Goal: Book appointment/travel/reservation

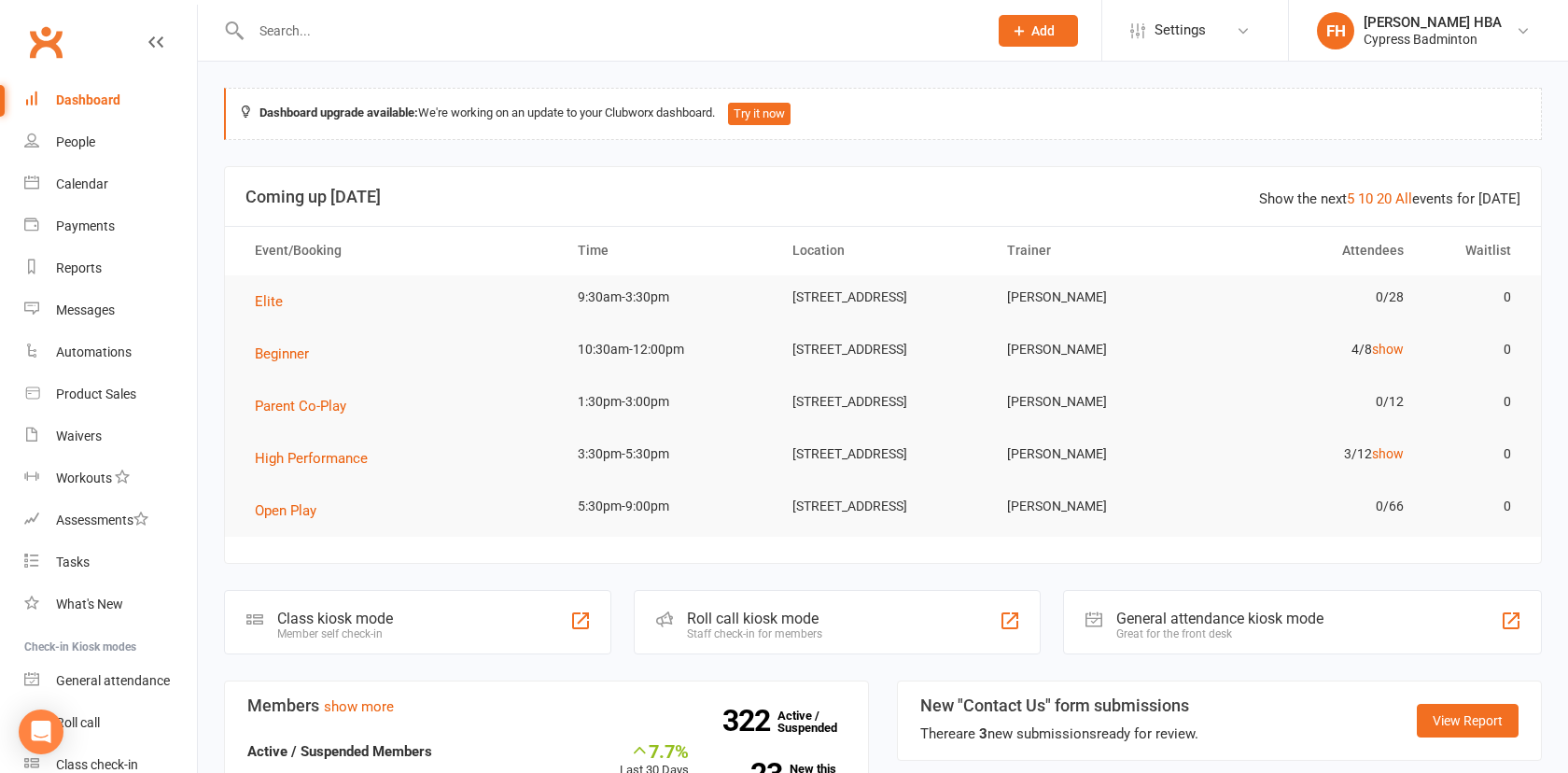
click at [344, 33] on input "text" at bounding box center [609, 31] width 729 height 26
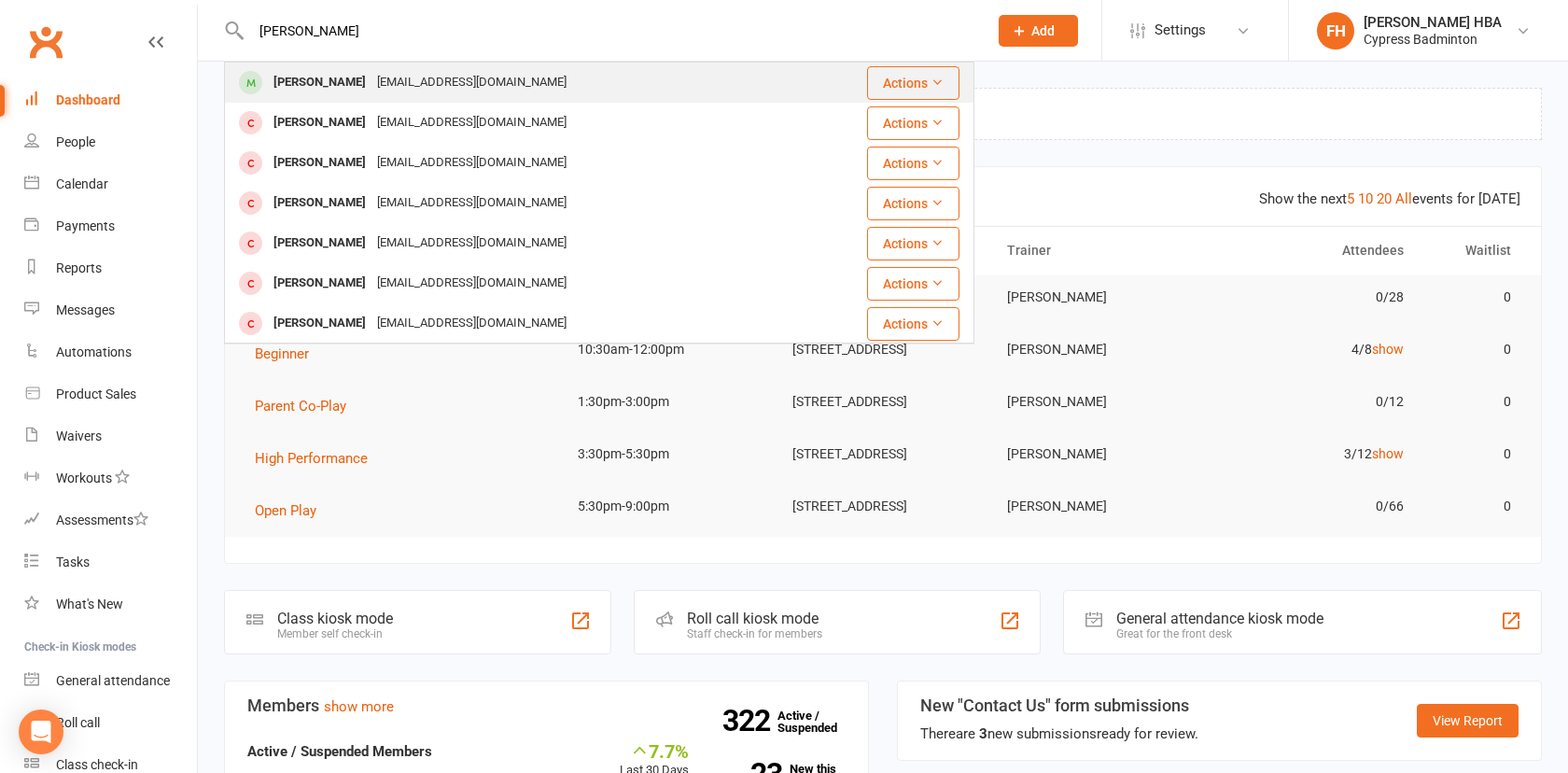
type input "nathaniel"
click at [343, 95] on div "Nathaniel Rank" at bounding box center [320, 82] width 104 height 27
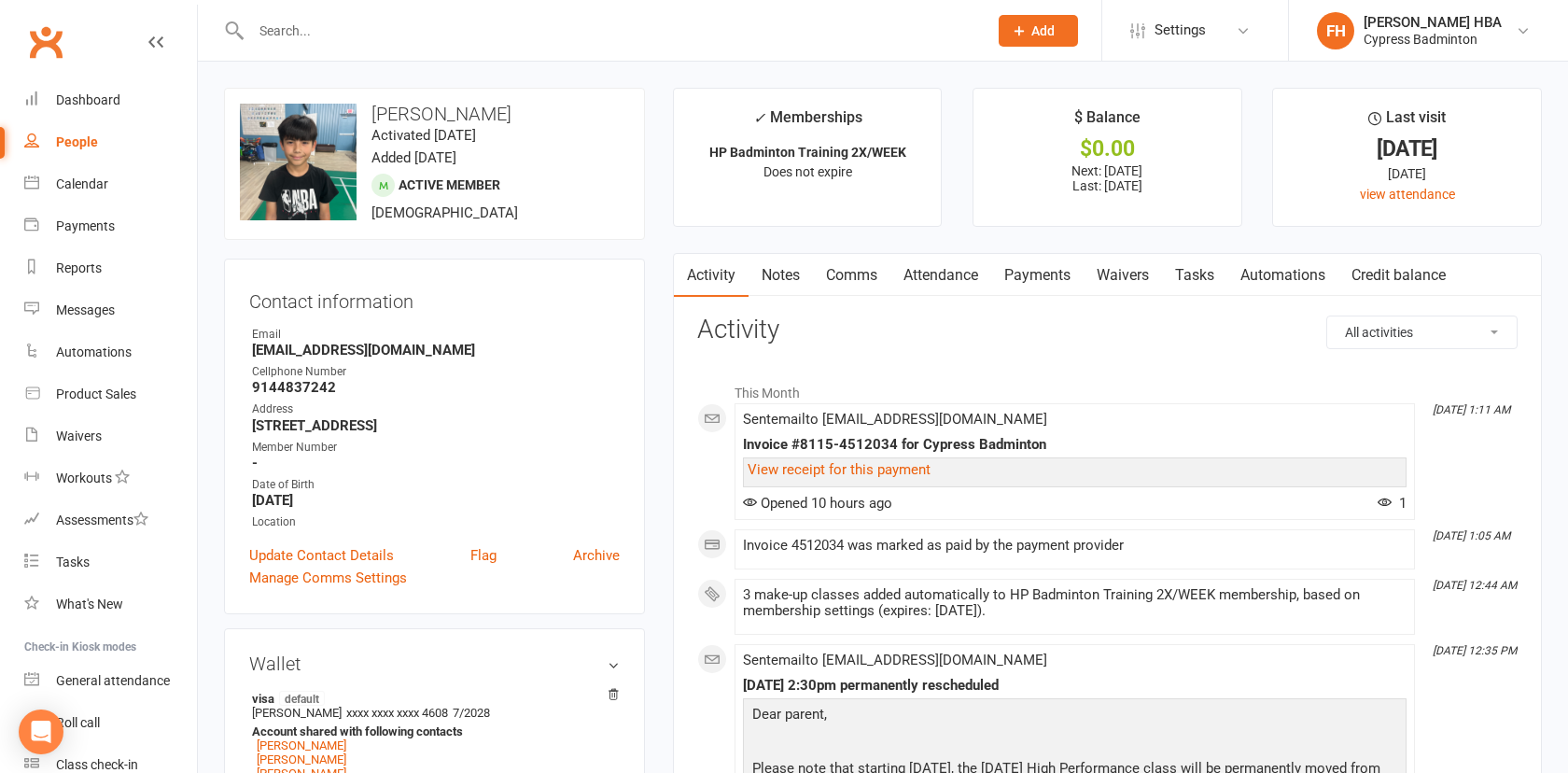
click at [918, 269] on link "Attendance" at bounding box center [941, 275] width 101 height 43
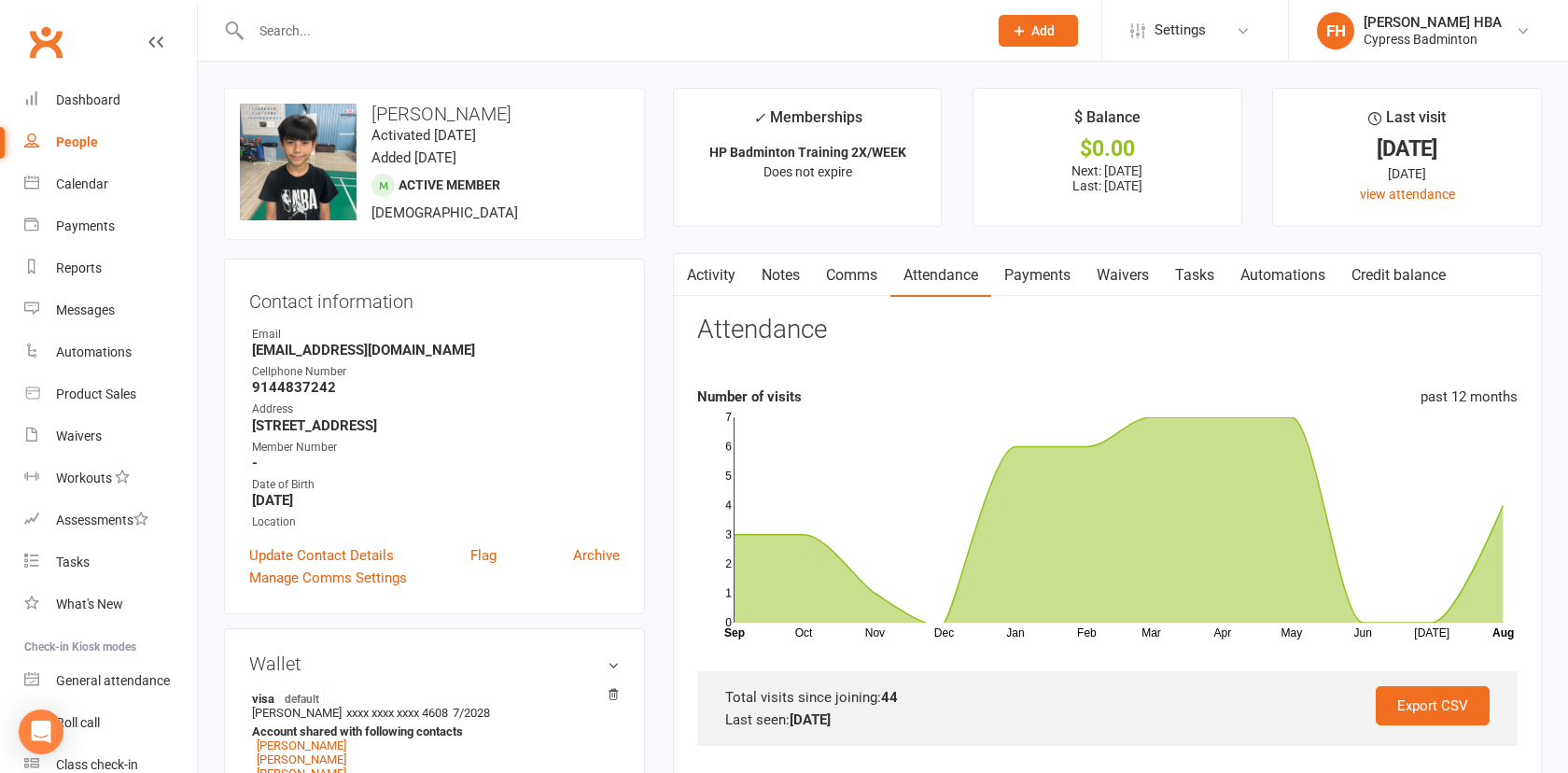
click at [1084, 267] on link "Payments" at bounding box center [1037, 275] width 92 height 43
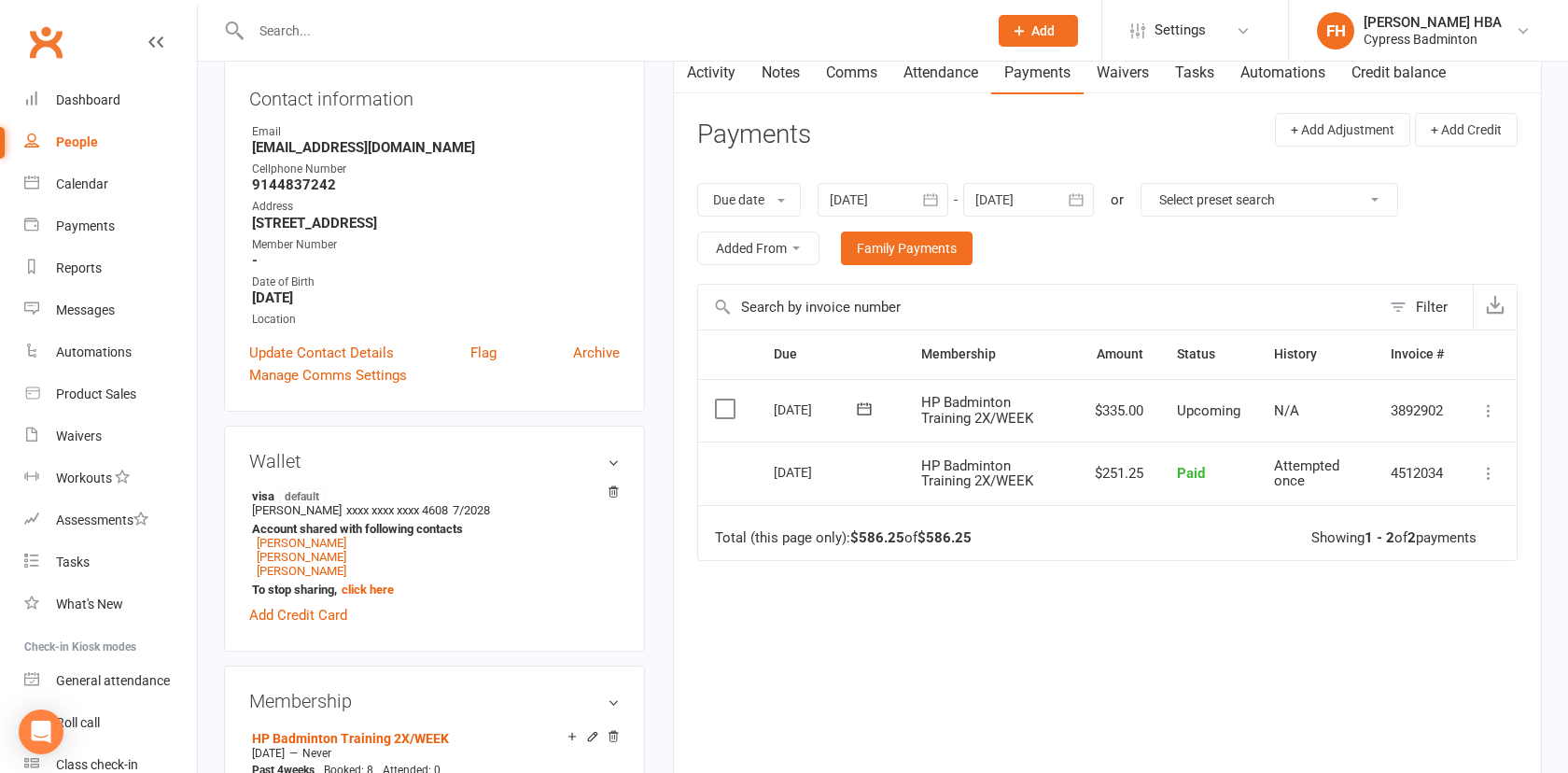
scroll to position [206, 0]
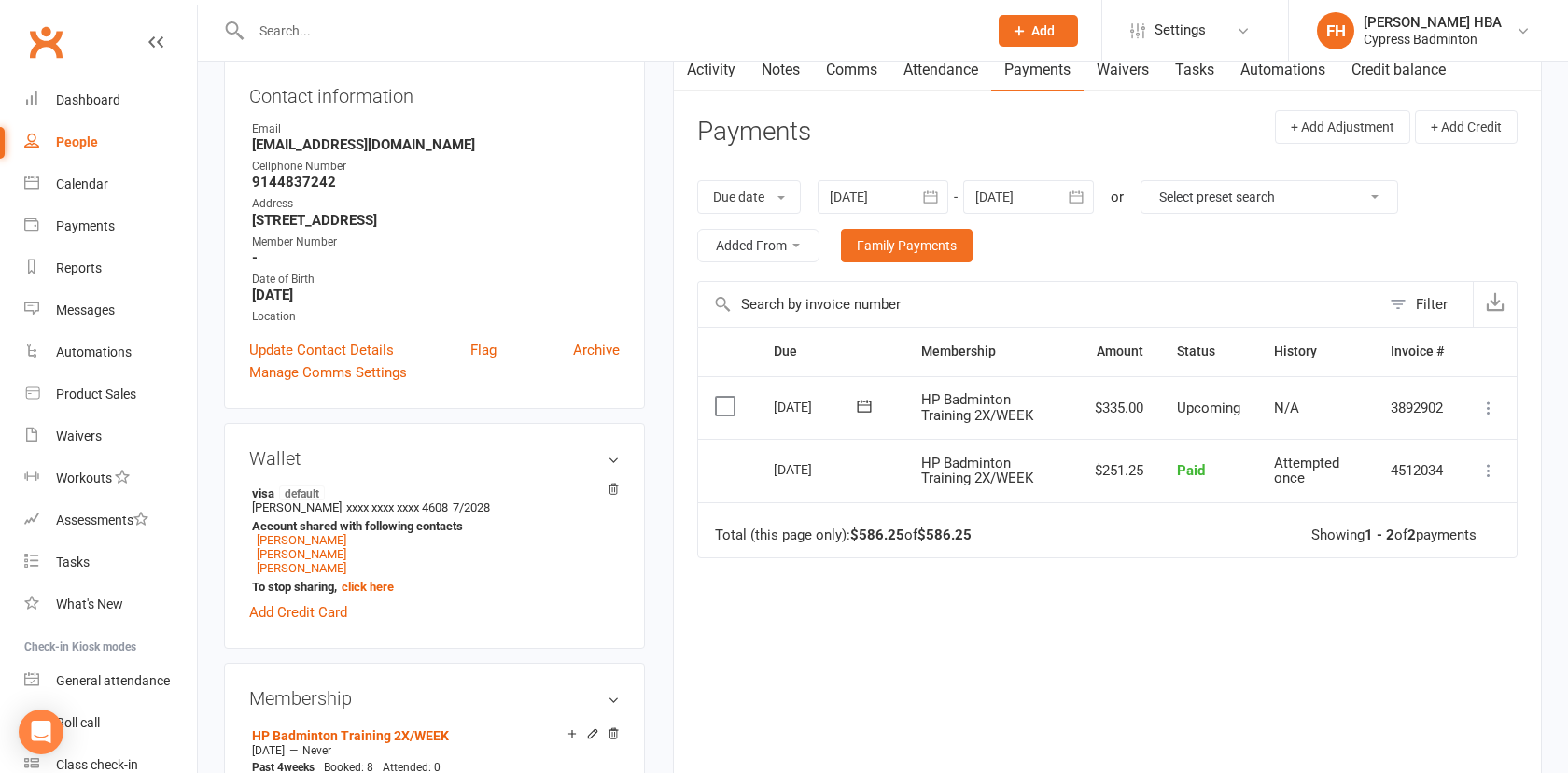
click at [883, 193] on div at bounding box center [883, 197] width 131 height 34
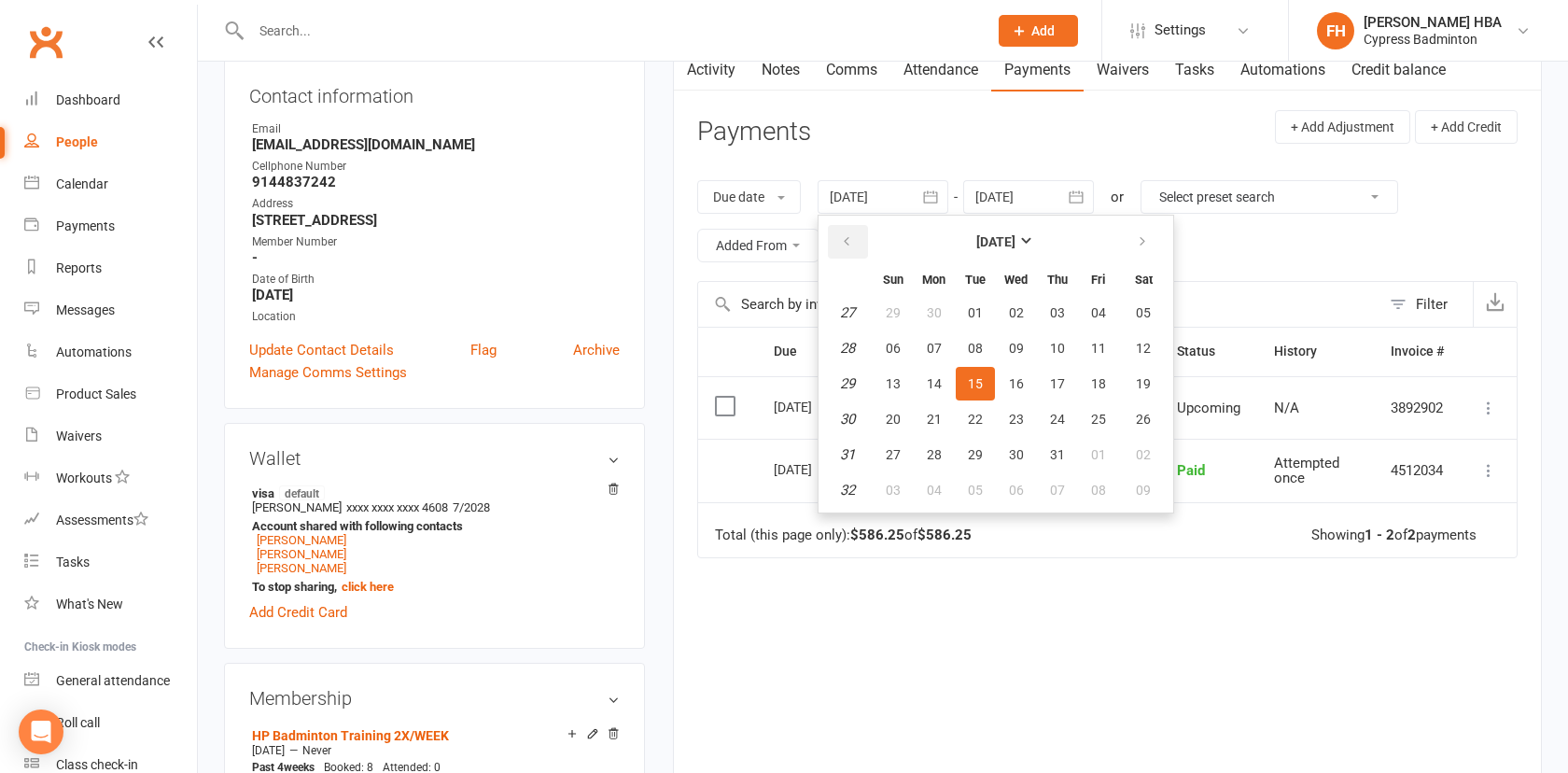
click at [856, 233] on button "button" at bounding box center [848, 242] width 41 height 34
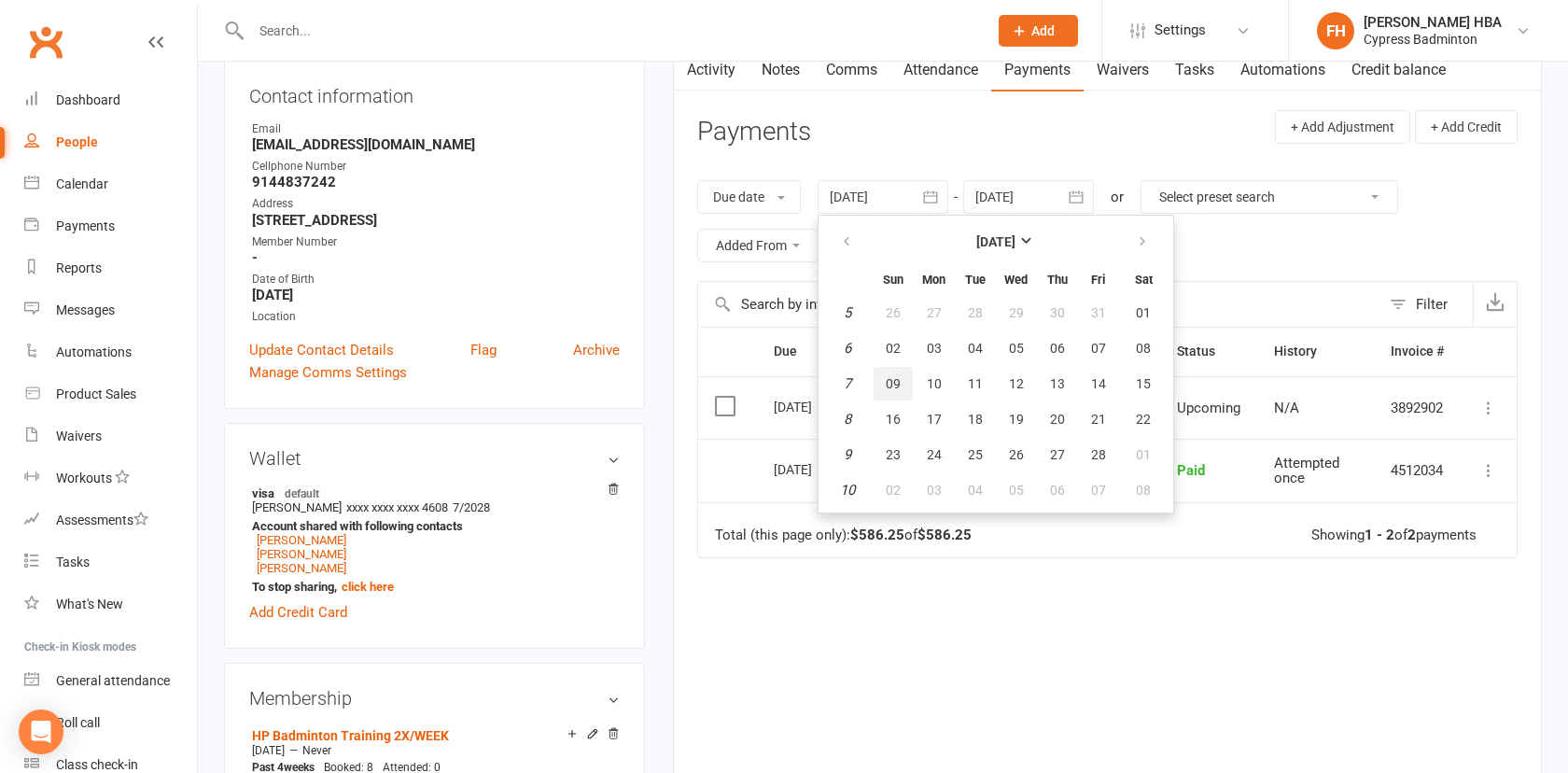
click at [896, 389] on span "09" at bounding box center [893, 383] width 15 height 15
type input "09 Feb 2025"
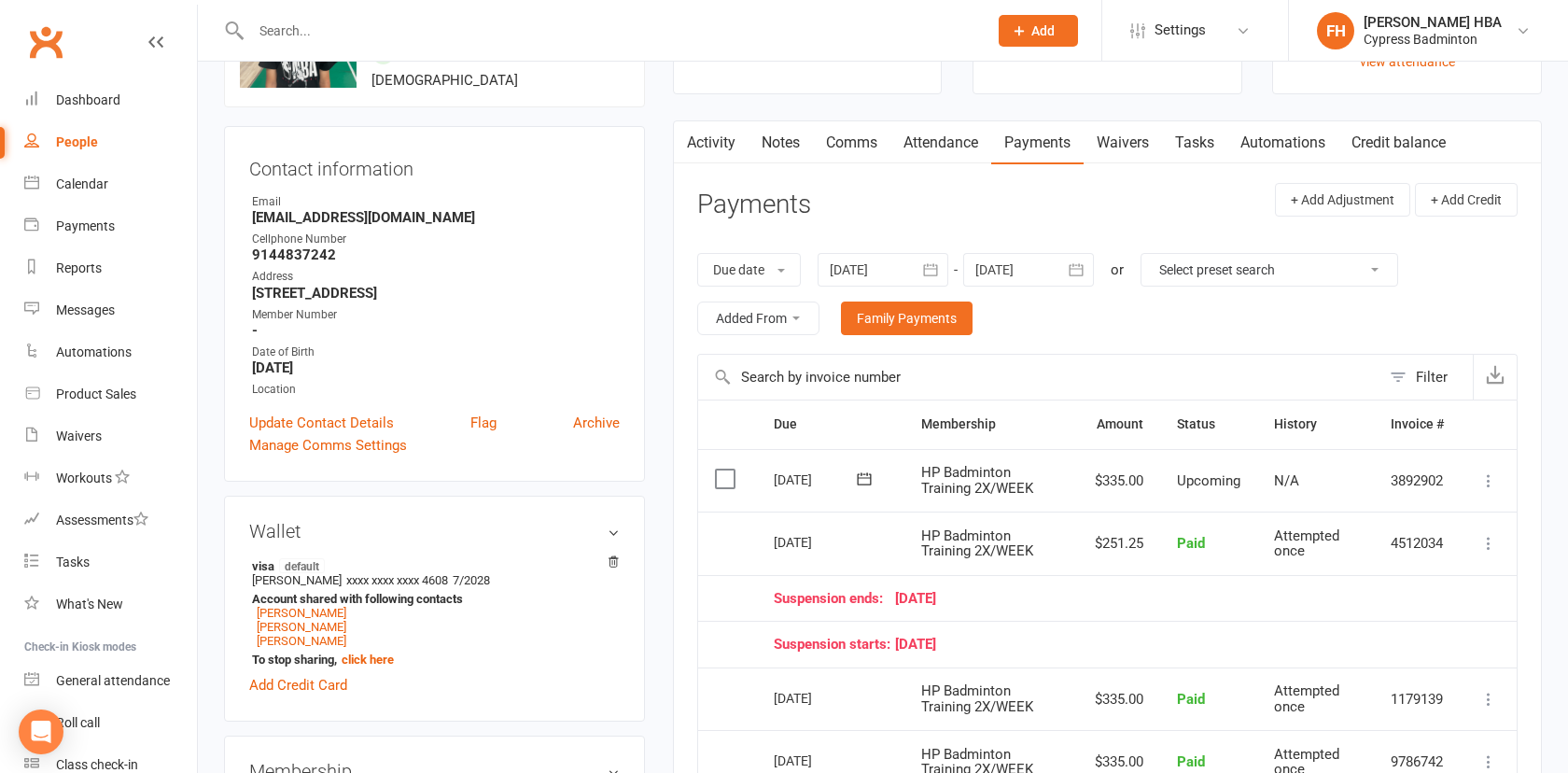
scroll to position [129, 0]
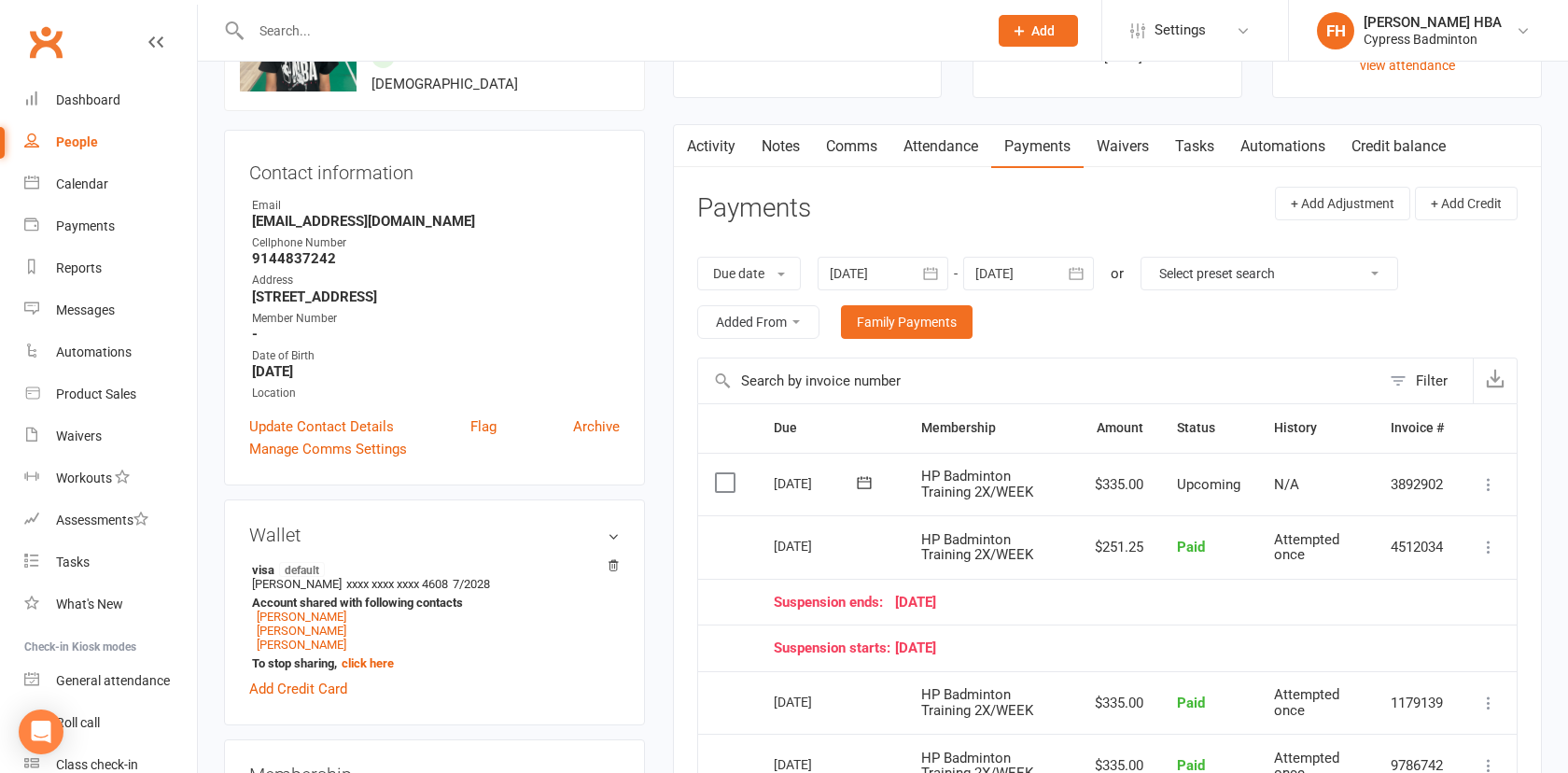
click at [700, 144] on link "Activity" at bounding box center [710, 145] width 74 height 43
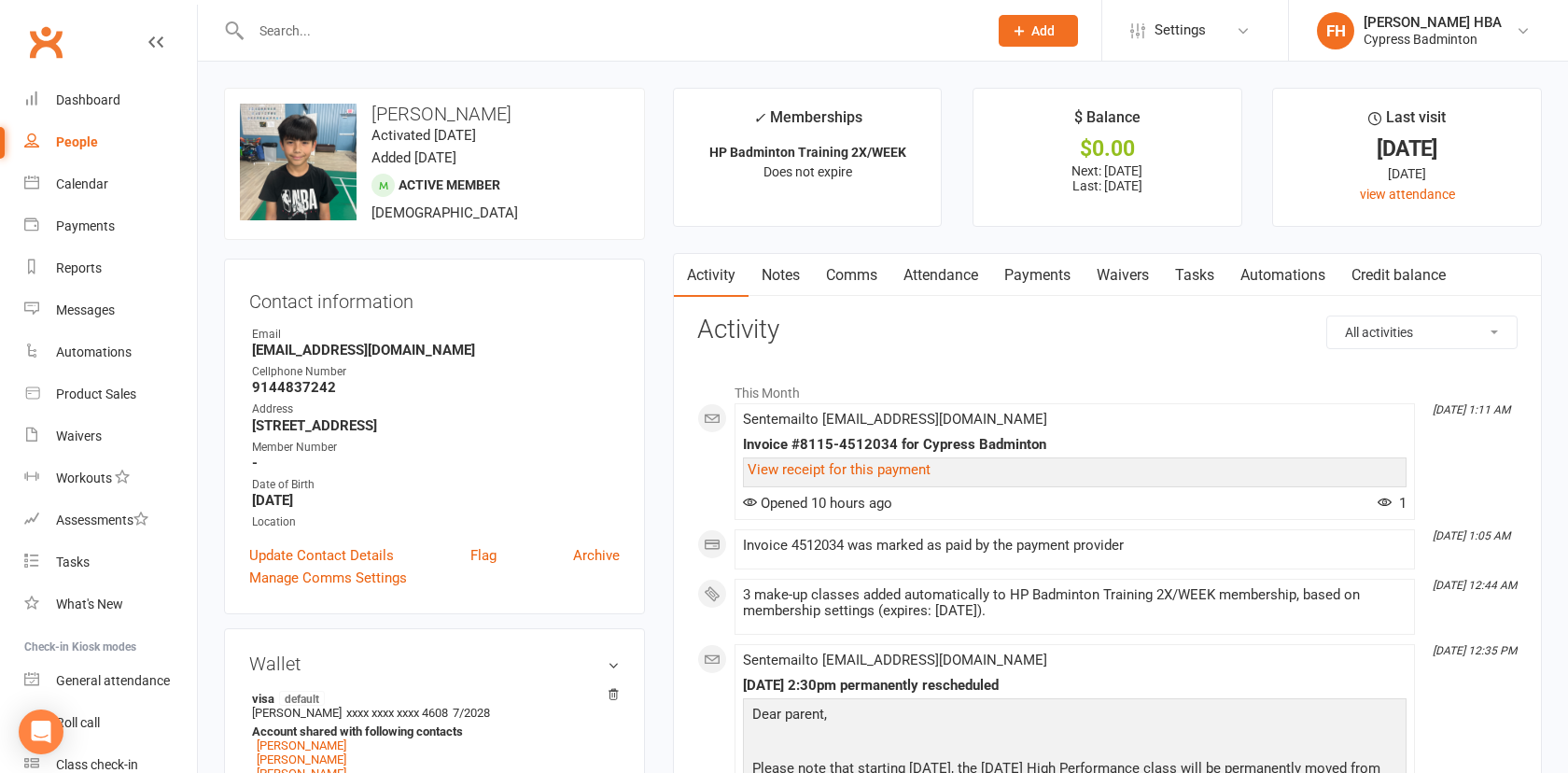
click at [1046, 272] on link "Payments" at bounding box center [1037, 275] width 92 height 43
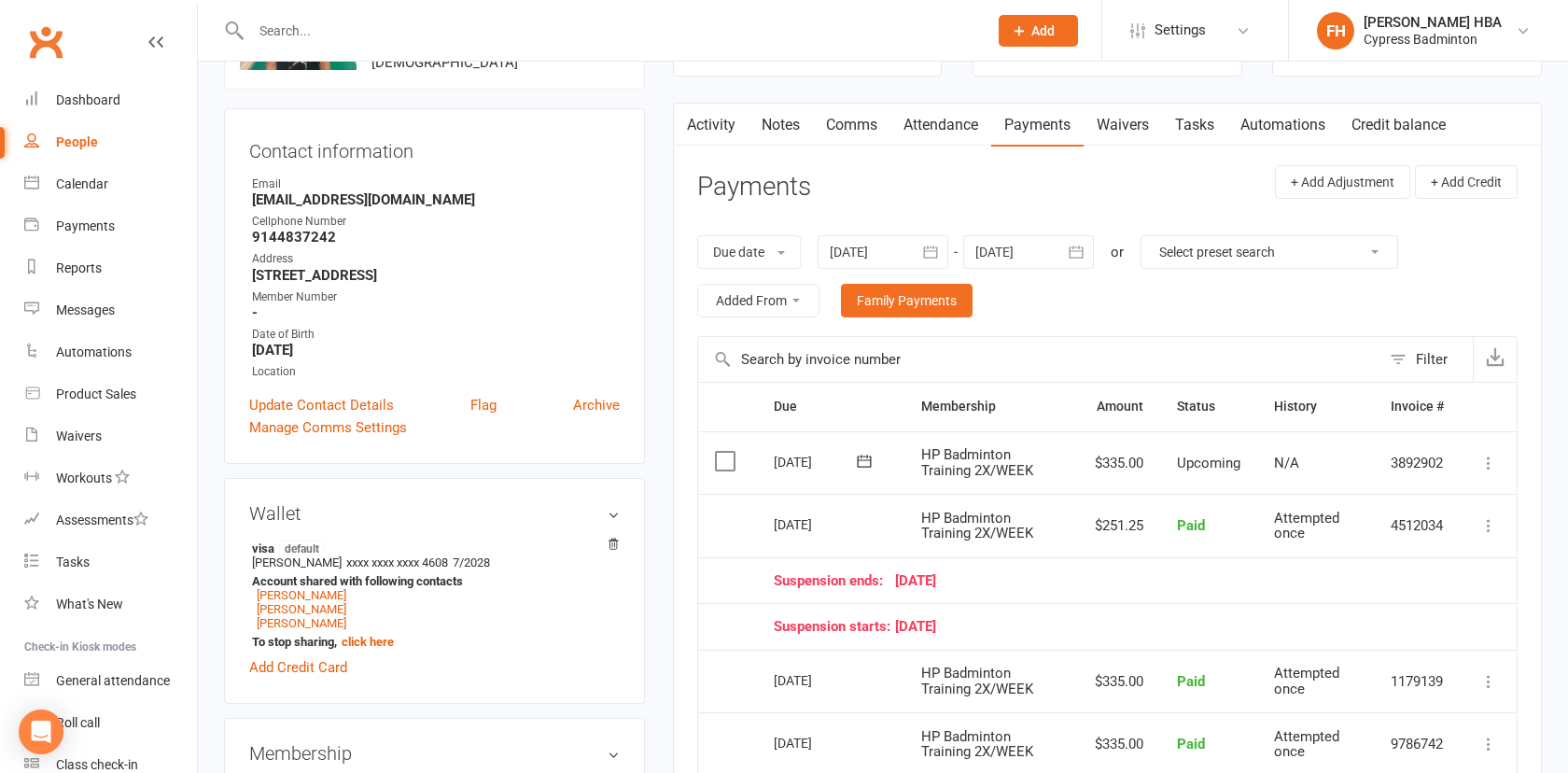
scroll to position [117, 0]
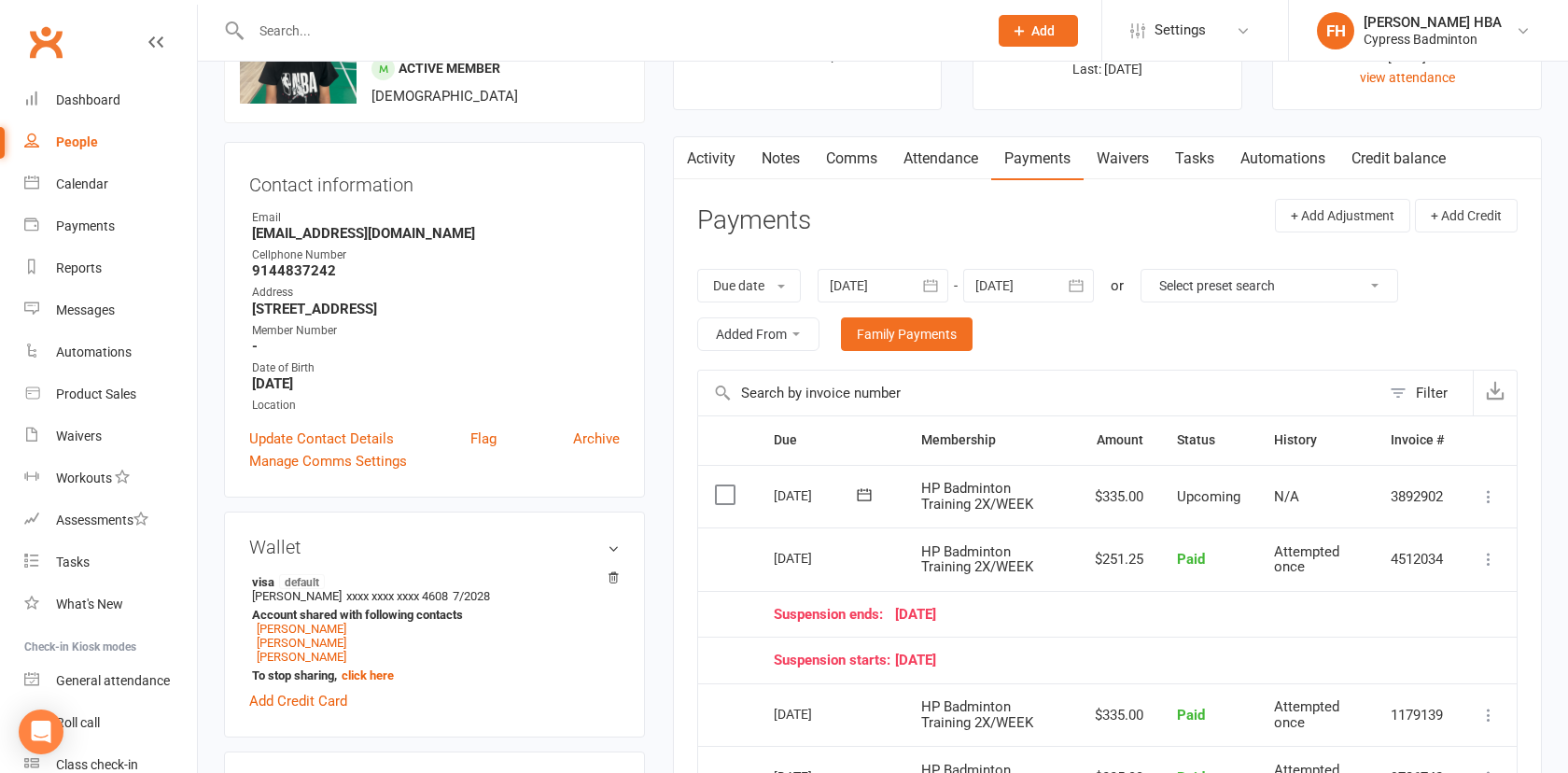
click at [941, 159] on link "Attendance" at bounding box center [941, 158] width 101 height 43
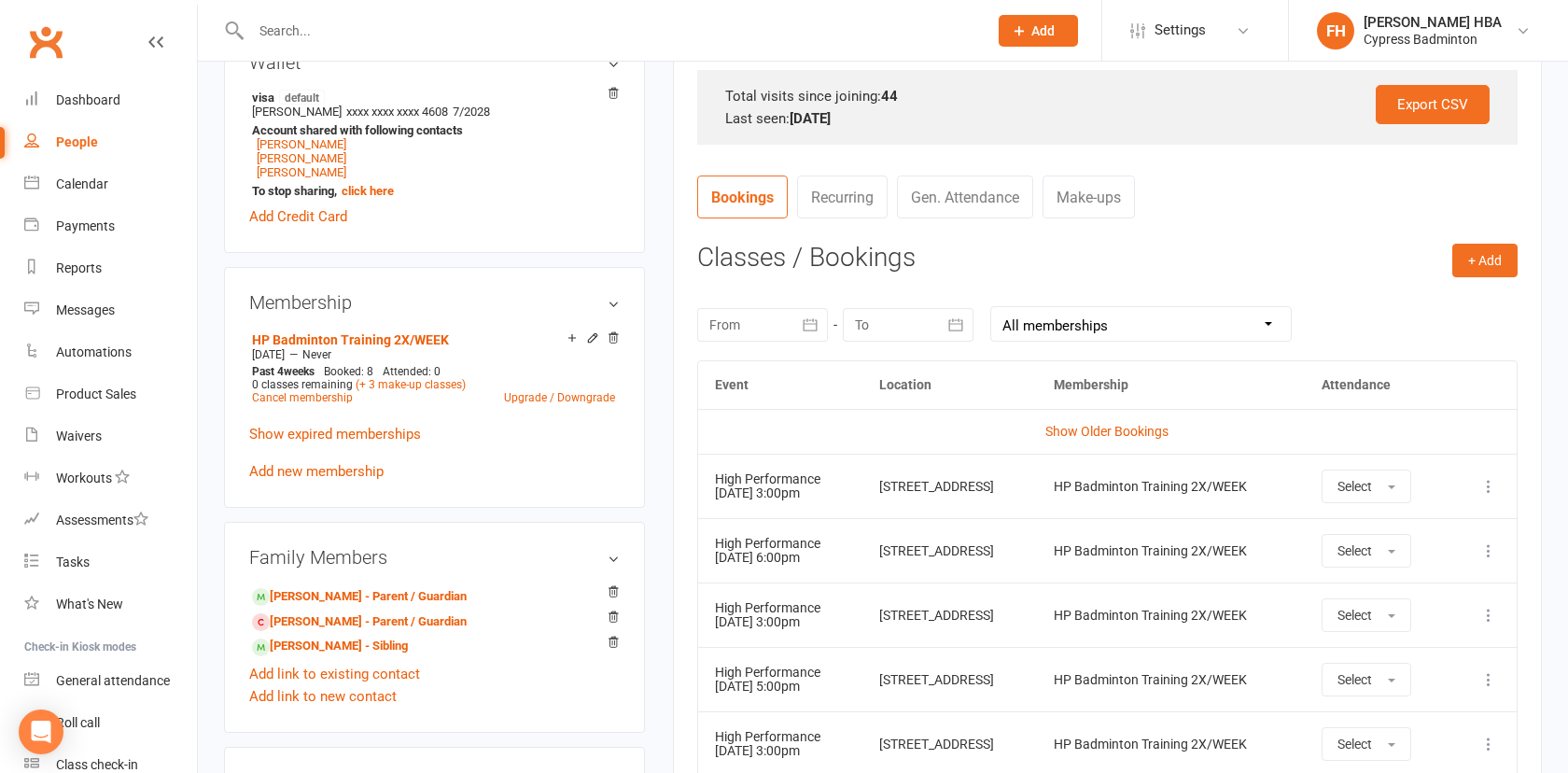
scroll to position [611, 0]
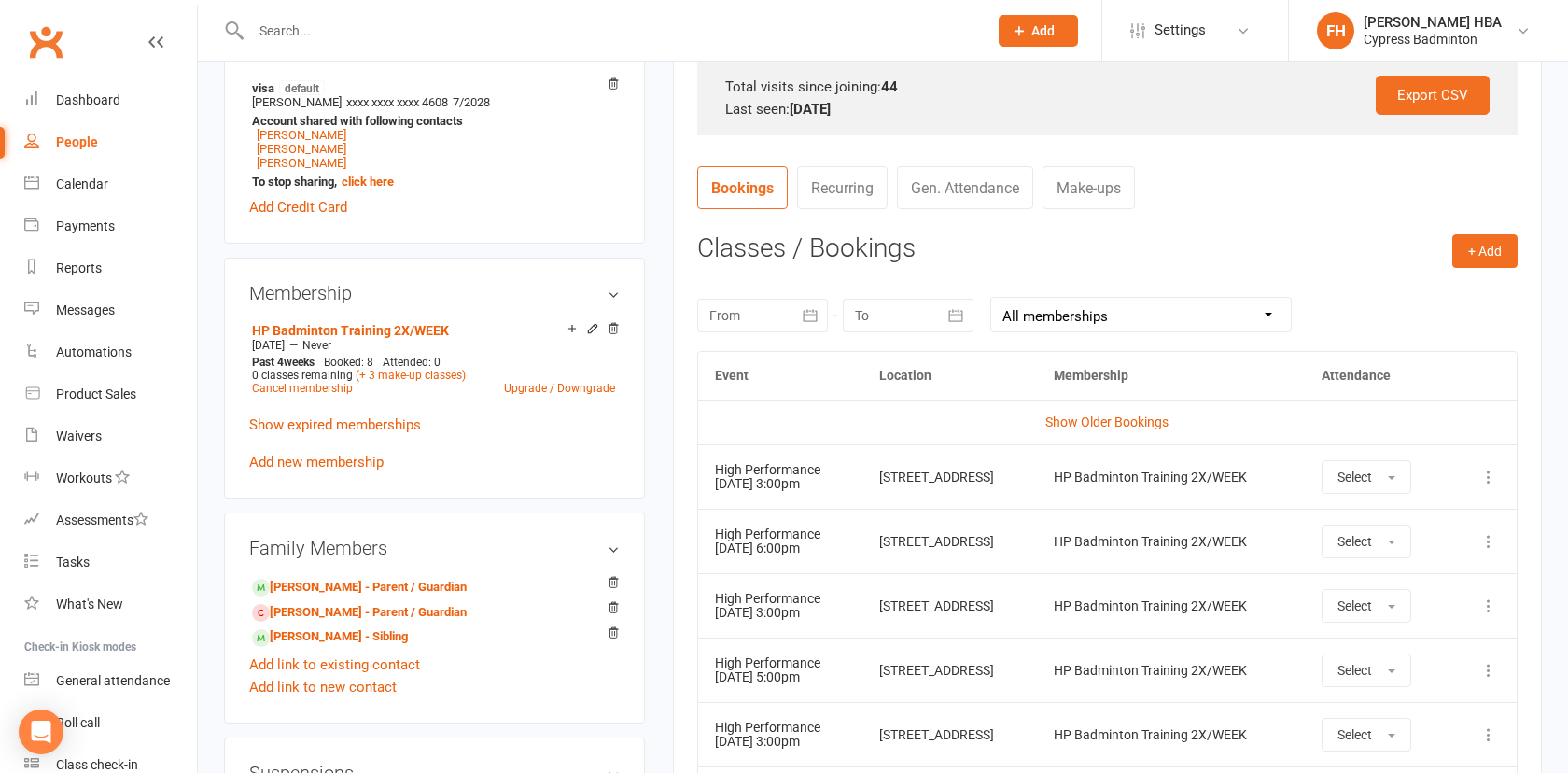
click at [774, 314] on div at bounding box center [763, 316] width 131 height 34
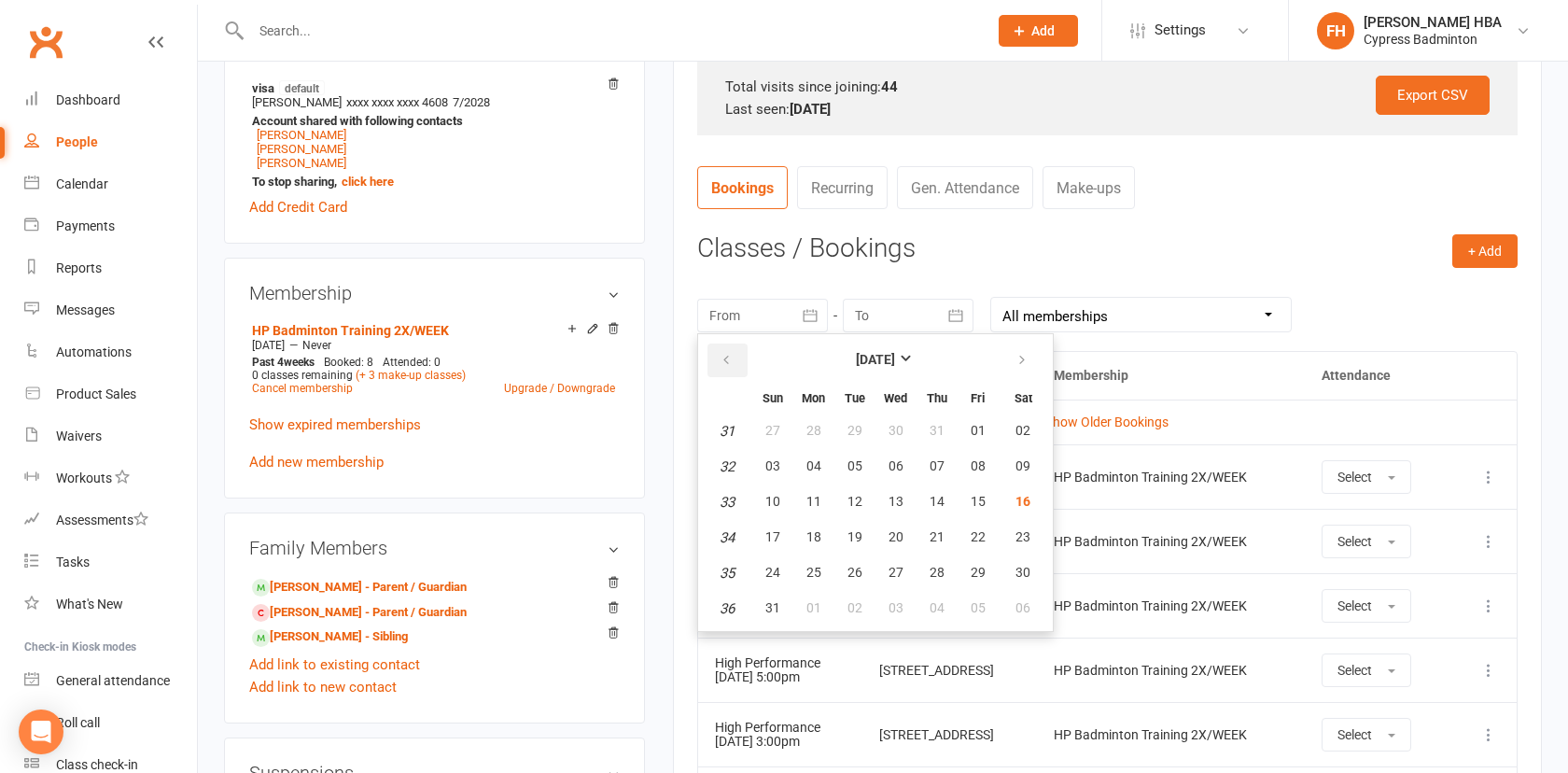
click at [711, 368] on button "button" at bounding box center [727, 360] width 41 height 34
click at [1000, 539] on button "24" at bounding box center [1024, 538] width 47 height 34
type input "24 May 2025"
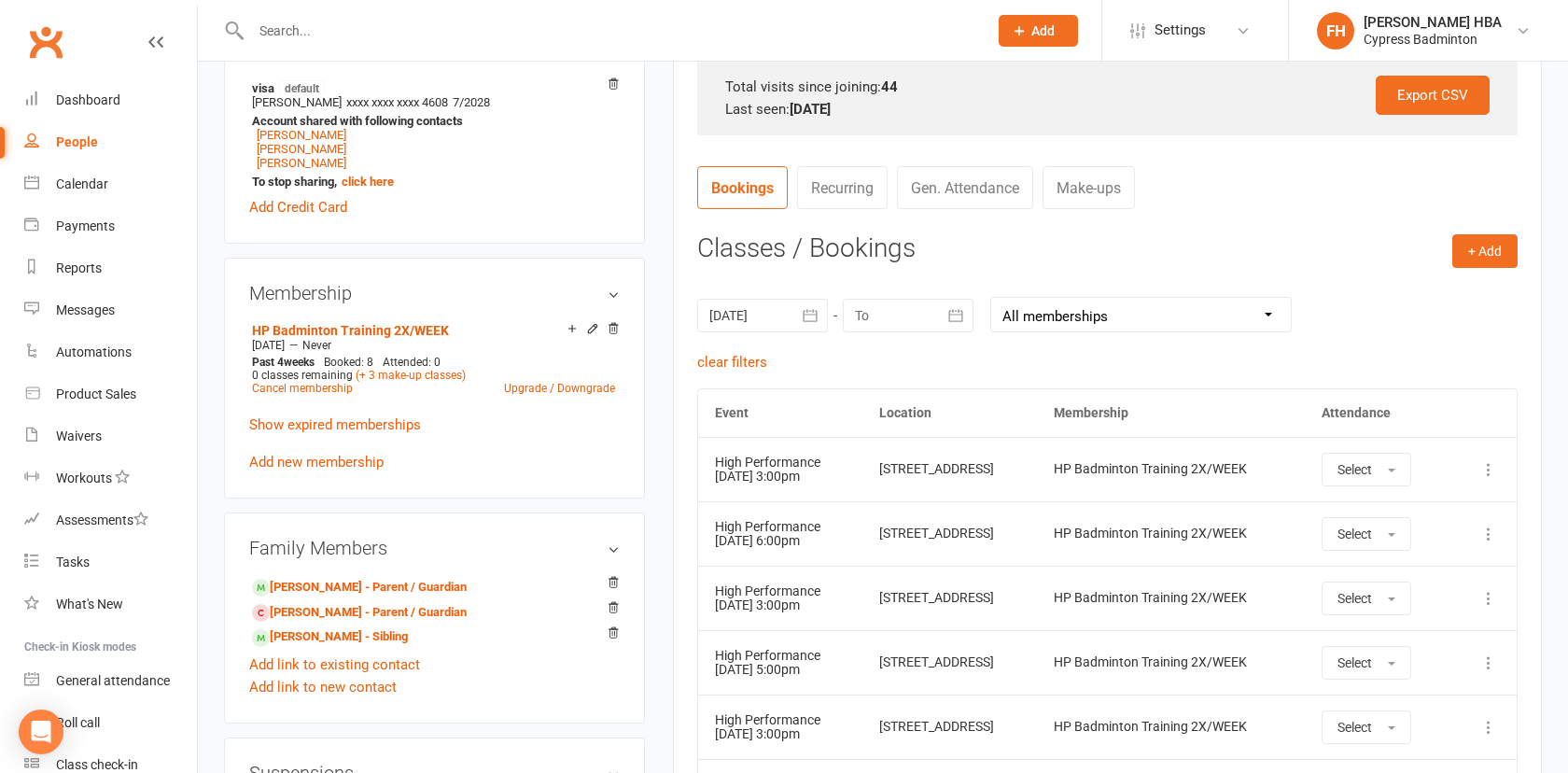
click at [867, 319] on div at bounding box center [908, 316] width 131 height 34
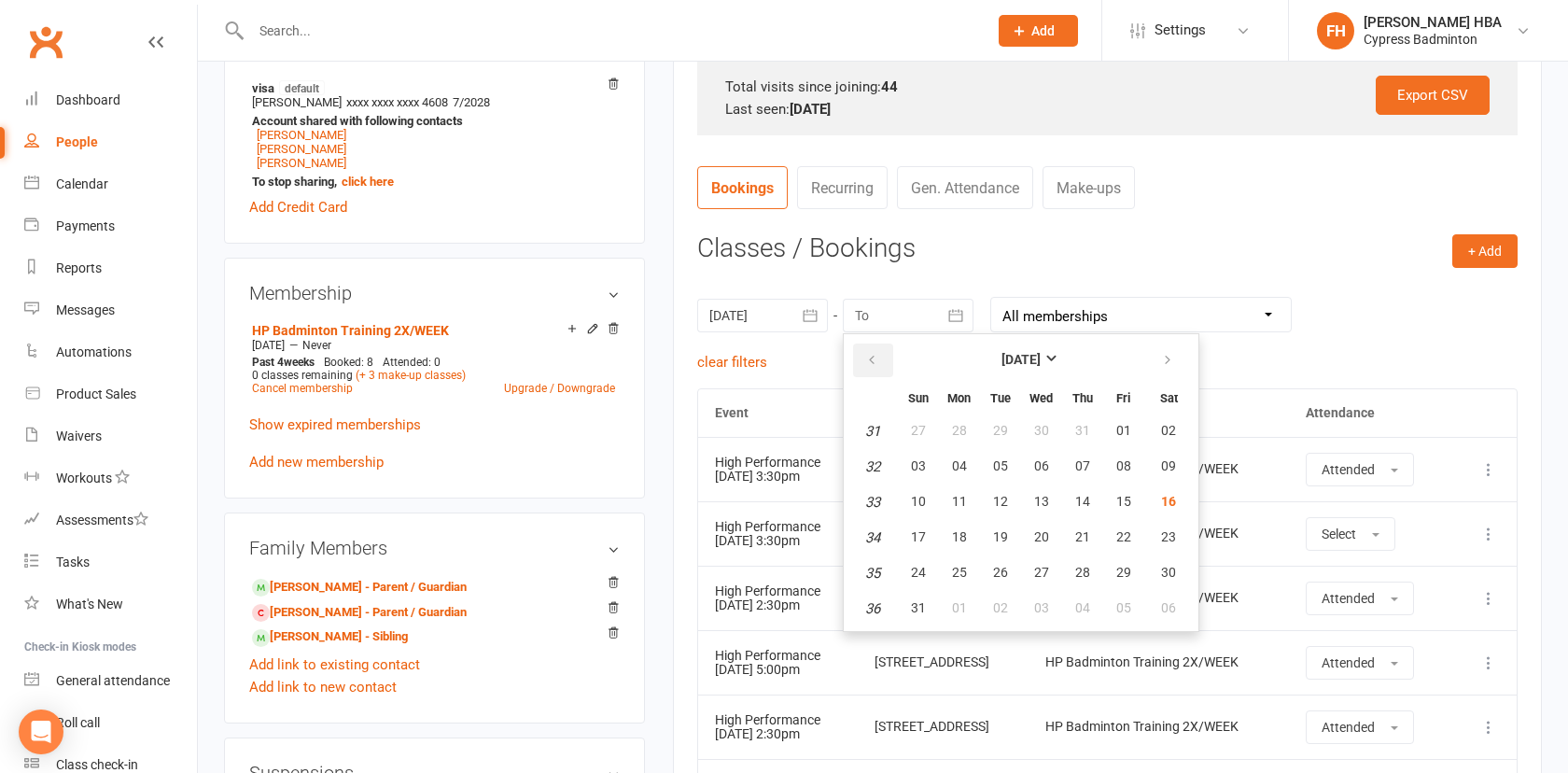
click at [889, 373] on button "button" at bounding box center [874, 360] width 41 height 34
click at [944, 574] on button "26" at bounding box center [960, 573] width 40 height 34
type input "26 May 2025"
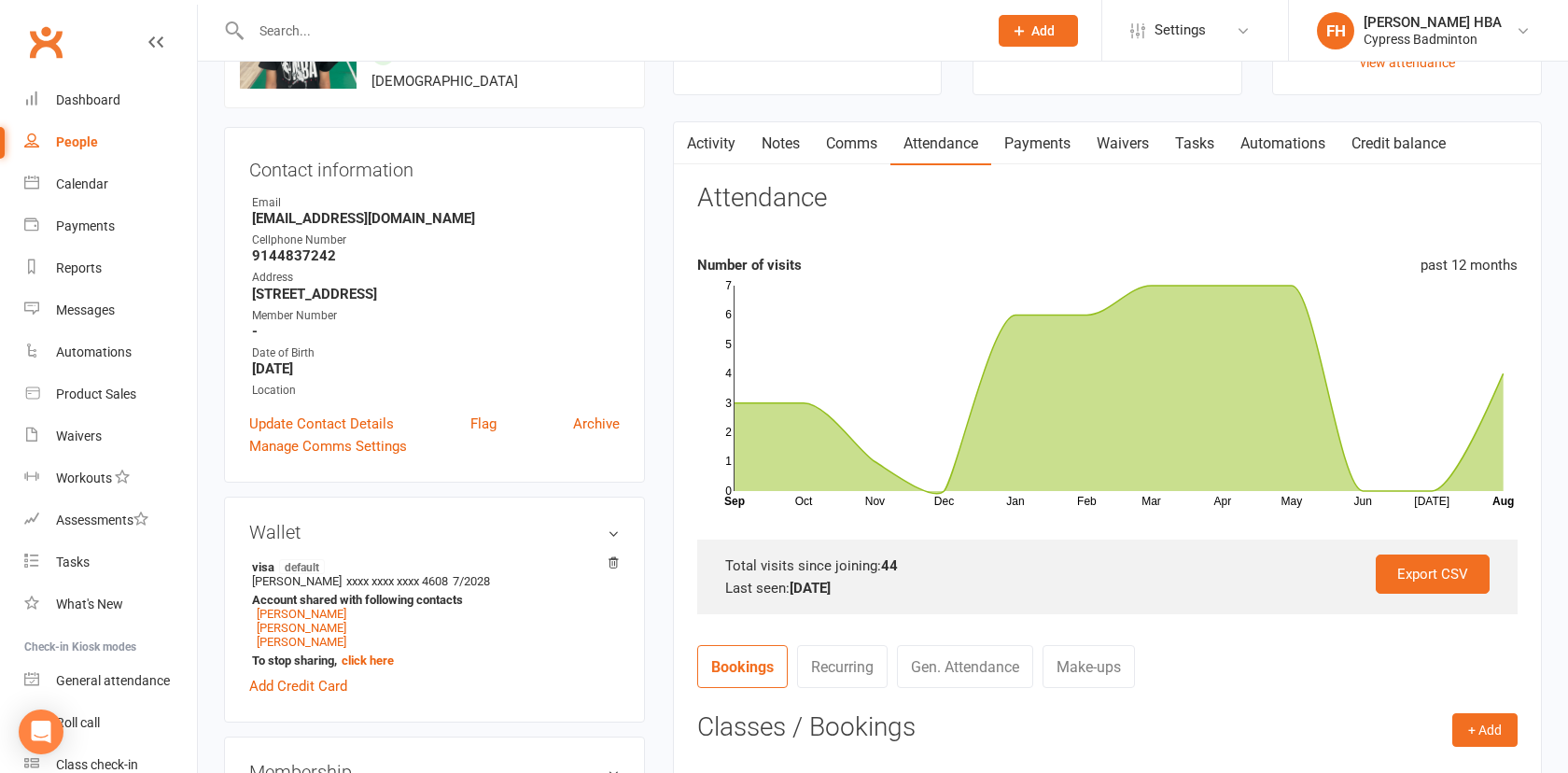
click at [1025, 153] on link "Payments" at bounding box center [1037, 144] width 92 height 43
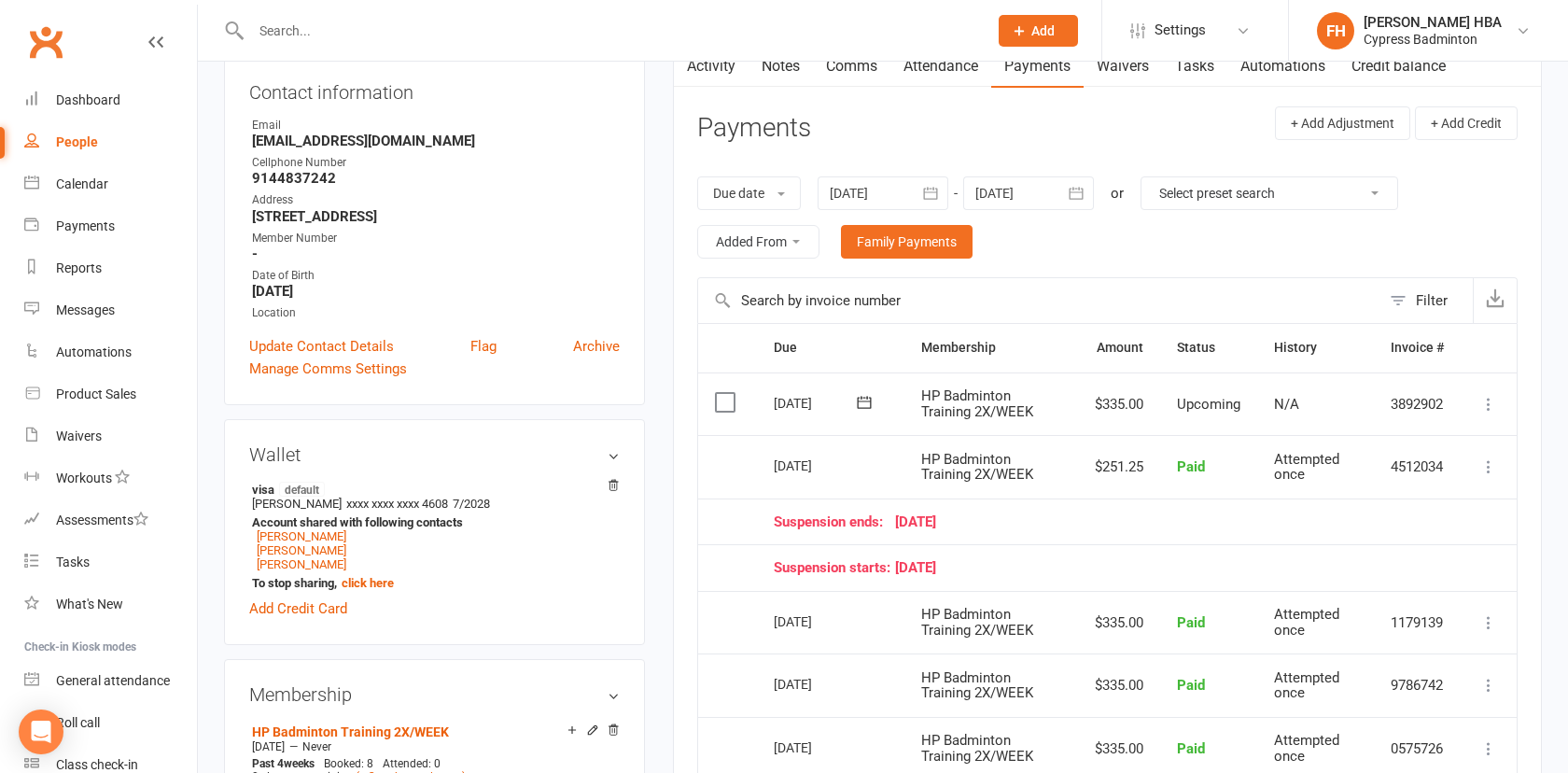
scroll to position [183, 0]
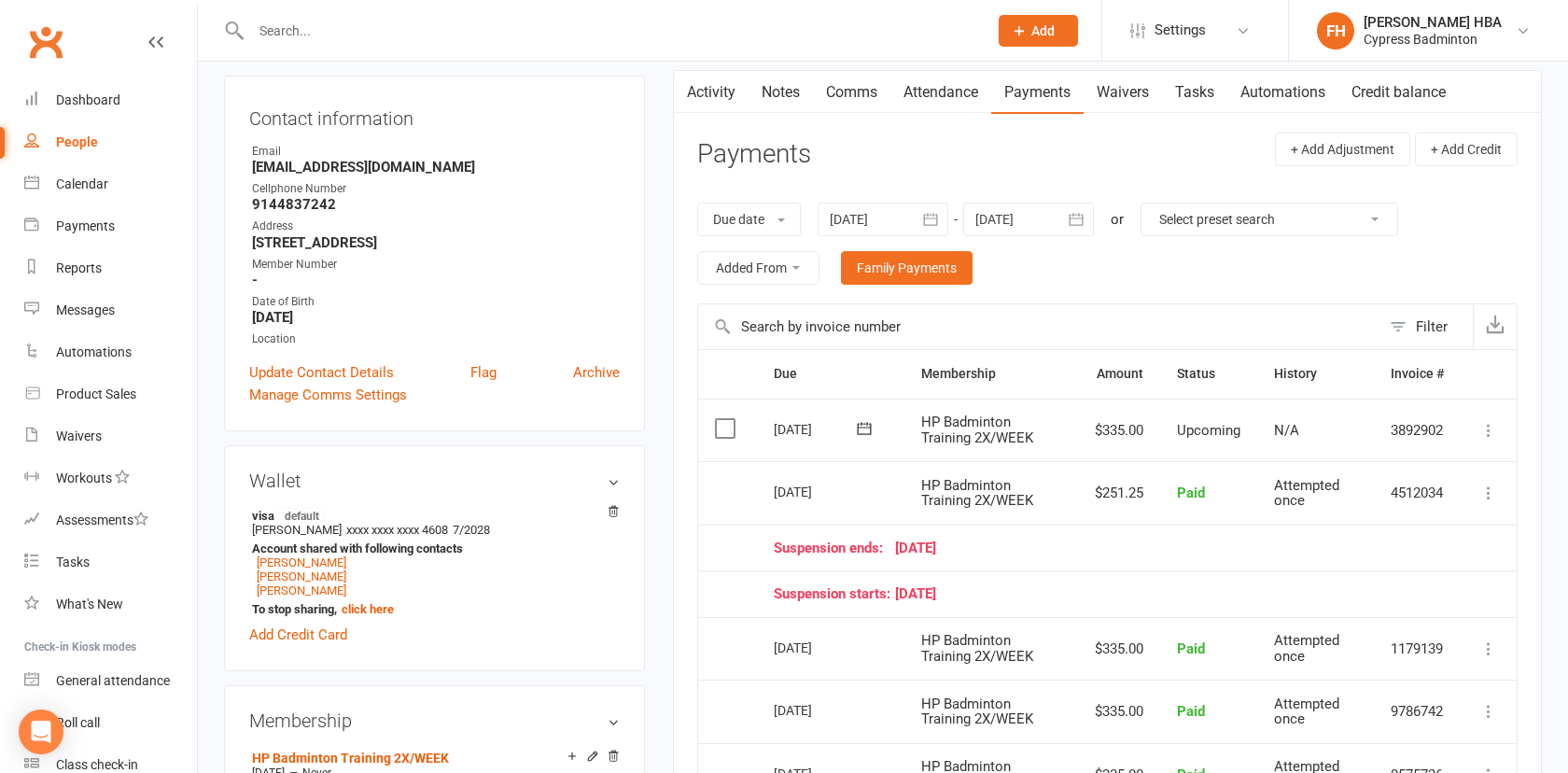
click at [931, 89] on link "Attendance" at bounding box center [941, 92] width 101 height 43
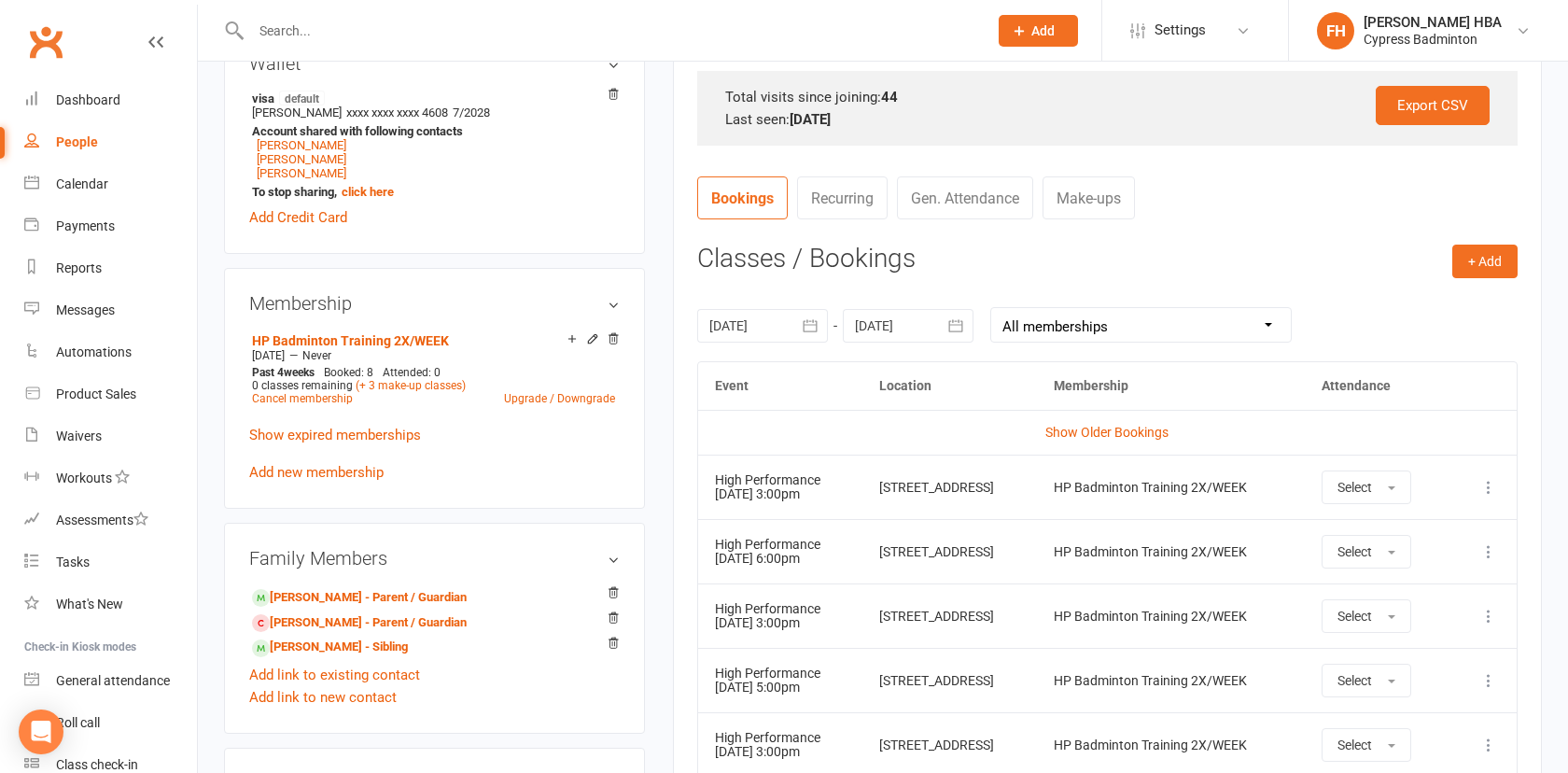
scroll to position [672, 0]
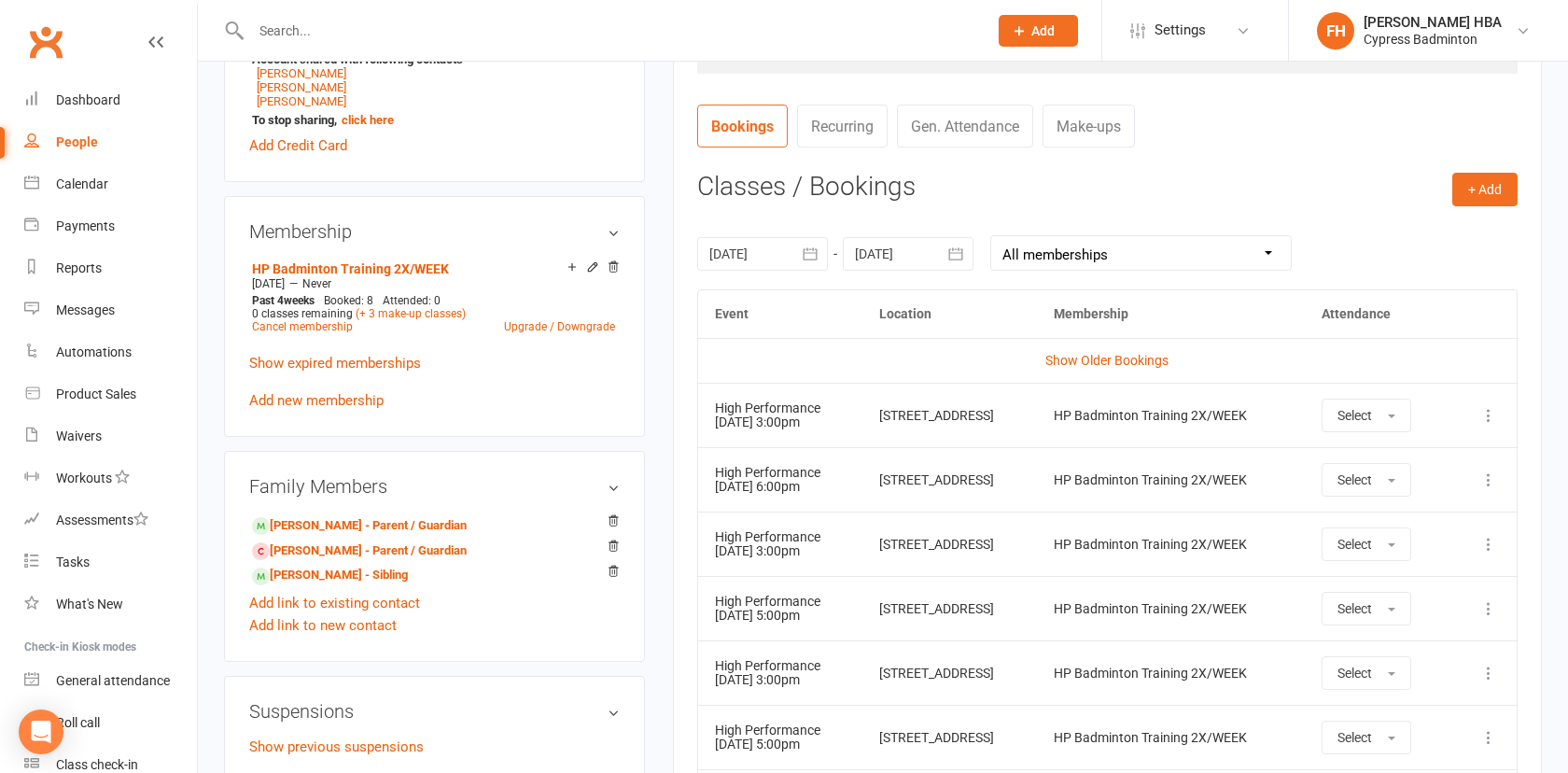
click at [763, 261] on div at bounding box center [763, 254] width 131 height 34
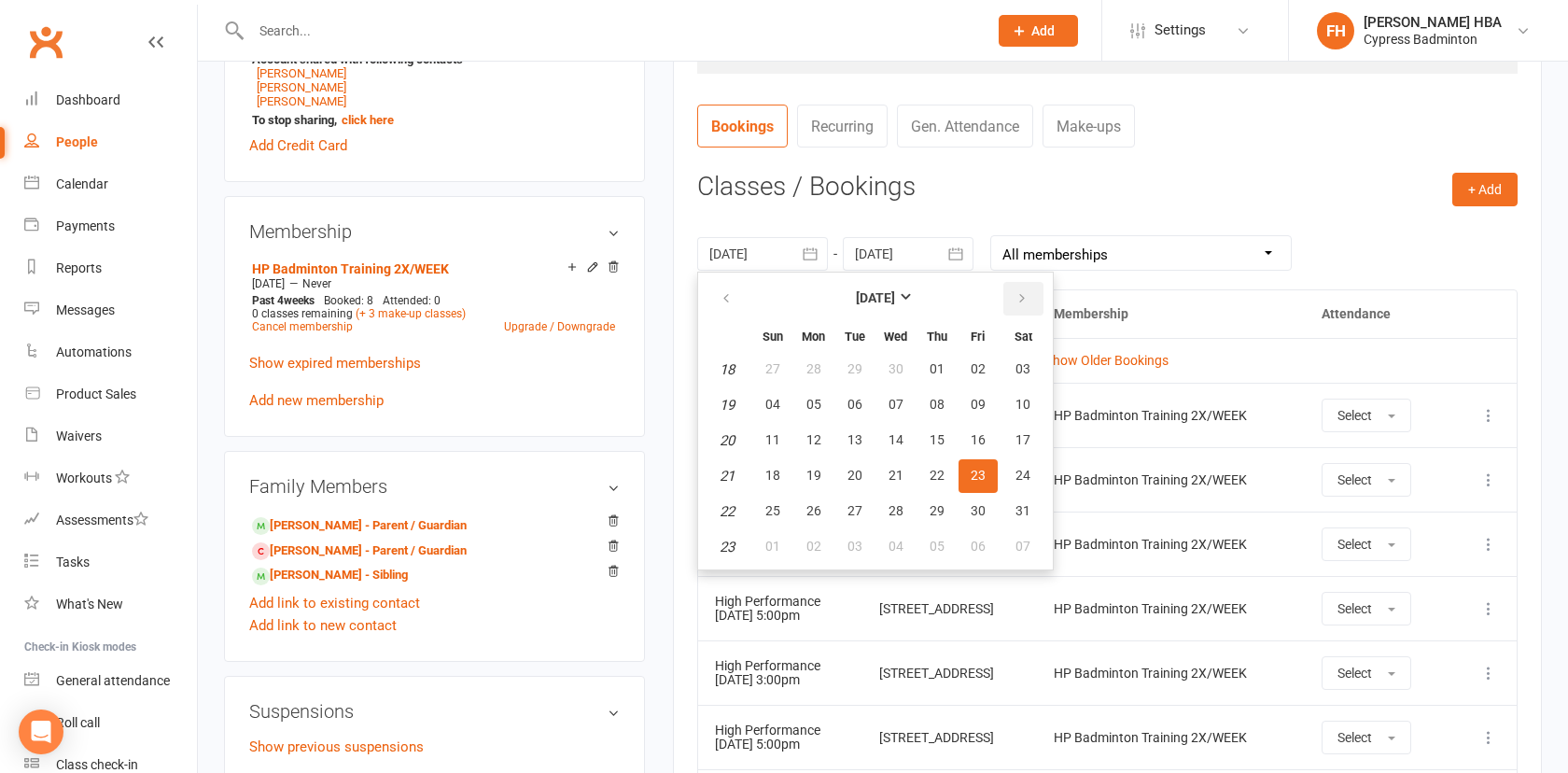
click at [1016, 300] on icon "button" at bounding box center [1022, 298] width 13 height 15
click at [977, 386] on button "01" at bounding box center [978, 370] width 40 height 34
type input "01 Aug 2025"
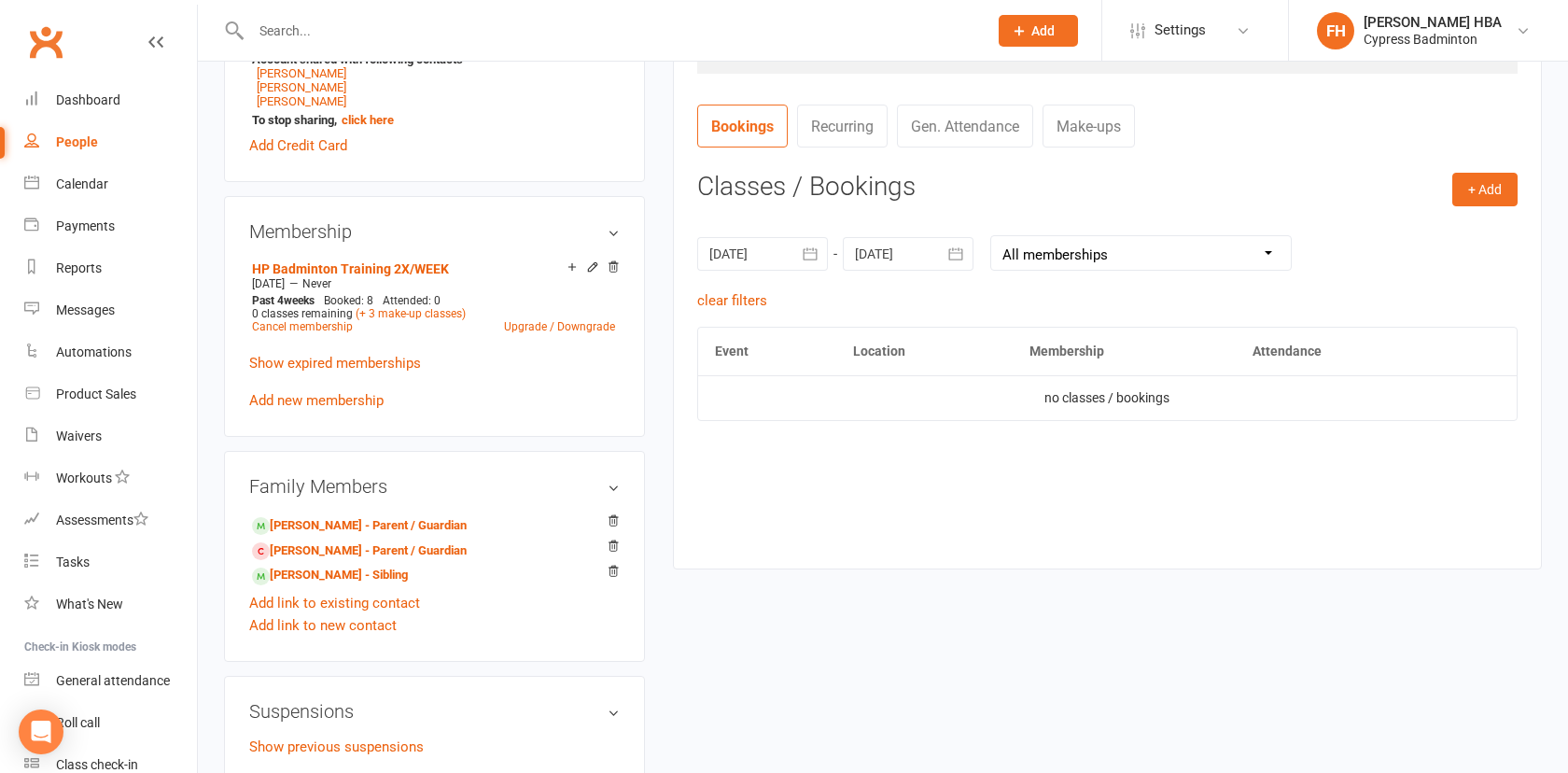
click at [921, 240] on div at bounding box center [908, 254] width 131 height 34
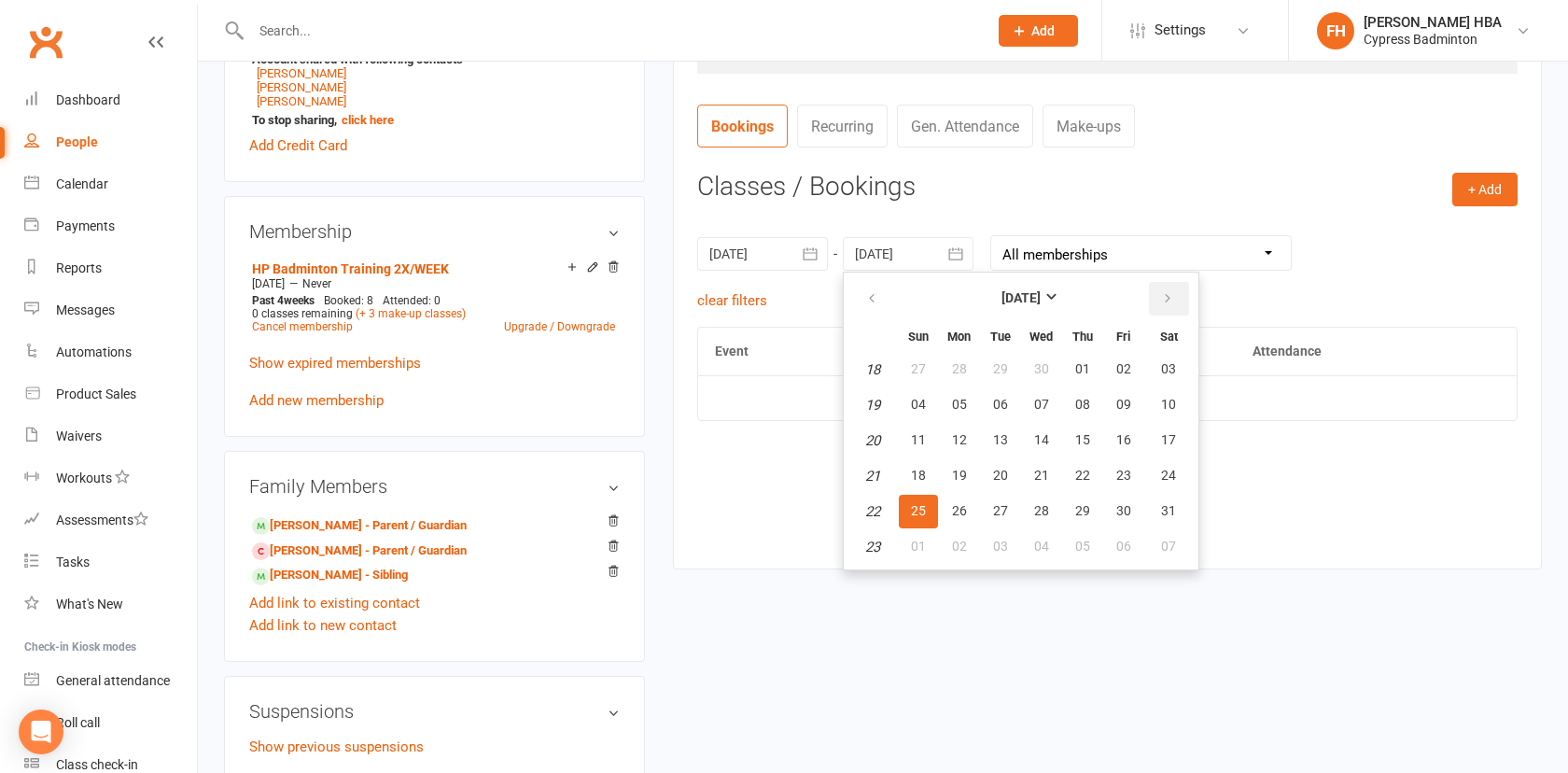
click at [1157, 306] on button "button" at bounding box center [1169, 299] width 41 height 34
click at [1172, 449] on button "16" at bounding box center [1169, 440] width 47 height 34
type input "16 Aug 2025"
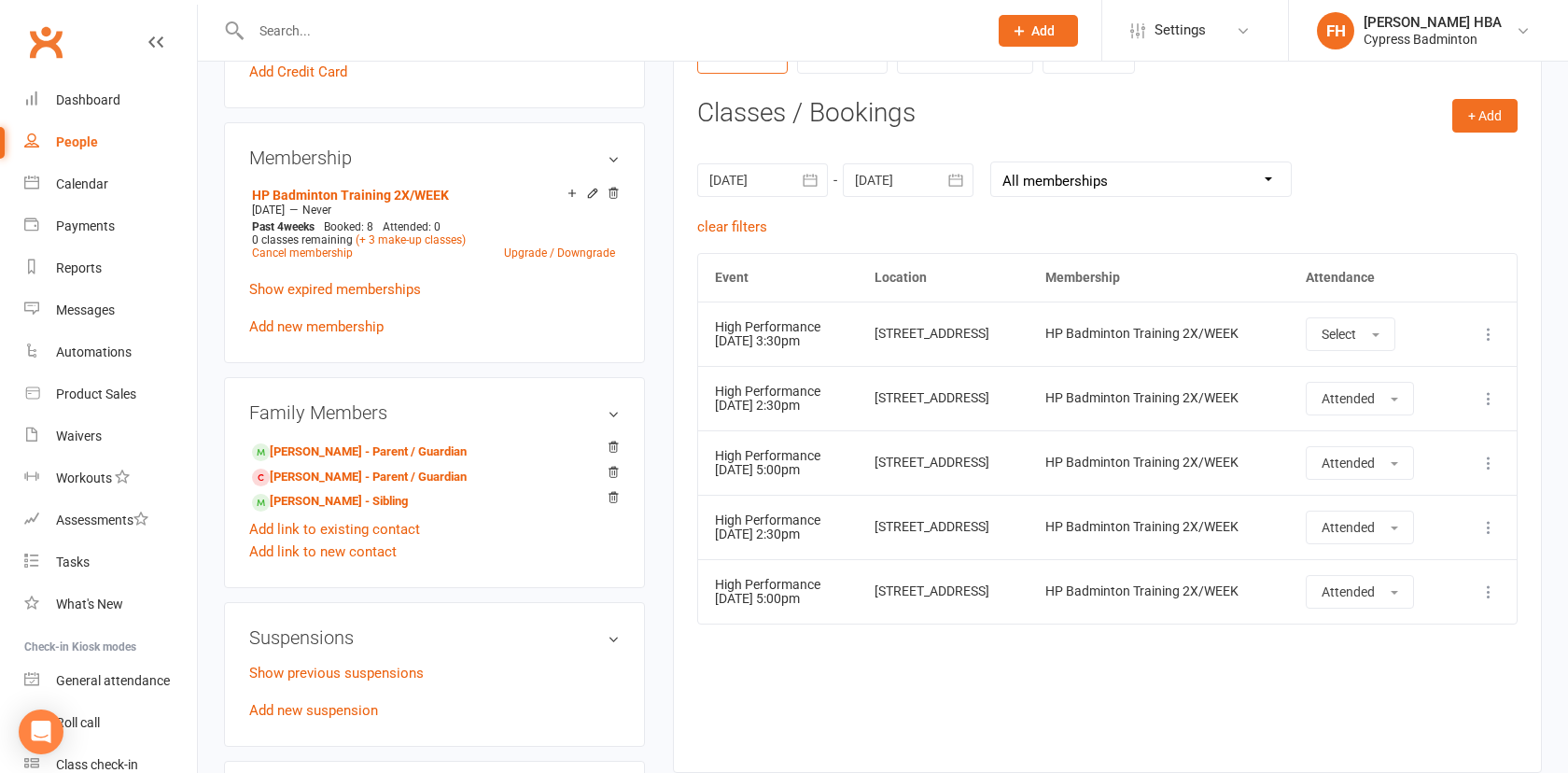
scroll to position [771, 0]
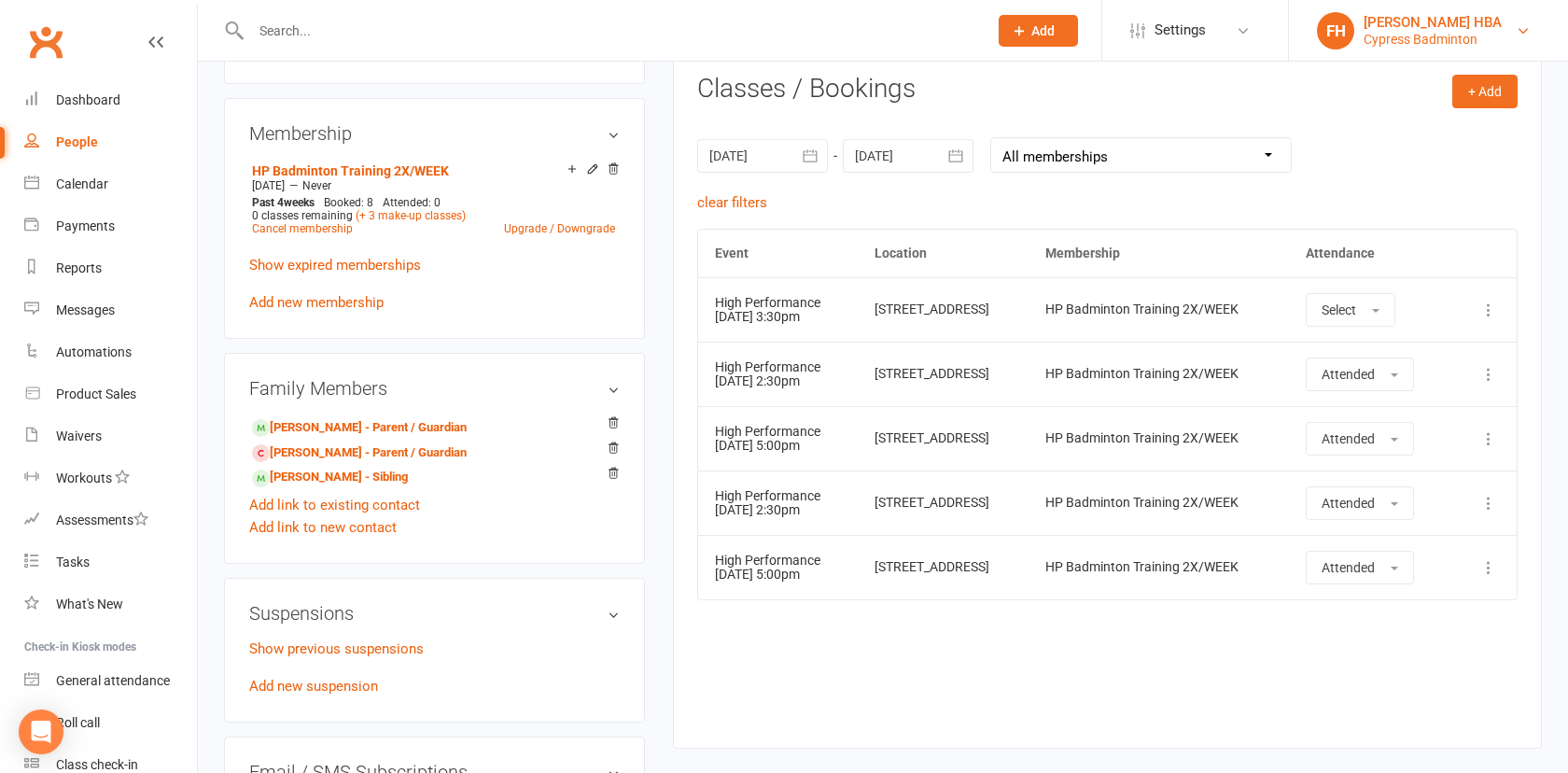
click at [1389, 37] on div "Cypress Badminton" at bounding box center [1433, 39] width 138 height 17
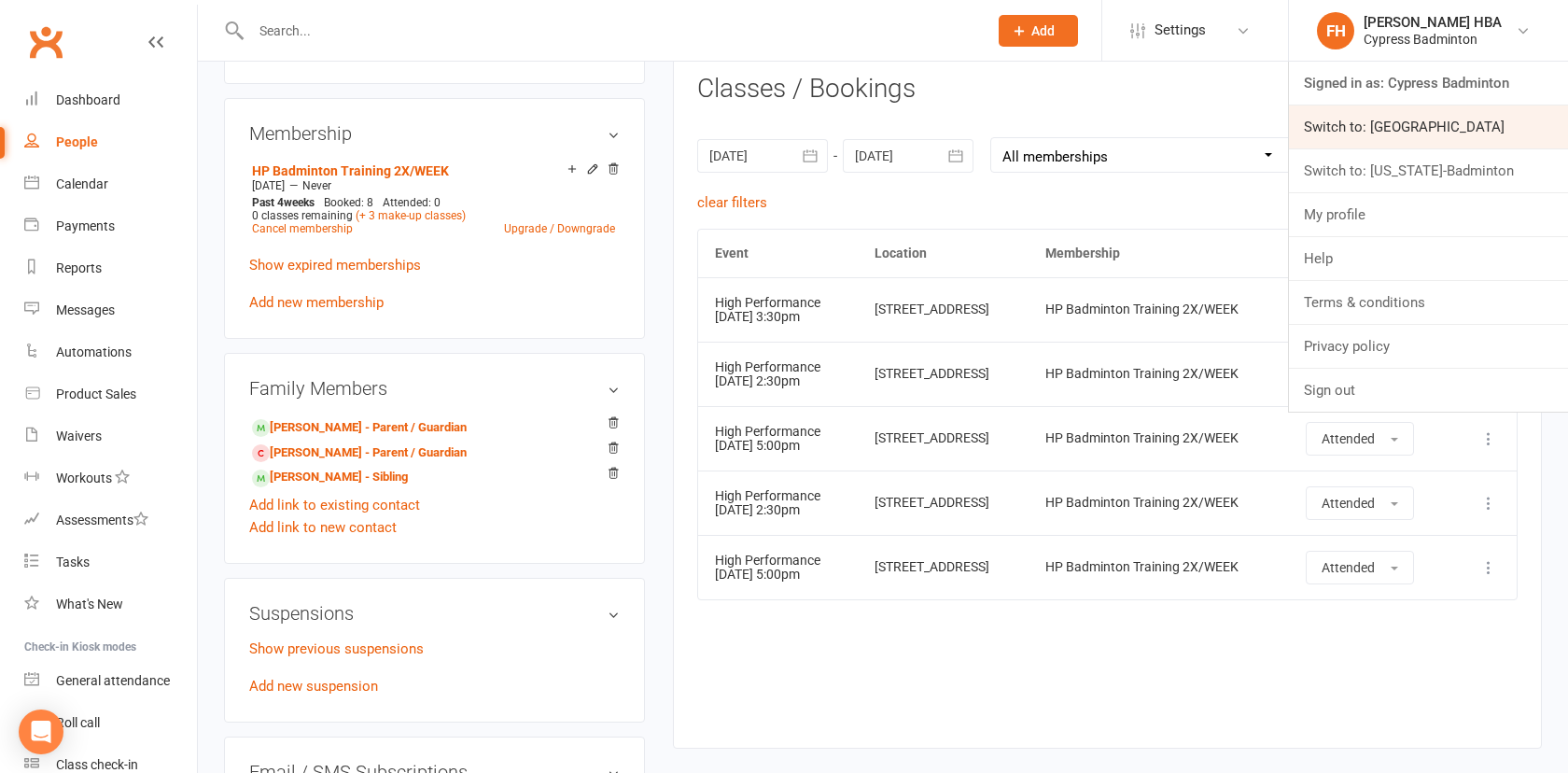
click at [1376, 130] on link "Switch to: [GEOGRAPHIC_DATA]" at bounding box center [1429, 127] width 279 height 43
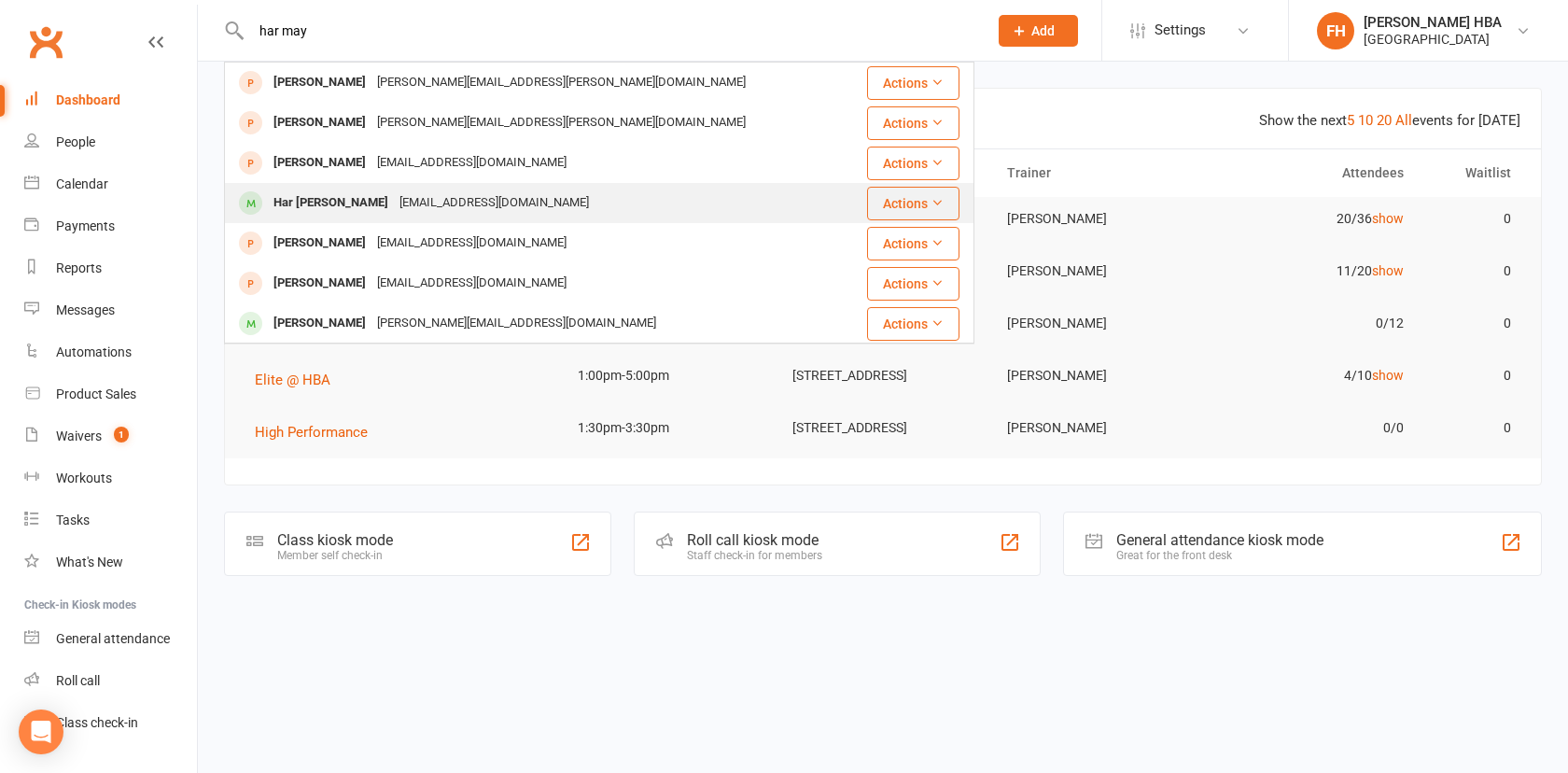
type input "har may"
click at [394, 206] on div "Har Mayank Sahai Shrivastava" at bounding box center [330, 203] width 126 height 27
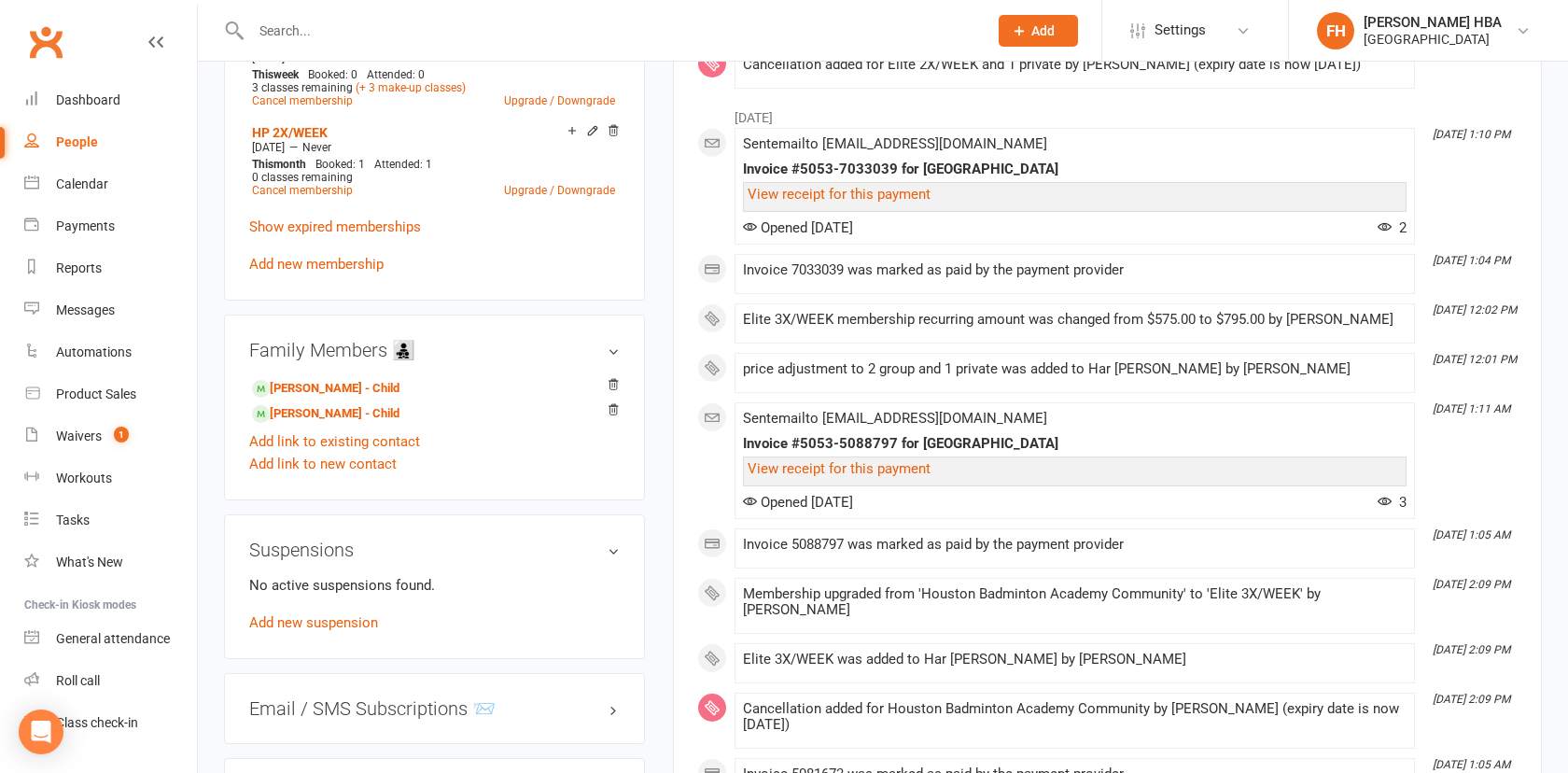
scroll to position [1026, 0]
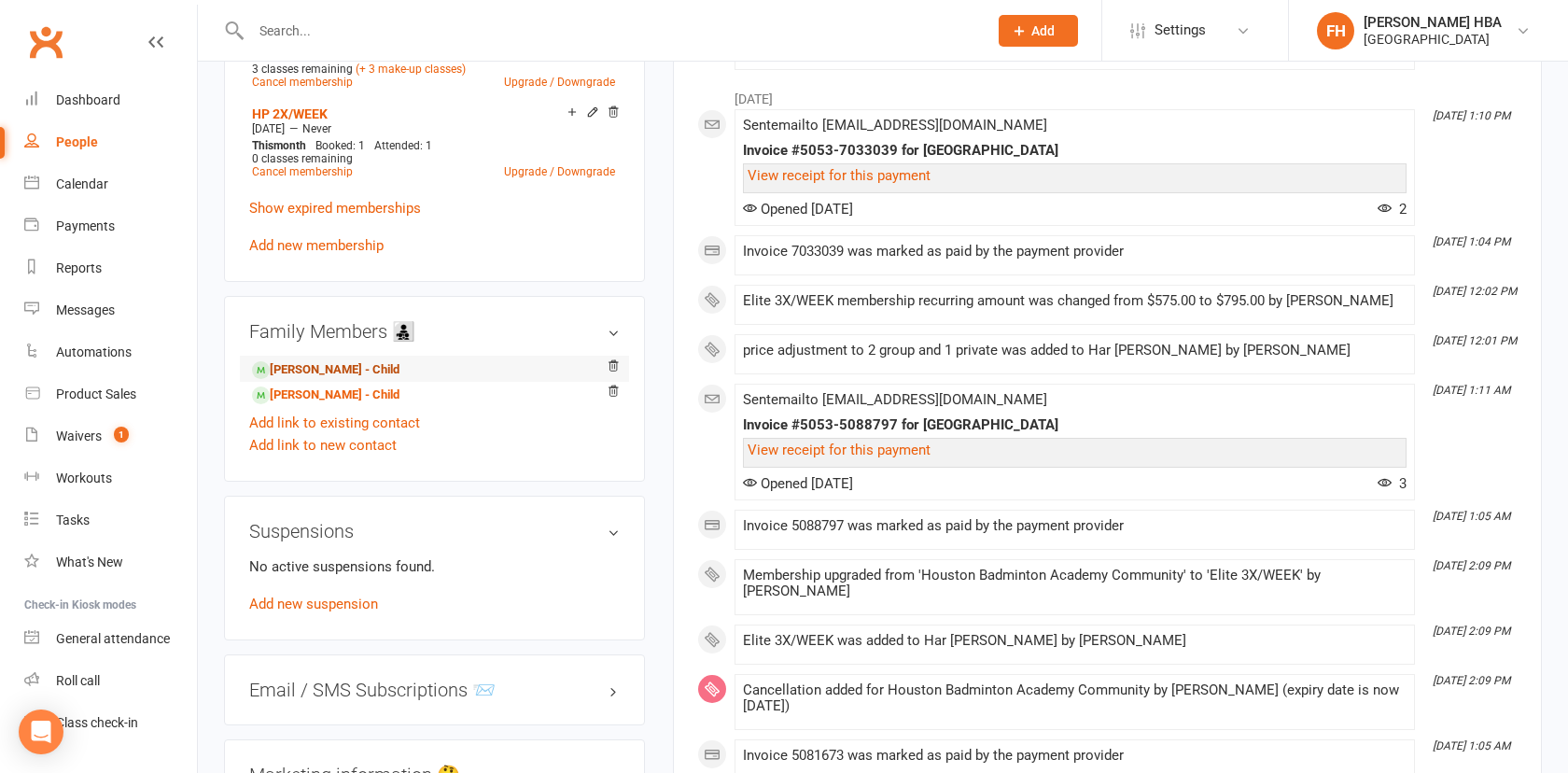
click at [394, 368] on link "Har Raghav Sahai - Child" at bounding box center [325, 370] width 147 height 20
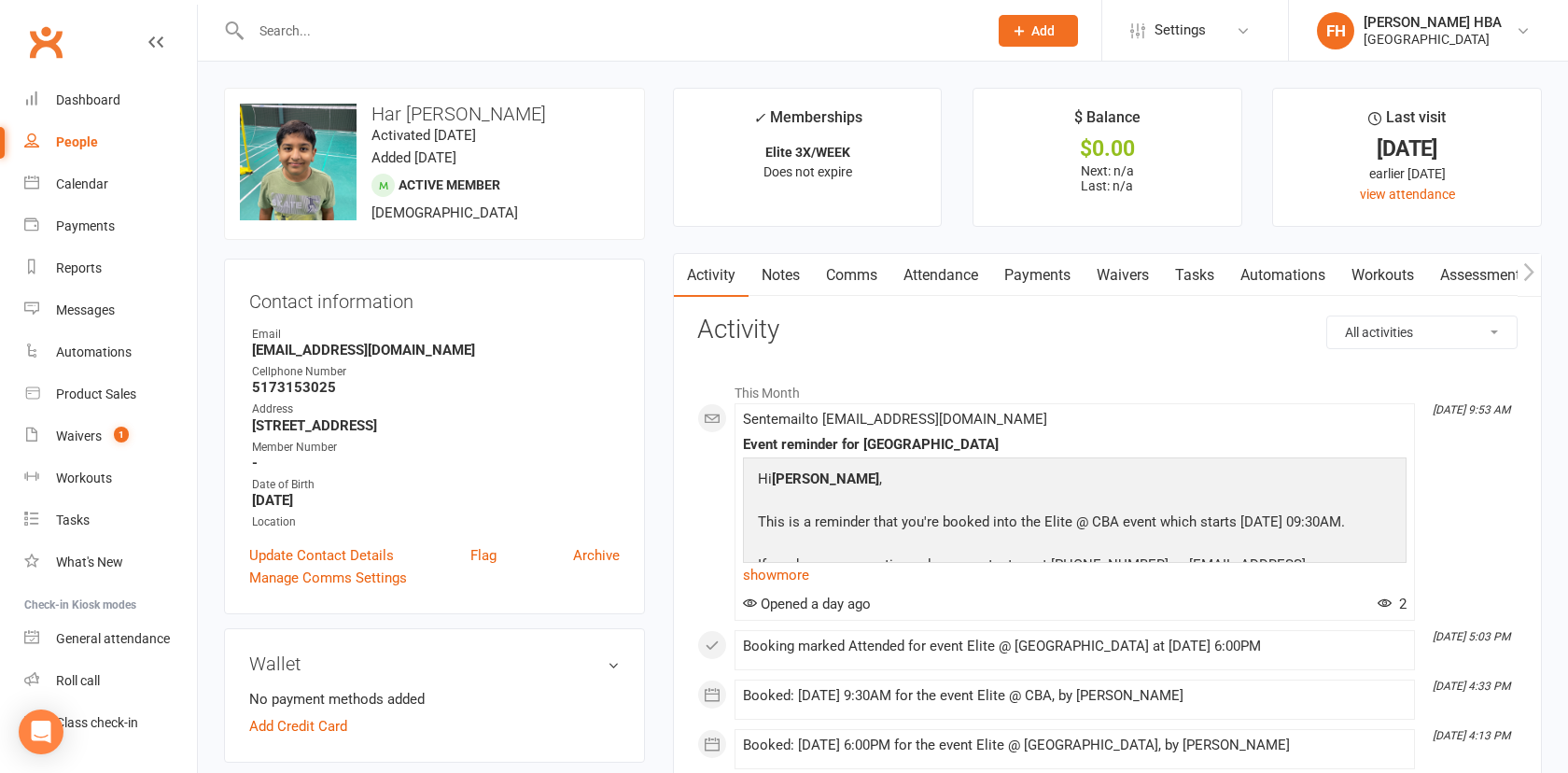
click at [391, 107] on h3 "Har Raghav Sahai" at bounding box center [435, 114] width 390 height 21
drag, startPoint x: 391, startPoint y: 107, endPoint x: 482, endPoint y: 108, distance: 91.0
click at [482, 108] on h3 "Har Raghav Sahai" at bounding box center [435, 114] width 390 height 21
copy h3 "Har Raghav Sahai"
click at [945, 281] on link "Attendance" at bounding box center [941, 275] width 101 height 43
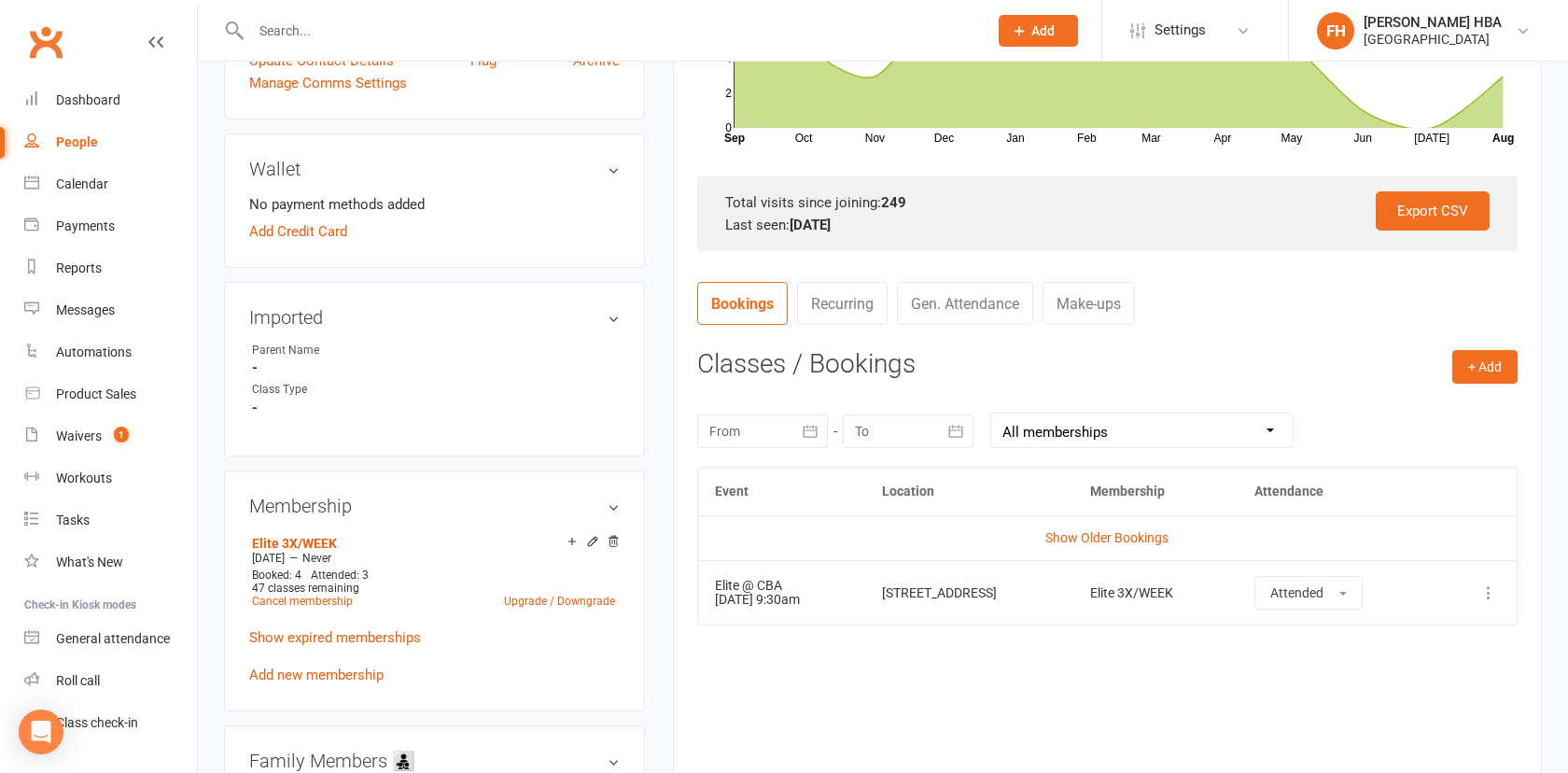
scroll to position [499, 0]
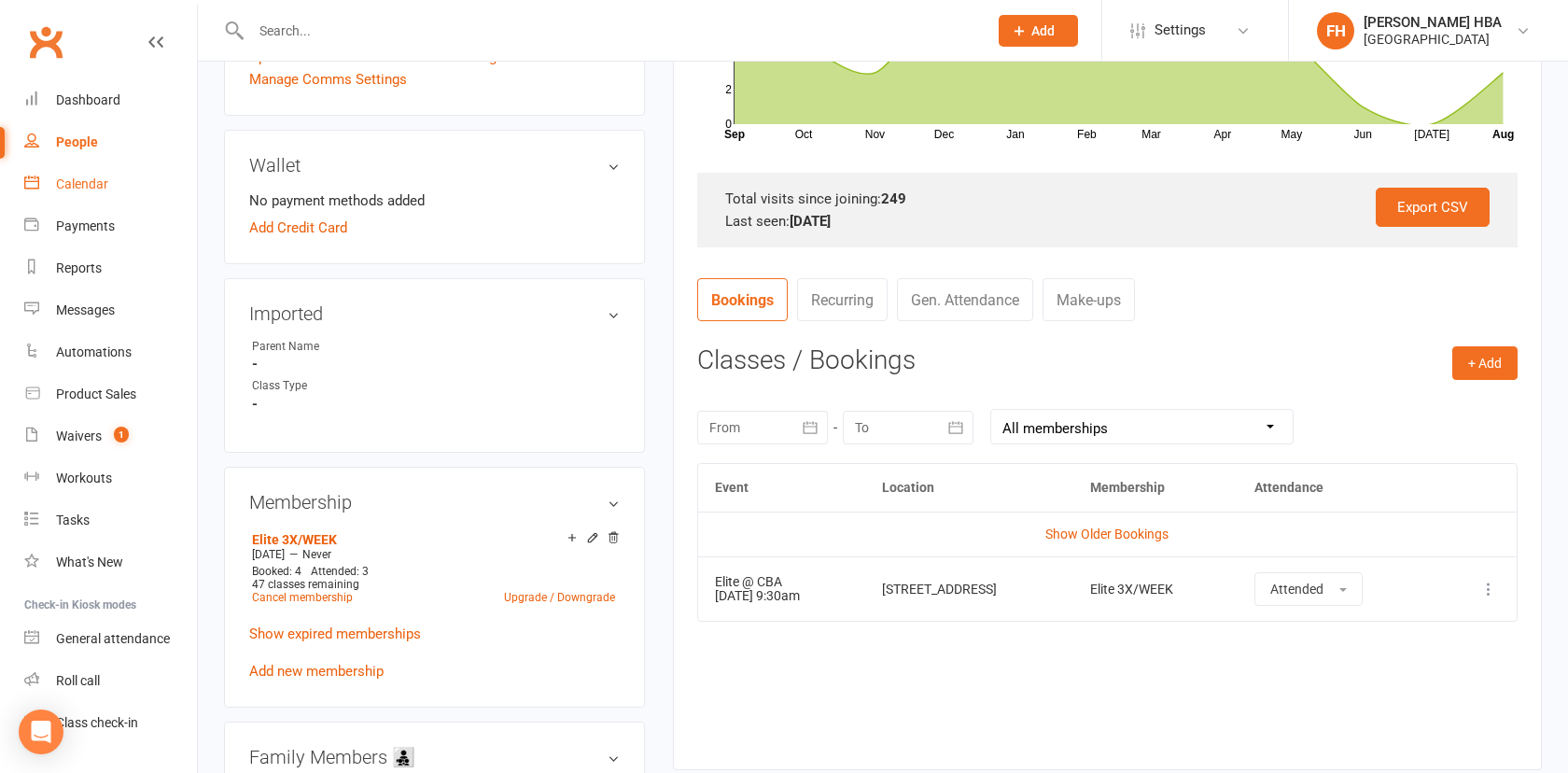
click at [83, 188] on div "Calendar" at bounding box center [82, 183] width 52 height 15
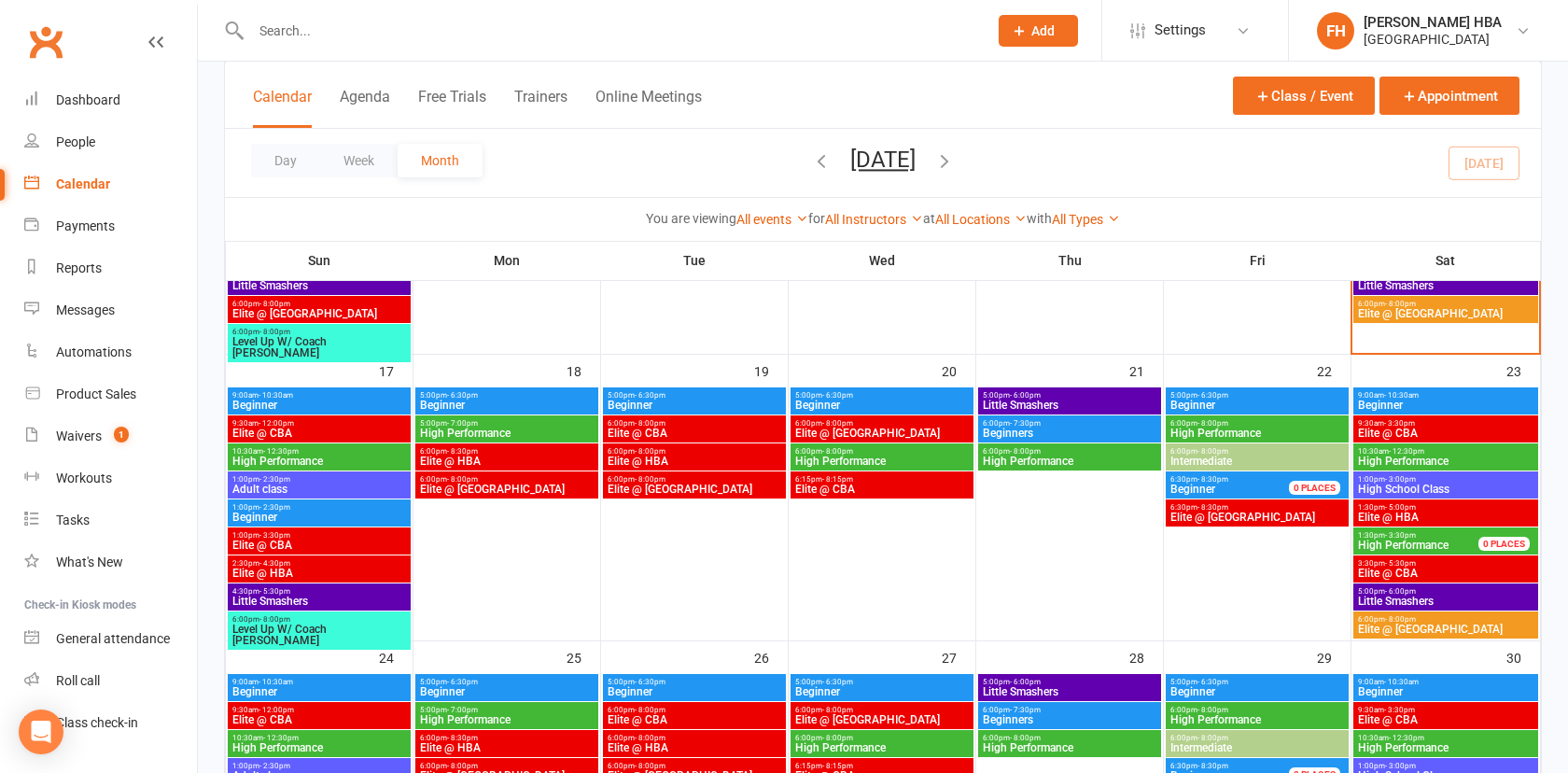
scroll to position [869, 0]
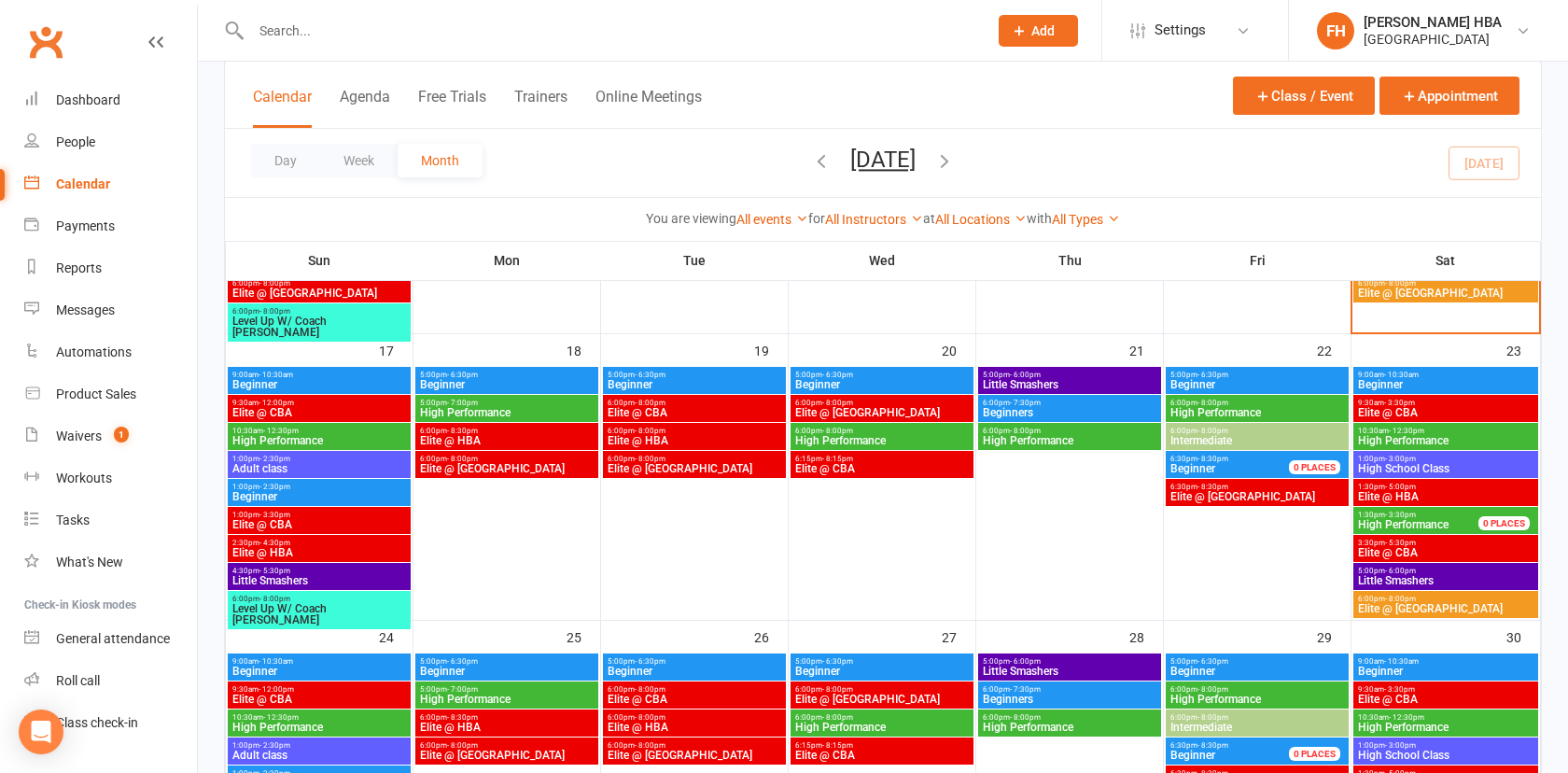
click at [262, 542] on span "- 4:30pm" at bounding box center [274, 543] width 31 height 8
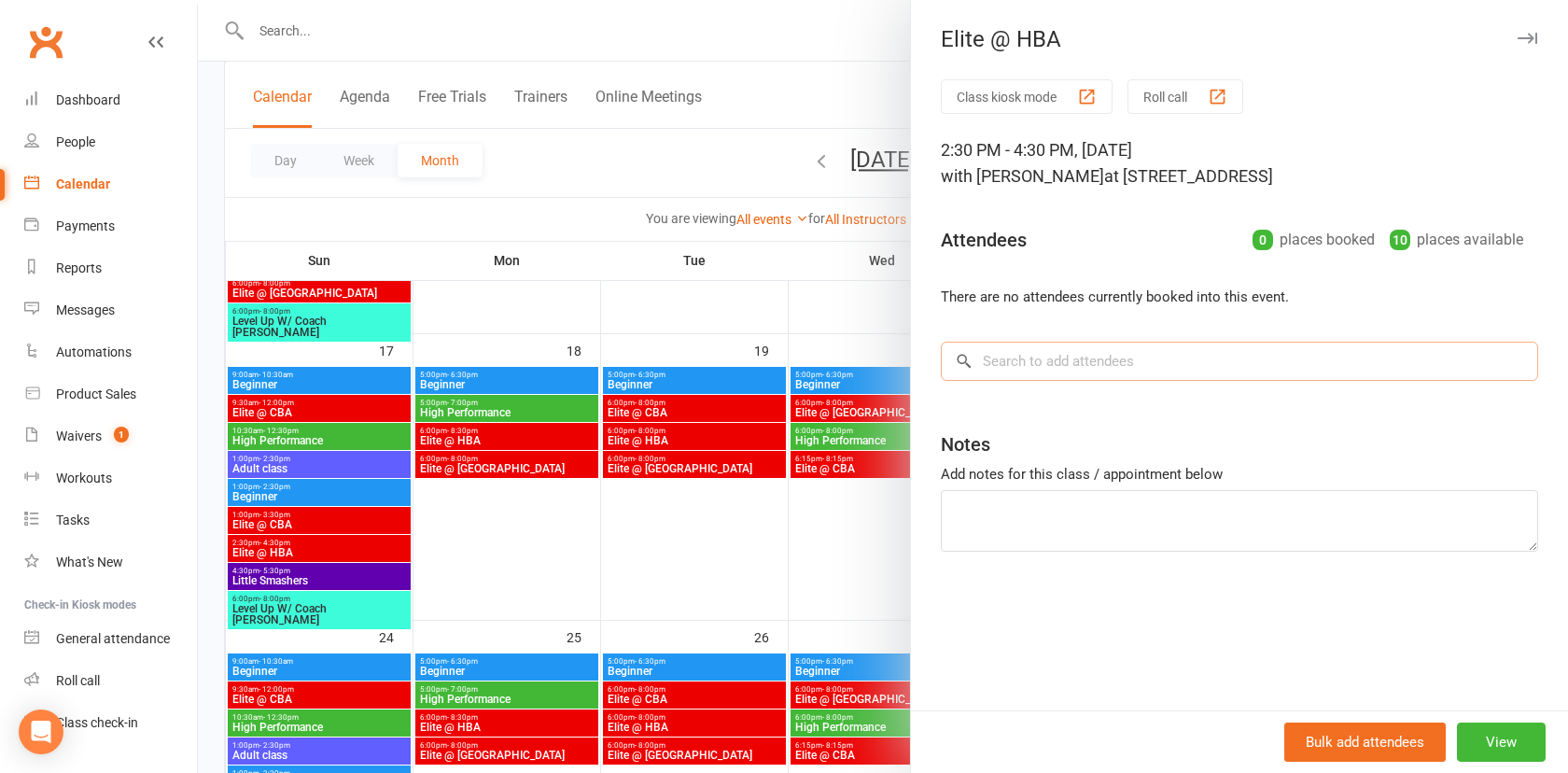
click at [1068, 370] on input "search" at bounding box center [1240, 361] width 598 height 40
paste input "Har Raghav Sahai"
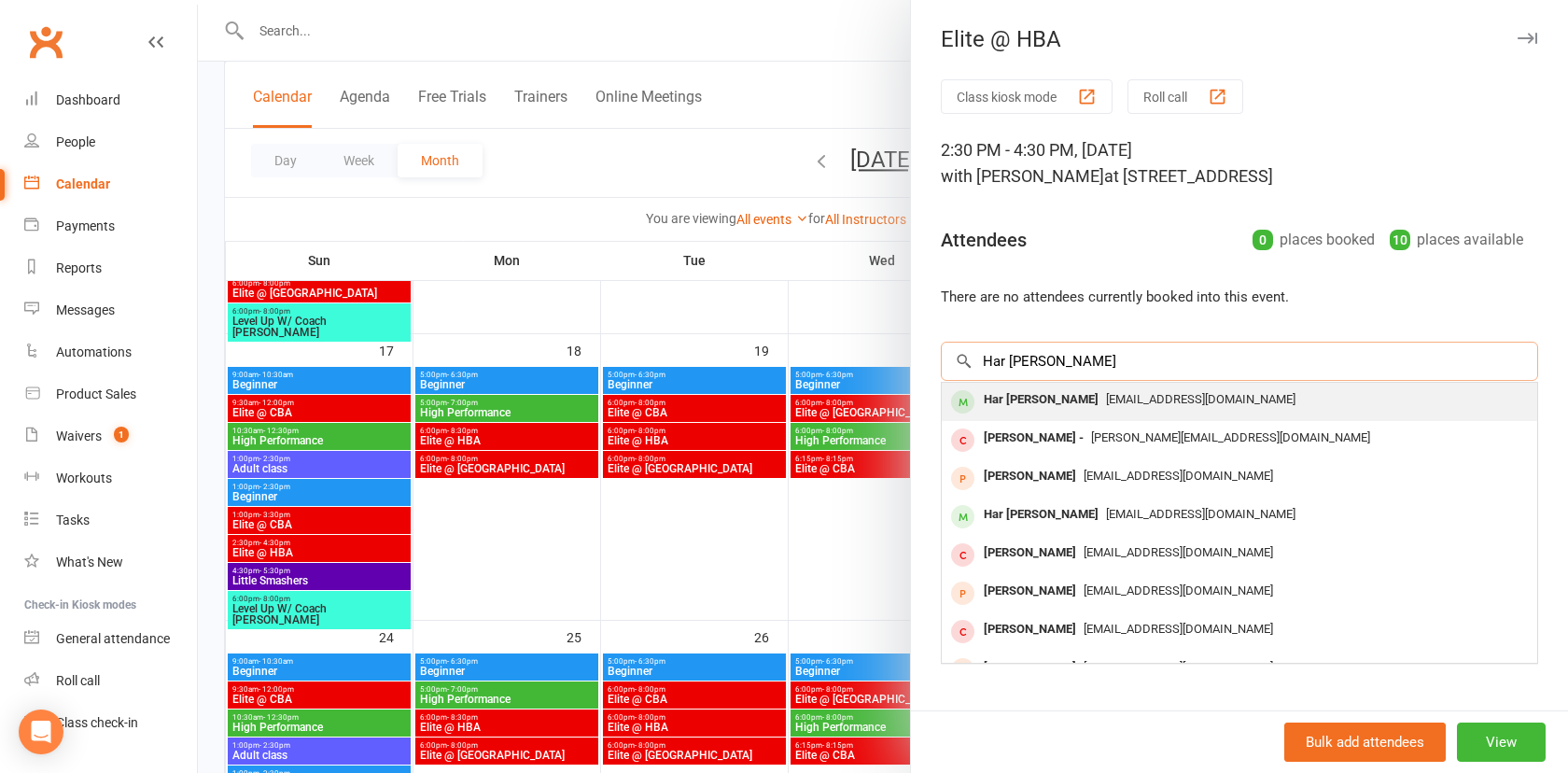
type input "Har Raghav Sahai"
click at [1042, 405] on div "Har Raghav Sahai" at bounding box center [1041, 400] width 130 height 27
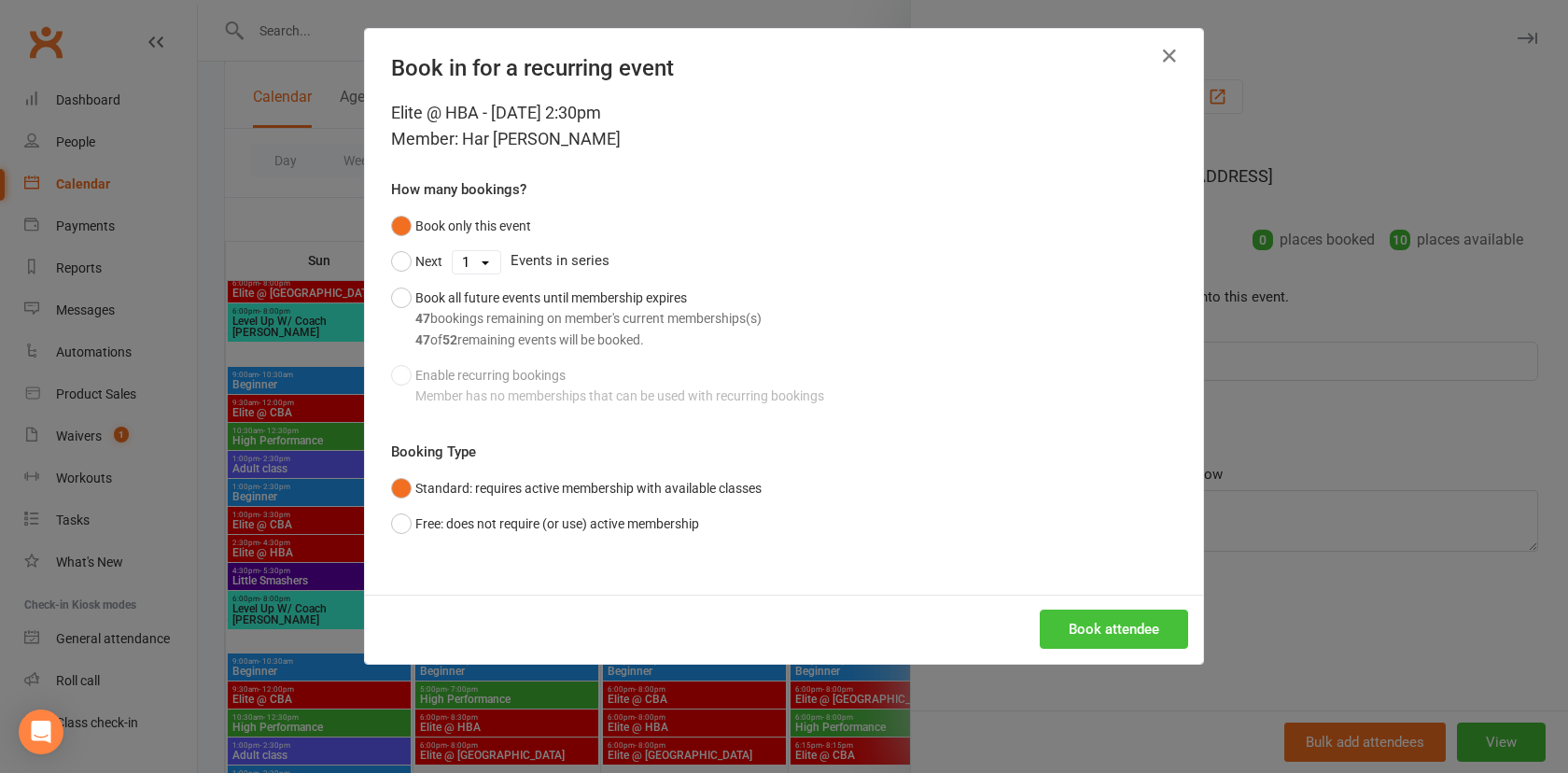
click at [1125, 633] on button "Book attendee" at bounding box center [1114, 629] width 148 height 40
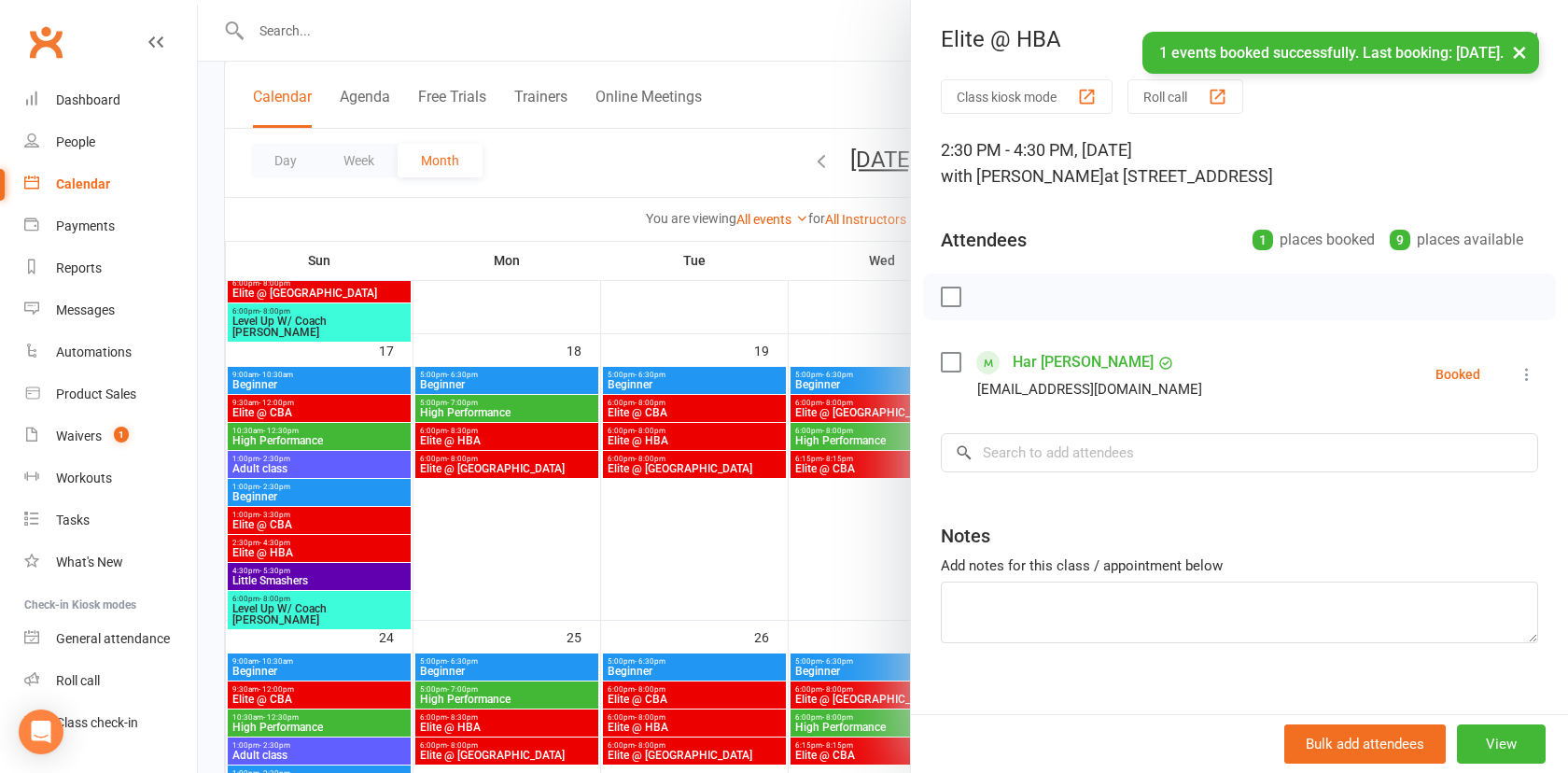
click at [864, 514] on div at bounding box center [882, 386] width 1370 height 773
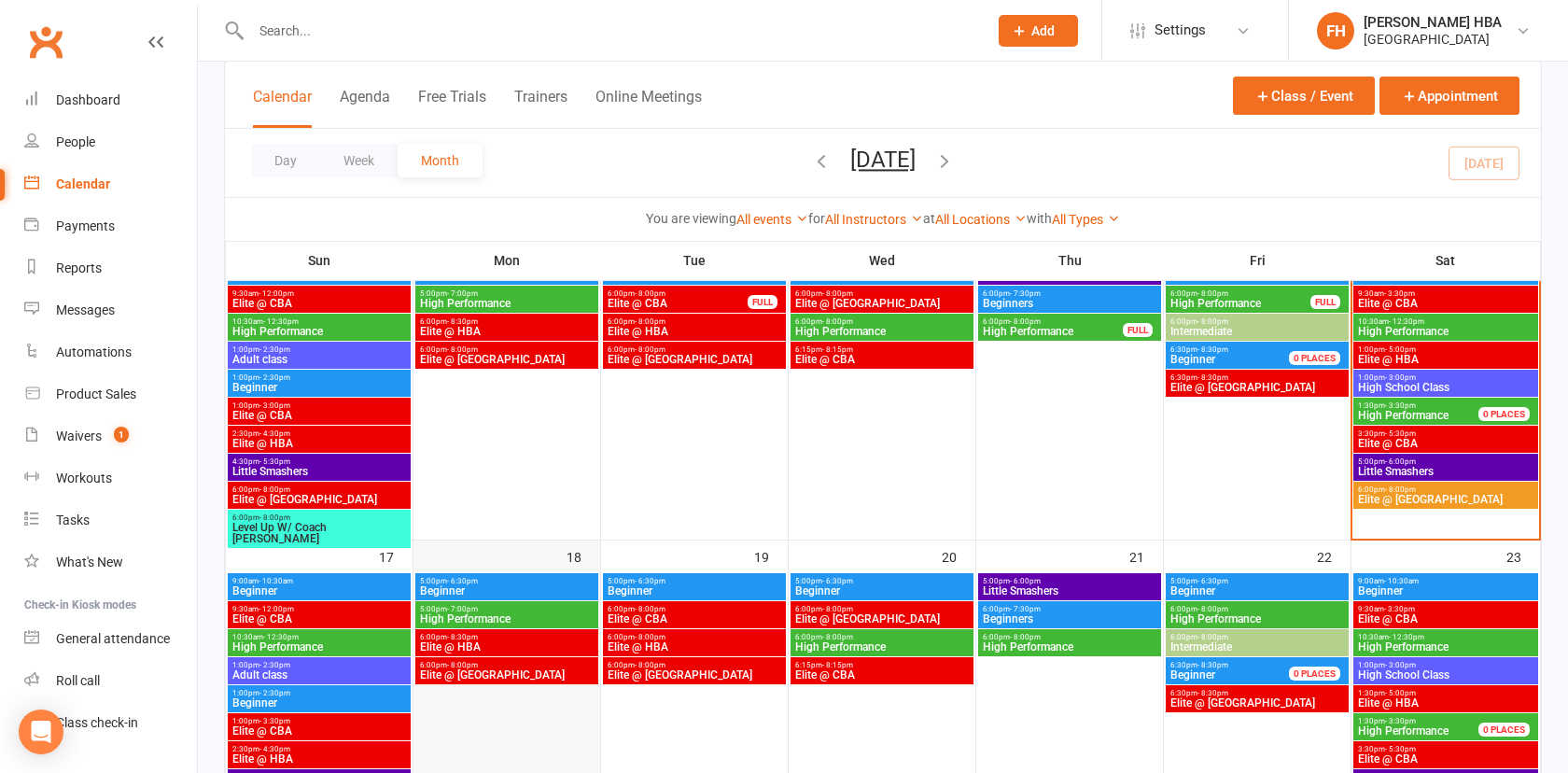
scroll to position [693, 0]
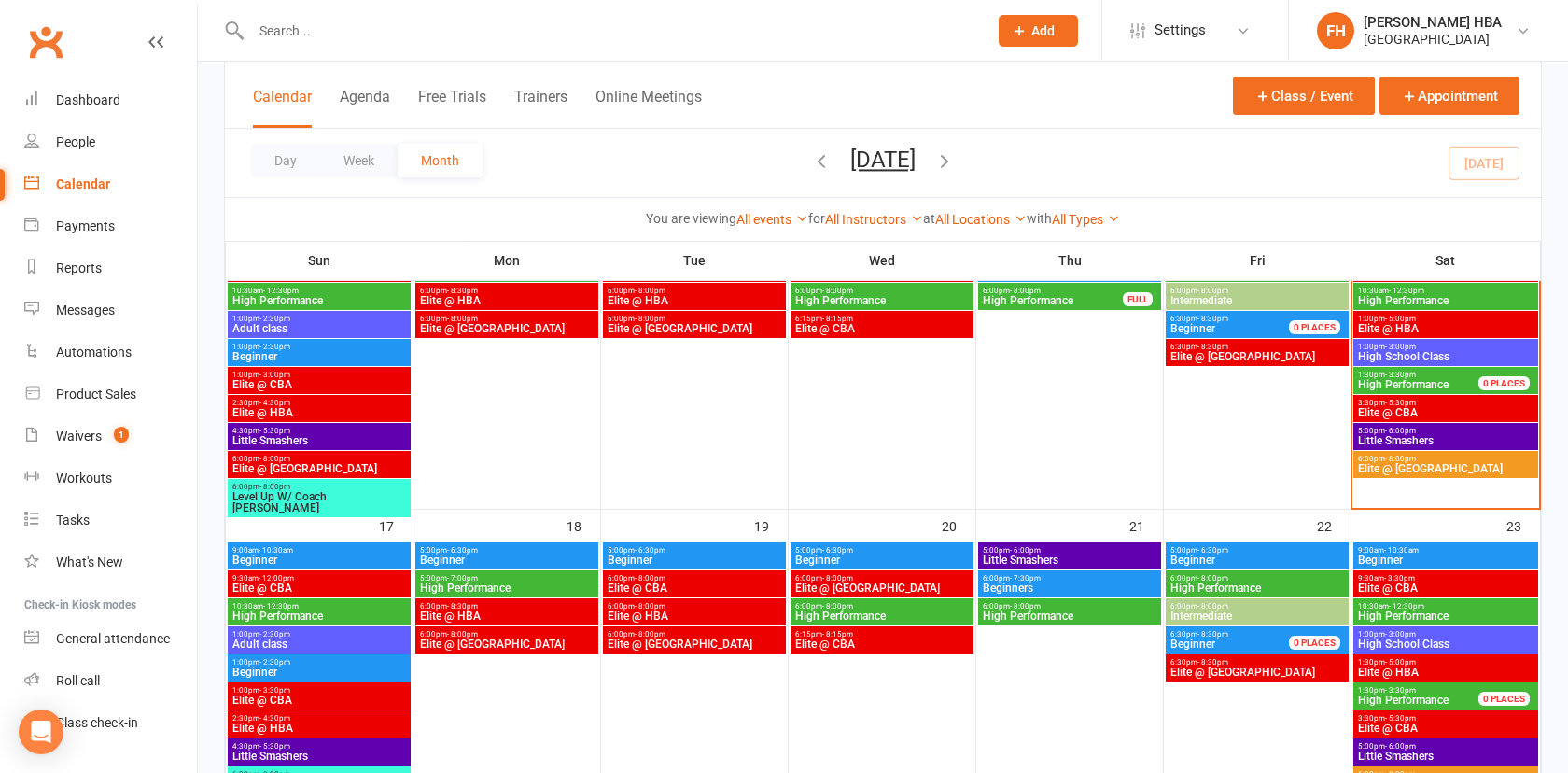
click at [564, 23] on input "text" at bounding box center [609, 31] width 729 height 26
paste input "Har Raghav Sahai"
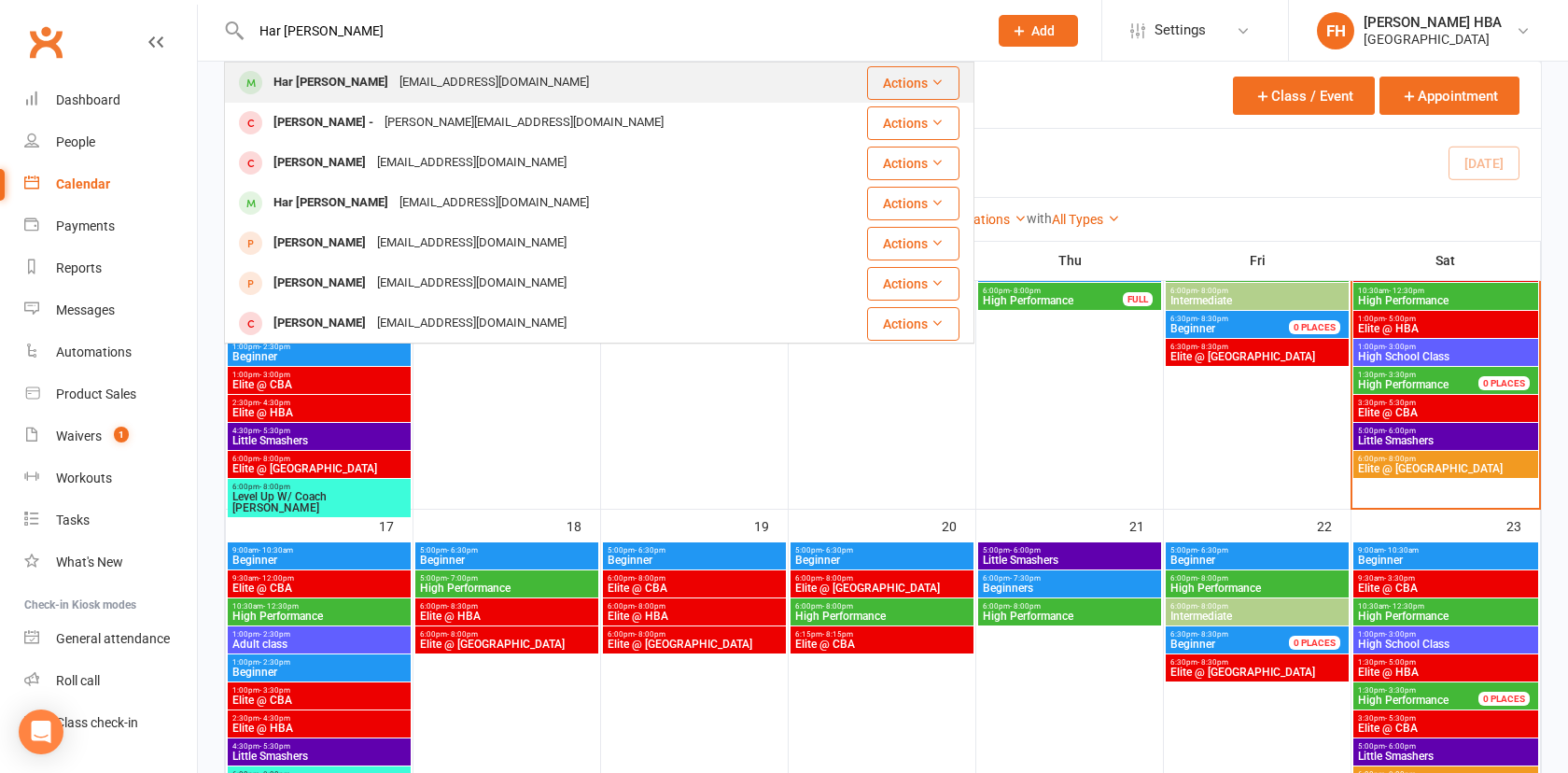
type input "Har Raghav Sahai"
click at [460, 77] on div "harmayank@gmail.com" at bounding box center [494, 82] width 201 height 27
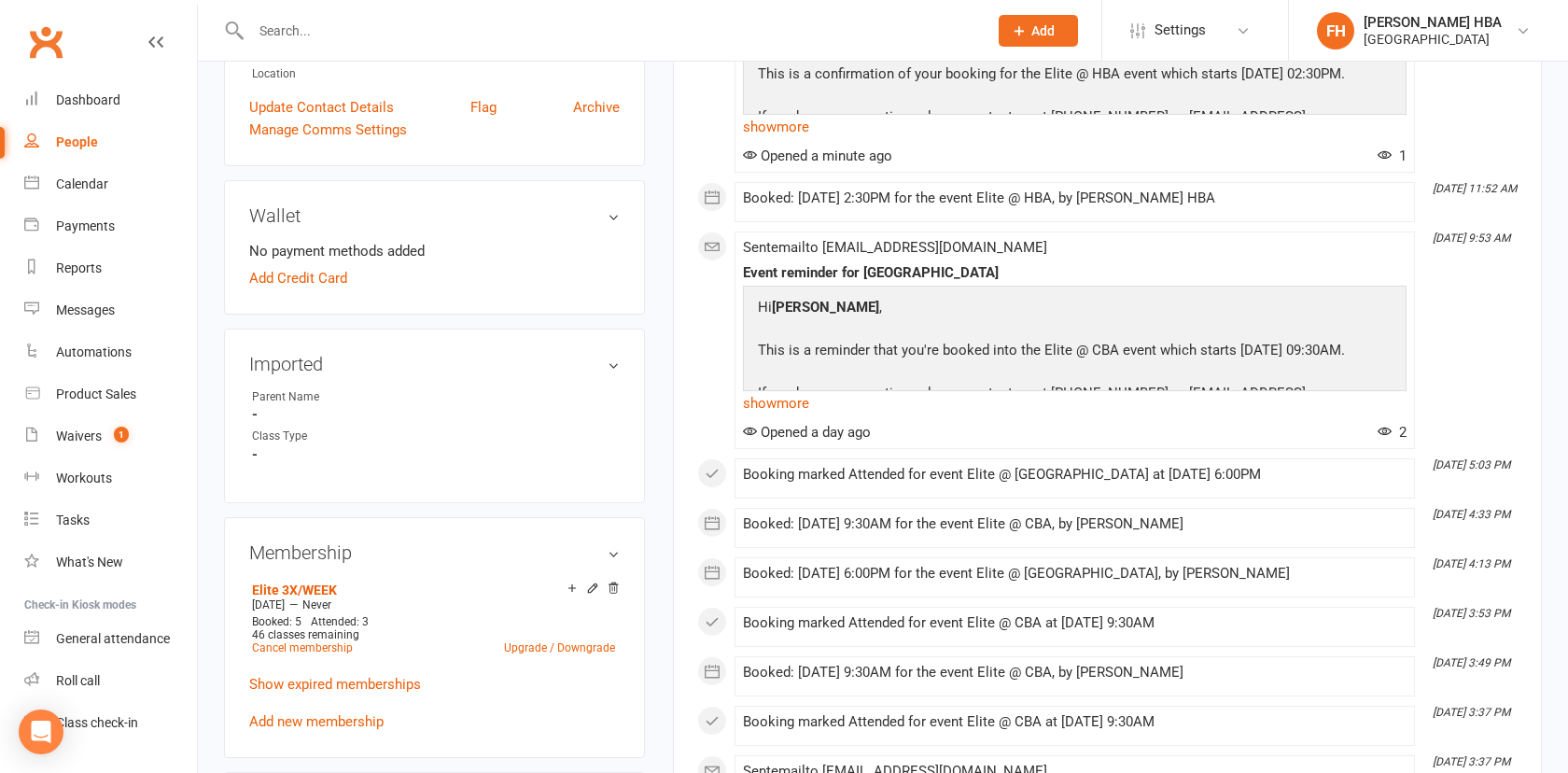
scroll to position [456, 0]
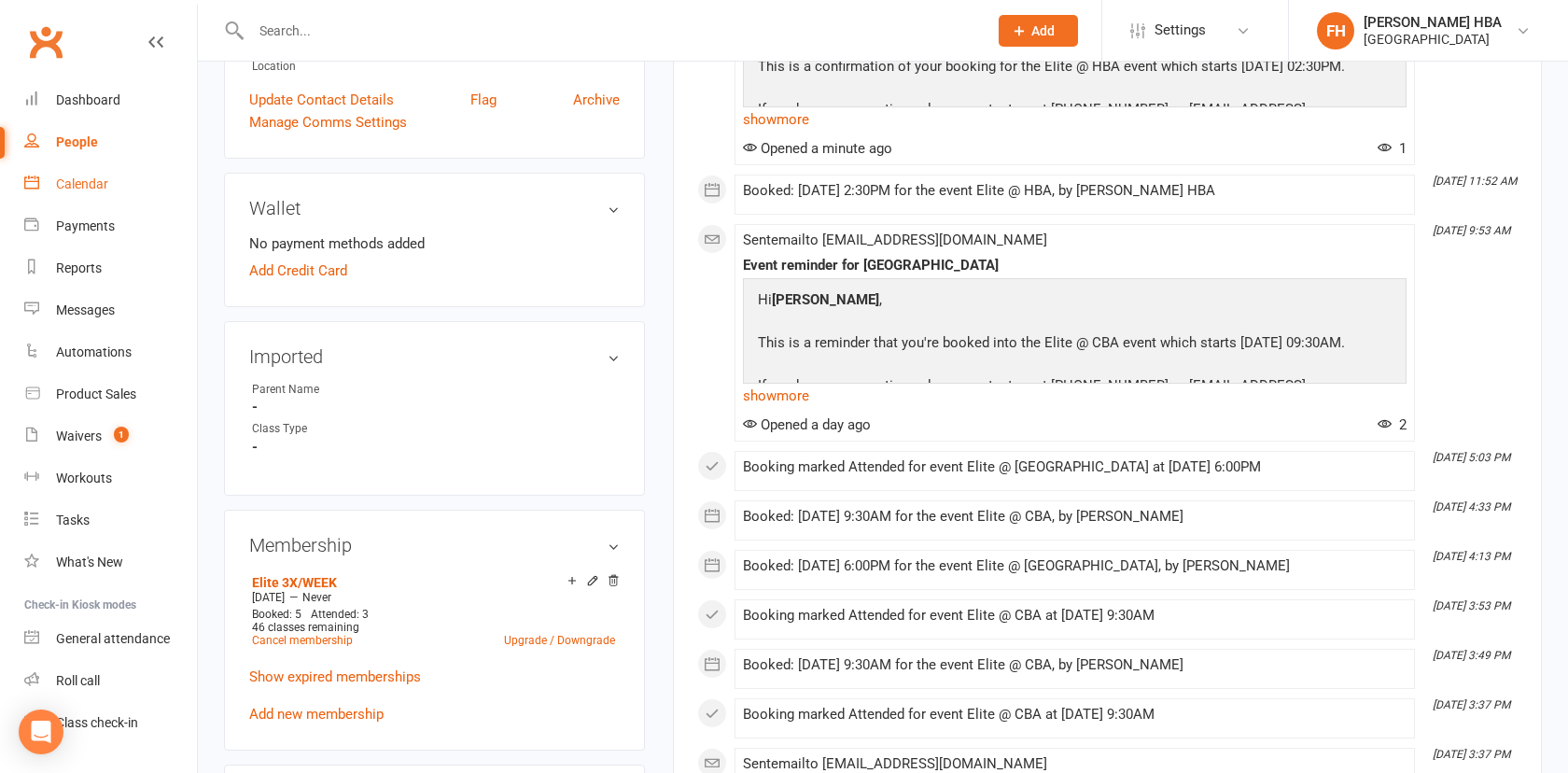
click at [129, 191] on link "Calendar" at bounding box center [111, 184] width 173 height 42
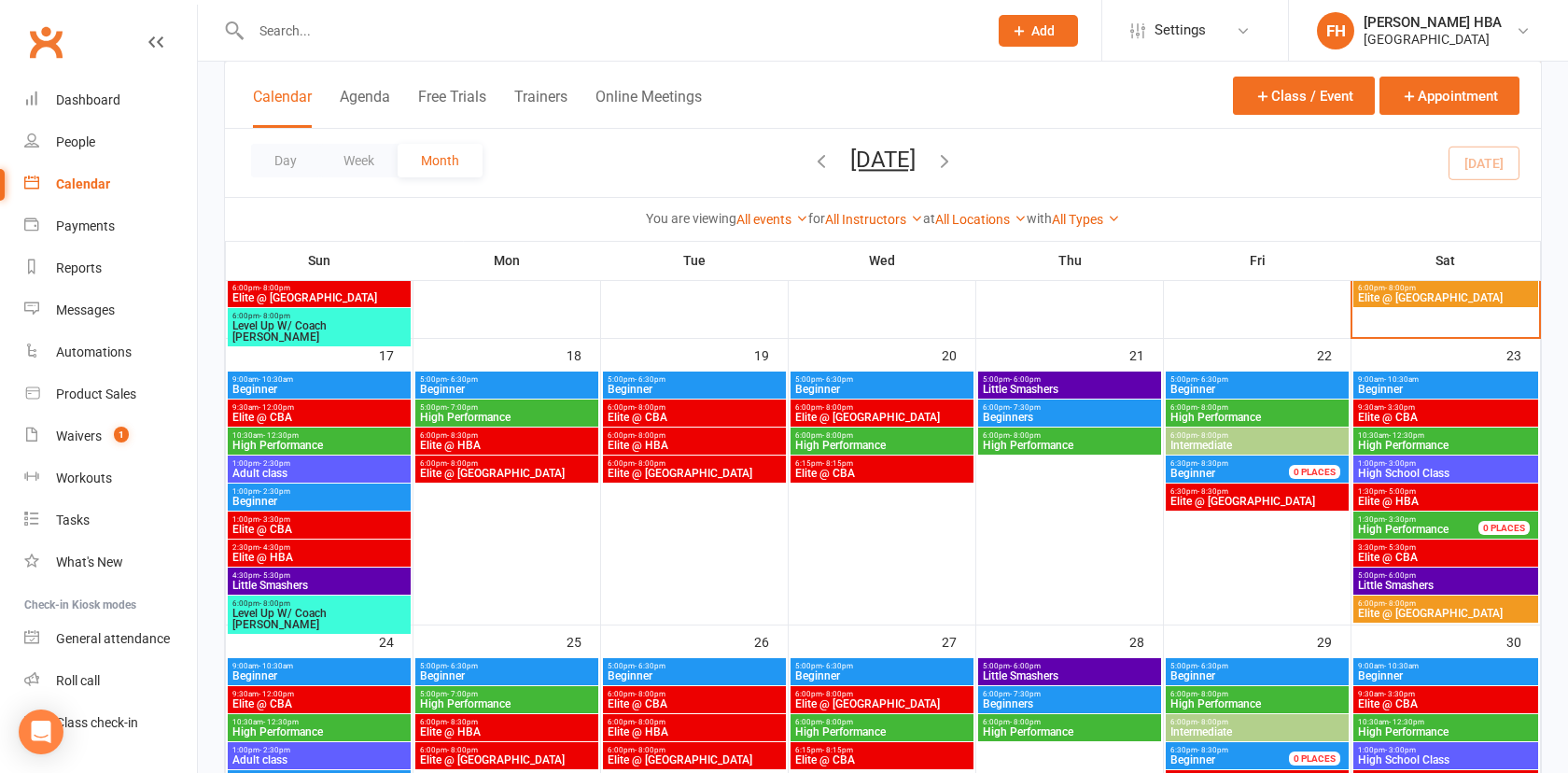
scroll to position [866, 0]
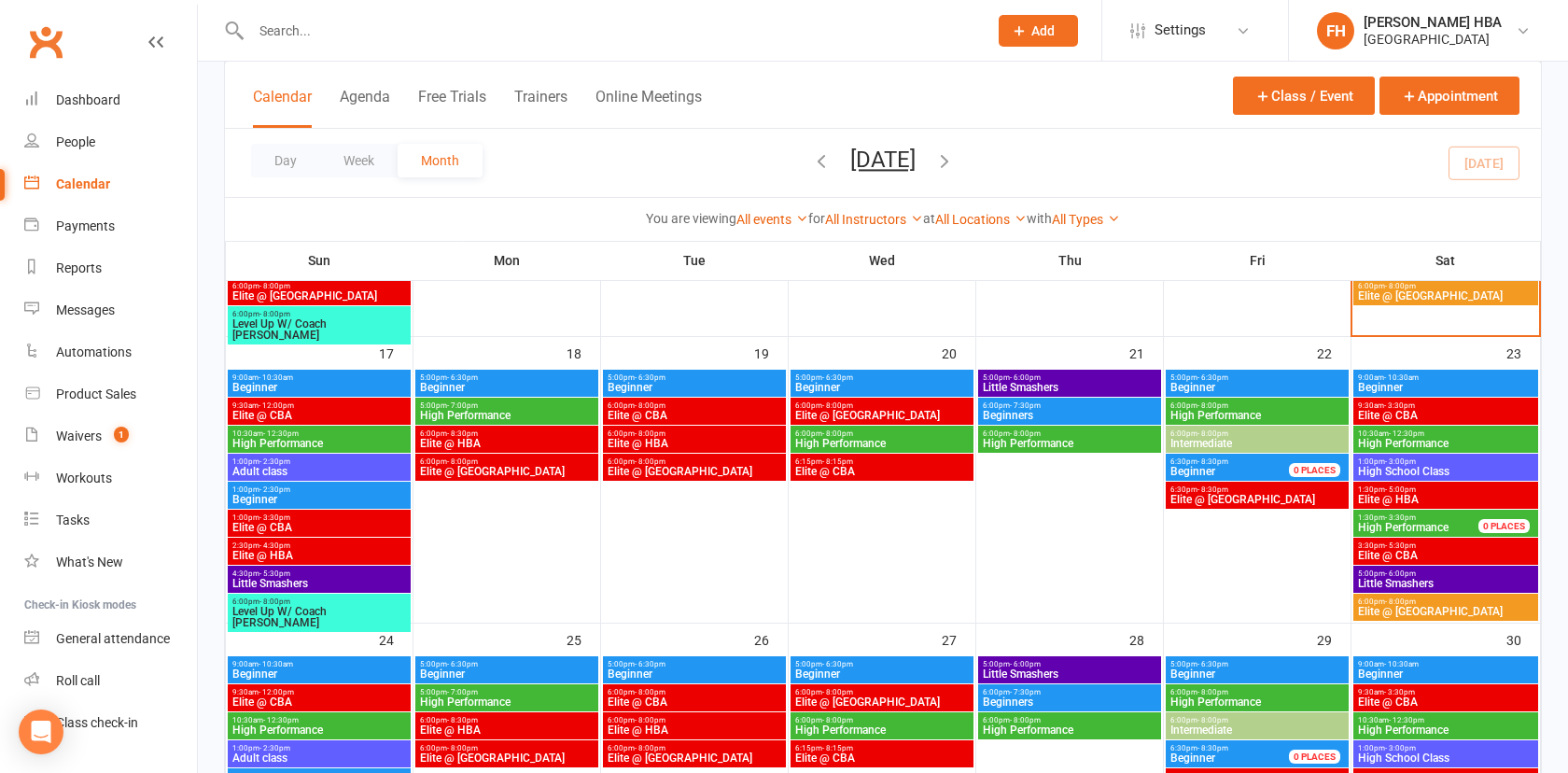
click at [489, 14] on div at bounding box center [599, 30] width 751 height 60
click at [489, 31] on input "text" at bounding box center [609, 31] width 729 height 26
paste input "Har Raghav Sahai"
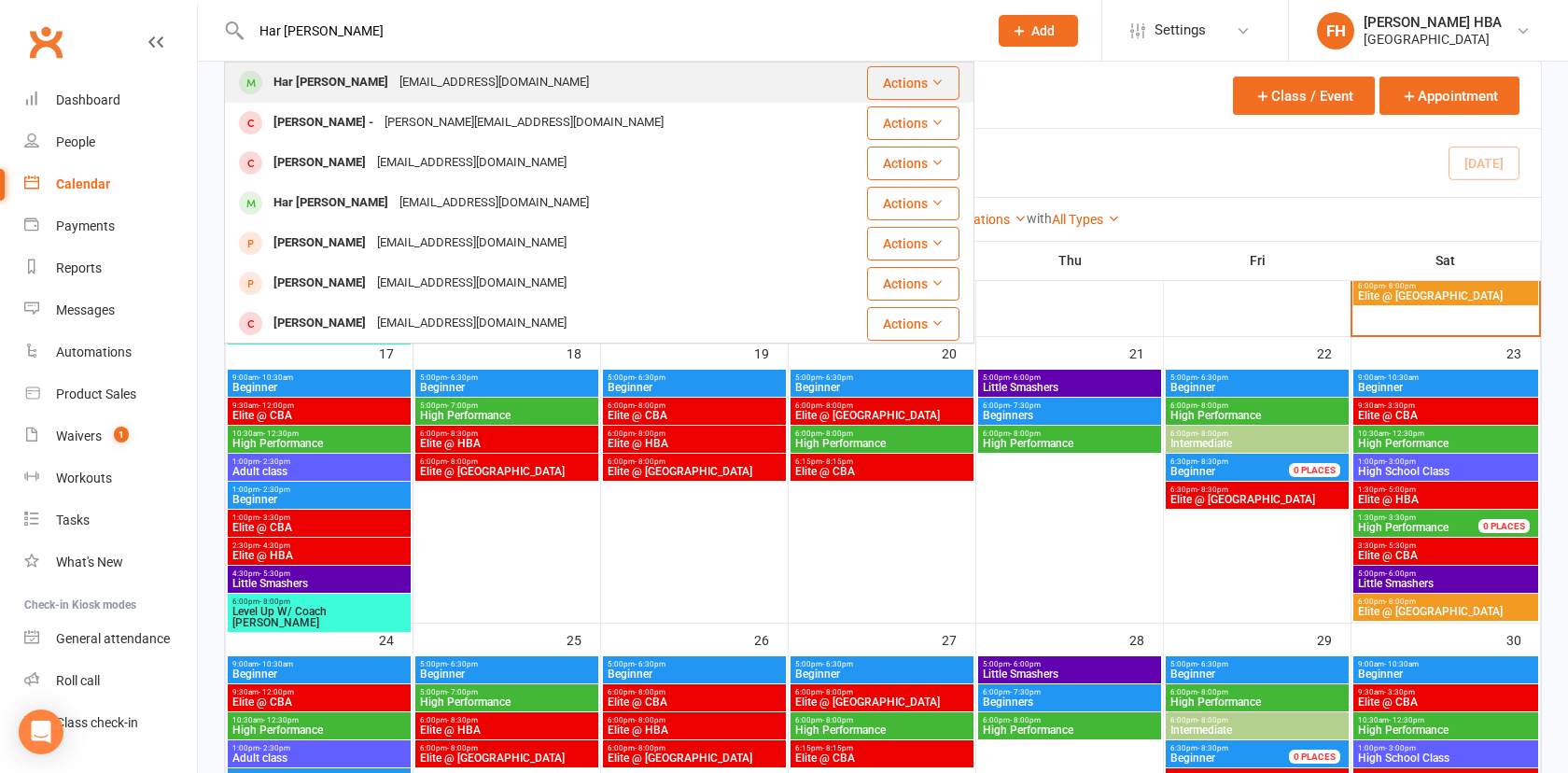
type input "Har Raghav Sahai"
click at [443, 79] on div "harmayank@gmail.com" at bounding box center [494, 82] width 201 height 27
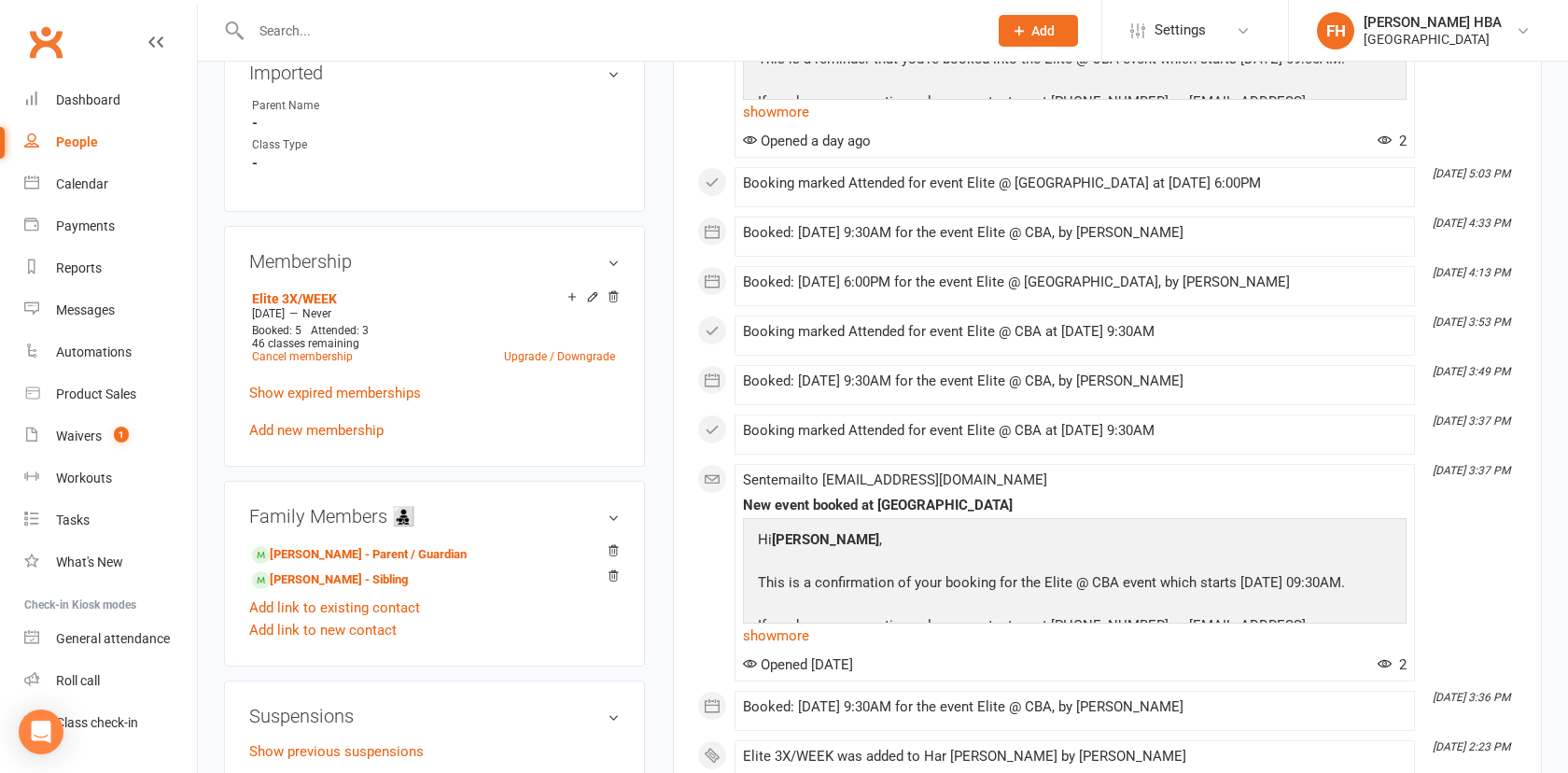
scroll to position [743, 0]
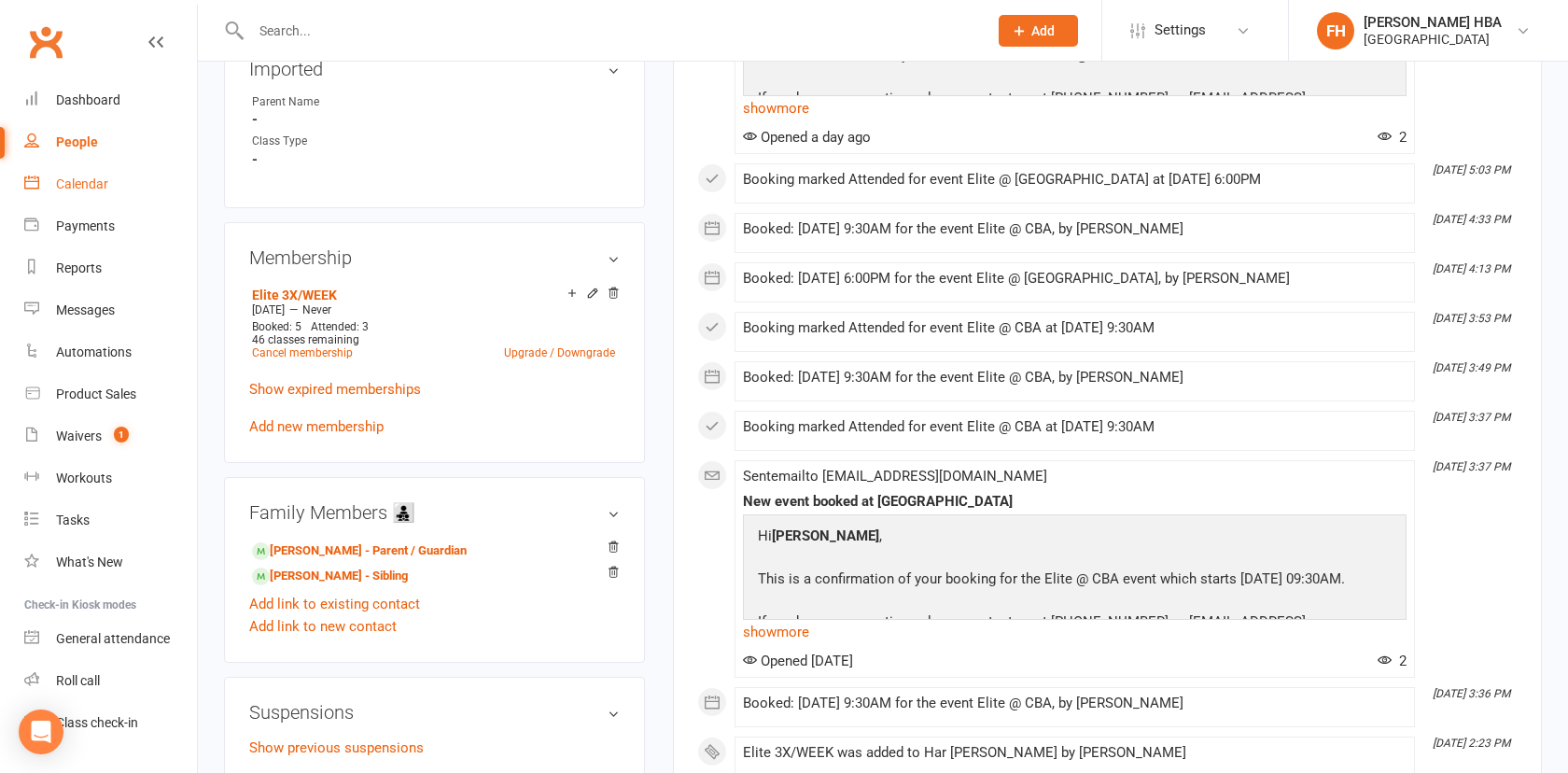
click at [122, 181] on link "Calendar" at bounding box center [111, 184] width 173 height 42
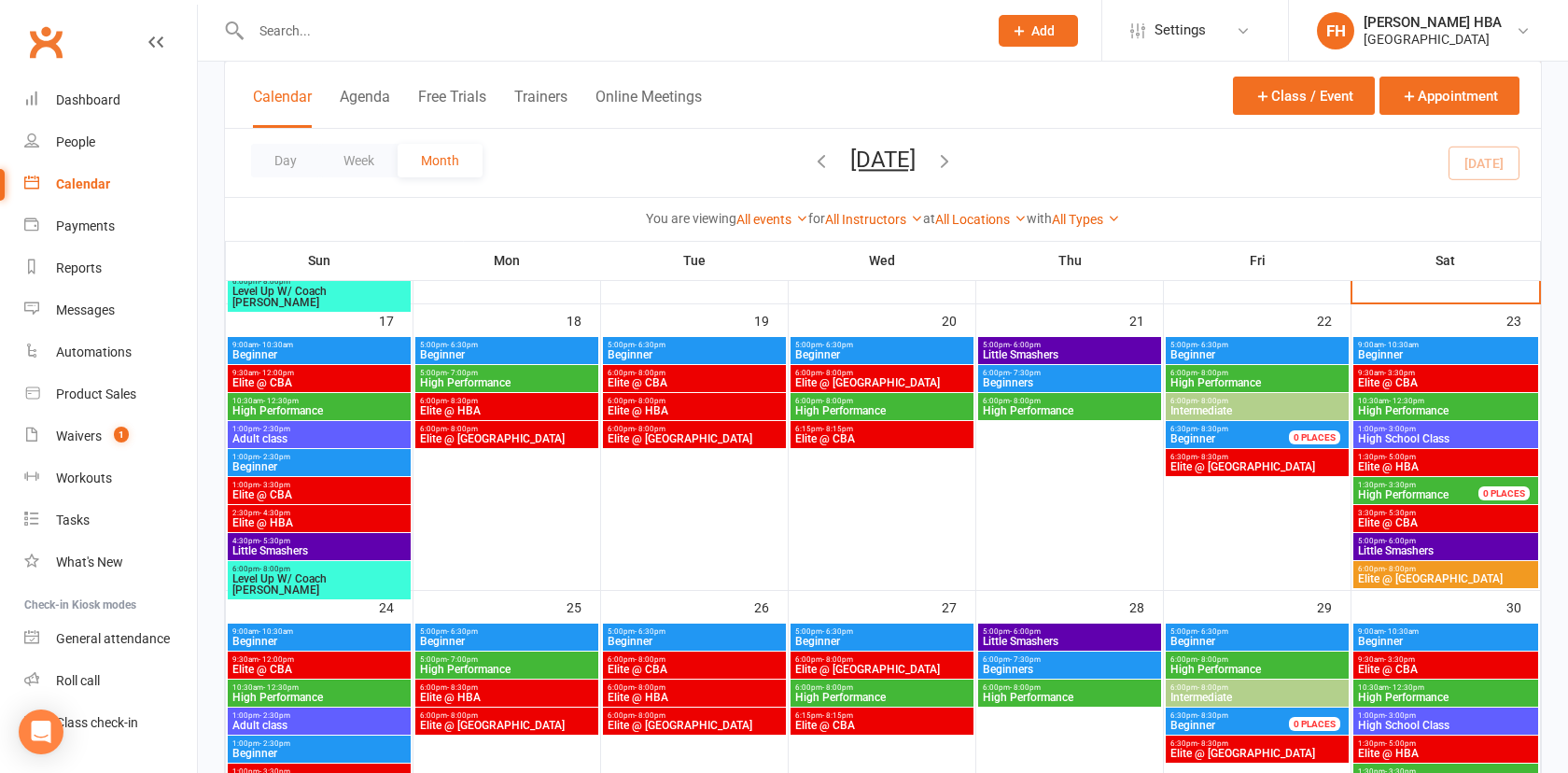
scroll to position [894, 0]
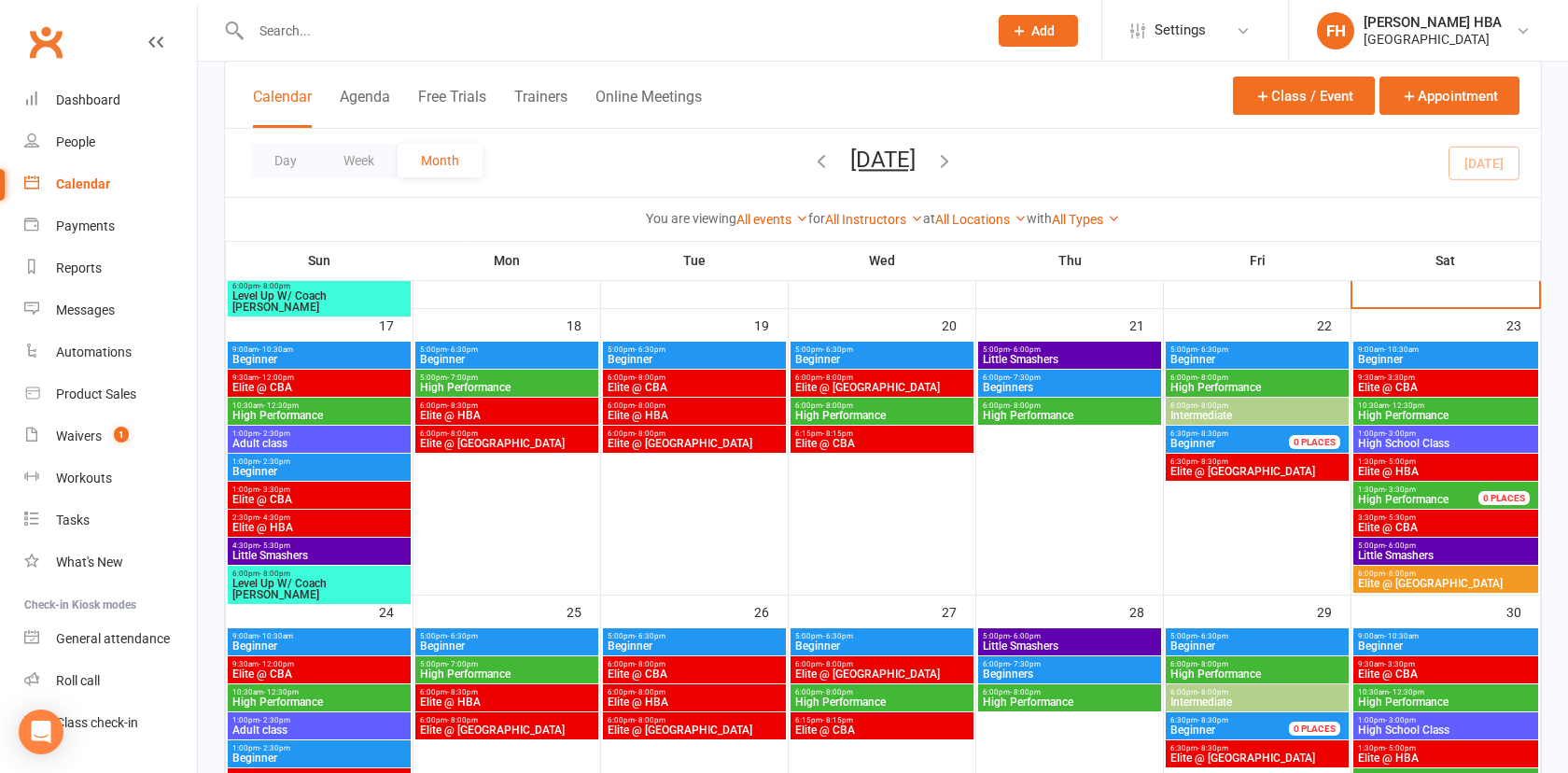
click at [658, 410] on span "Elite @ HBA" at bounding box center [693, 415] width 175 height 11
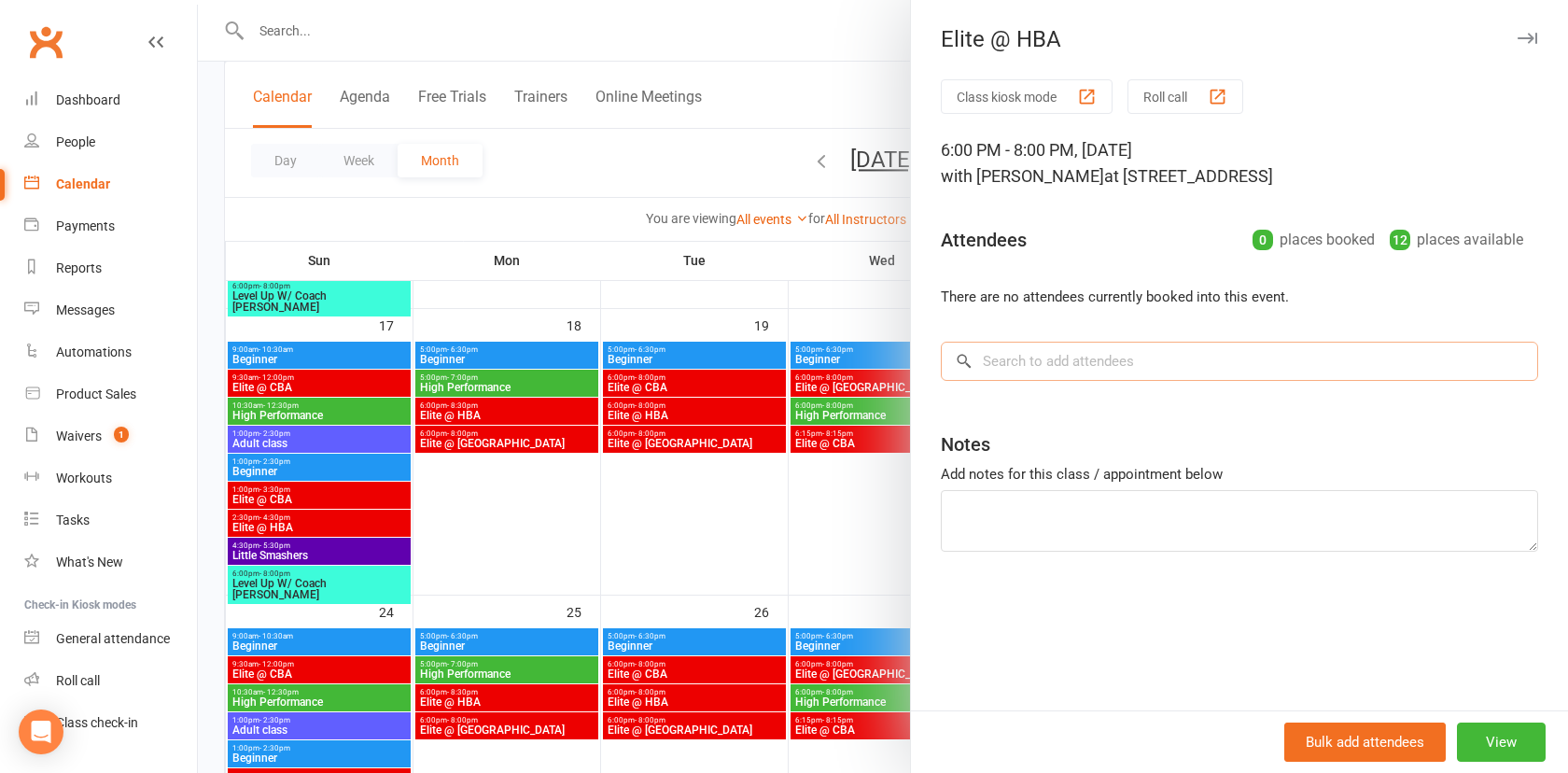
click at [1056, 356] on input "search" at bounding box center [1240, 361] width 598 height 40
paste input "Har Raghav Sahai"
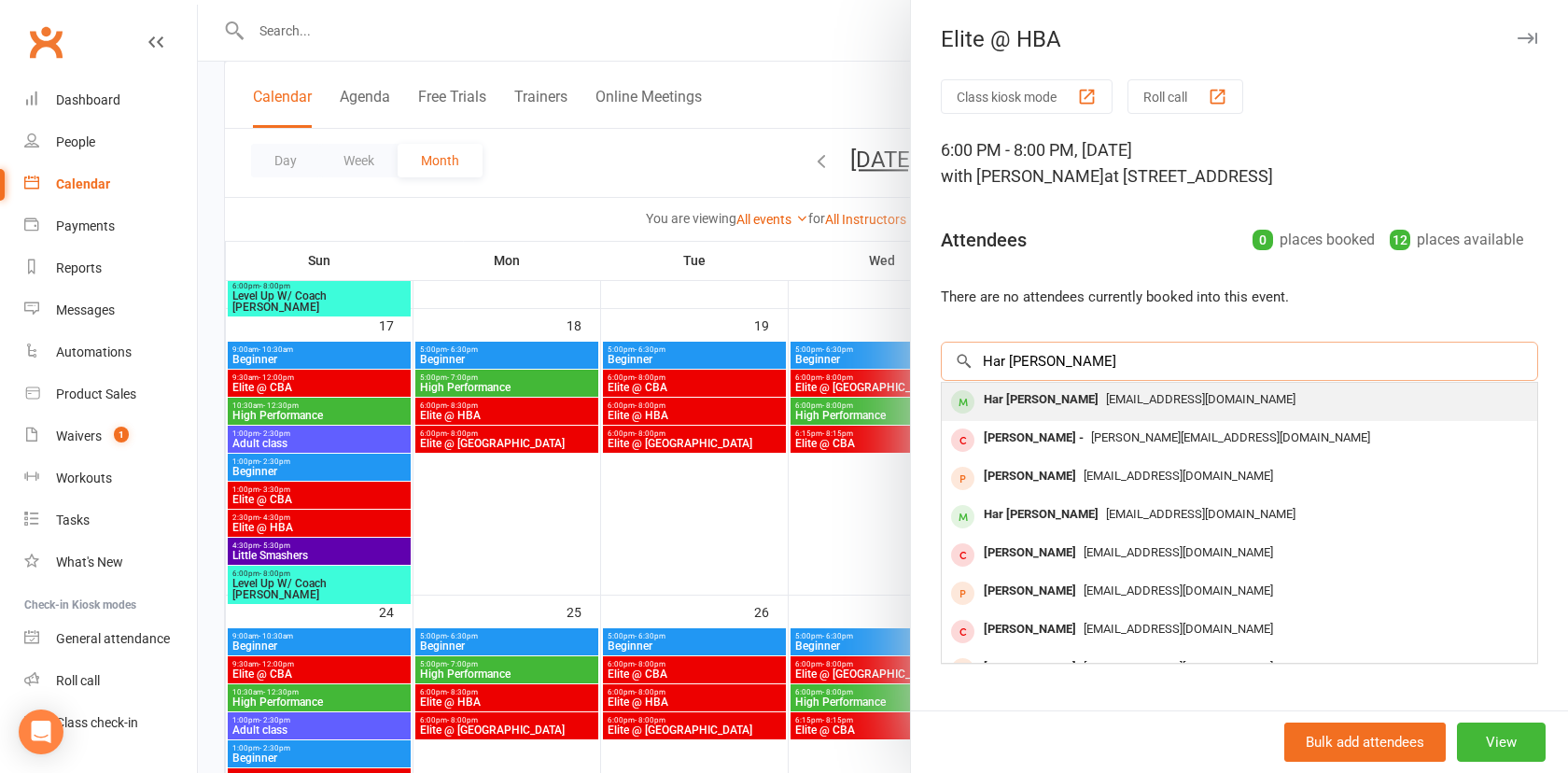
type input "Har Raghav Sahai"
click at [1059, 404] on div "Har Raghav Sahai" at bounding box center [1041, 400] width 130 height 27
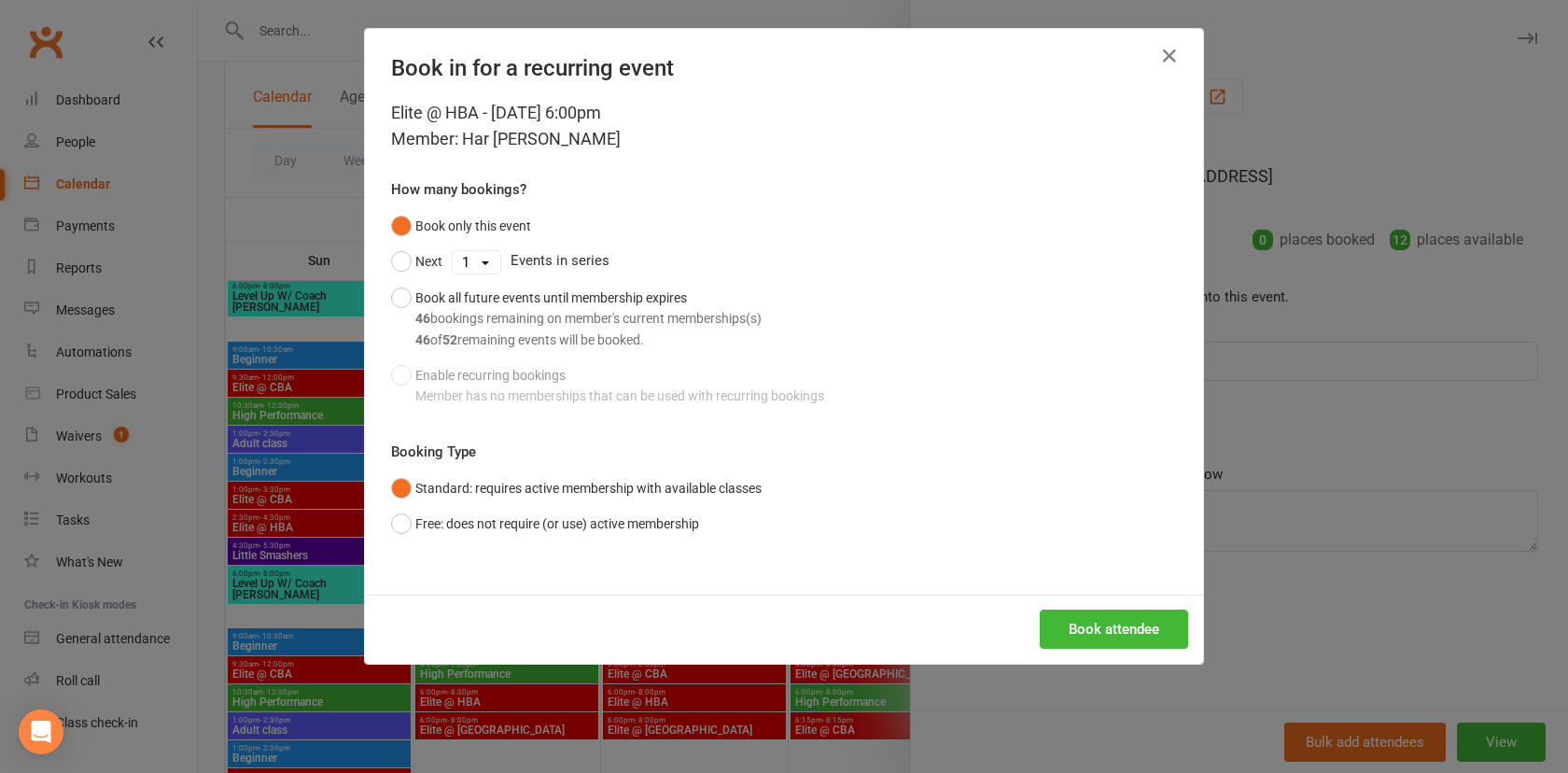
click at [473, 252] on select "1 2 3 4 5 6 7 8 9 10 11 12 13 14 15 16 17 18 19 20 21 22 23 24 25 26 27 28 29 3…" at bounding box center [477, 262] width 47 height 23
click at [453, 251] on select "1 2 3 4 5 6 7 8 9 10 11 12 13 14 15 16 17 18 19 20 21 22 23 24 25 26 27 28 29 3…" at bounding box center [477, 262] width 47 height 23
click at [473, 259] on select "1 2 3 4 5 6 7 8 9 10 11 12 13 14 15 16 17 18 19 20 21 22 23 24 25 26 27 28 29 3…" at bounding box center [477, 262] width 47 height 23
select select "14"
click at [453, 251] on select "1 2 3 4 5 6 7 8 9 10 11 12 13 14 15 16 17 18 19 20 21 22 23 24 25 26 27 28 29 3…" at bounding box center [477, 262] width 47 height 23
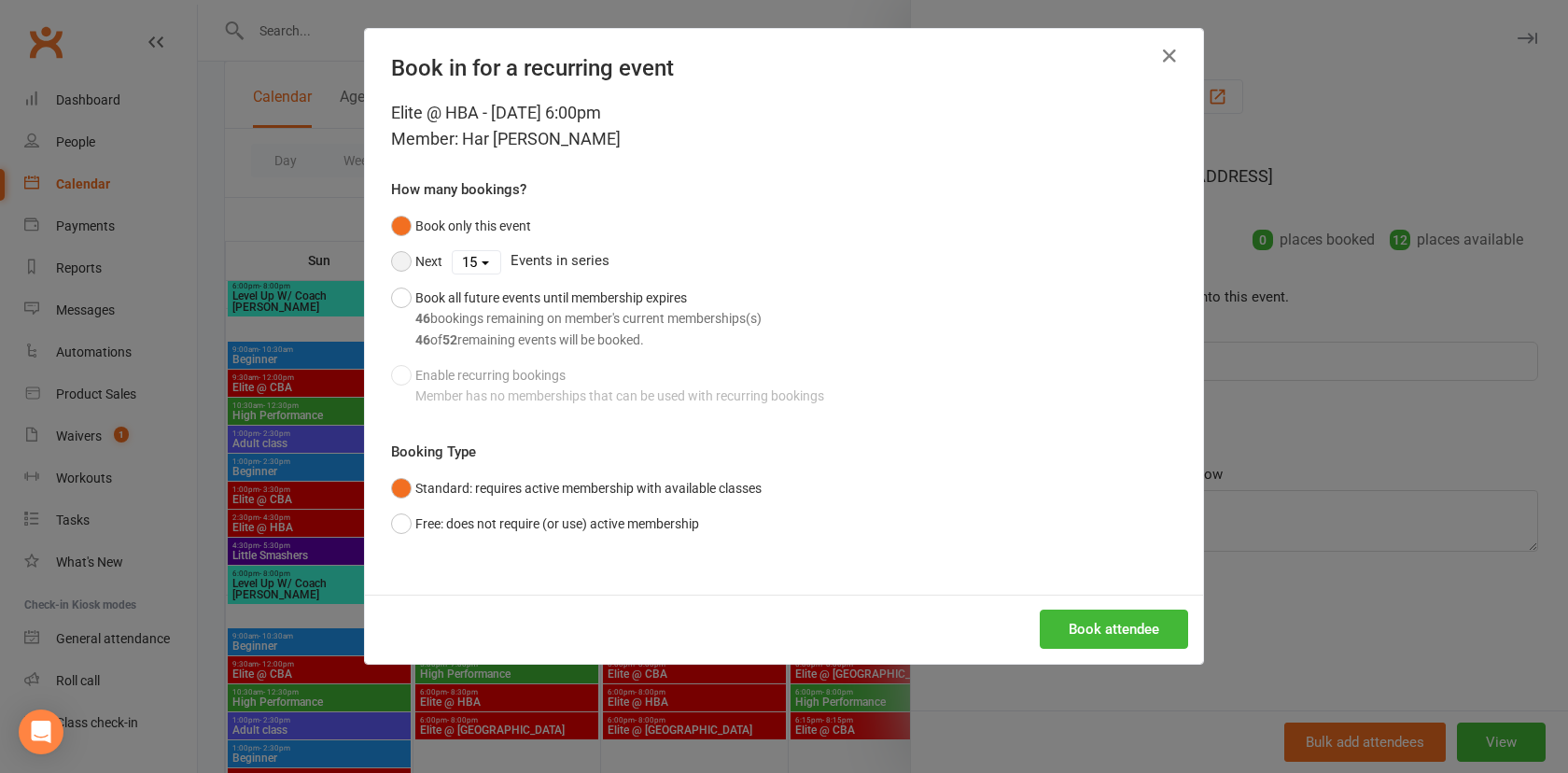
click at [406, 262] on button "Next" at bounding box center [416, 261] width 51 height 36
click at [1095, 633] on button "Book attendee" at bounding box center [1114, 629] width 148 height 40
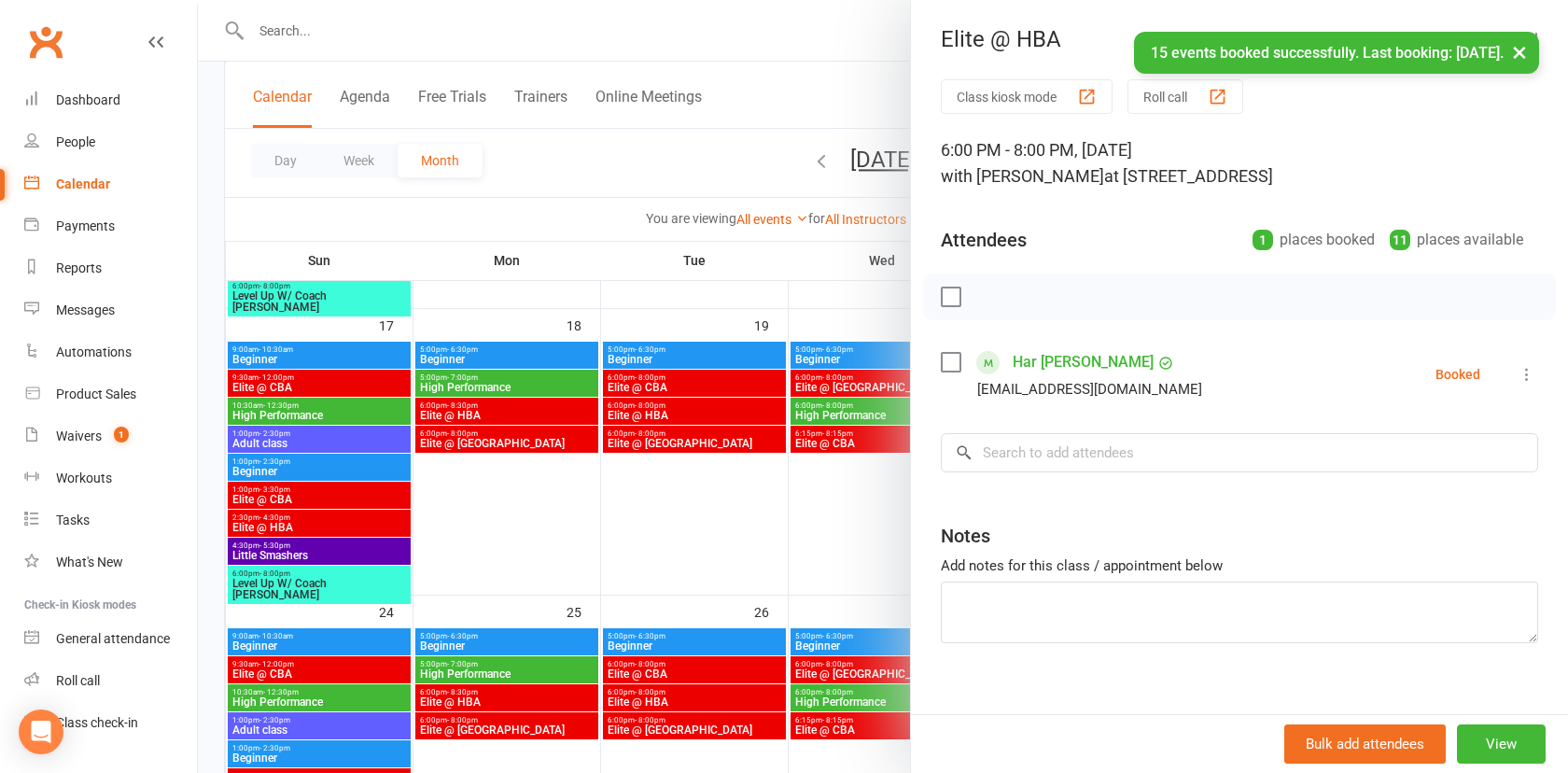
click at [828, 592] on div at bounding box center [882, 386] width 1370 height 773
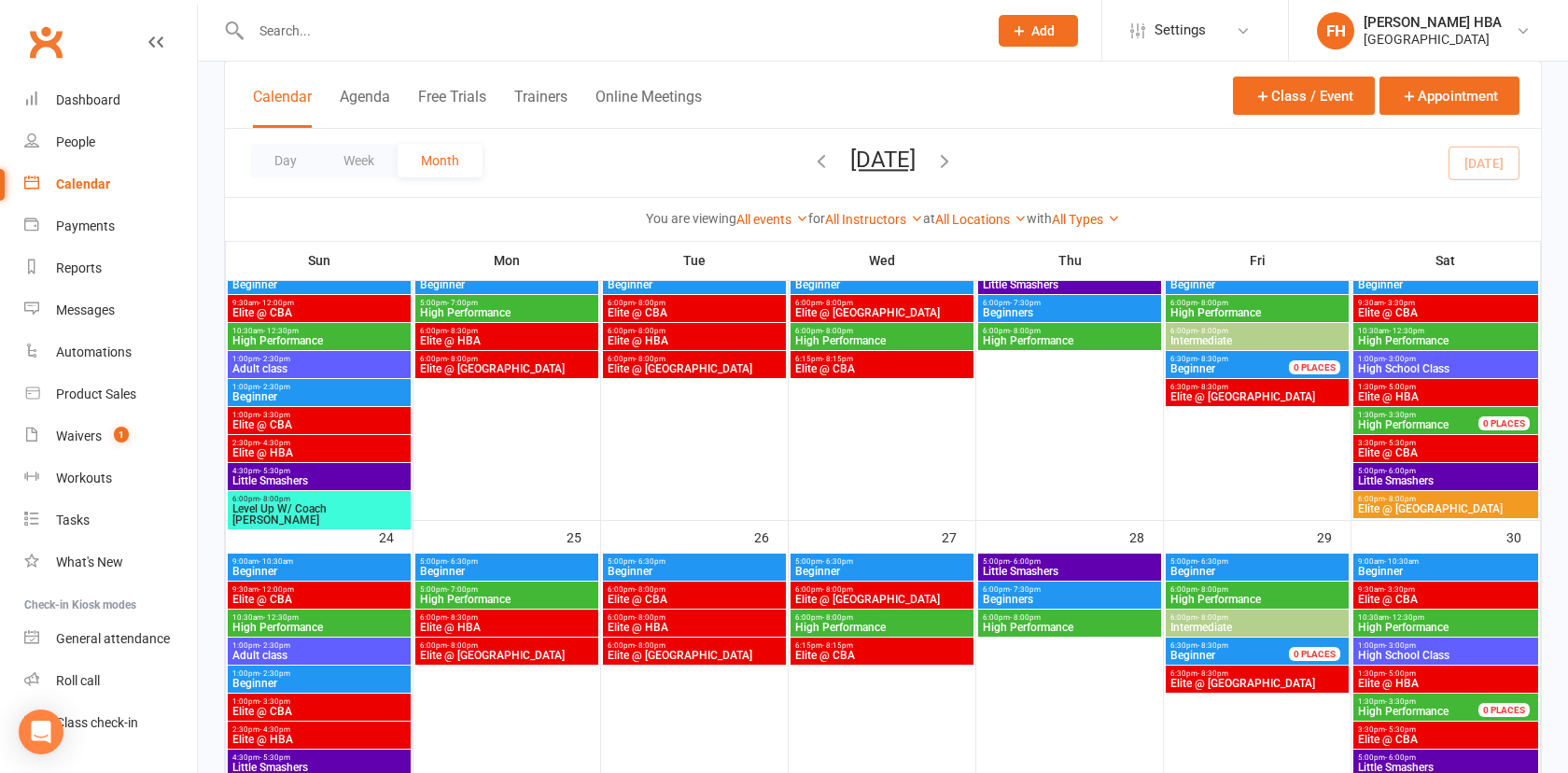
scroll to position [945, 0]
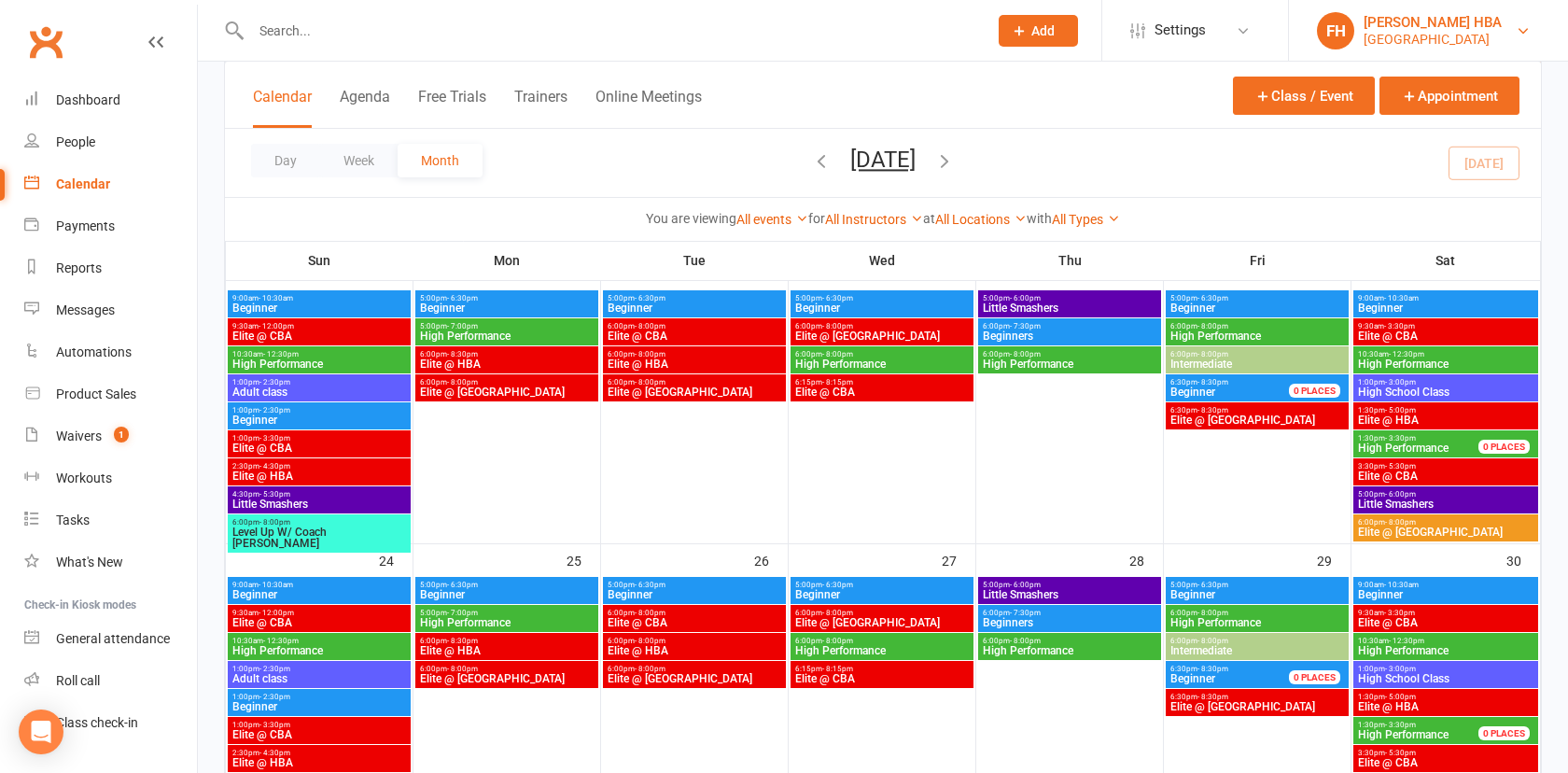
click at [1407, 29] on div "[PERSON_NAME] HBA" at bounding box center [1433, 22] width 138 height 17
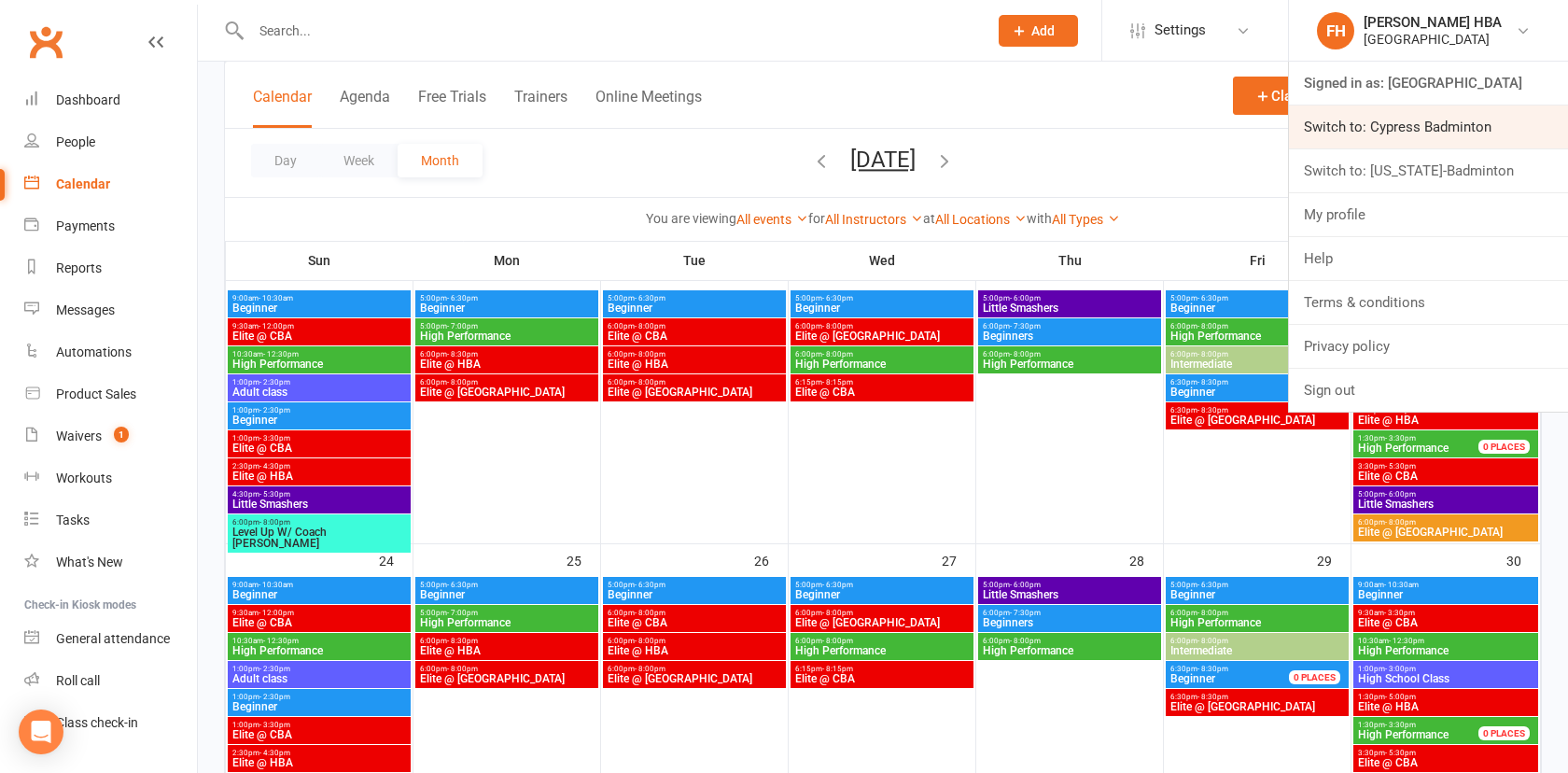
click at [1380, 108] on link "Switch to: Cypress Badminton" at bounding box center [1429, 127] width 279 height 43
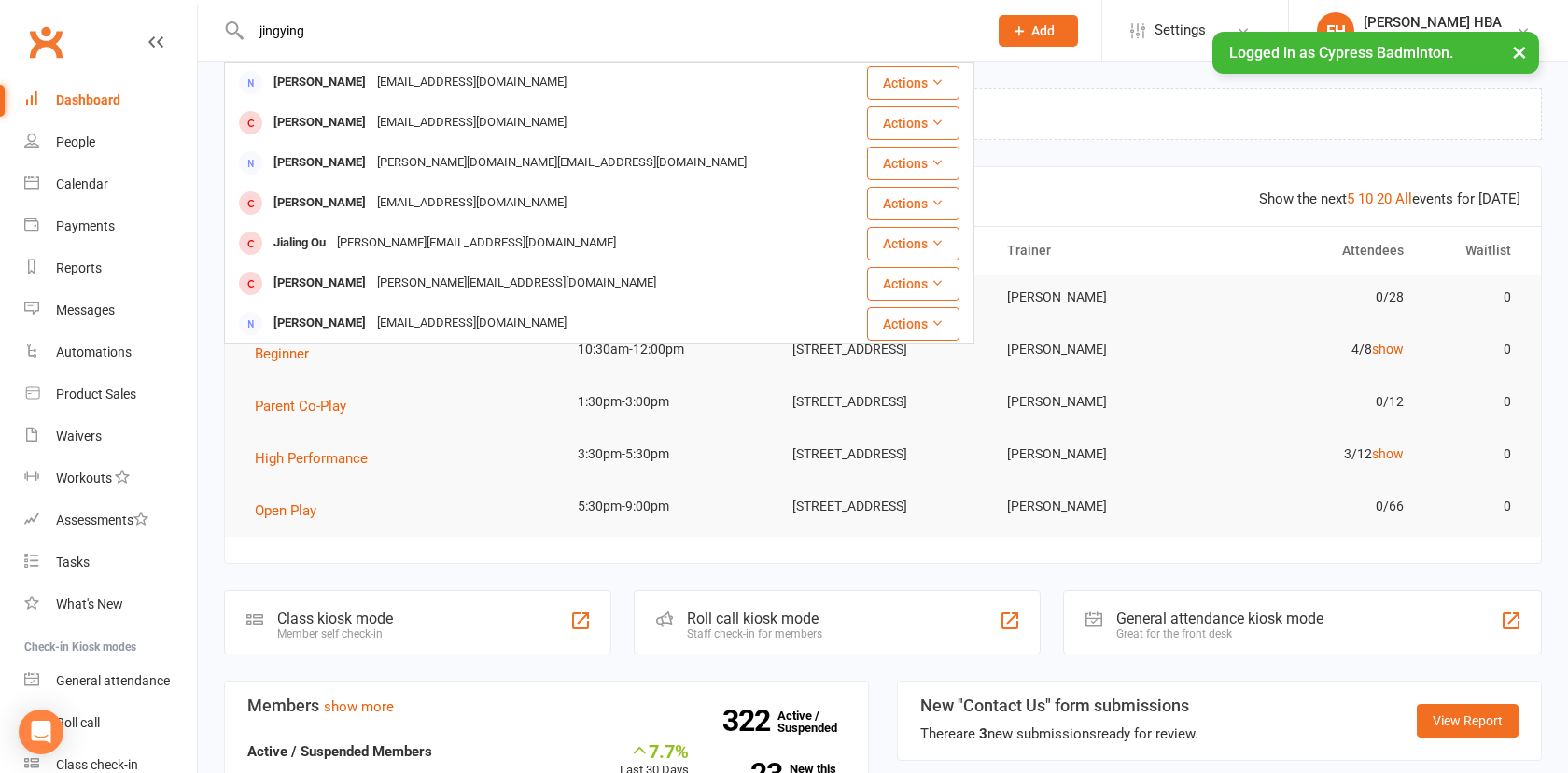
type input "jingying"
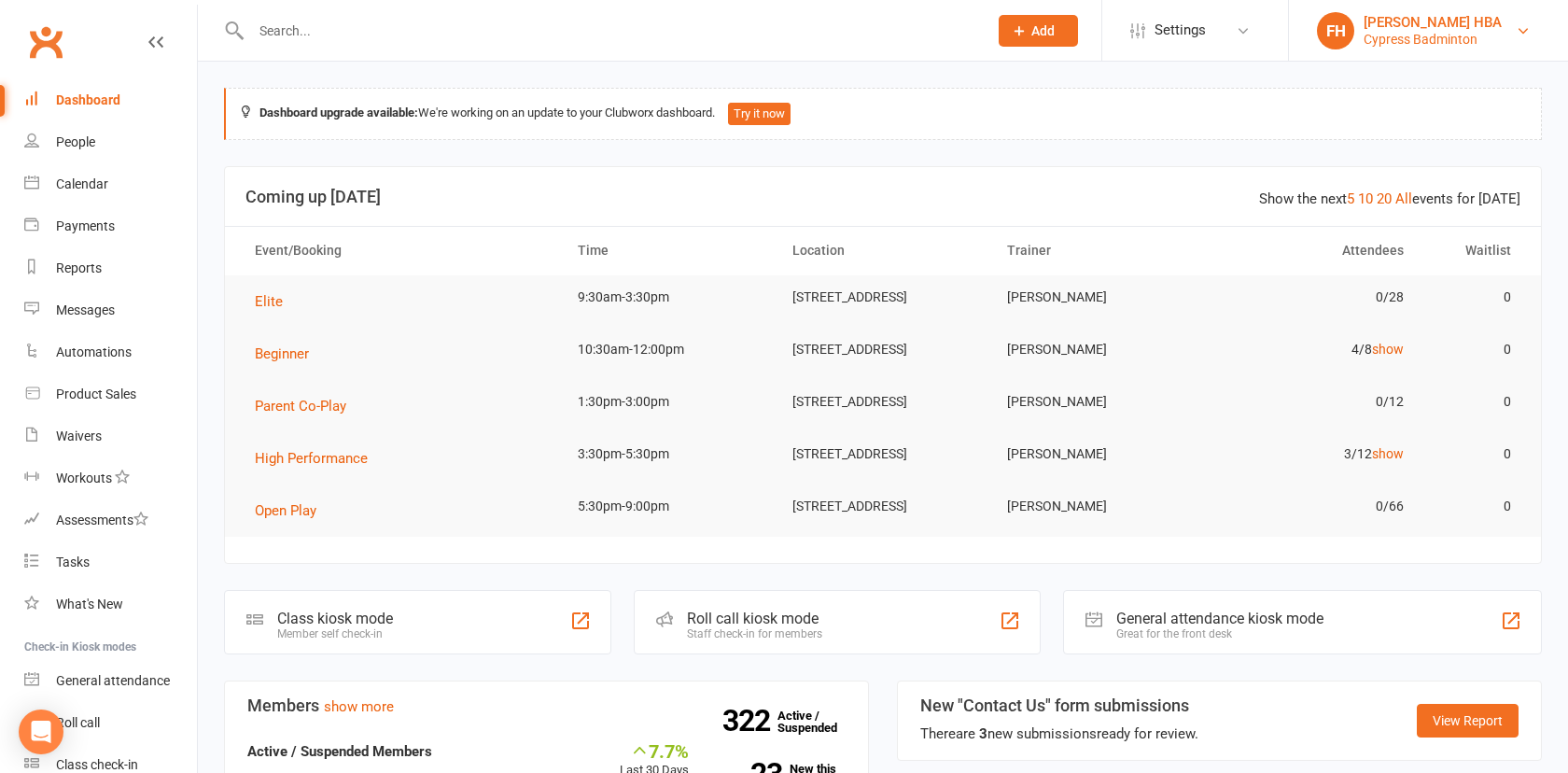
click at [1428, 46] on div "Cypress Badminton" at bounding box center [1433, 39] width 138 height 17
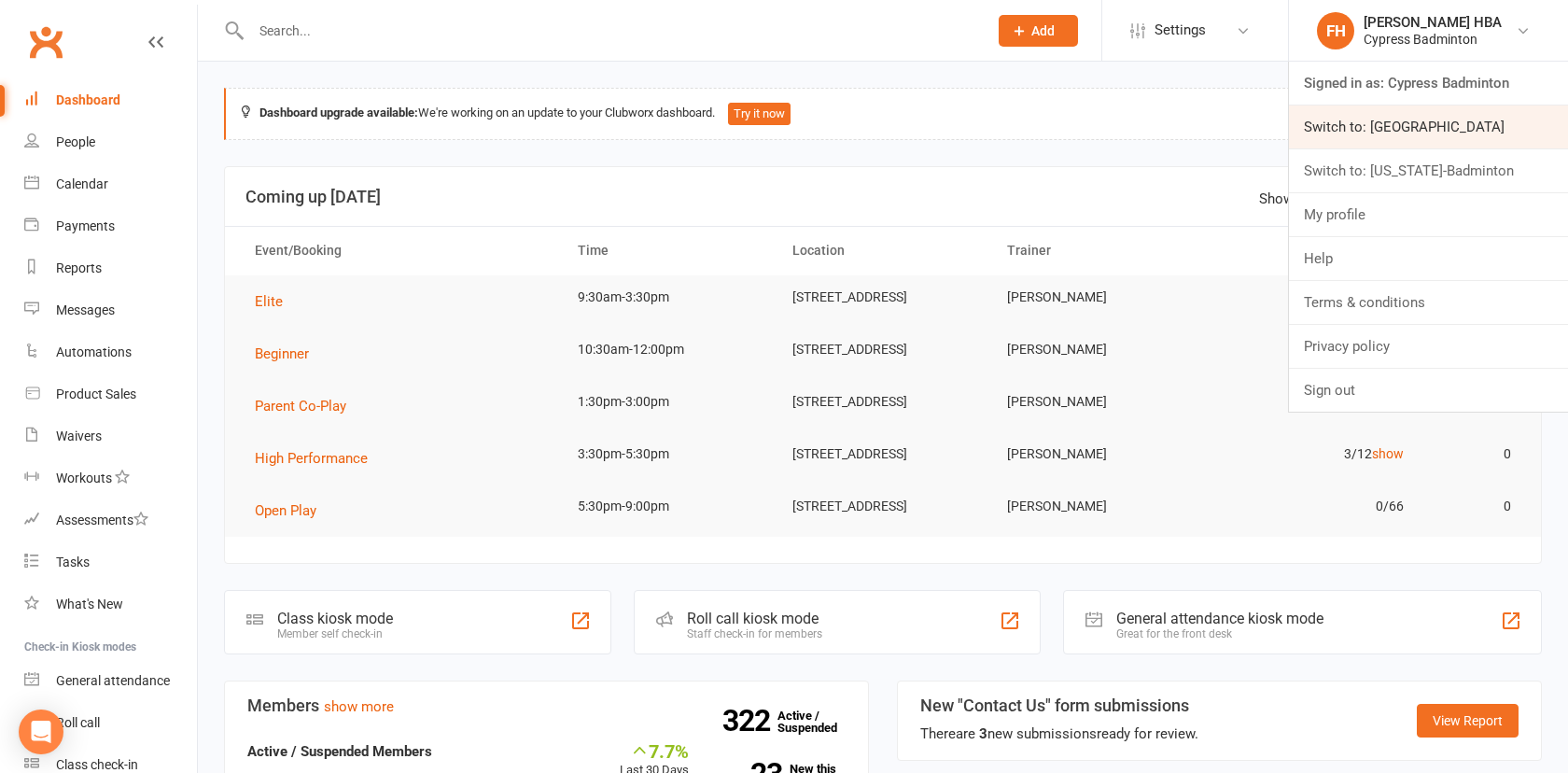
click at [1358, 126] on link "Switch to: Houston Badminton Academy" at bounding box center [1429, 127] width 279 height 43
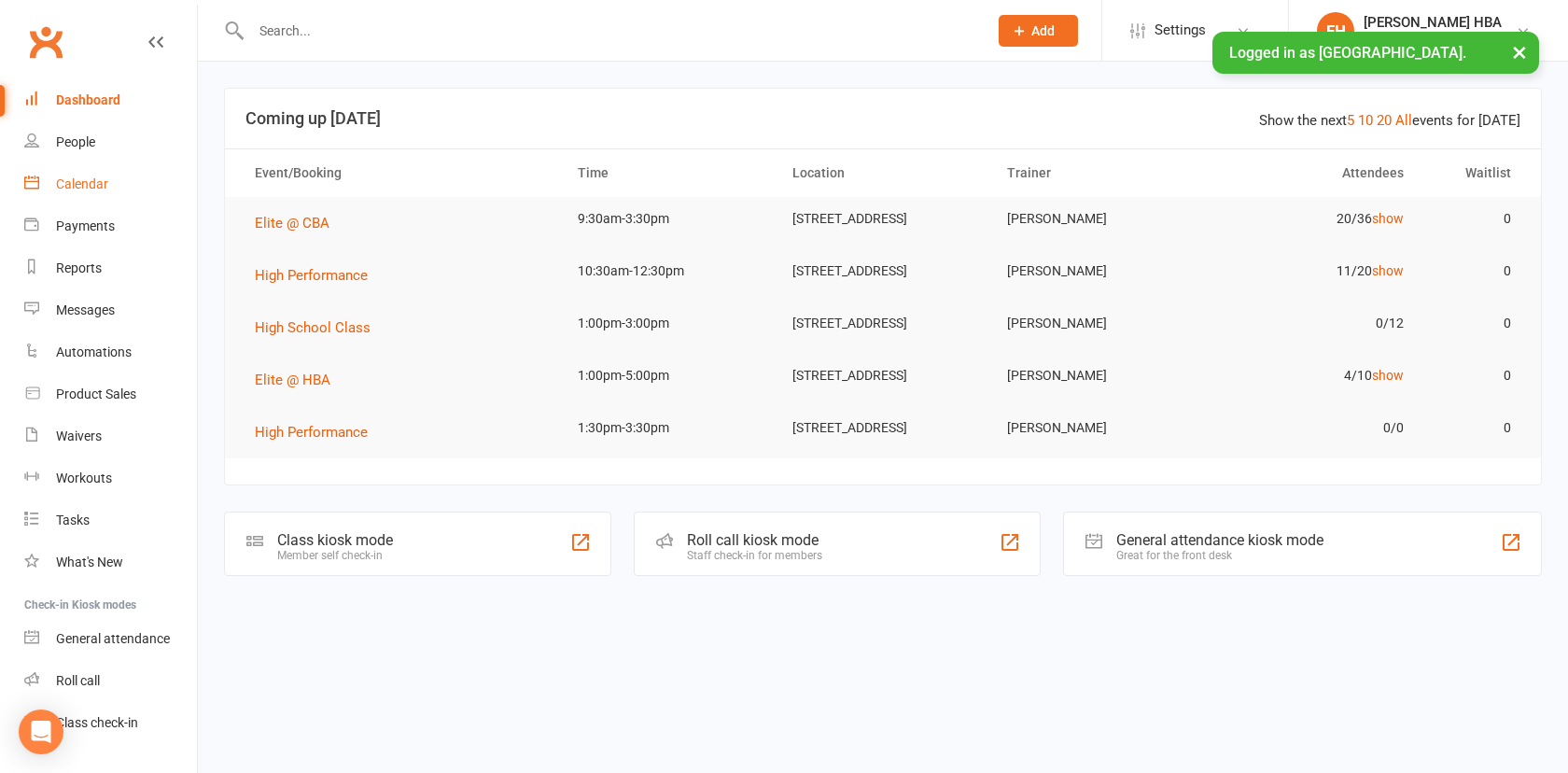
click at [149, 185] on link "Calendar" at bounding box center [111, 184] width 173 height 42
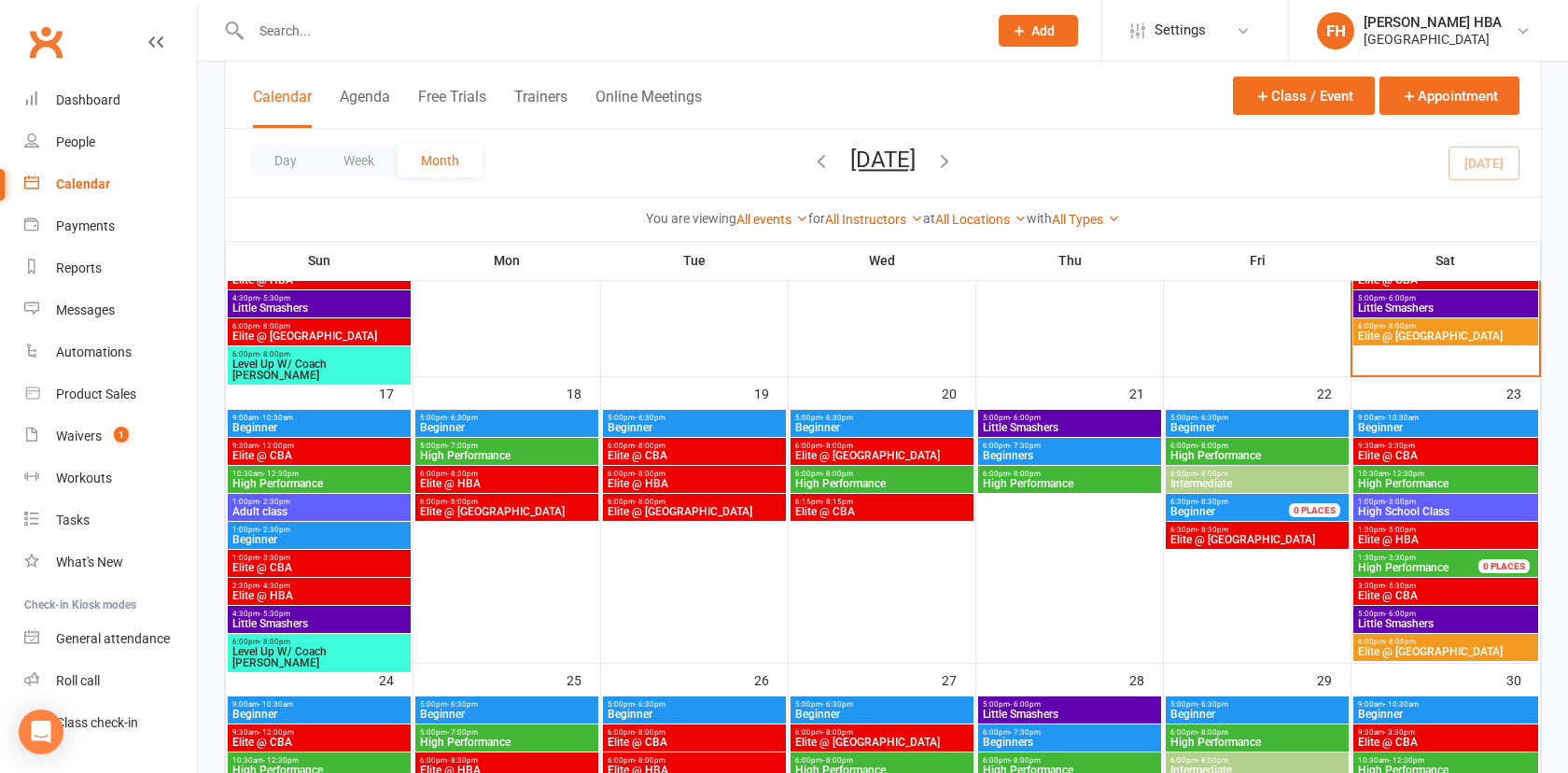
scroll to position [840, 0]
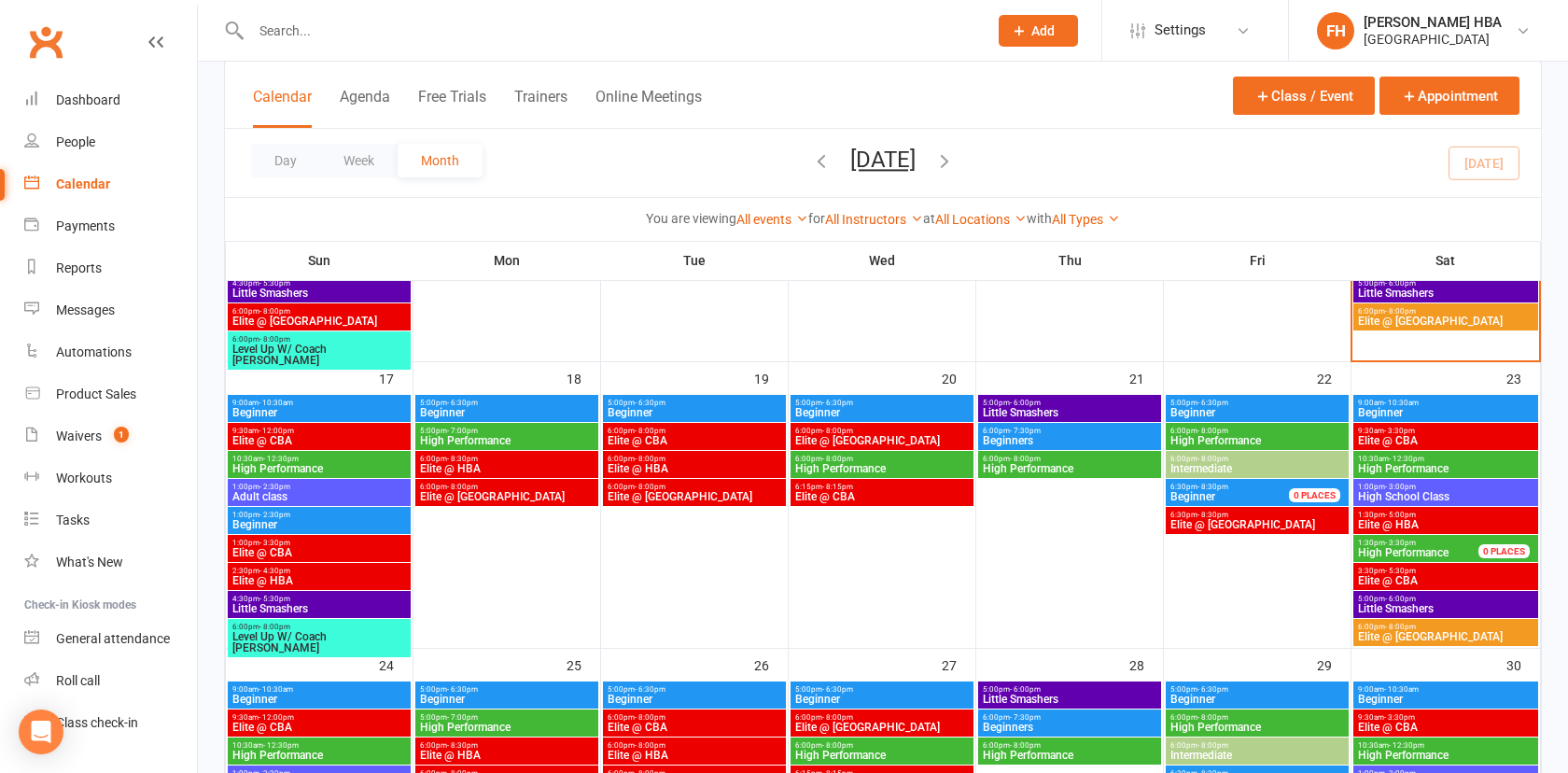
click at [1411, 437] on span "Elite @ CBA" at bounding box center [1445, 440] width 177 height 11
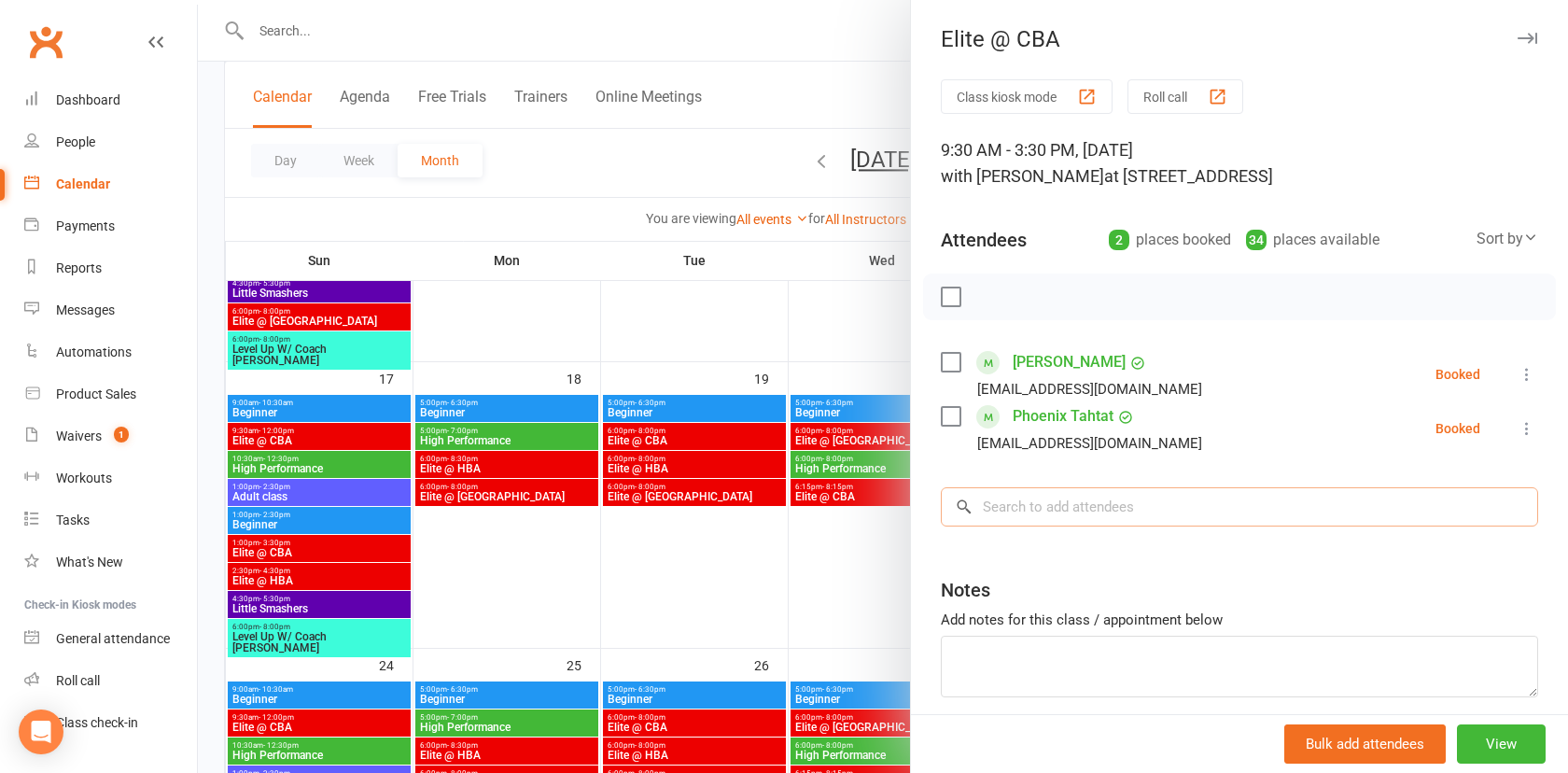
click at [1170, 519] on input "search" at bounding box center [1240, 508] width 598 height 40
paste input "Har [PERSON_NAME]"
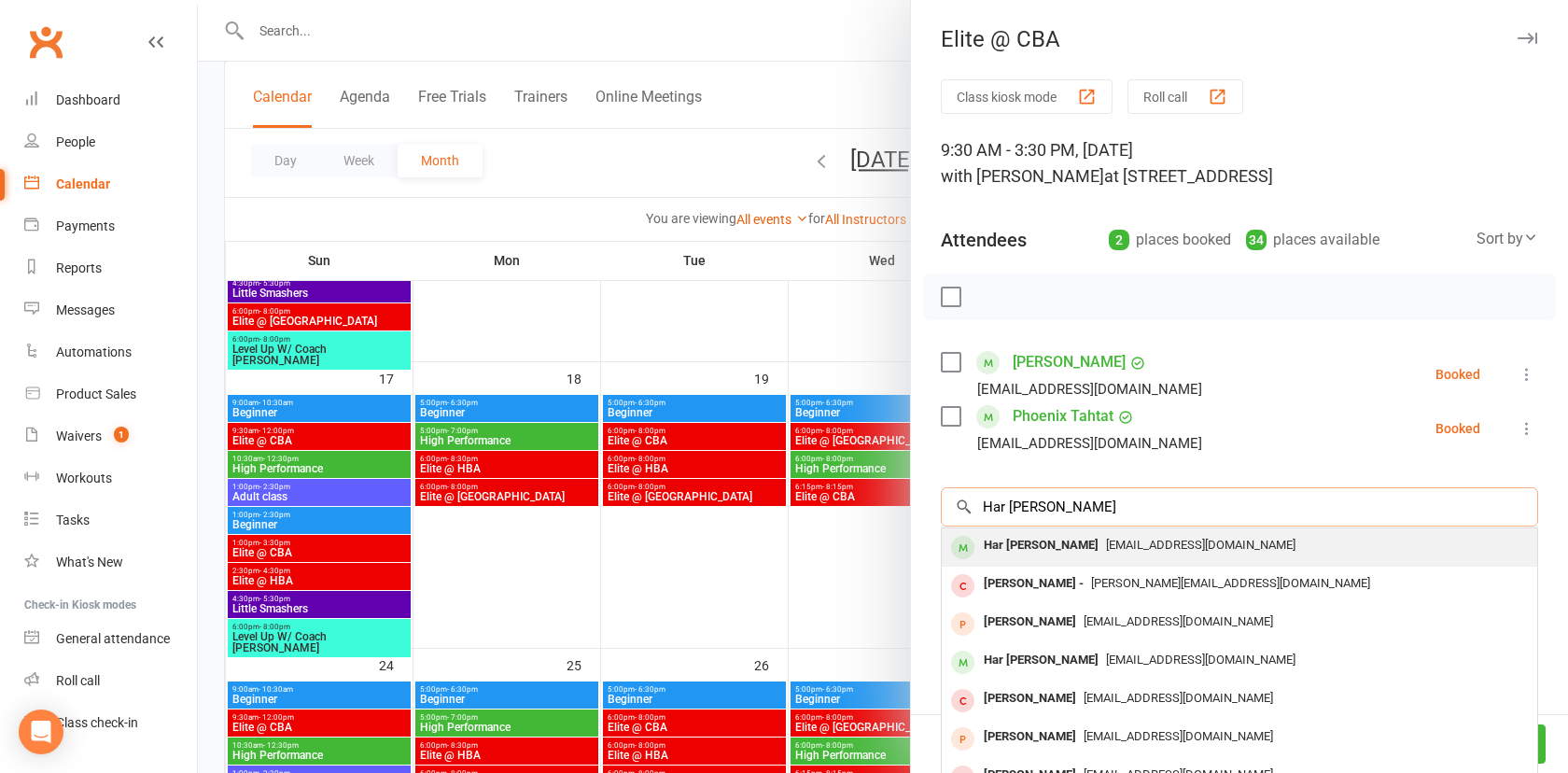
type input "Har Raghav Sahai"
click at [1025, 553] on div "Har Raghav Sahai" at bounding box center [1041, 545] width 130 height 27
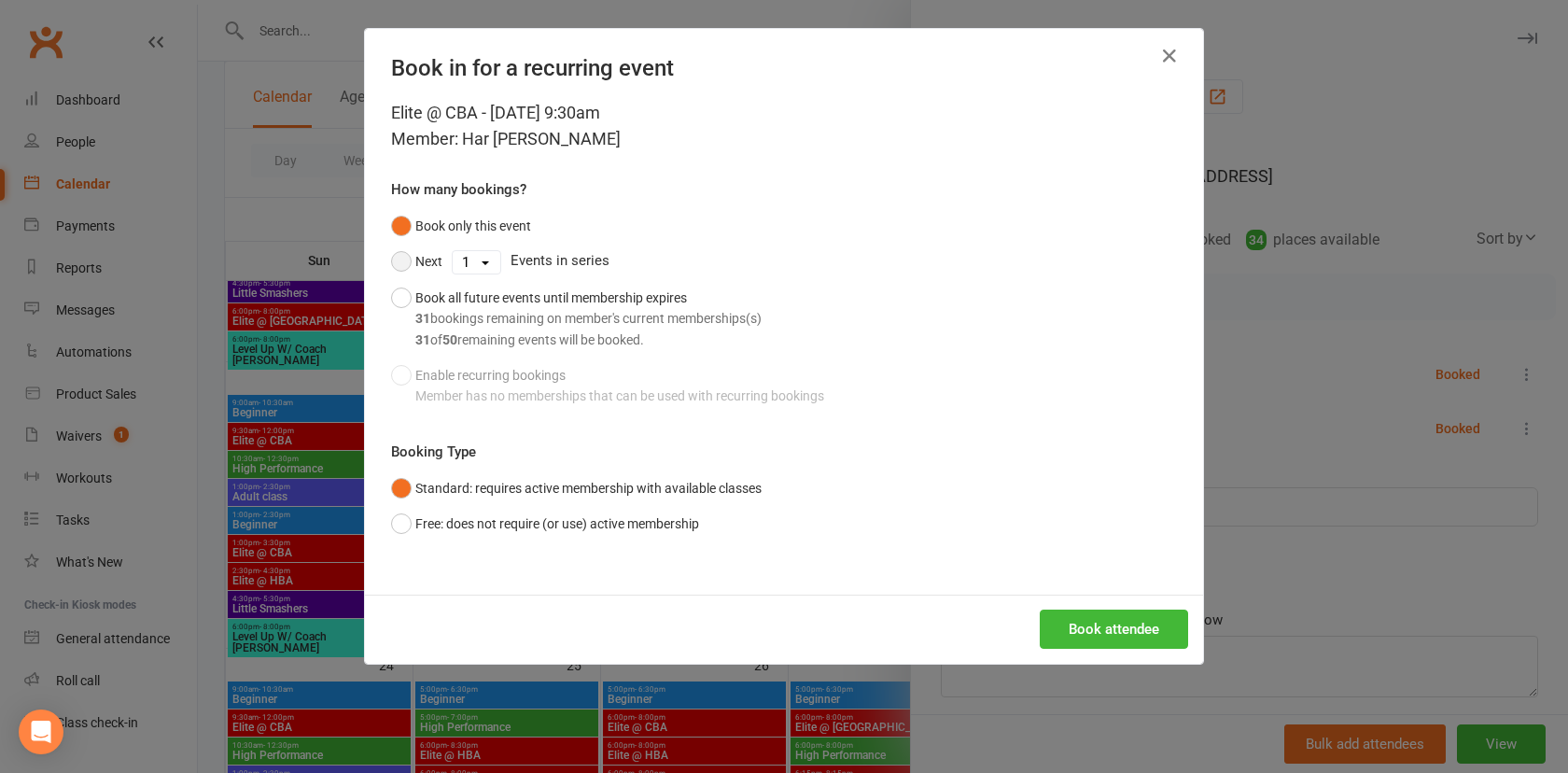
drag, startPoint x: 423, startPoint y: 267, endPoint x: 440, endPoint y: 267, distance: 17.0
click at [423, 267] on button "Next" at bounding box center [416, 261] width 51 height 36
click at [477, 260] on select "1 2 3 4 5 6 7 8 9 10 11 12 13 14 15 16 17 18 19 20 21 22 23 24 25 26 27 28 29 3…" at bounding box center [477, 262] width 47 height 23
select select "14"
click at [453, 251] on select "1 2 3 4 5 6 7 8 9 10 11 12 13 14 15 16 17 18 19 20 21 22 23 24 25 26 27 28 29 3…" at bounding box center [477, 262] width 47 height 23
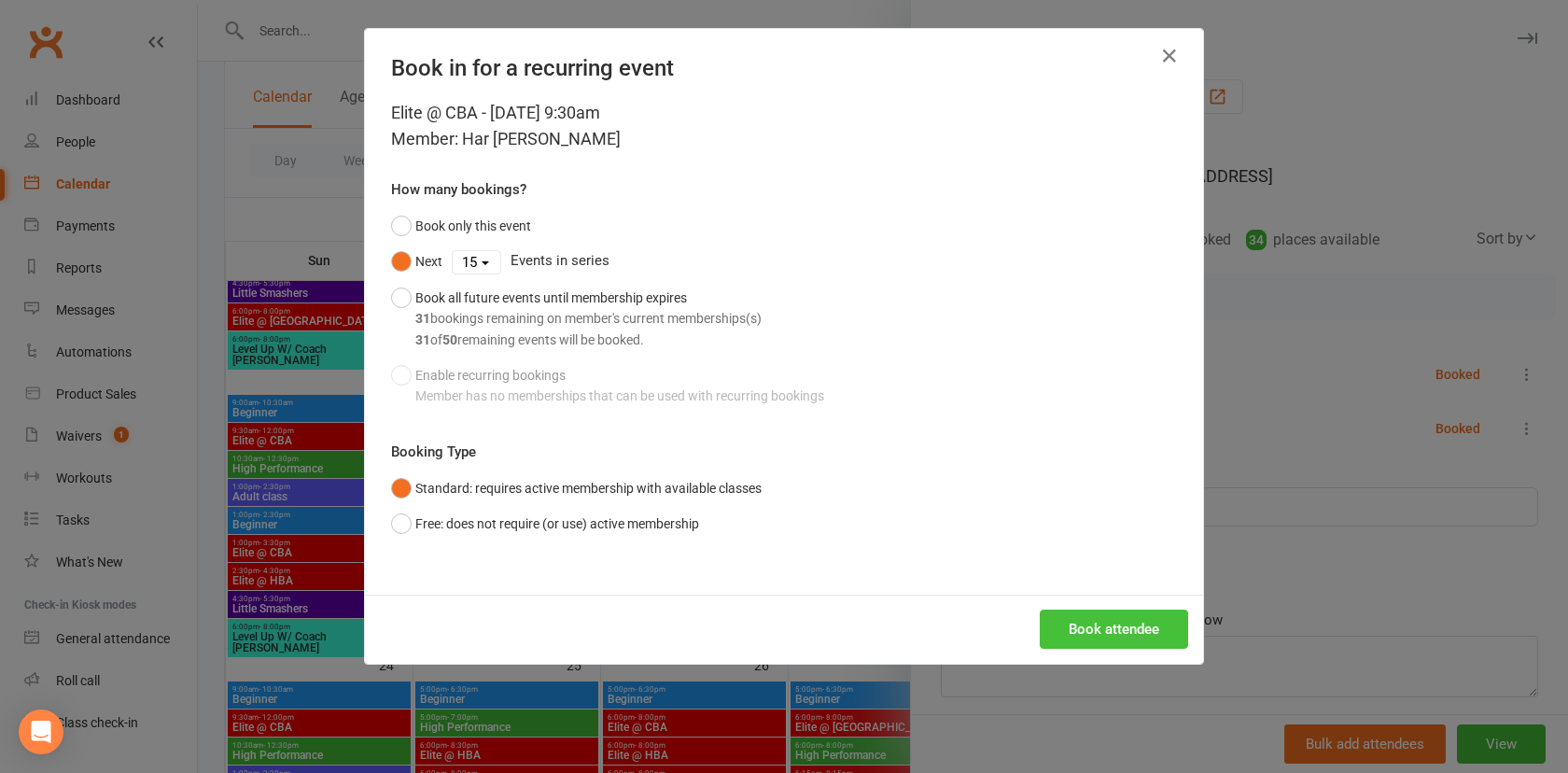
click at [1130, 638] on button "Book attendee" at bounding box center [1114, 629] width 148 height 40
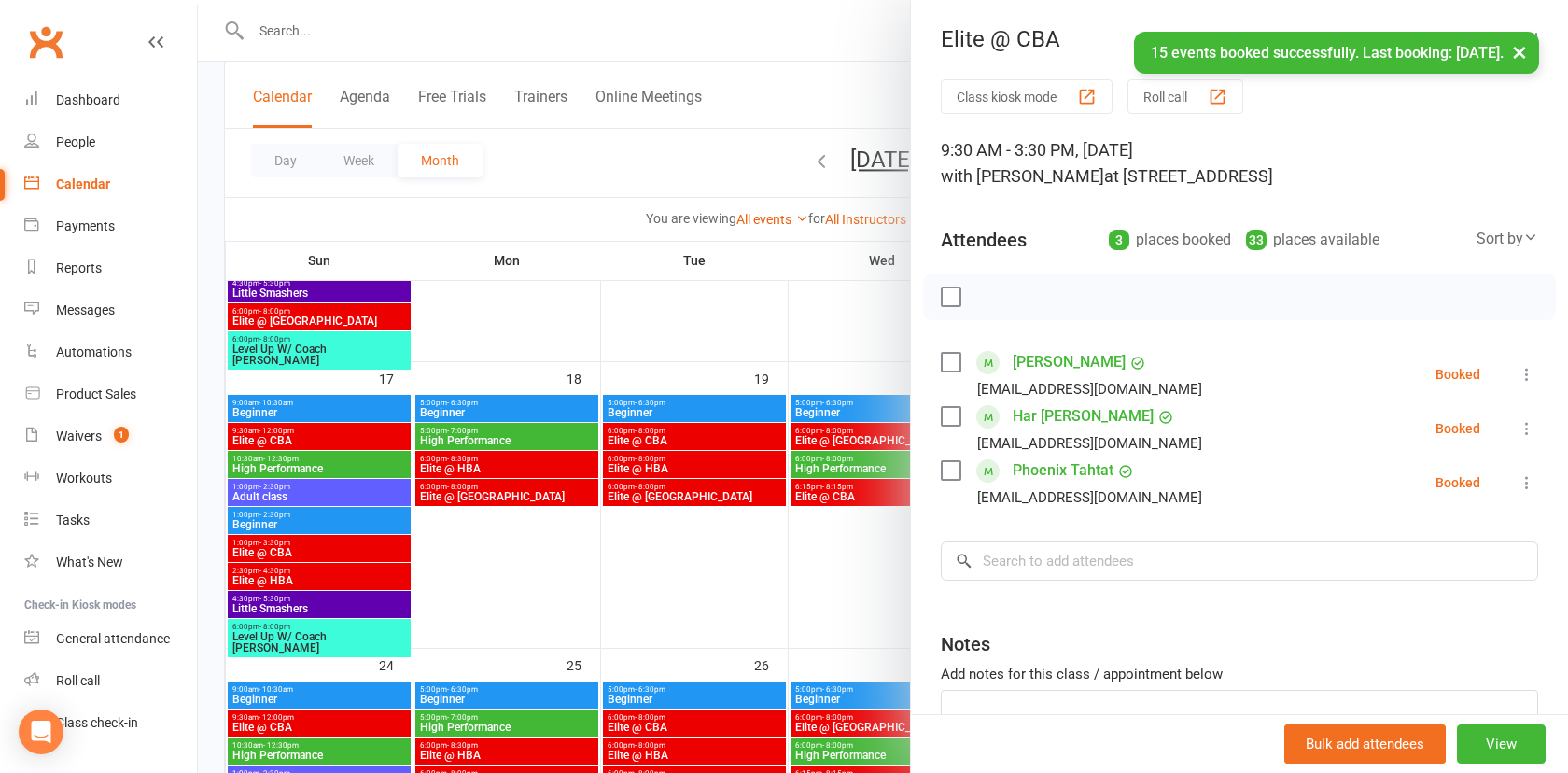
click at [783, 534] on div at bounding box center [882, 386] width 1370 height 773
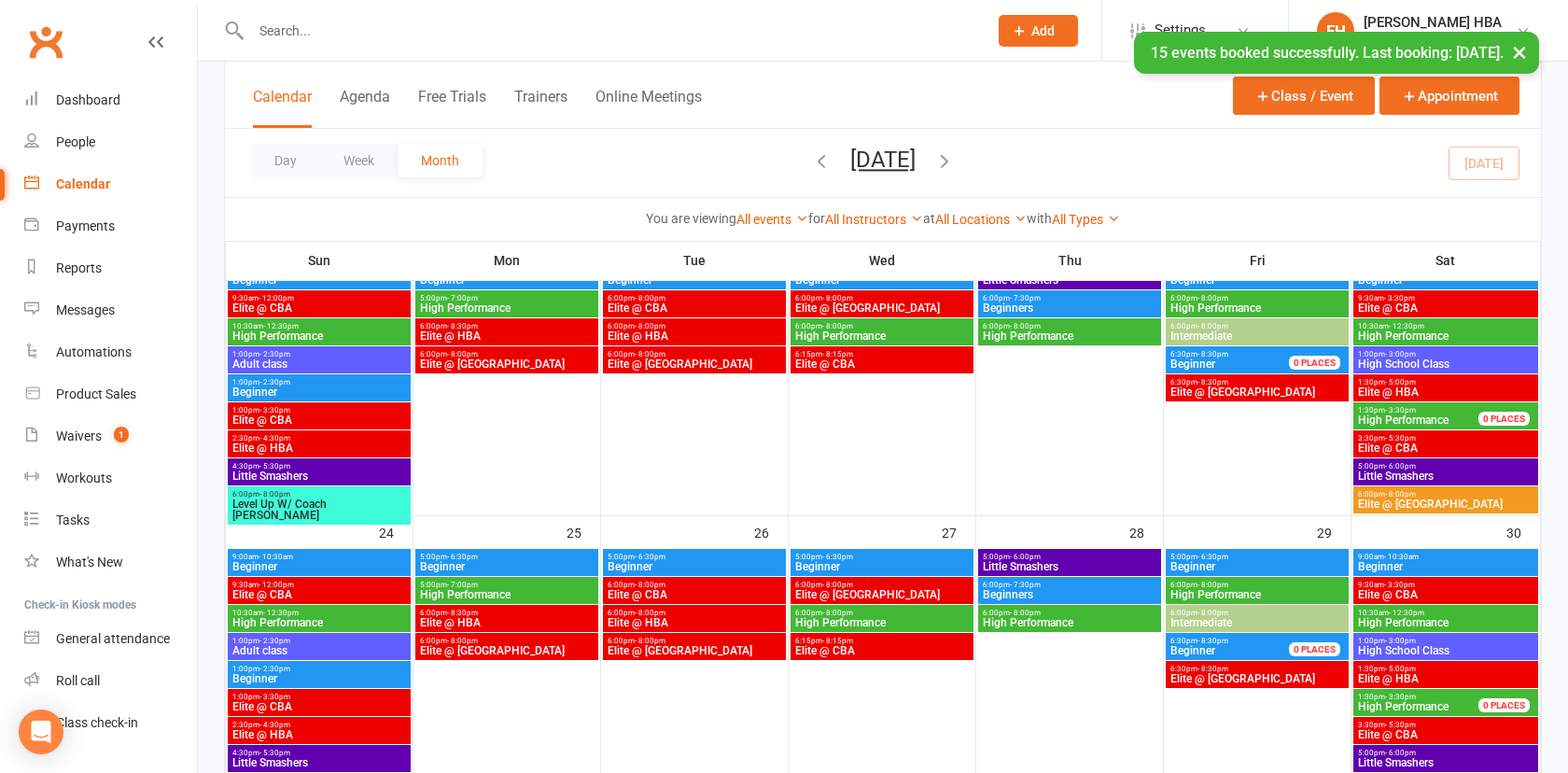
scroll to position [989, 0]
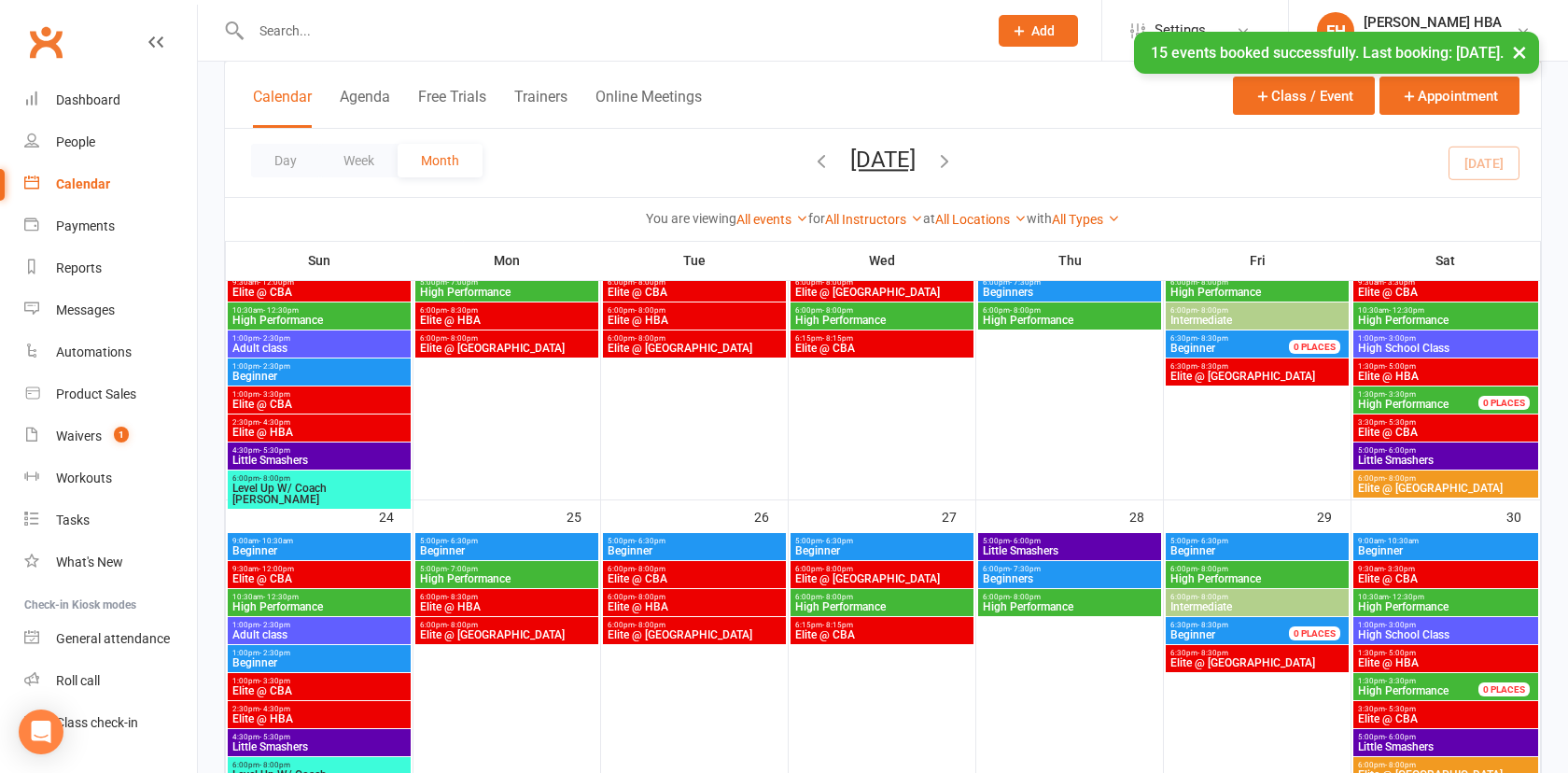
click at [351, 574] on span "Elite @ CBA" at bounding box center [319, 578] width 175 height 11
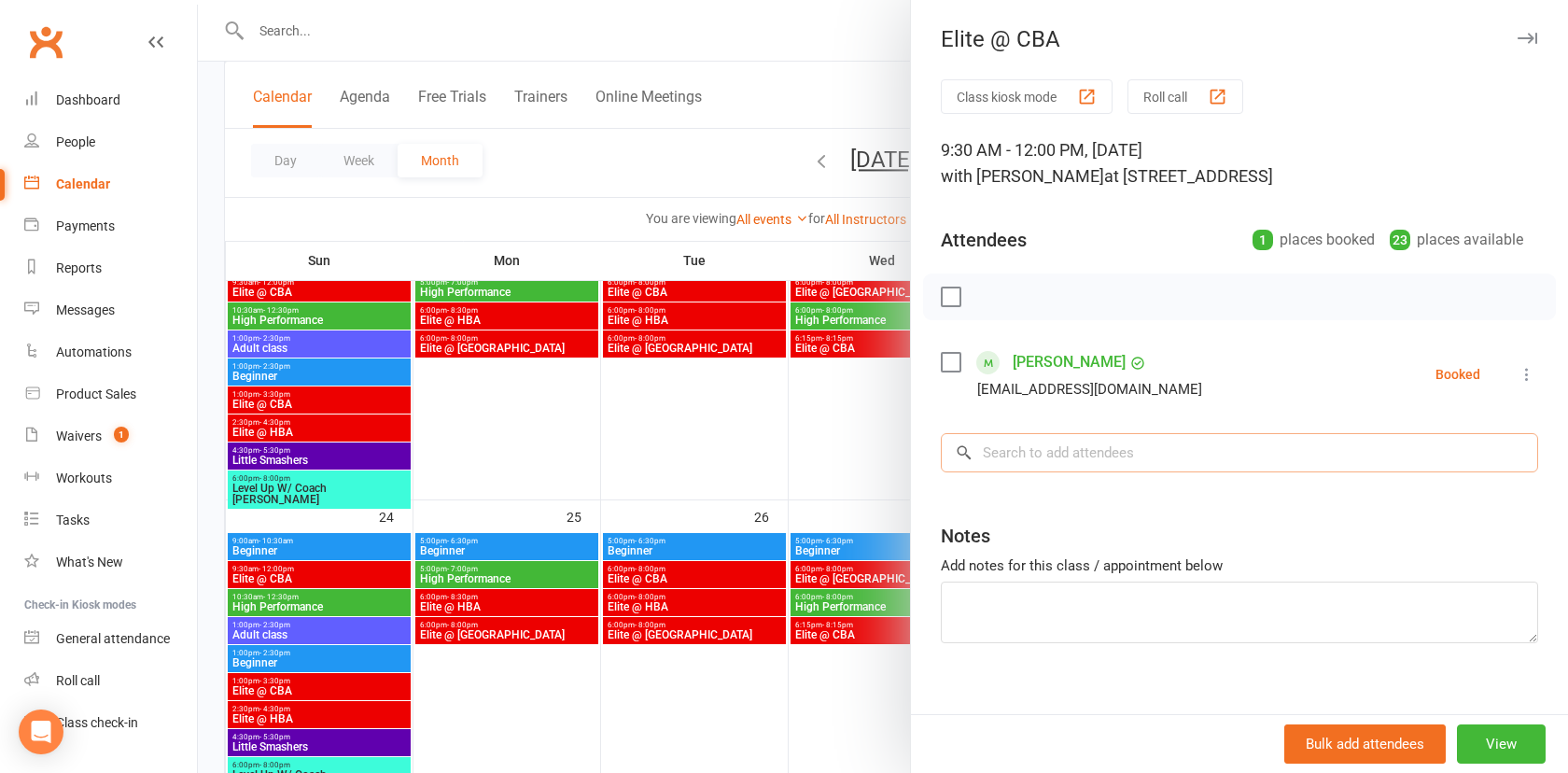
click at [1024, 456] on input "search" at bounding box center [1240, 453] width 598 height 40
paste input "Har Raghav Sahai"
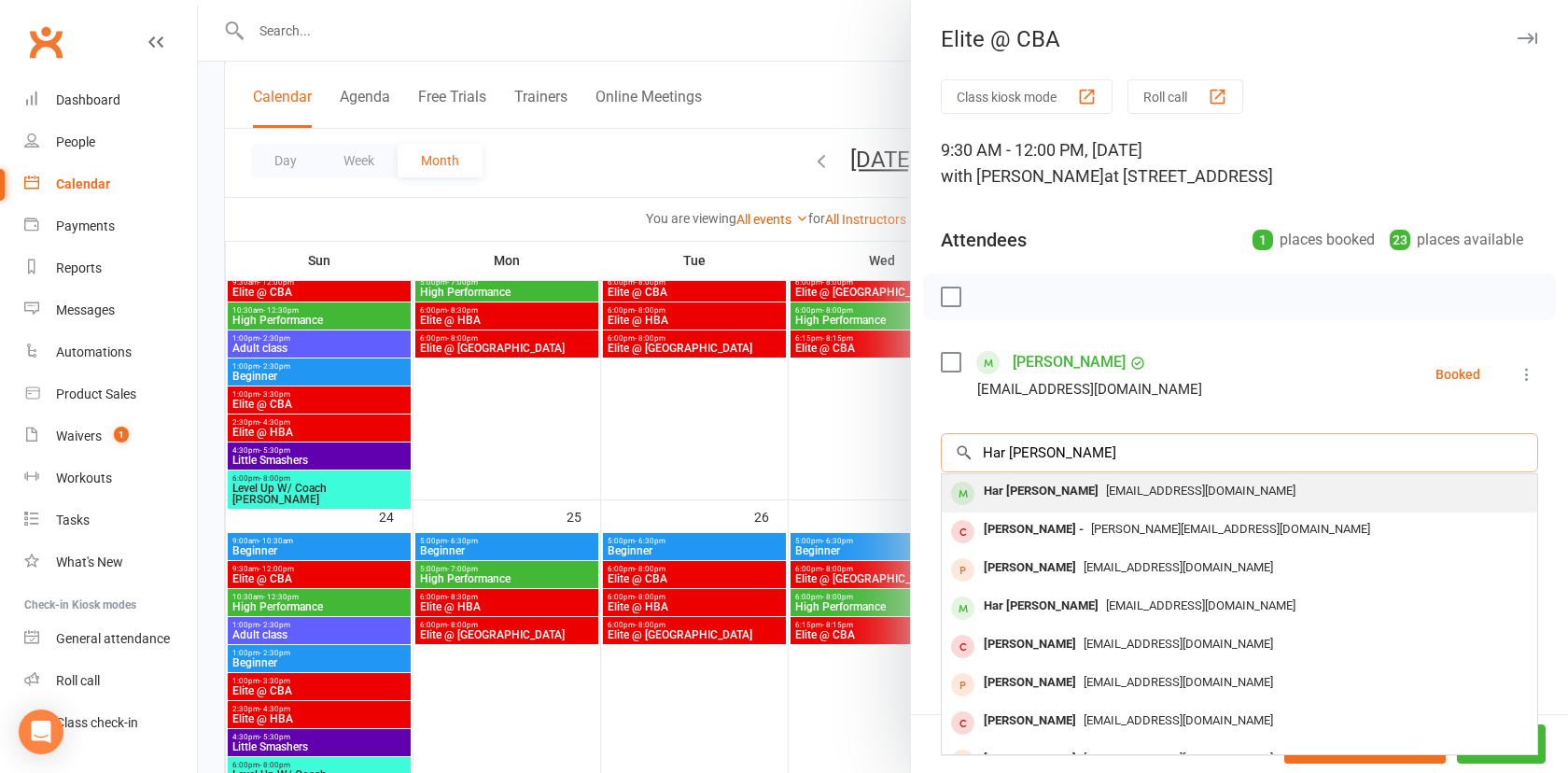
type input "Har Raghav Sahai"
click at [1039, 490] on div "Har Raghav Sahai" at bounding box center [1041, 491] width 130 height 27
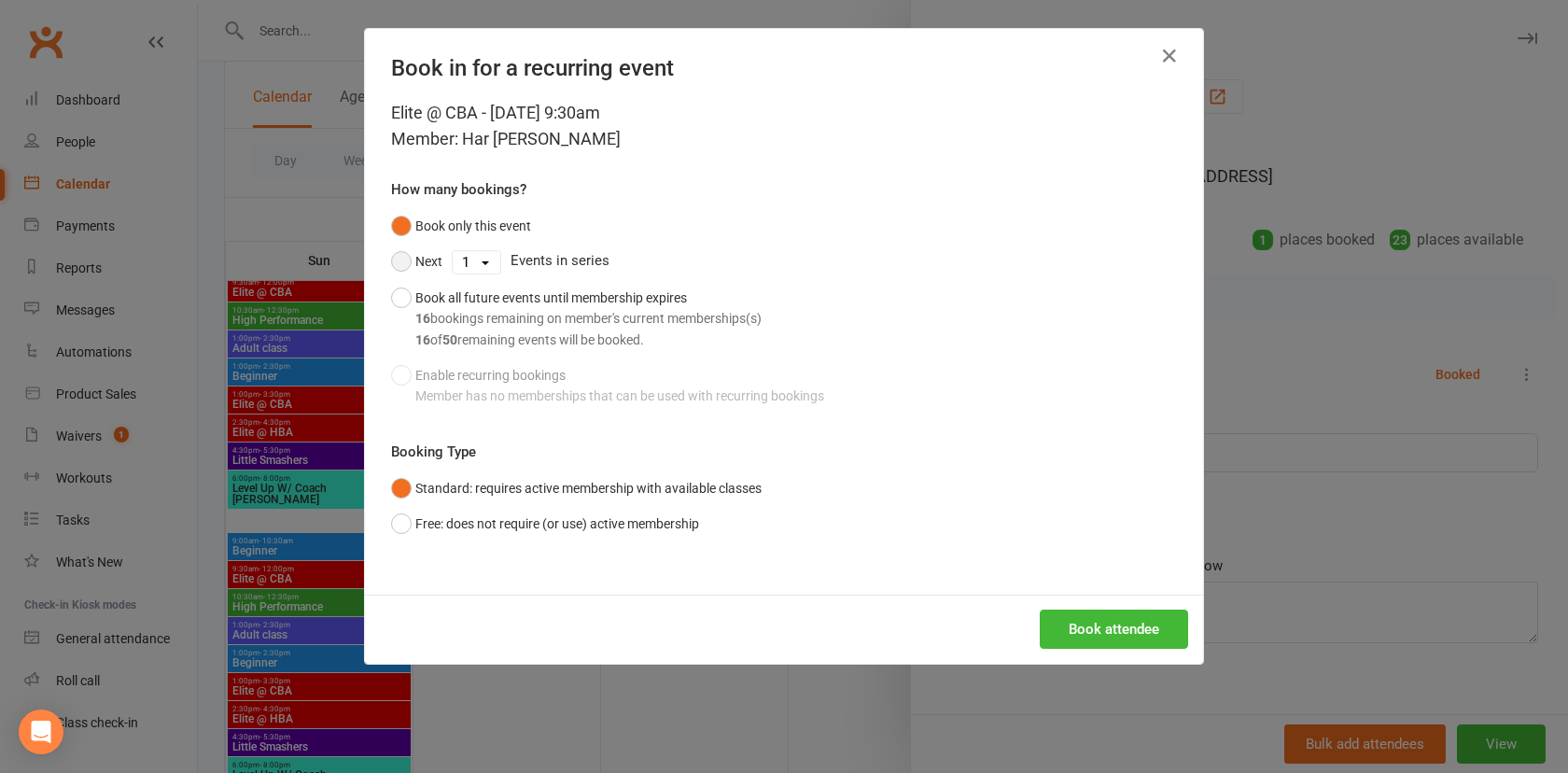
click at [437, 268] on button "Next" at bounding box center [416, 261] width 51 height 36
click at [500, 261] on select "1 2 3 4 5 6 7 8 9 10 11 12 13 14 15 16 17 18 19 20 21 22 23 24 25 26 27 28 29 3…" at bounding box center [477, 262] width 47 height 23
select select "14"
click at [453, 251] on select "1 2 3 4 5 6 7 8 9 10 11 12 13 14 15 16 17 18 19 20 21 22 23 24 25 26 27 28 29 3…" at bounding box center [477, 262] width 47 height 23
click at [1107, 634] on button "Book attendee" at bounding box center [1114, 629] width 148 height 40
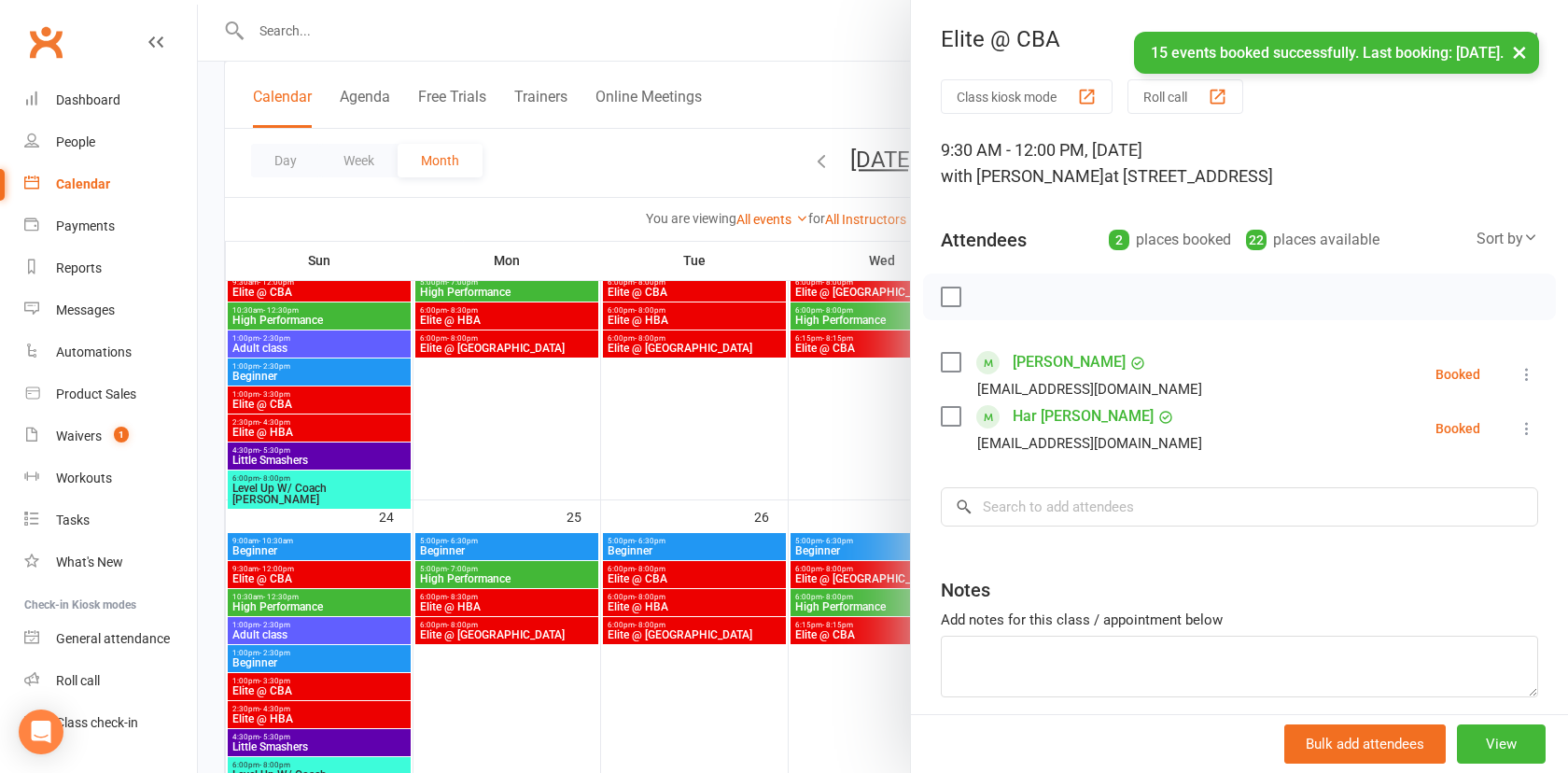
click at [660, 677] on div at bounding box center [882, 386] width 1370 height 773
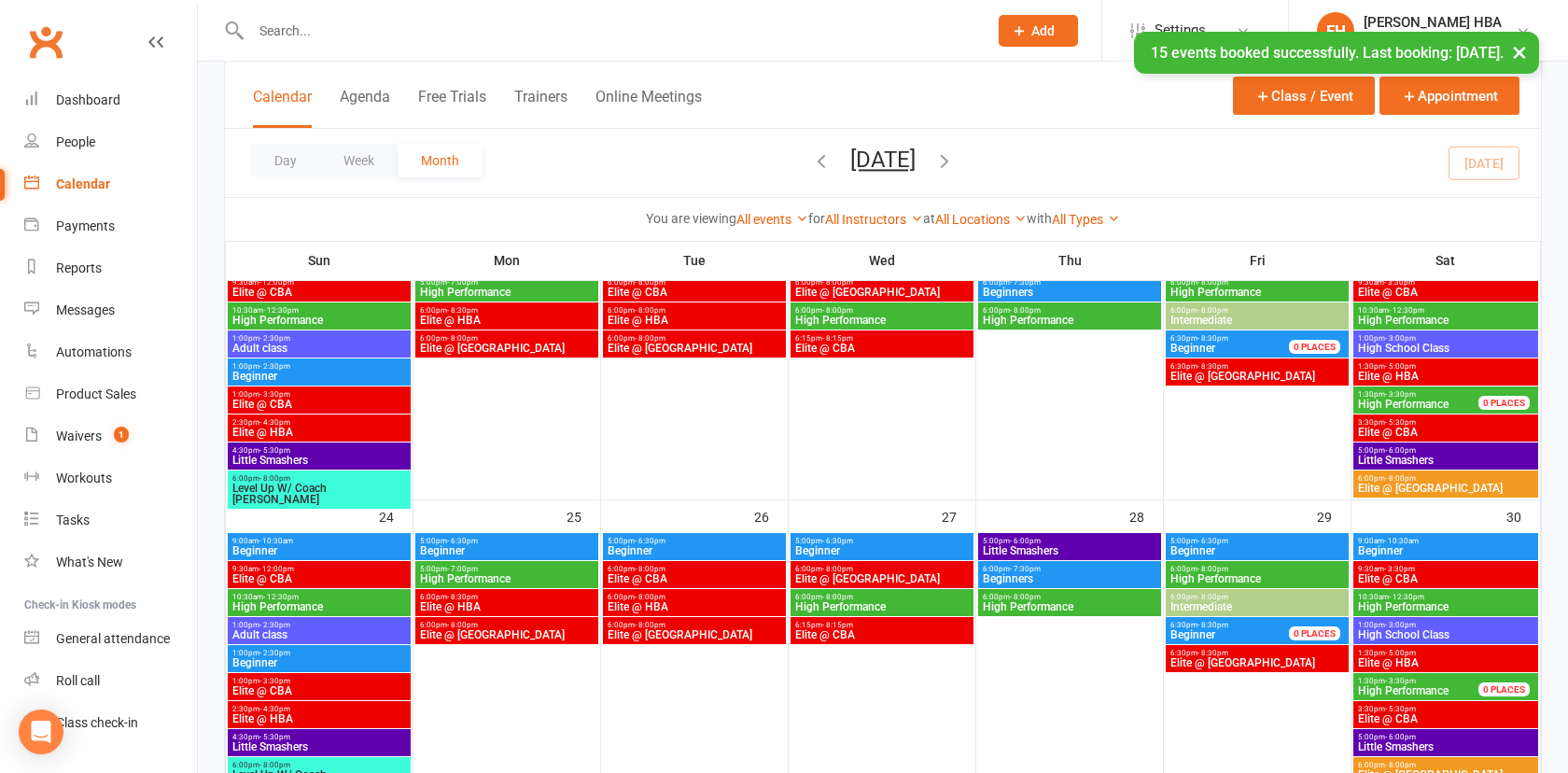
click at [597, 32] on div "× 15 events booked successfully. Last booking: Nov 30, 2025." at bounding box center [772, 32] width 1544 height 0
click at [597, 28] on input "text" at bounding box center [609, 31] width 729 height 26
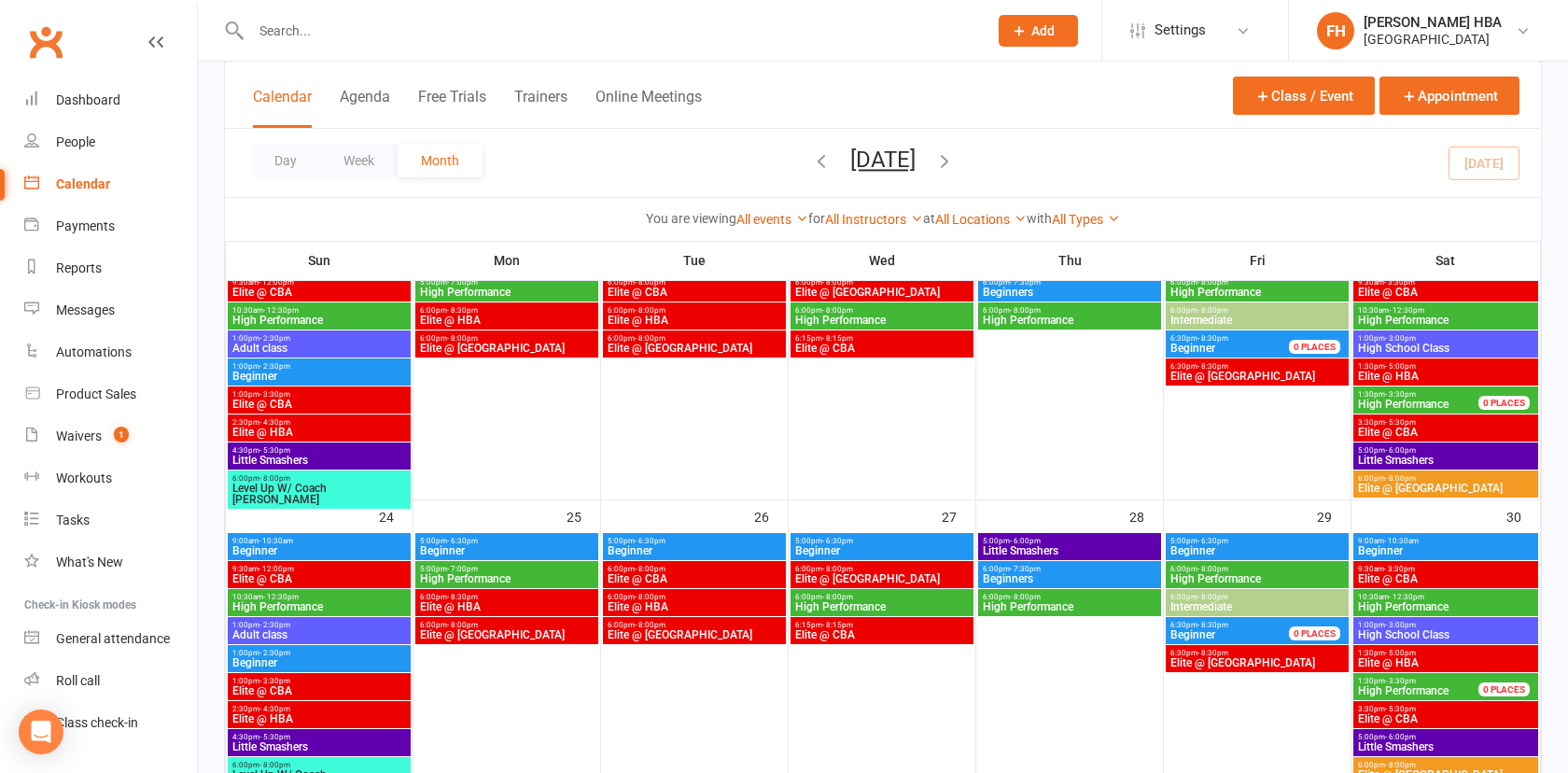
paste input "Har Raghav Sahai"
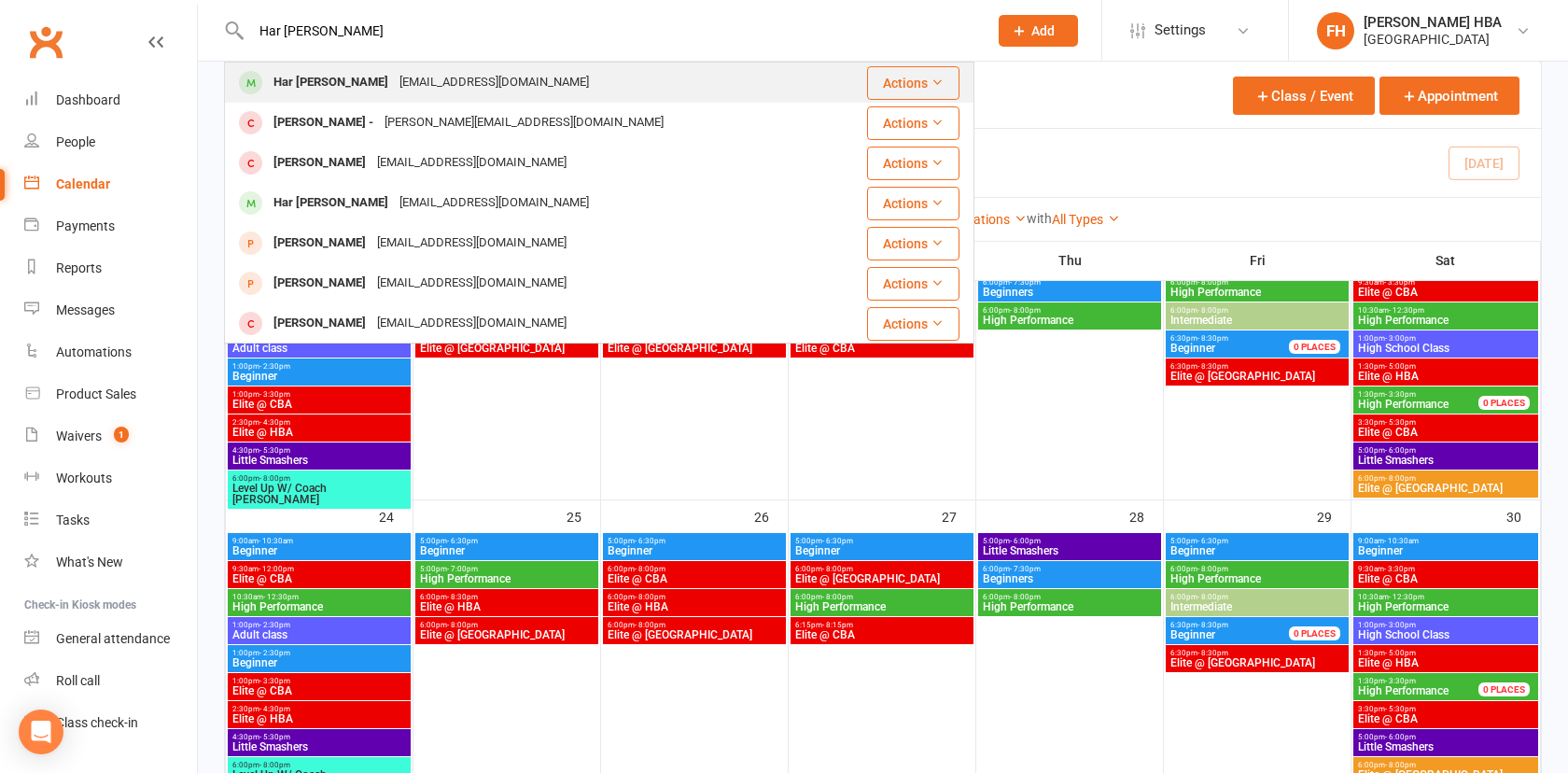
type input "Har Raghav Sahai"
click at [511, 66] on div "Har Raghav Sahai harmayank@gmail.com" at bounding box center [536, 82] width 622 height 39
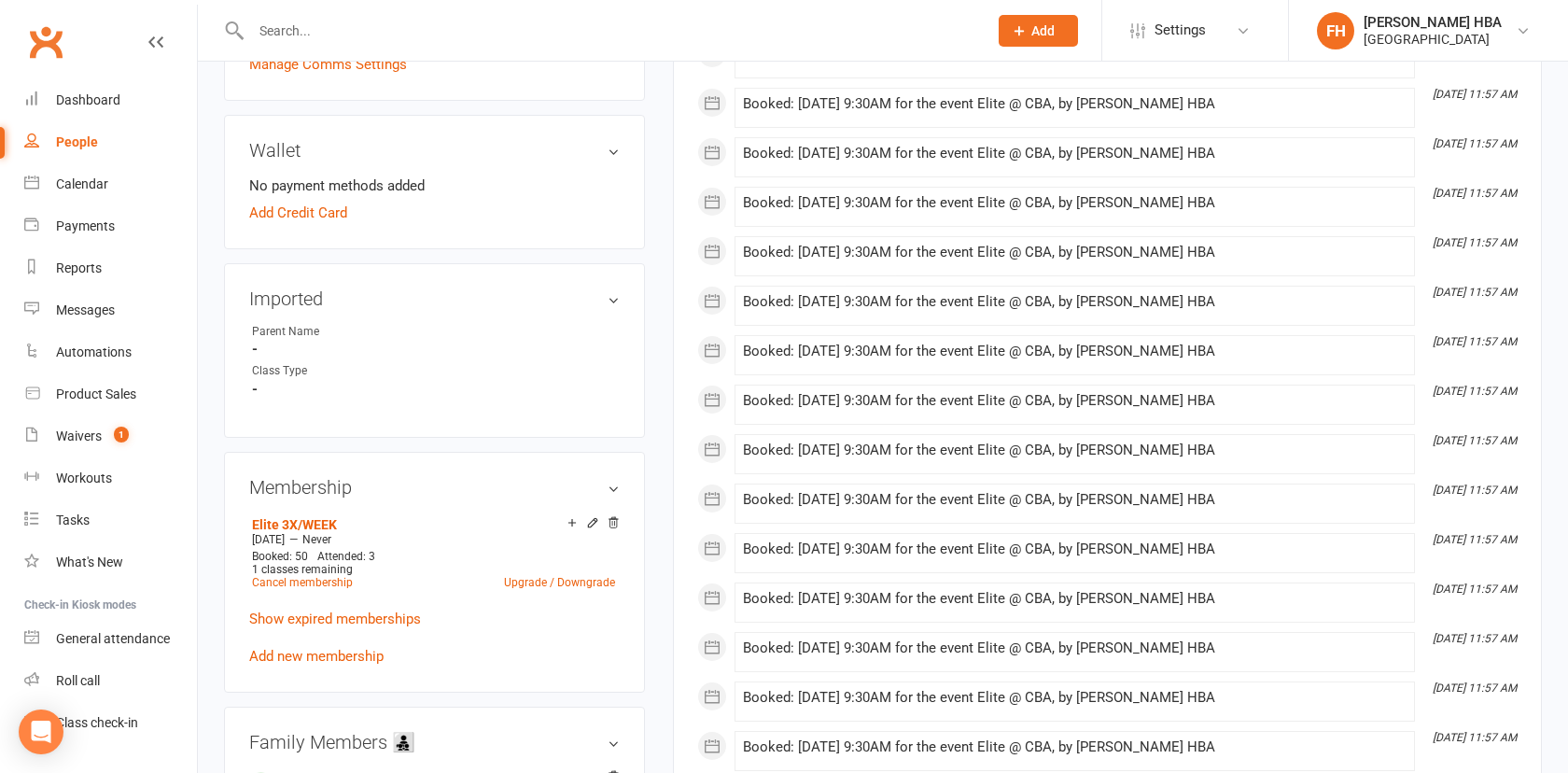
scroll to position [583, 0]
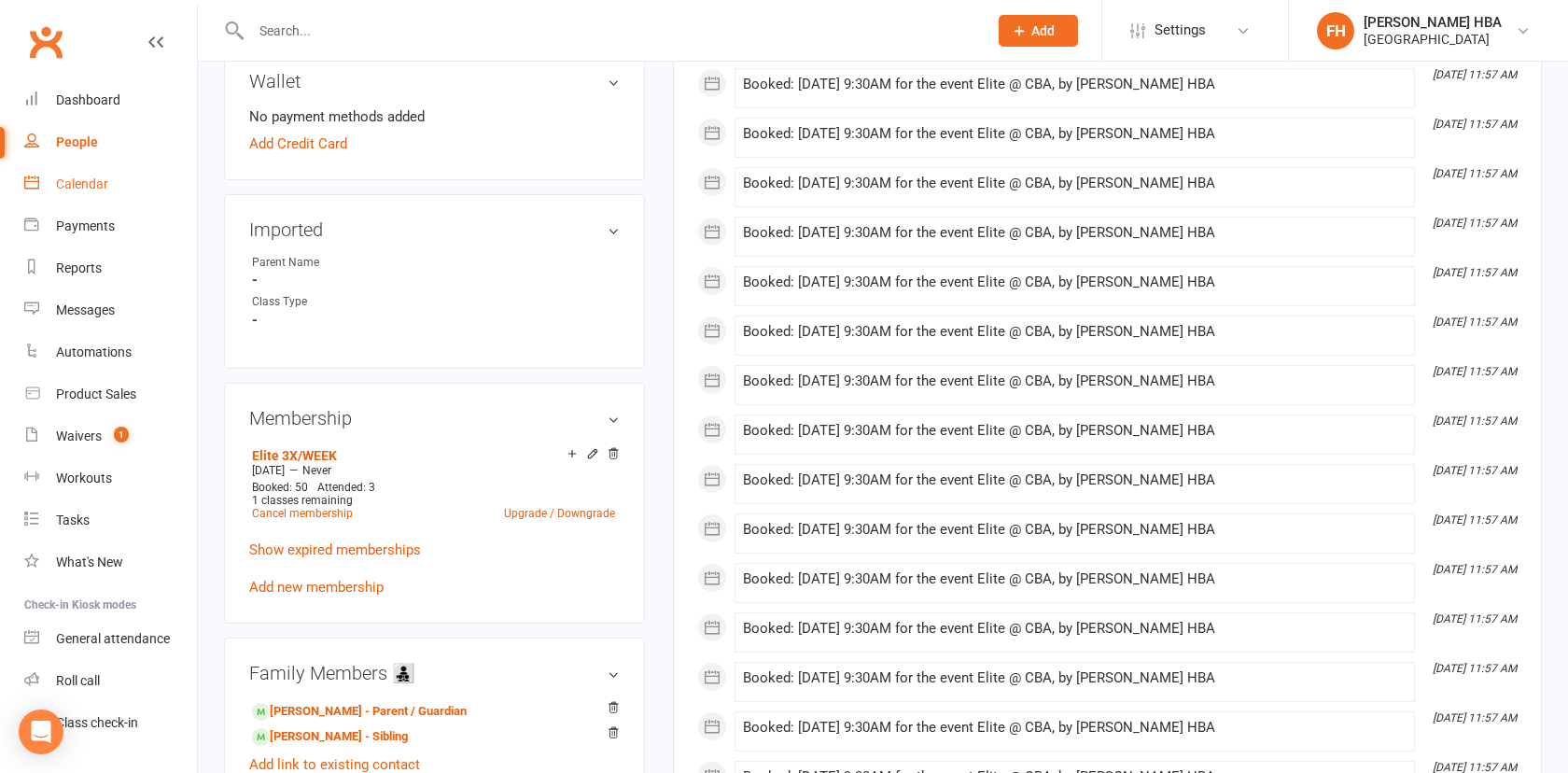
click at [82, 178] on div "Calendar" at bounding box center [82, 183] width 52 height 15
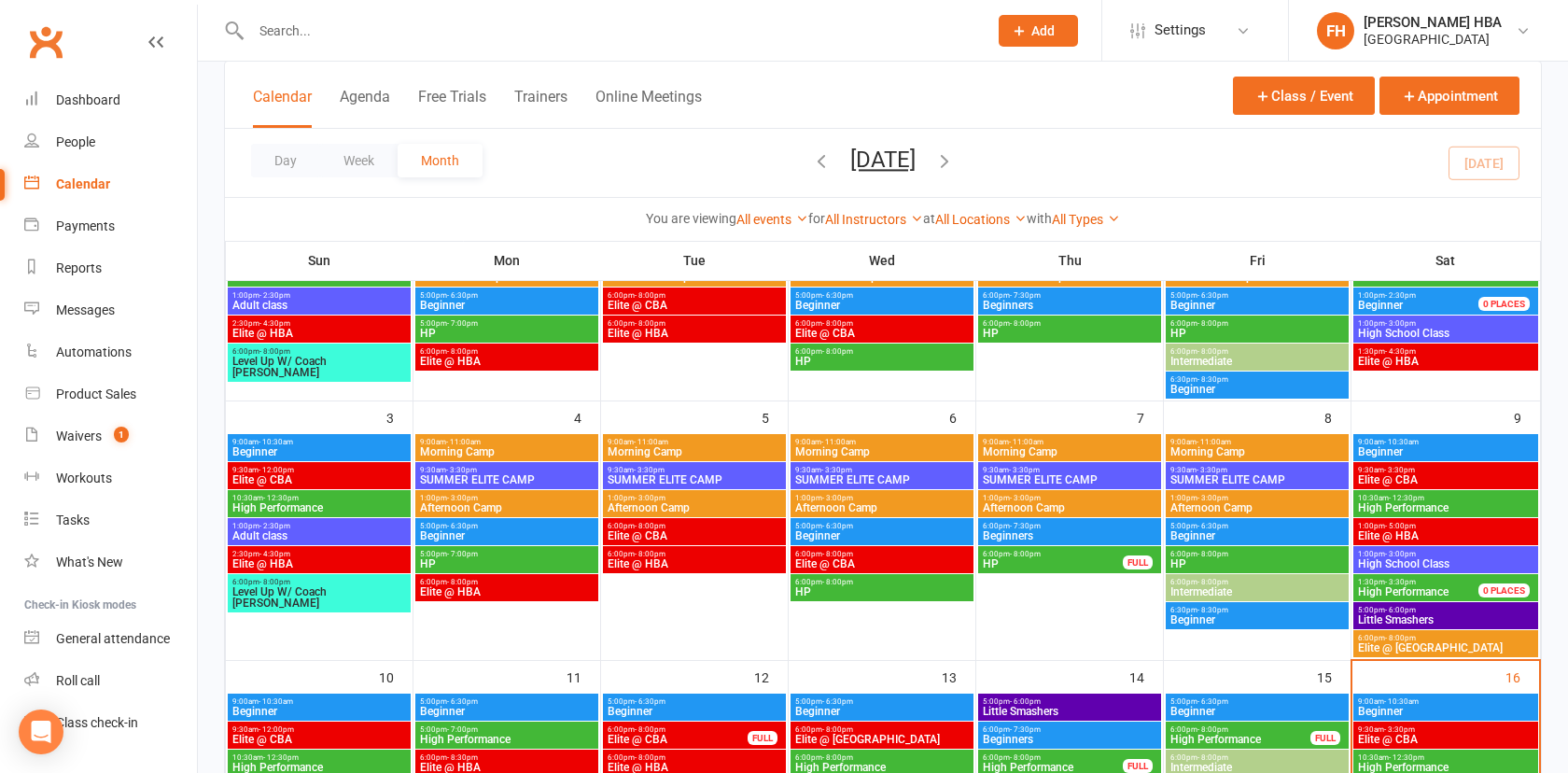
scroll to position [234, 0]
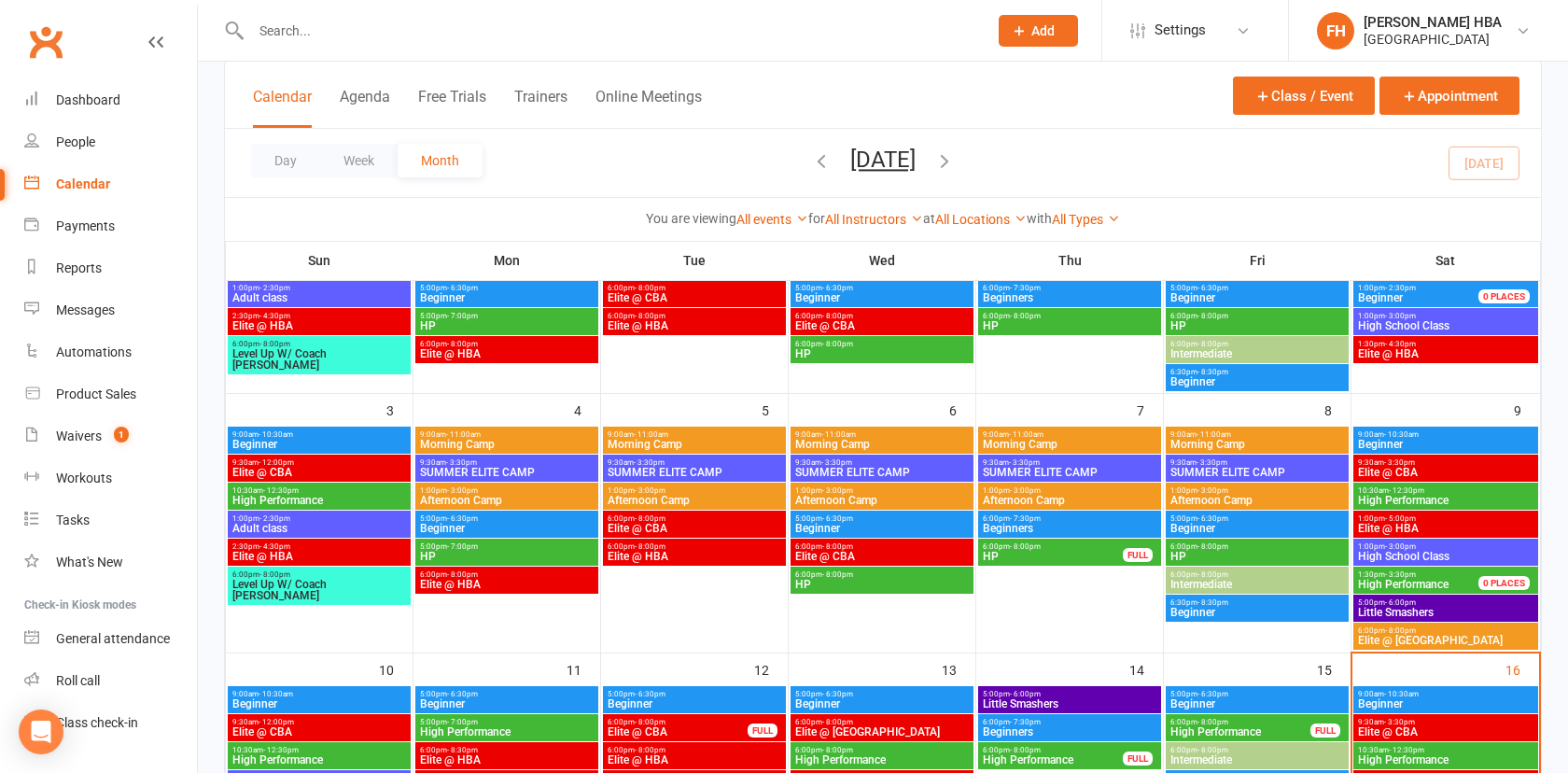
click at [955, 169] on icon "button" at bounding box center [945, 160] width 21 height 21
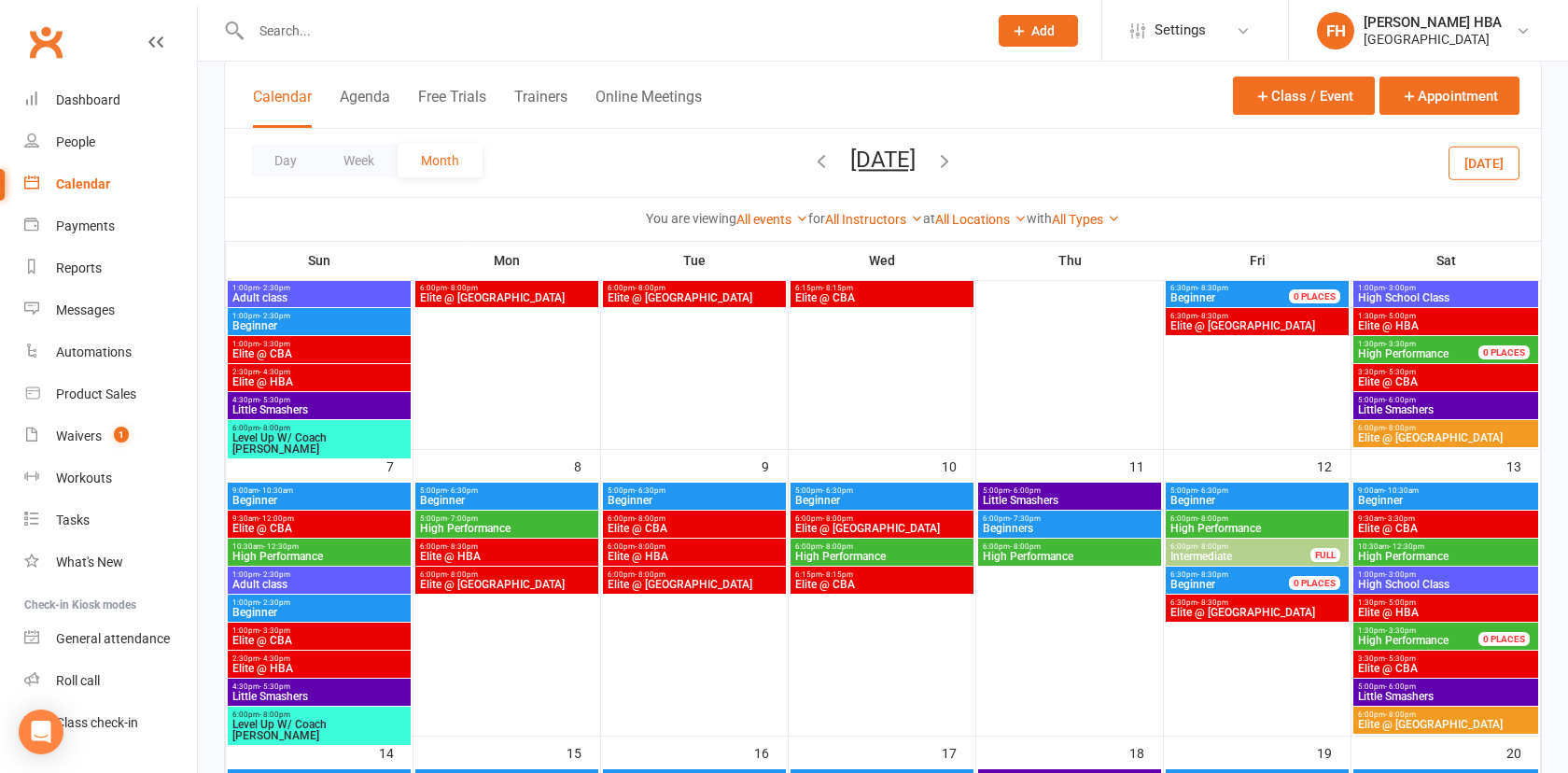
click at [955, 161] on icon "button" at bounding box center [945, 160] width 21 height 21
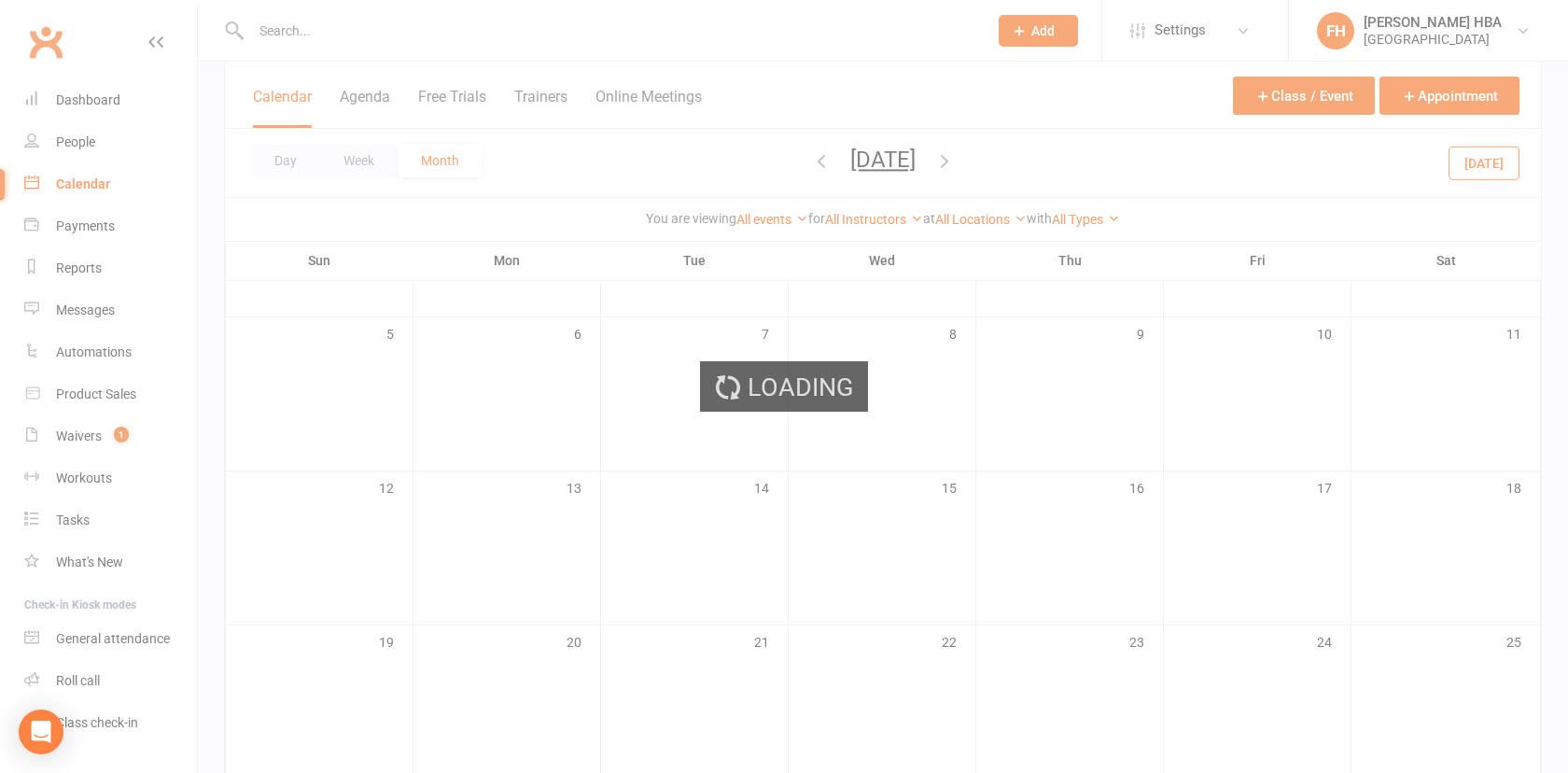
click at [974, 162] on div "Loading" at bounding box center [784, 386] width 1568 height 773
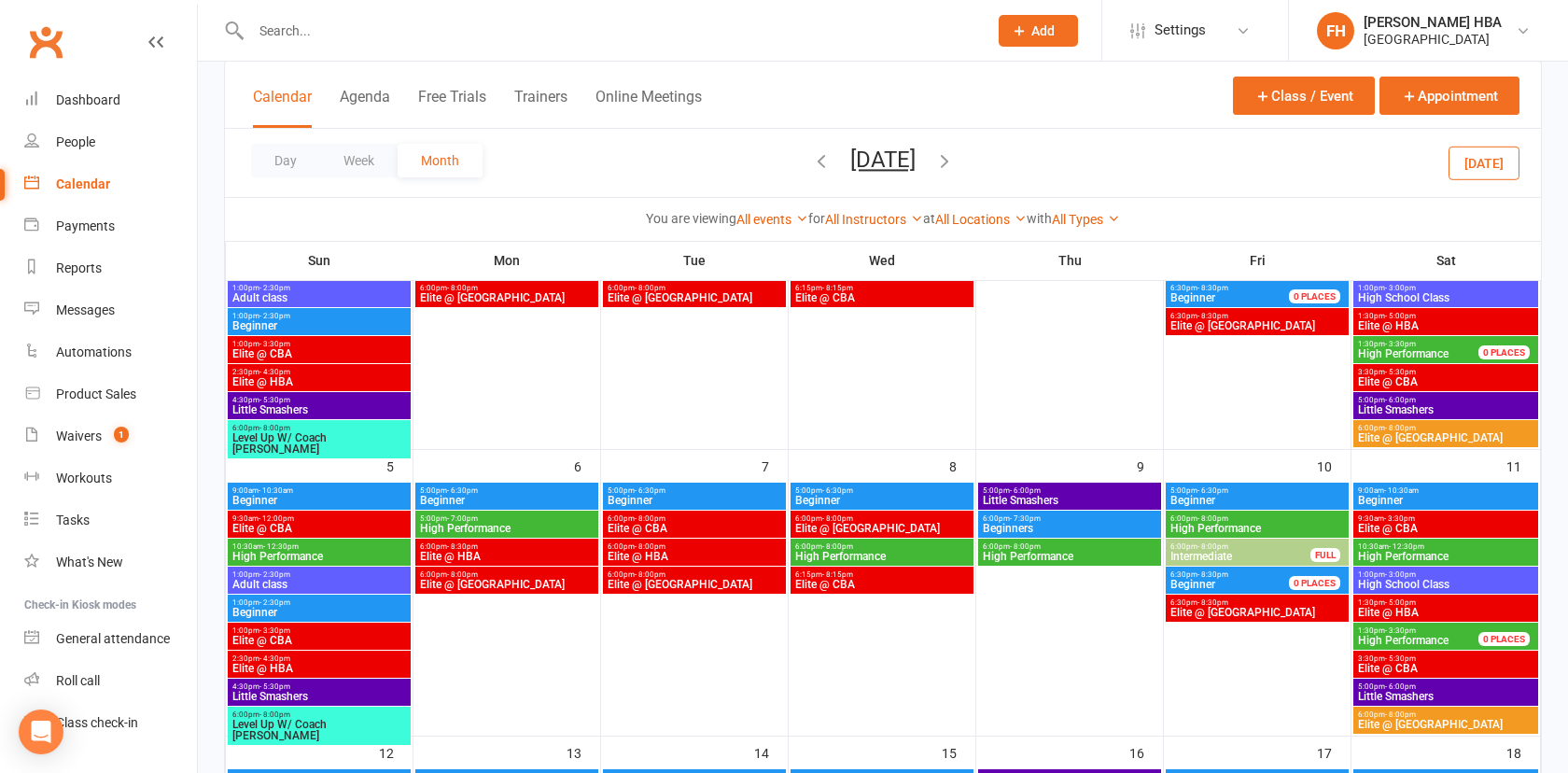
click at [955, 168] on icon "button" at bounding box center [945, 160] width 21 height 21
click at [955, 157] on icon "button" at bounding box center [945, 160] width 21 height 21
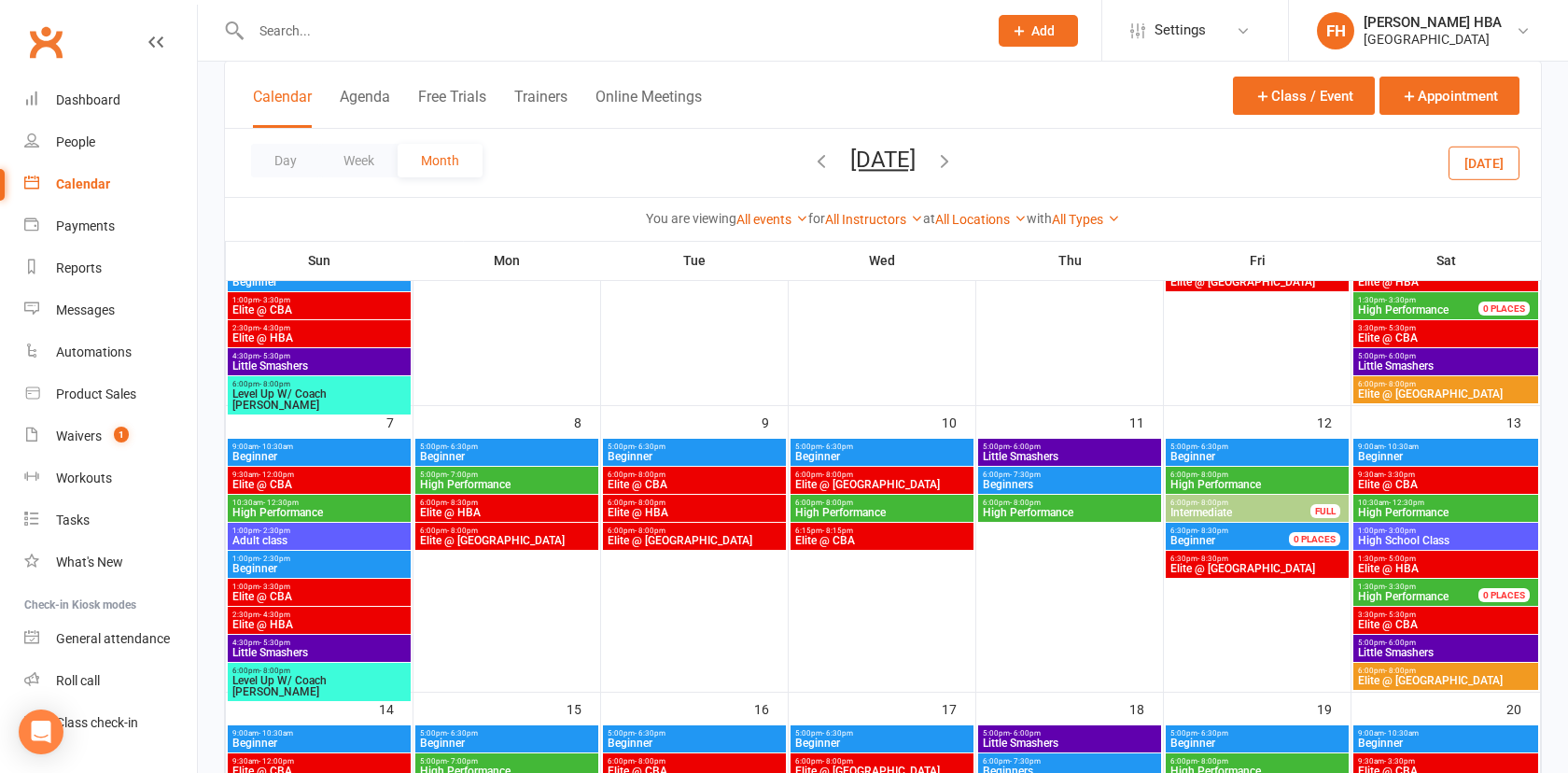
scroll to position [281, 0]
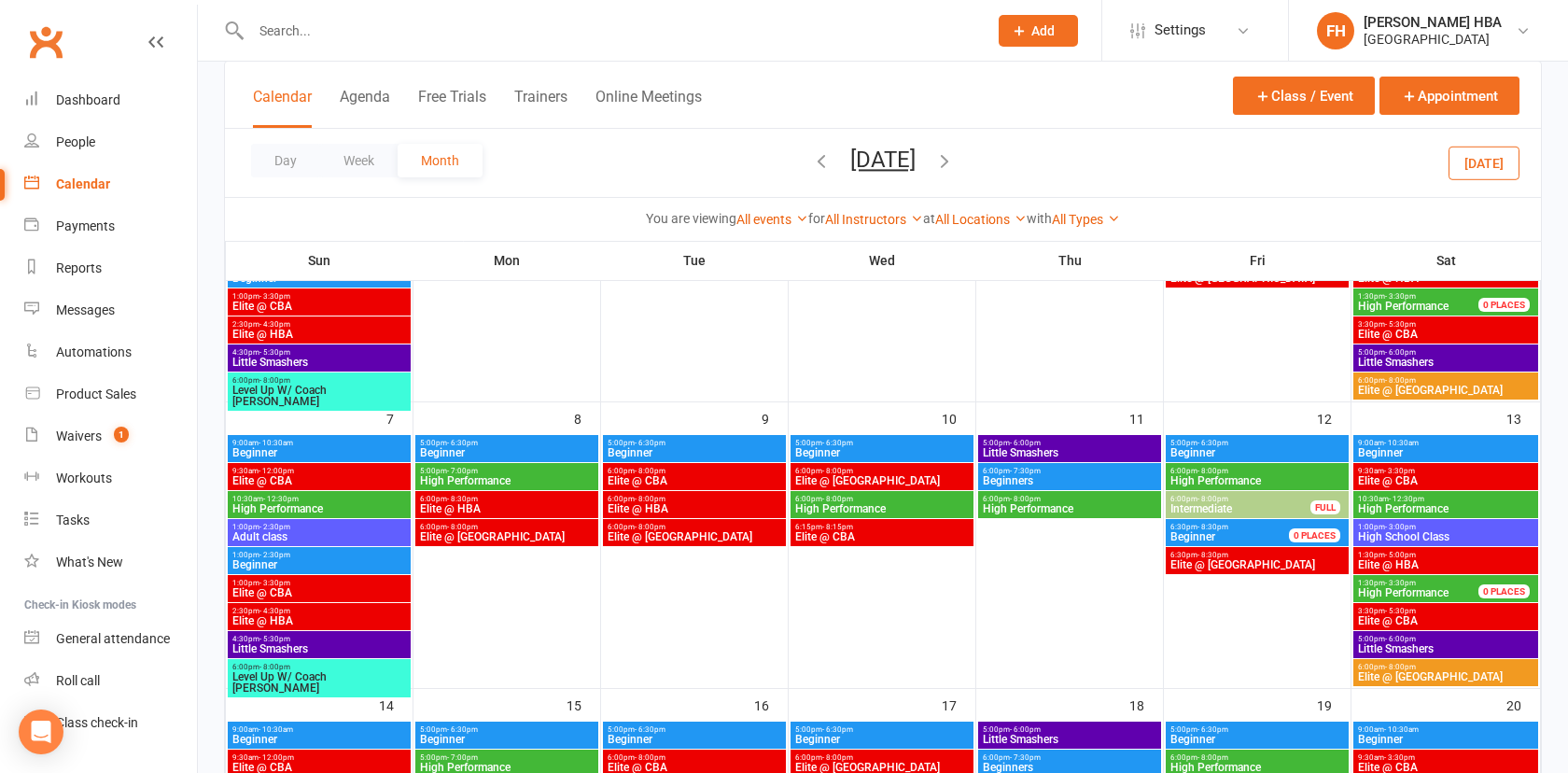
click at [1395, 475] on span "Elite @ CBA" at bounding box center [1445, 480] width 177 height 11
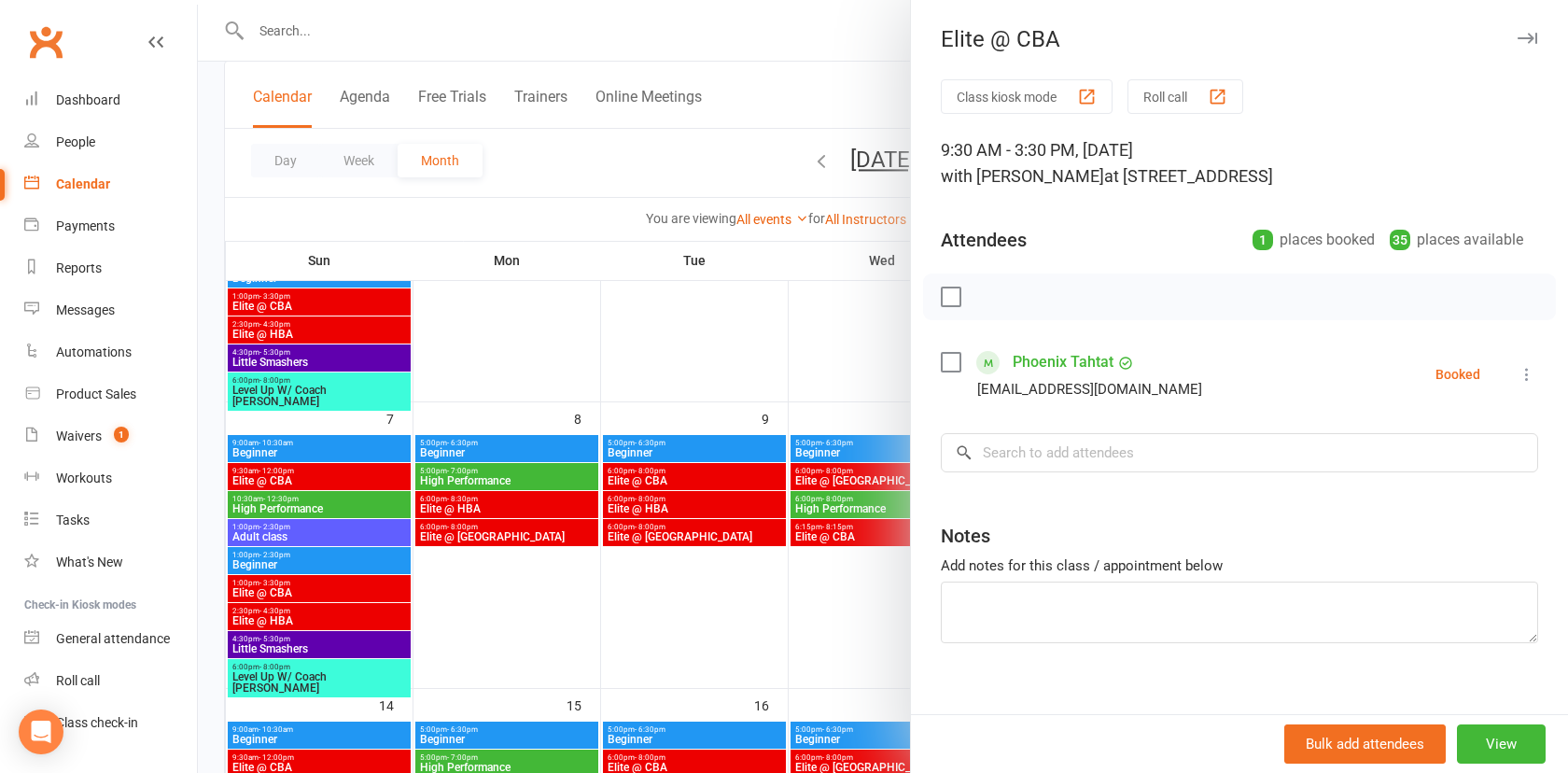
click at [823, 425] on div at bounding box center [882, 386] width 1370 height 773
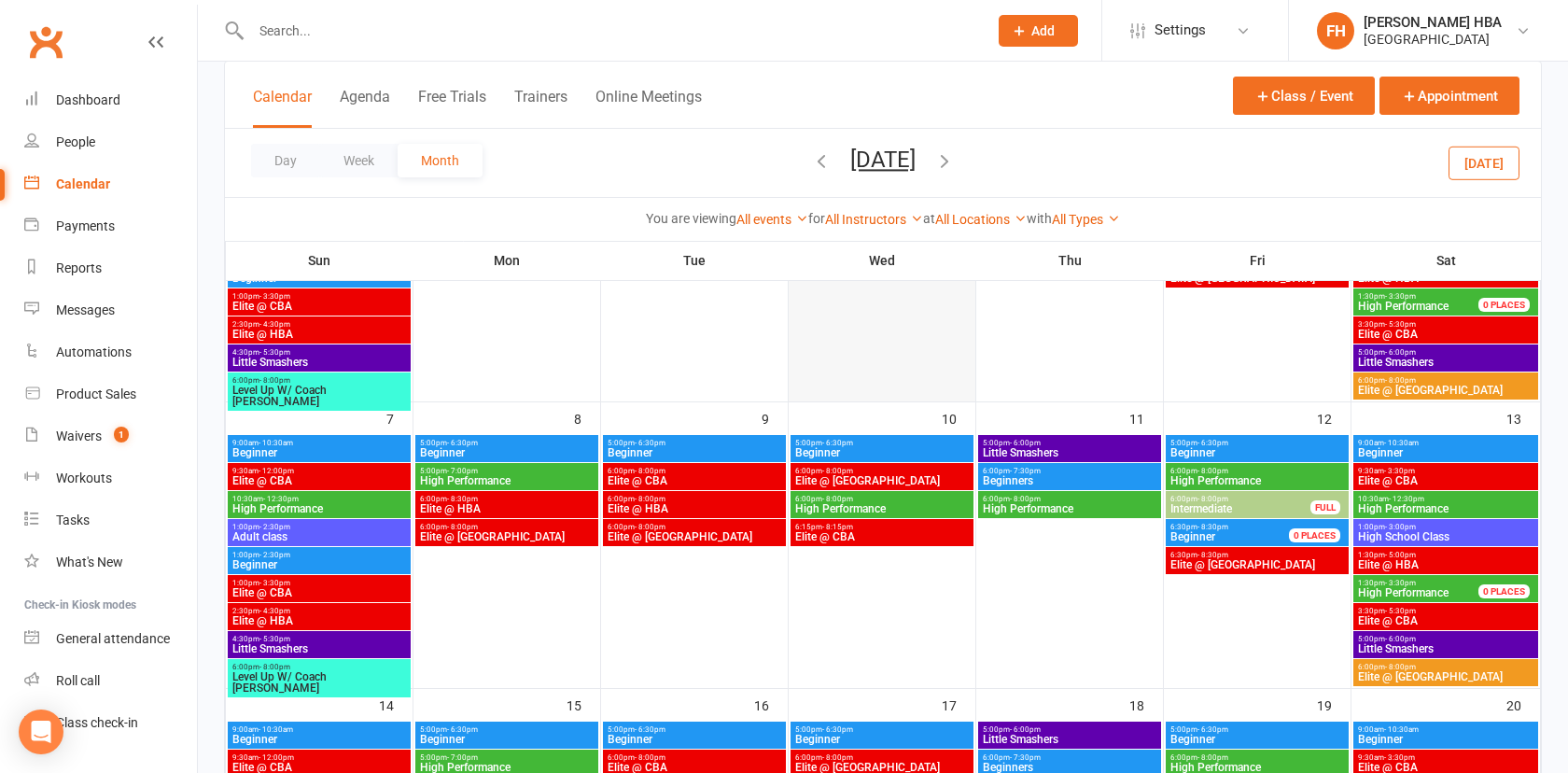
scroll to position [0, 0]
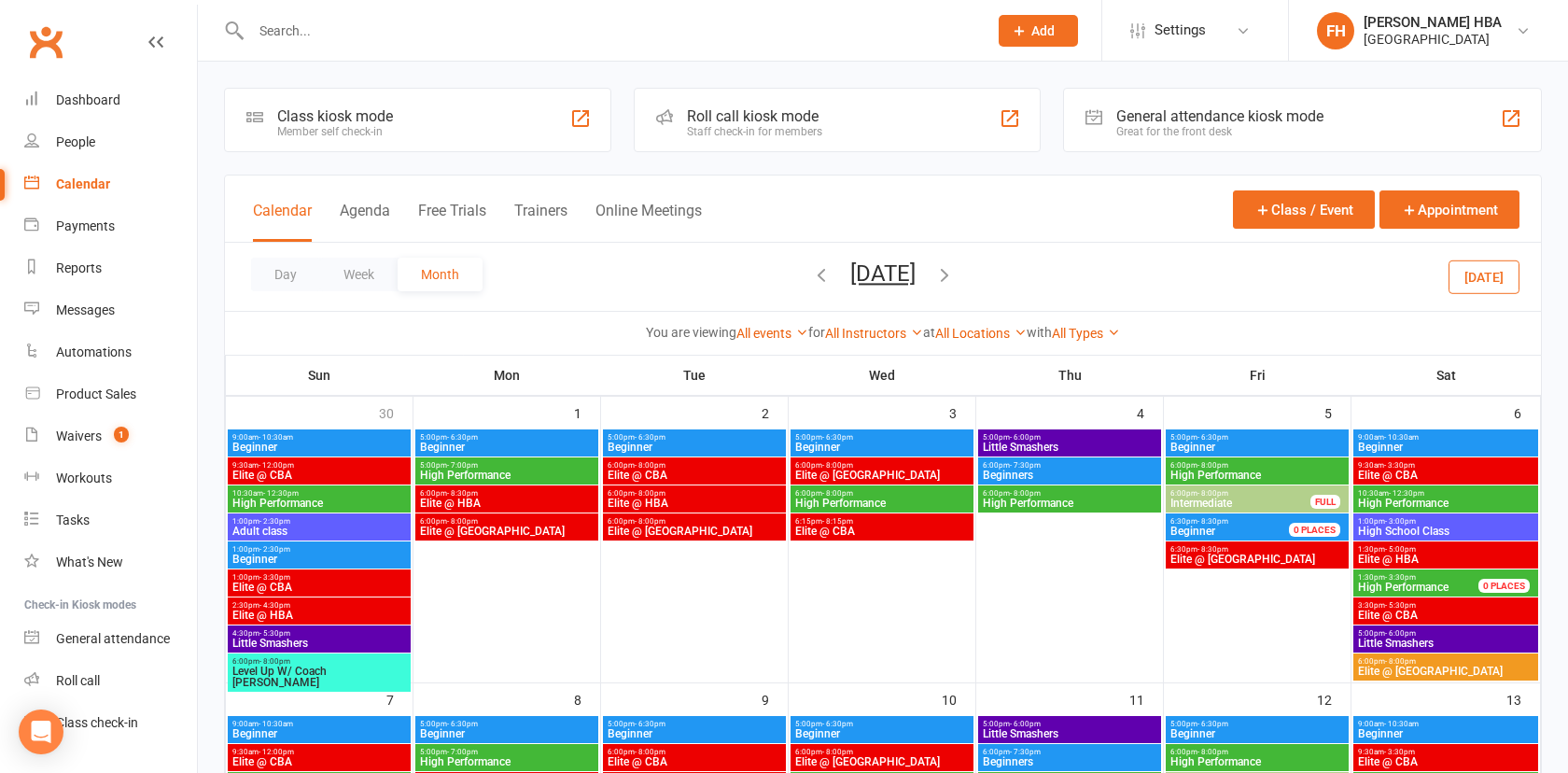
click at [1400, 463] on span "- 3:30pm" at bounding box center [1399, 465] width 31 height 8
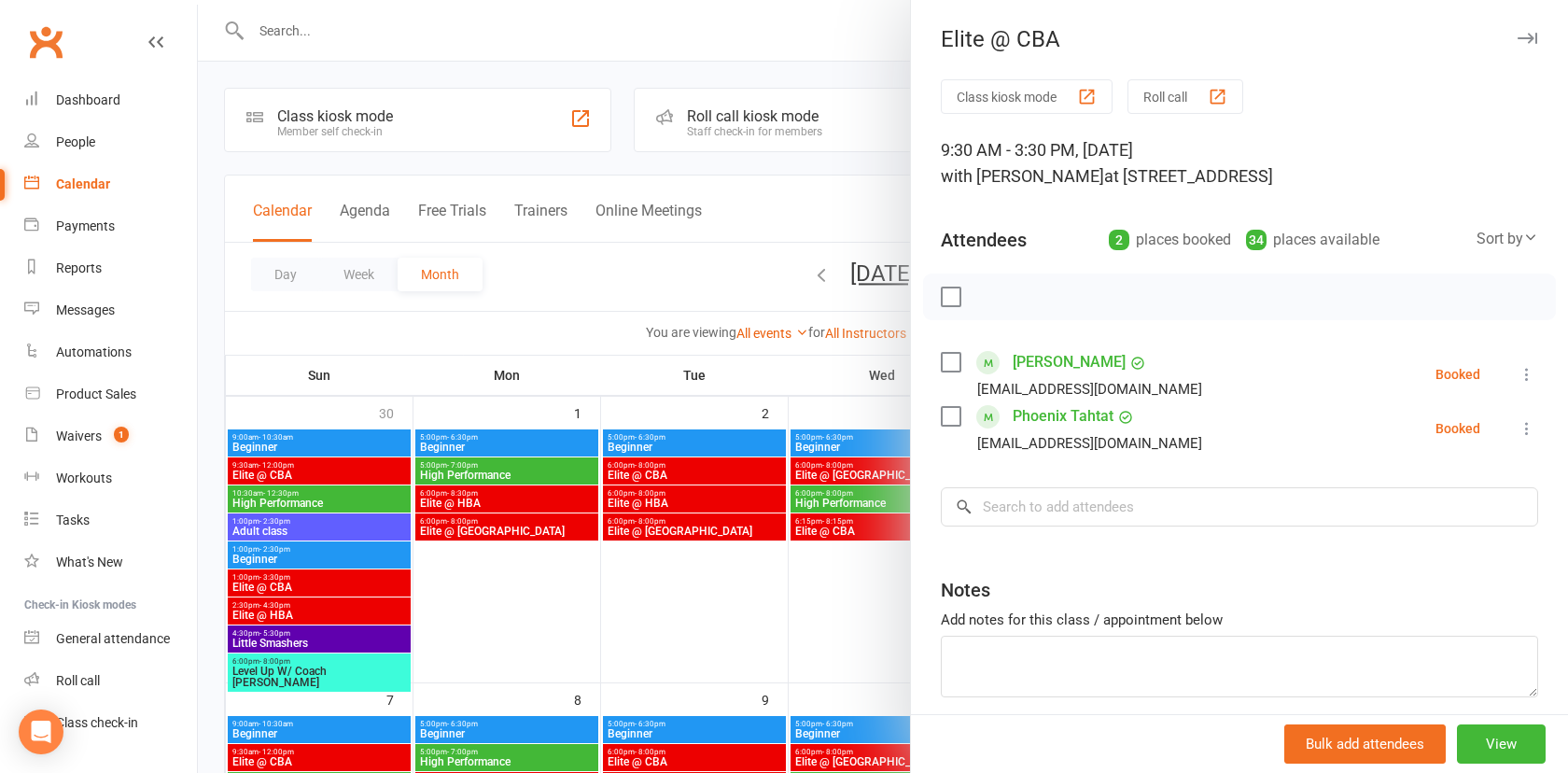
click at [885, 393] on div at bounding box center [882, 386] width 1370 height 773
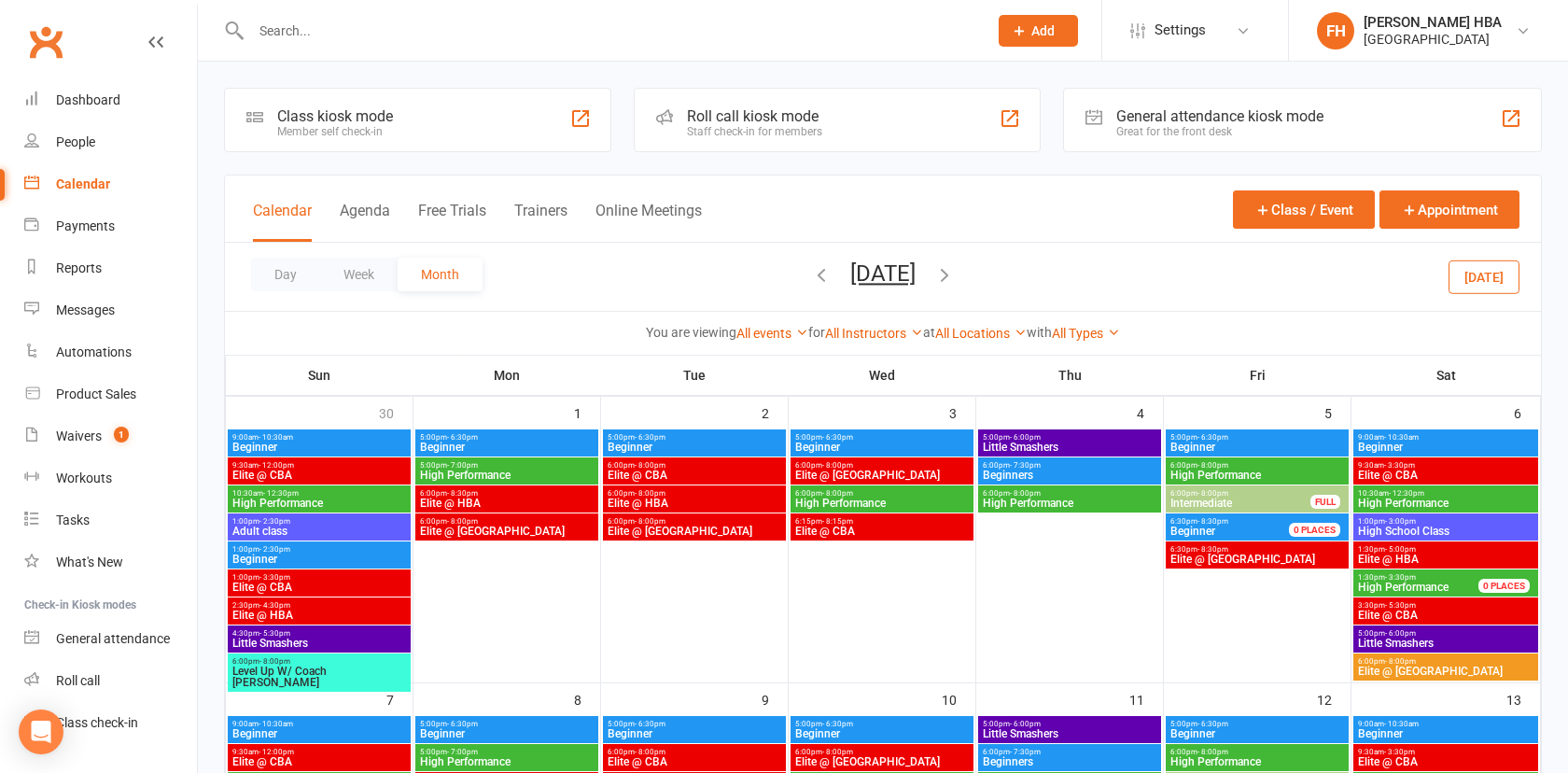
click at [641, 470] on span "Elite @ CBA" at bounding box center [693, 475] width 175 height 11
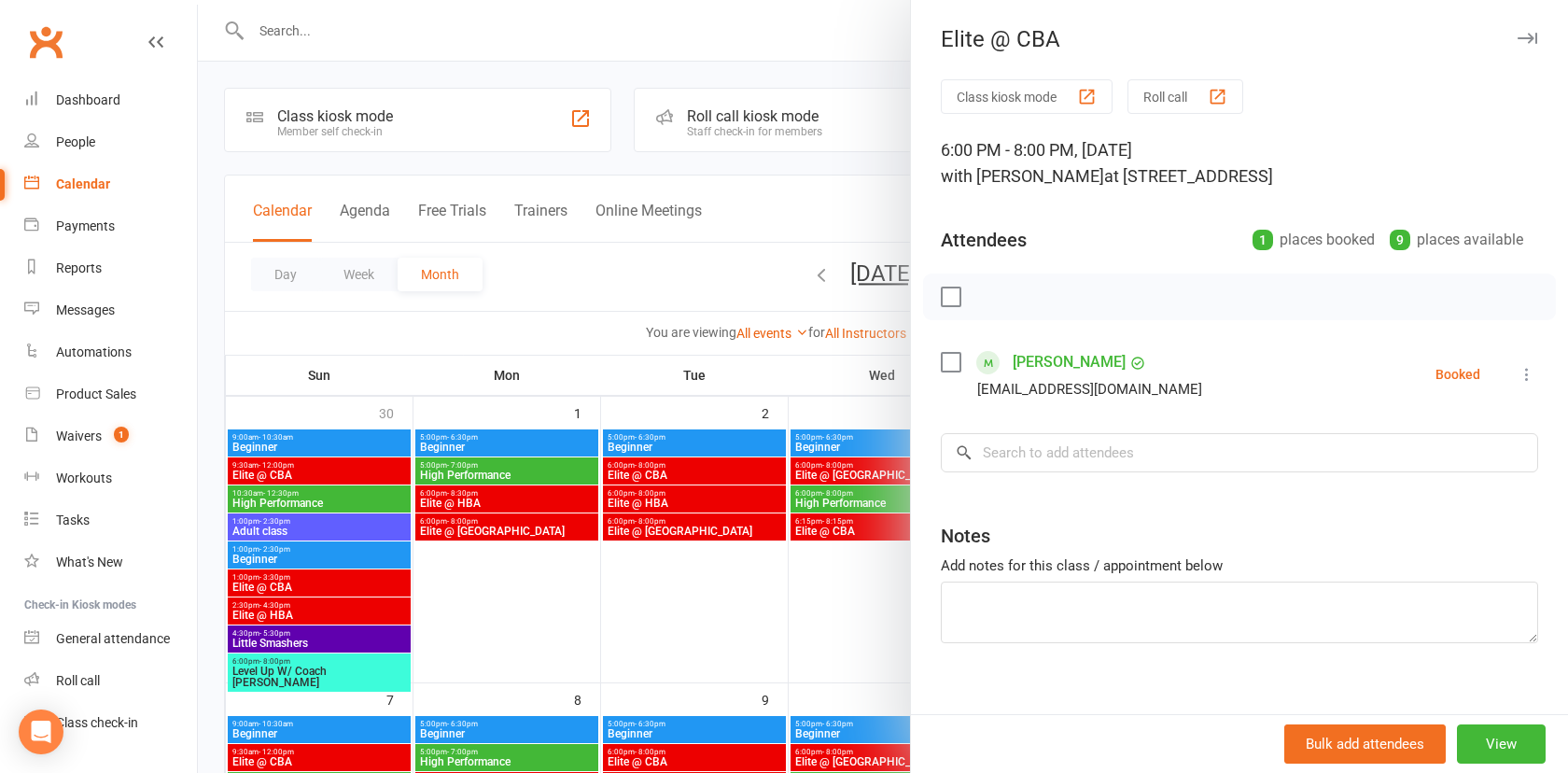
click at [641, 470] on div at bounding box center [882, 386] width 1370 height 773
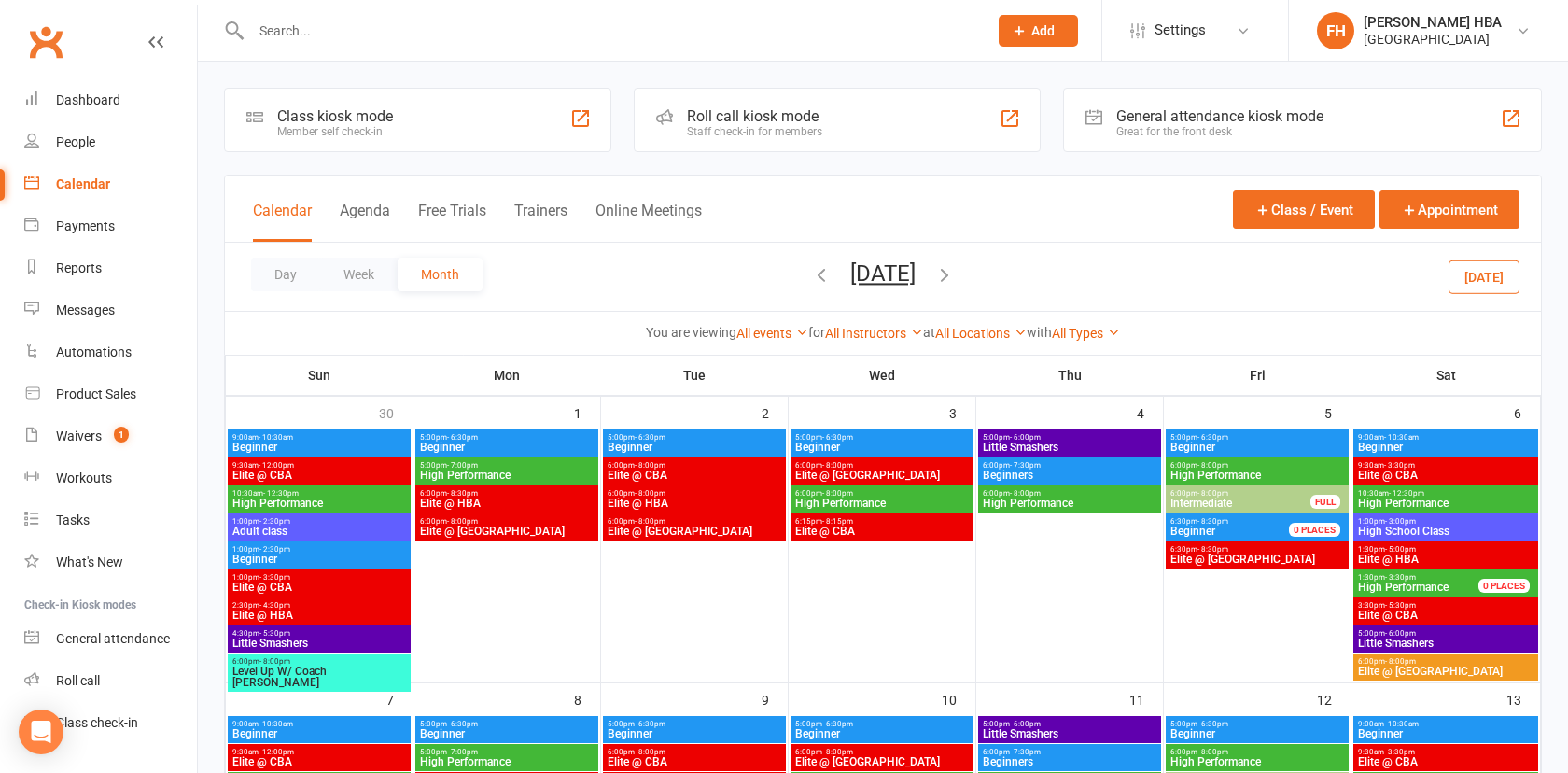
click at [811, 275] on icon "button" at bounding box center [821, 274] width 21 height 21
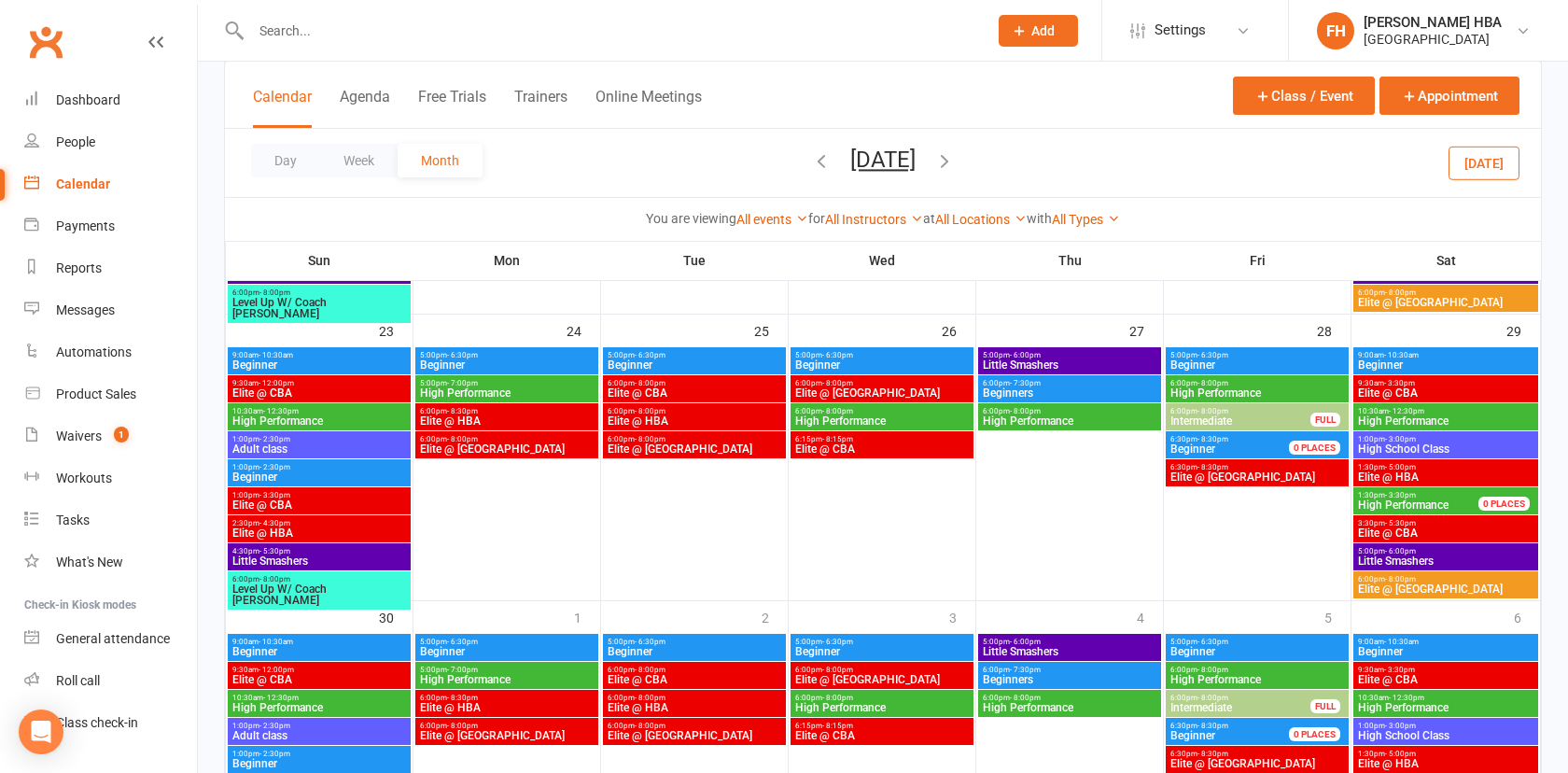
scroll to position [1218, 0]
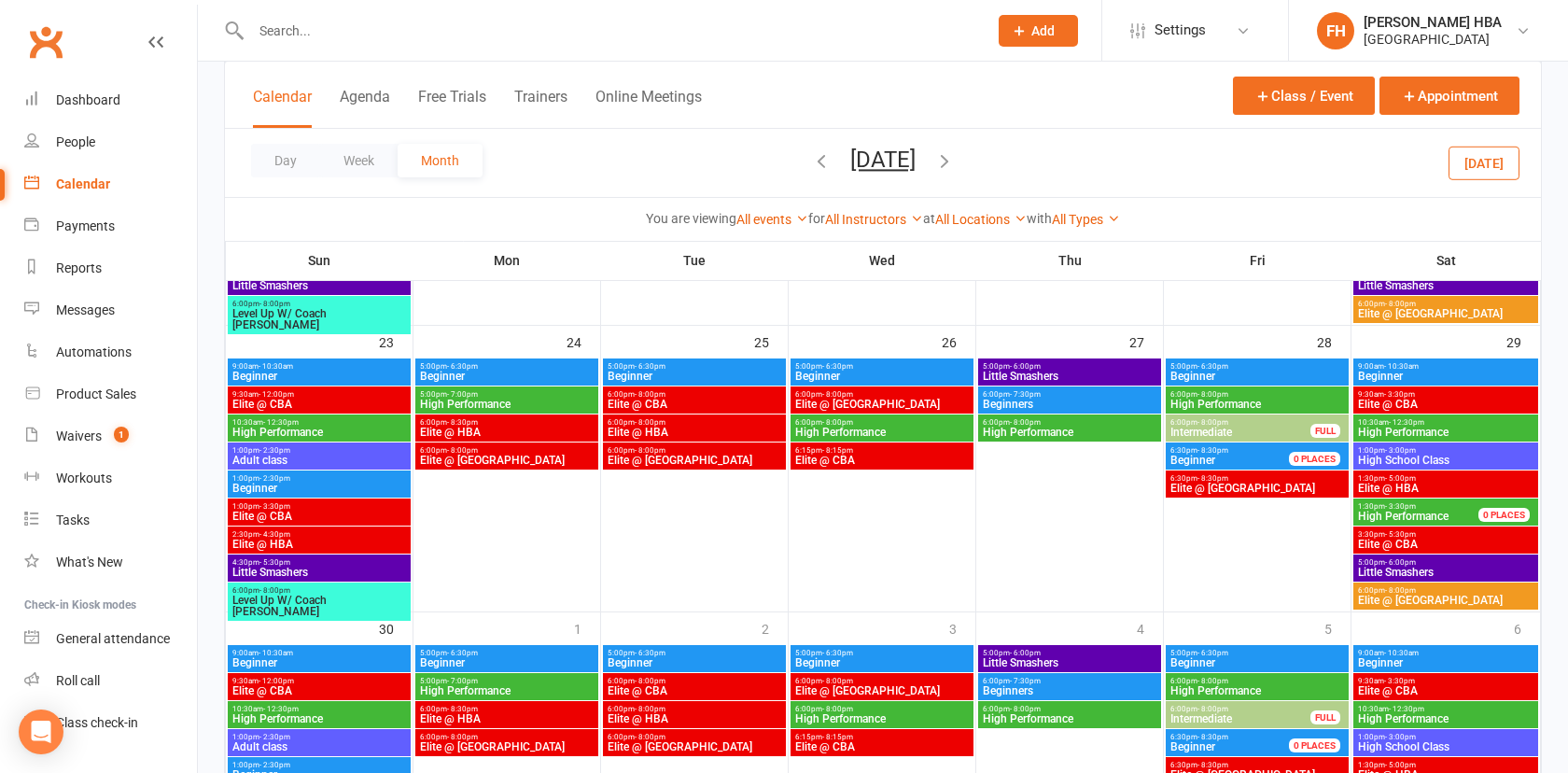
click at [678, 397] on span "6:00pm - 8:00pm" at bounding box center [693, 394] width 175 height 8
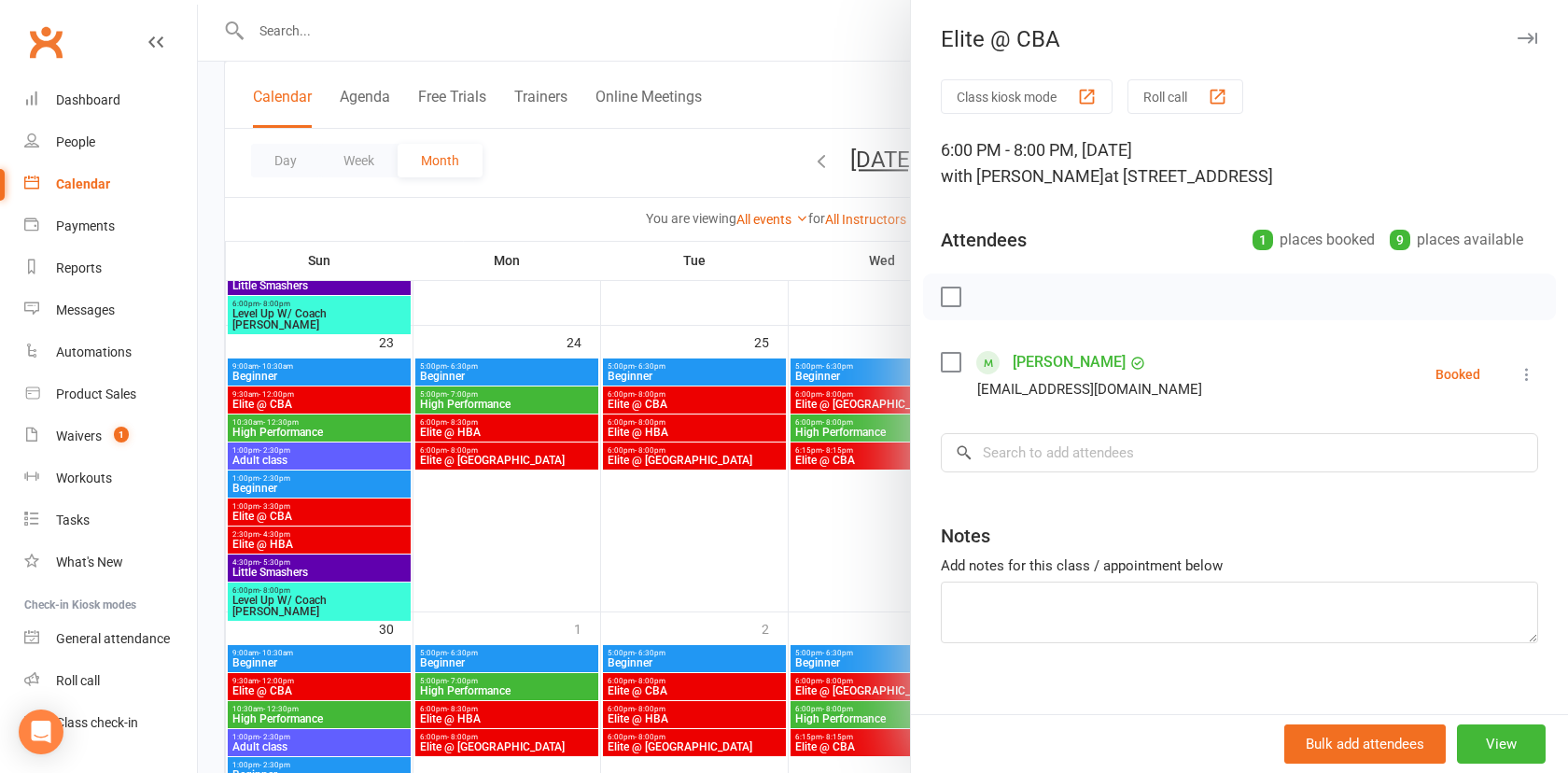
click at [678, 397] on div at bounding box center [882, 386] width 1370 height 773
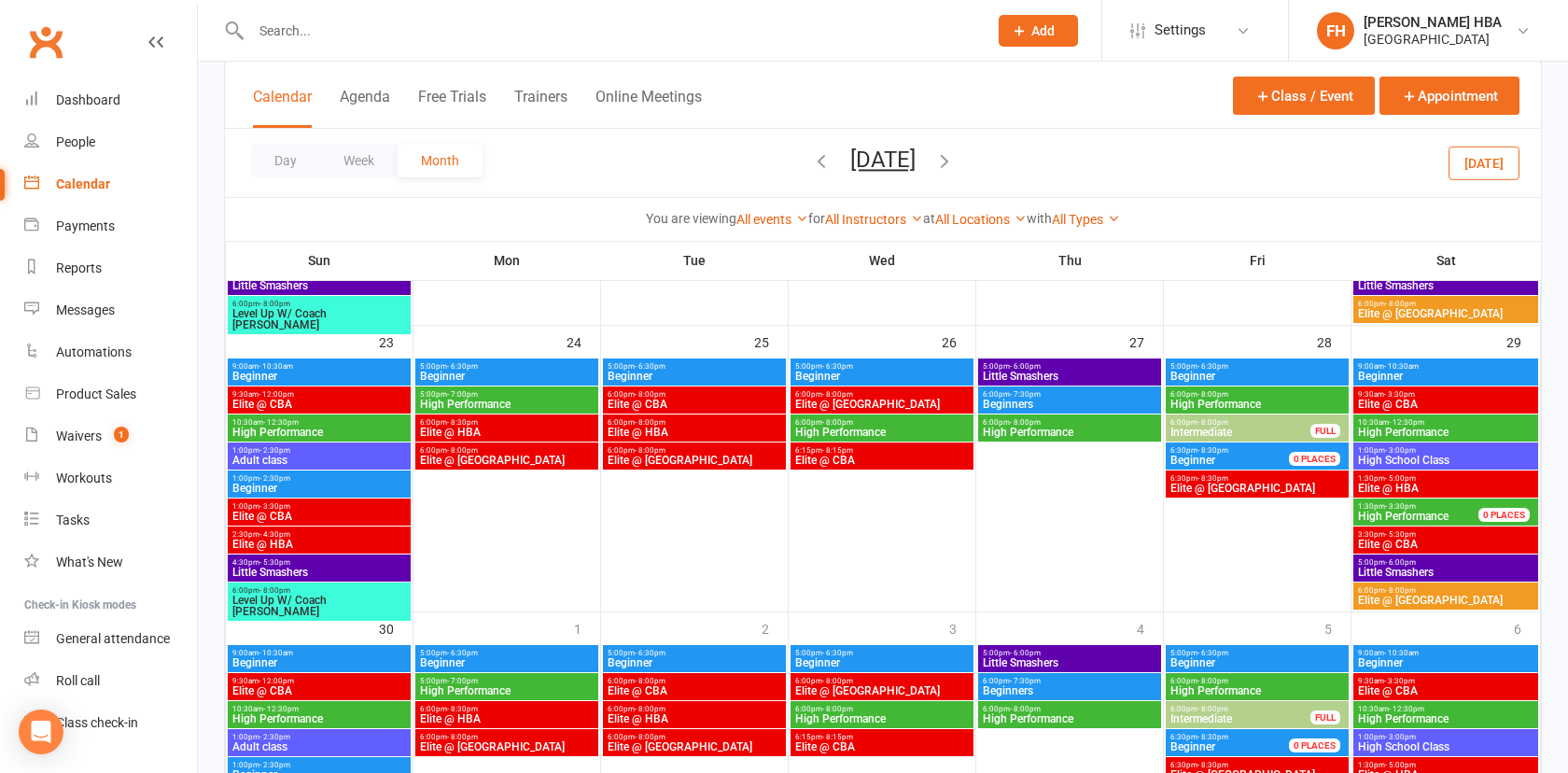
click at [653, 429] on span "Elite @ HBA" at bounding box center [693, 432] width 175 height 11
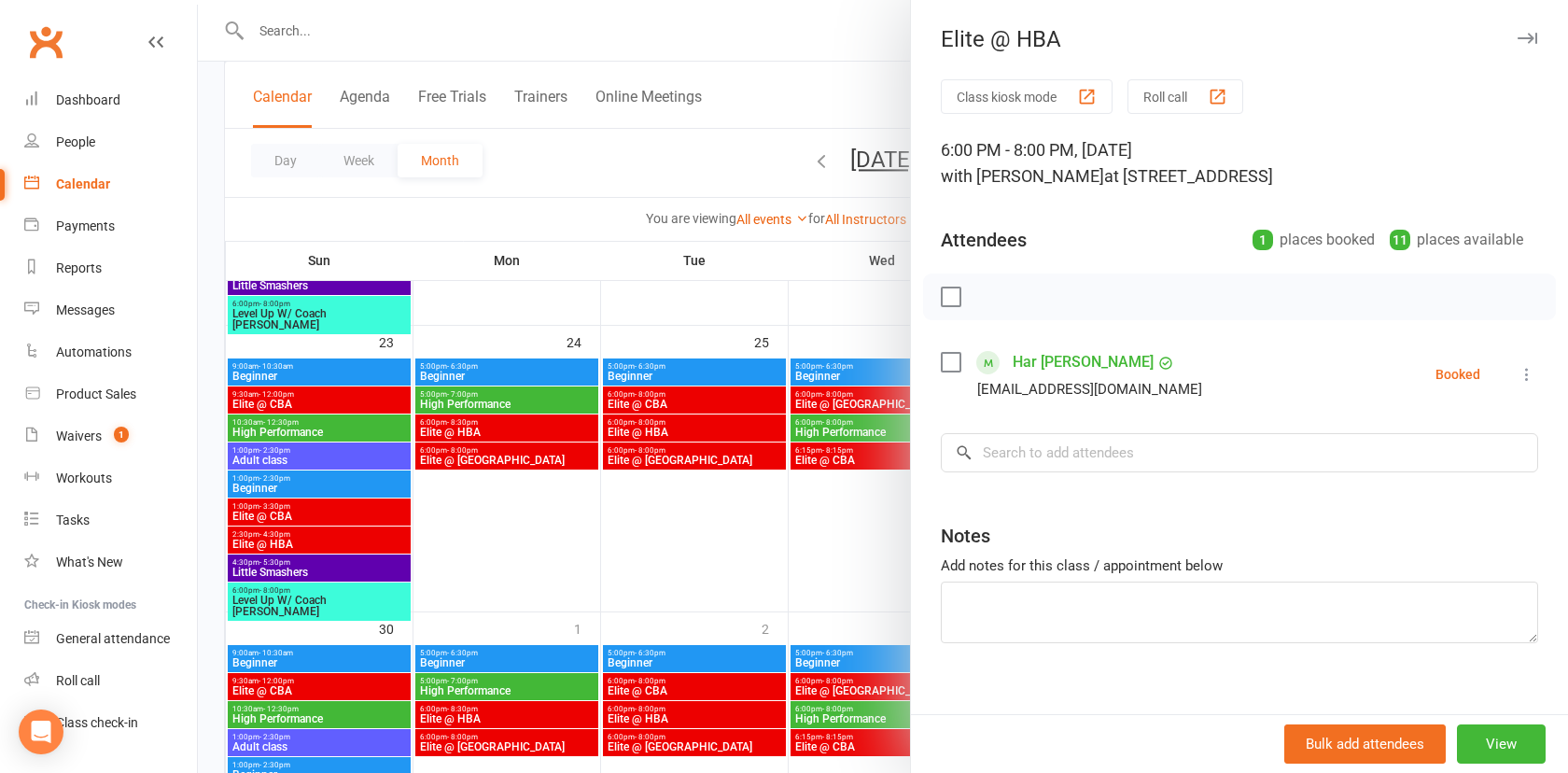
click at [653, 429] on div at bounding box center [882, 386] width 1370 height 773
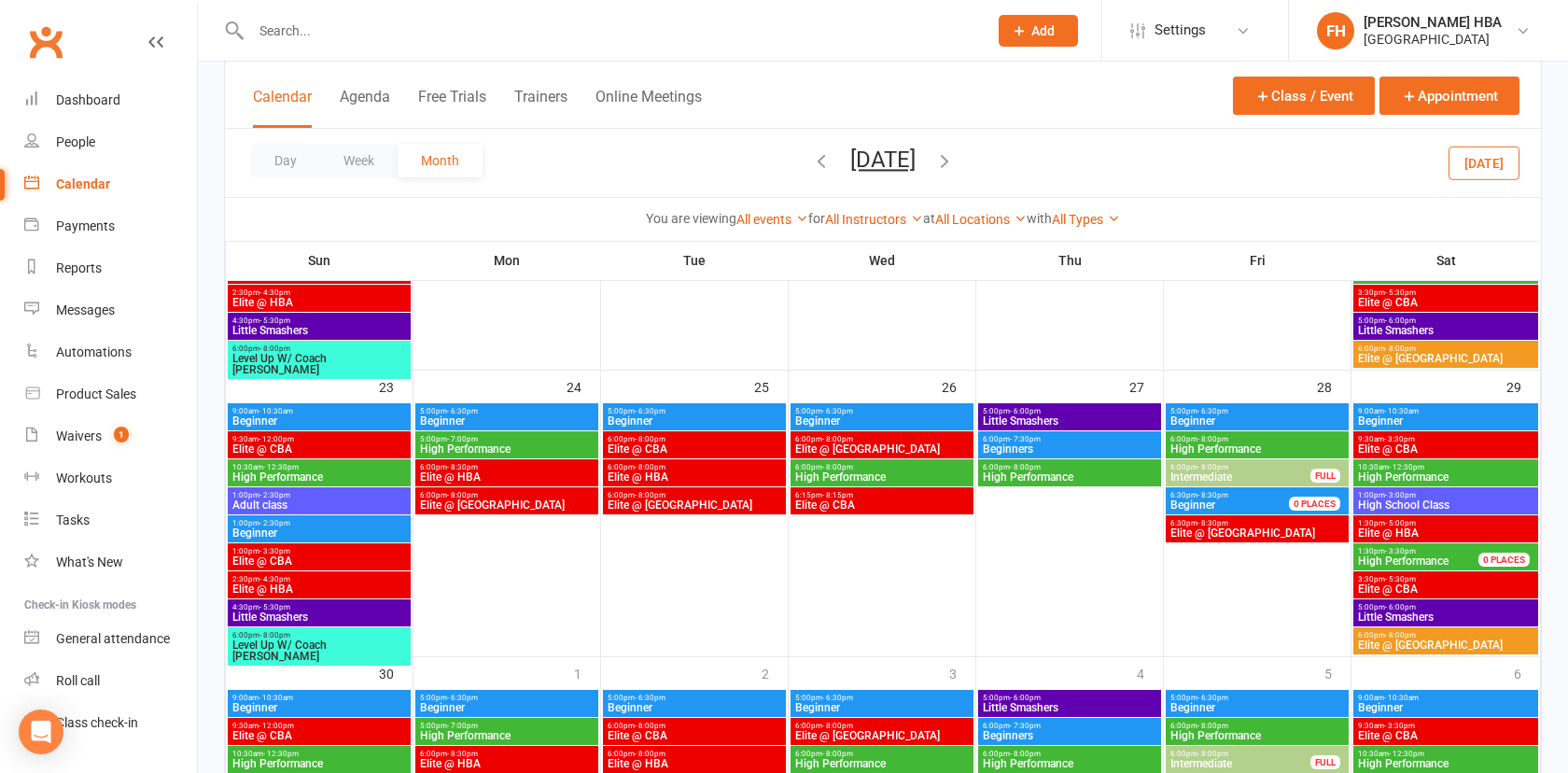
scroll to position [1179, 0]
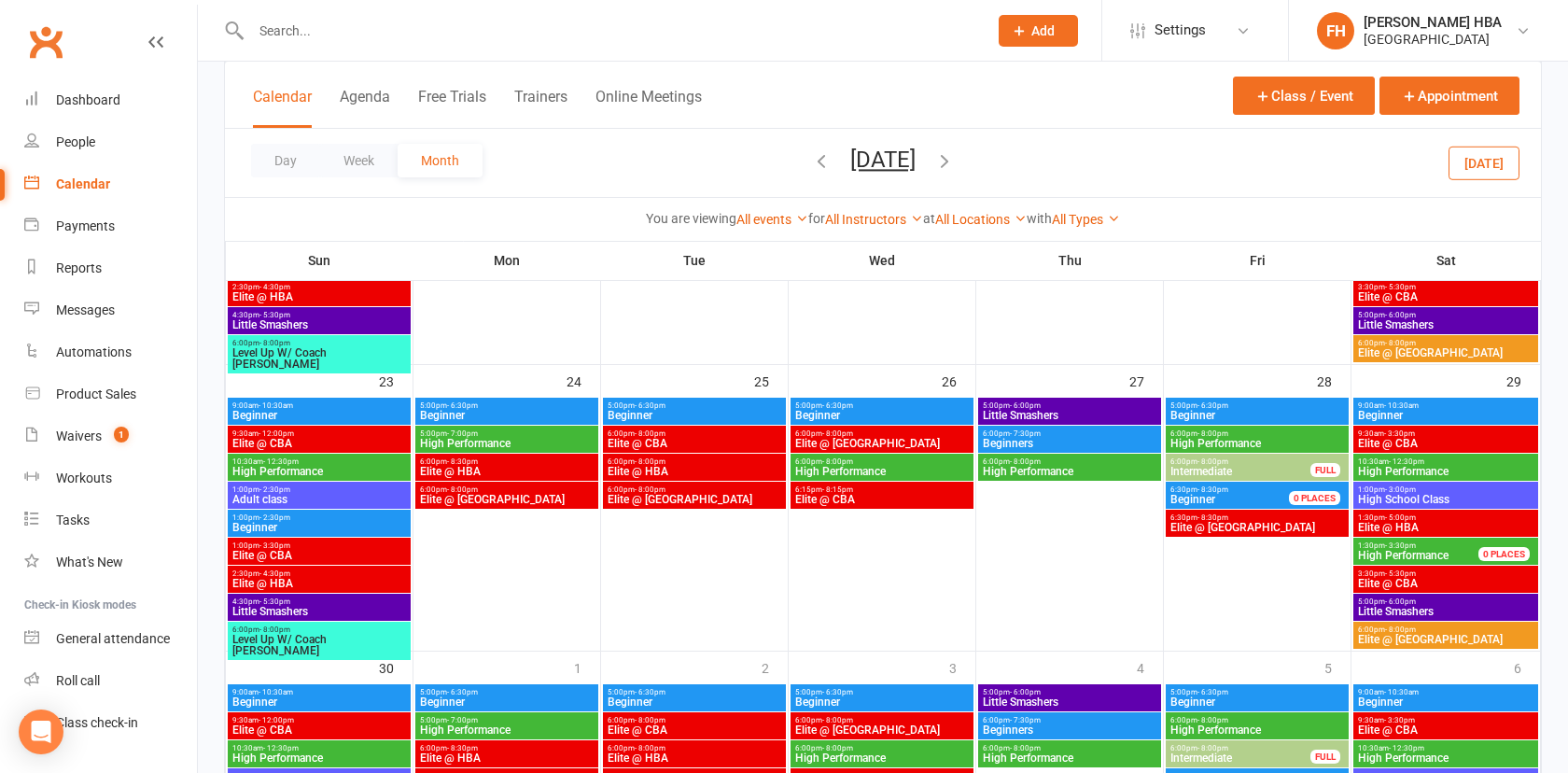
click at [641, 471] on span "Elite @ HBA" at bounding box center [693, 471] width 175 height 11
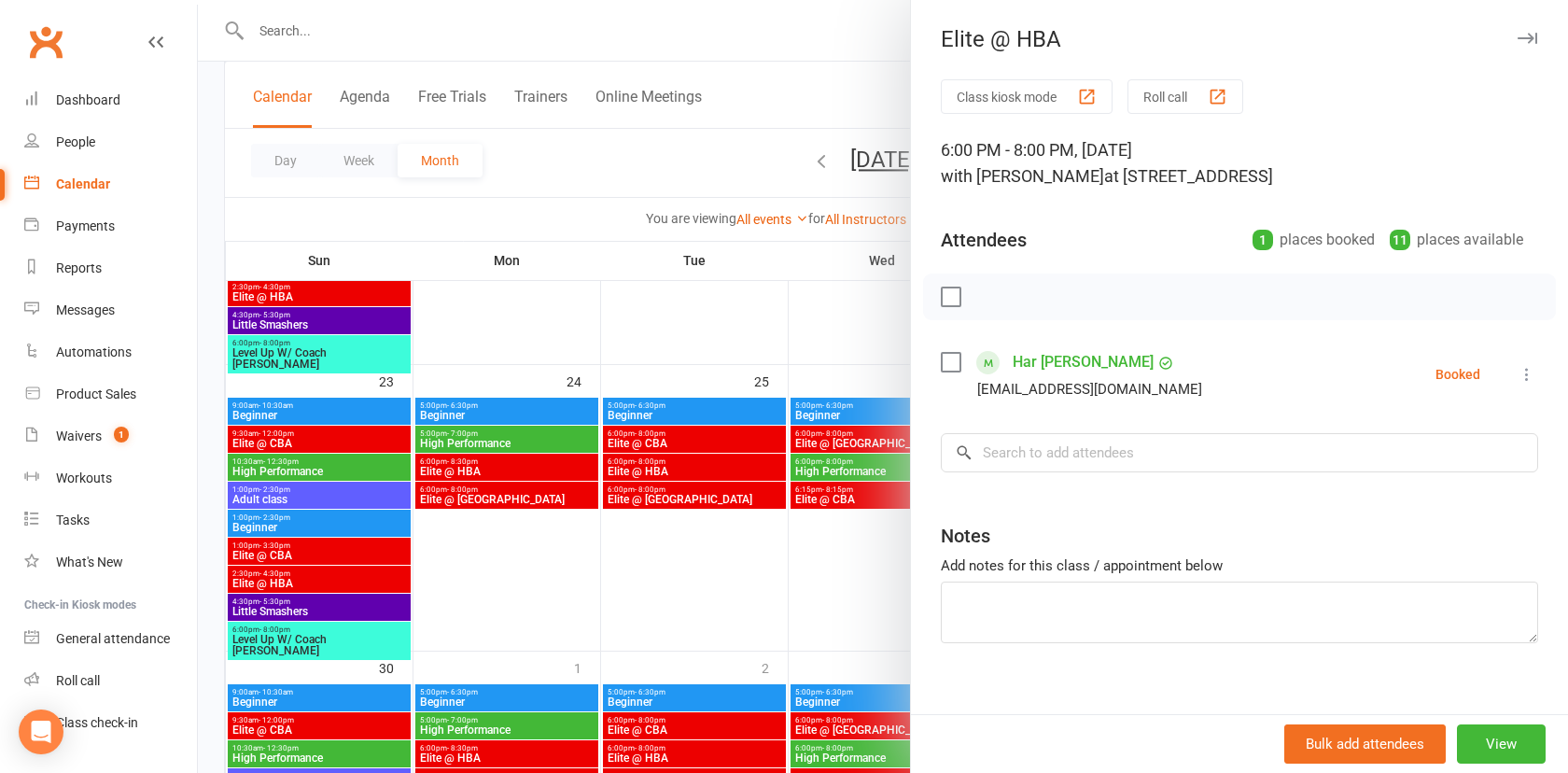
click at [641, 471] on div at bounding box center [882, 386] width 1370 height 773
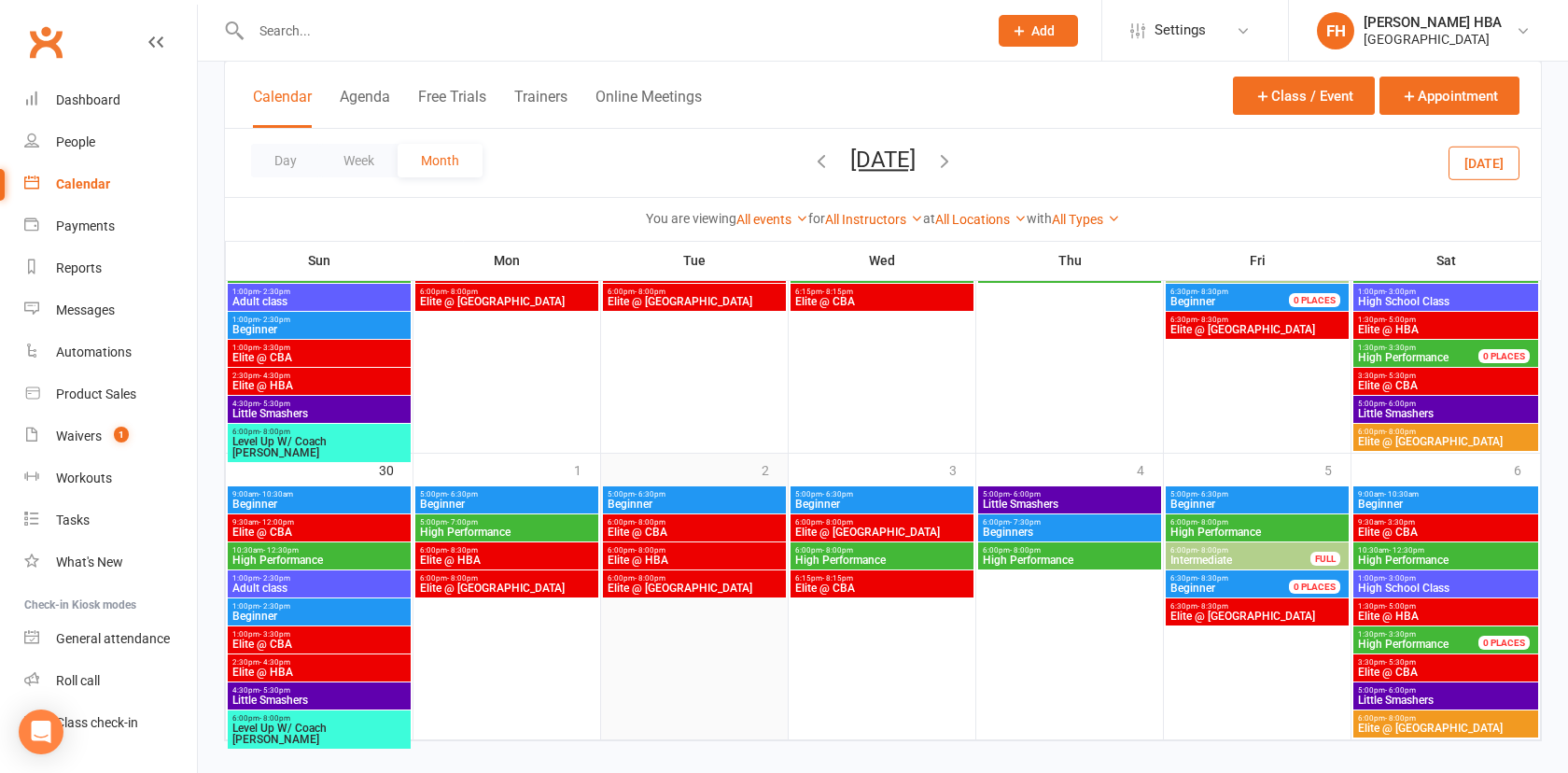
scroll to position [1398, 0]
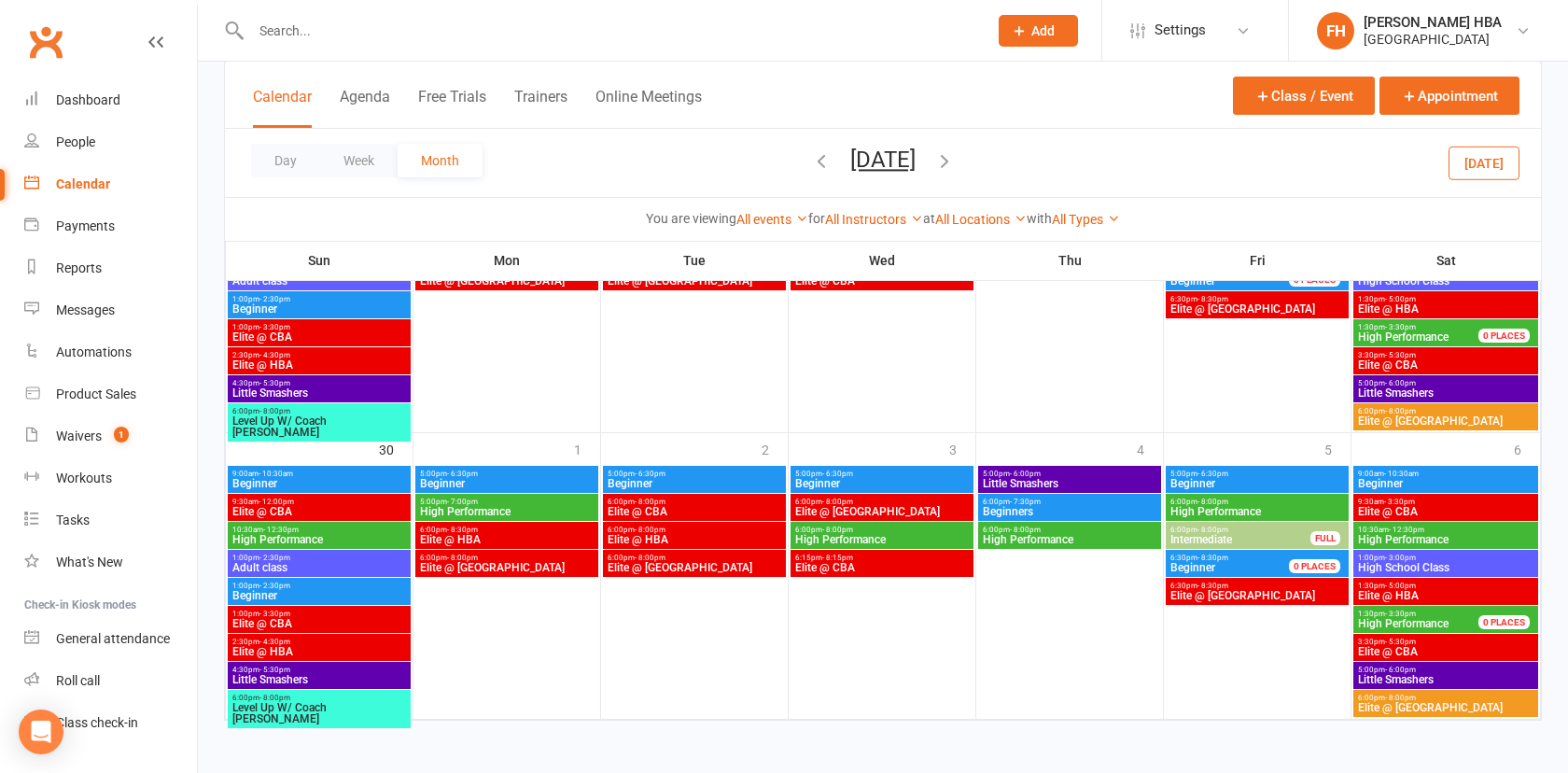
click at [649, 534] on span "Elite @ HBA" at bounding box center [693, 539] width 175 height 11
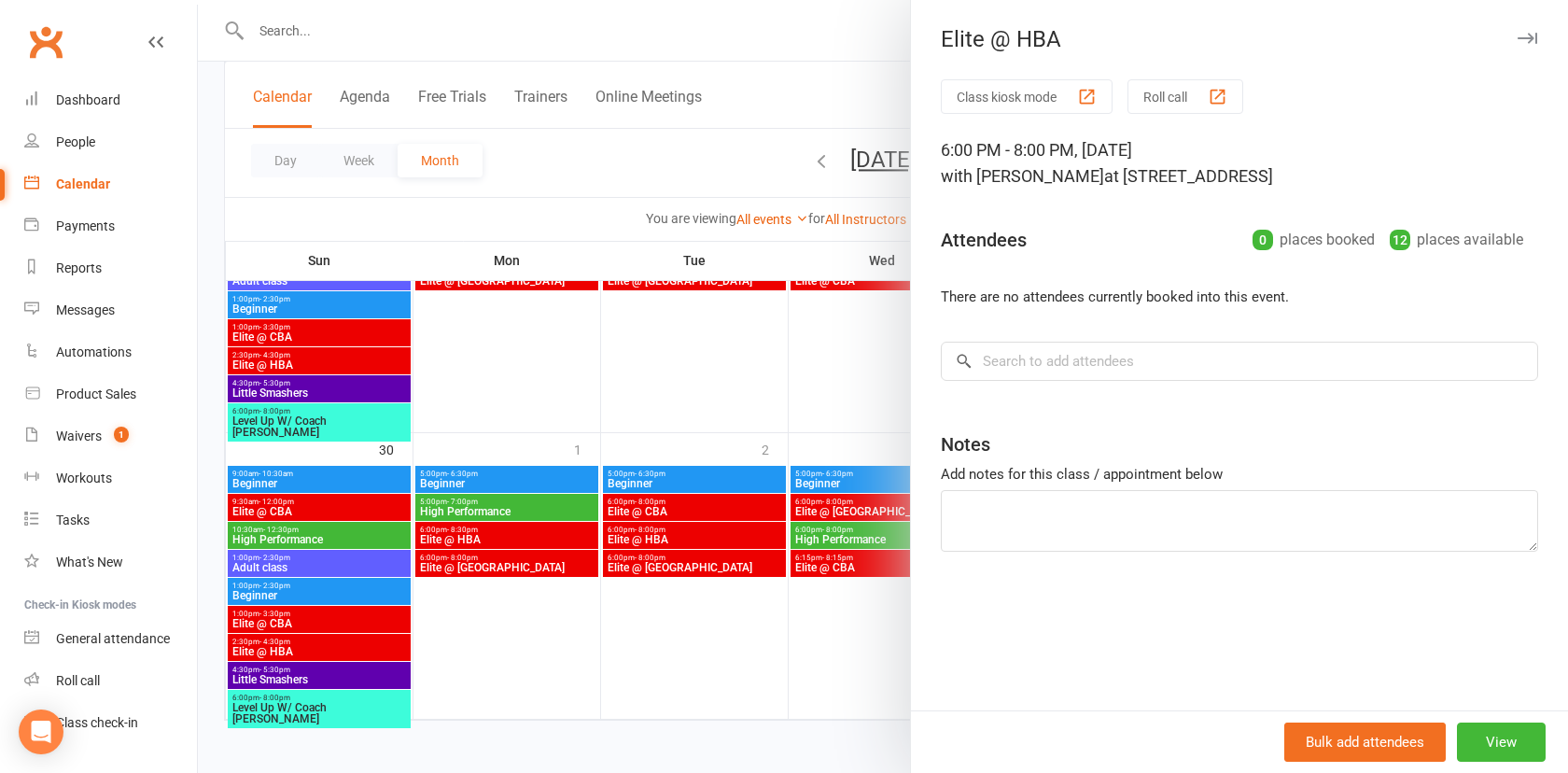
click at [649, 533] on div at bounding box center [882, 386] width 1370 height 773
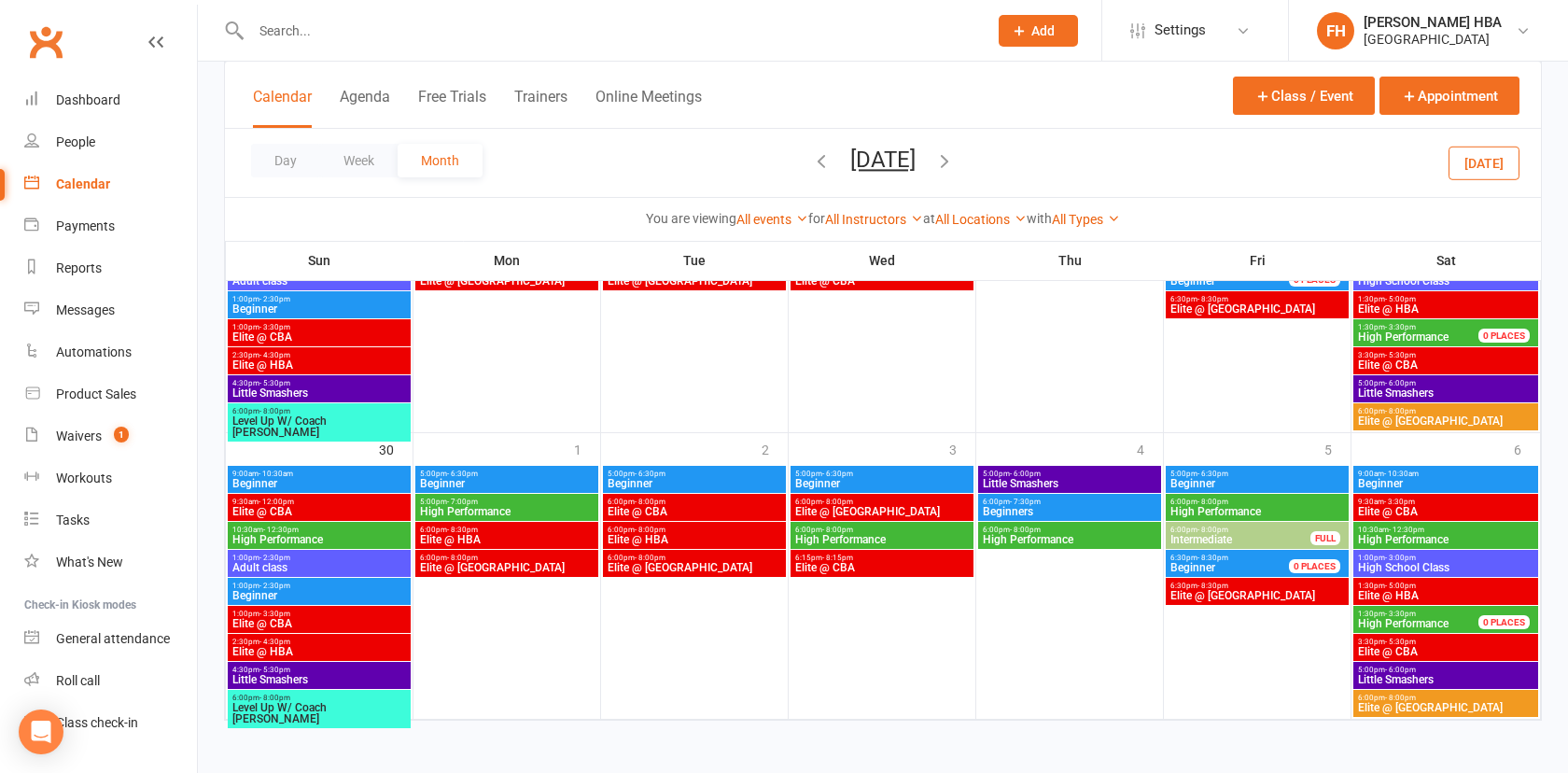
click at [330, 500] on span "9:30am - 12:00pm" at bounding box center [319, 502] width 175 height 8
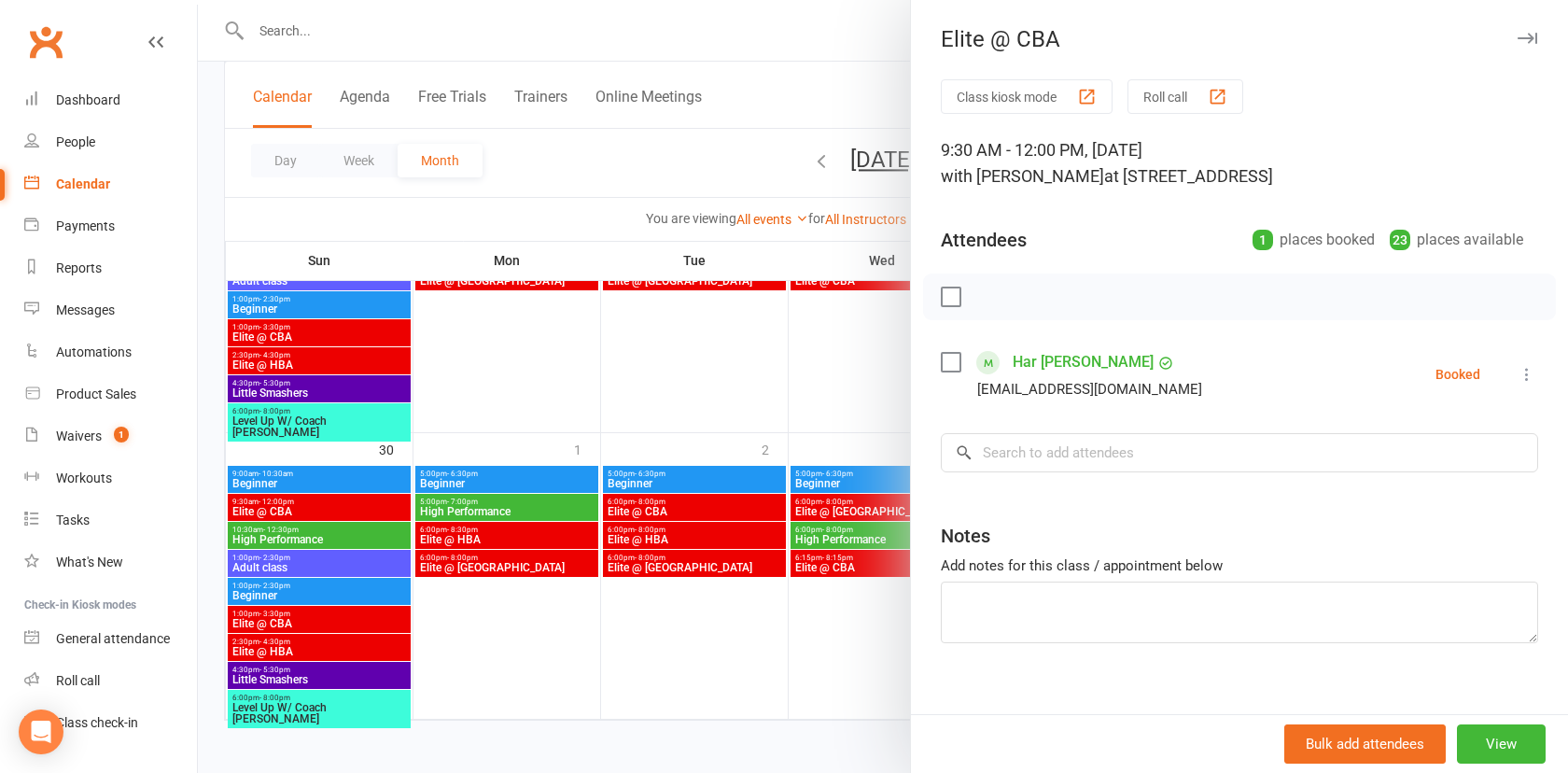
click at [710, 511] on div at bounding box center [882, 386] width 1370 height 773
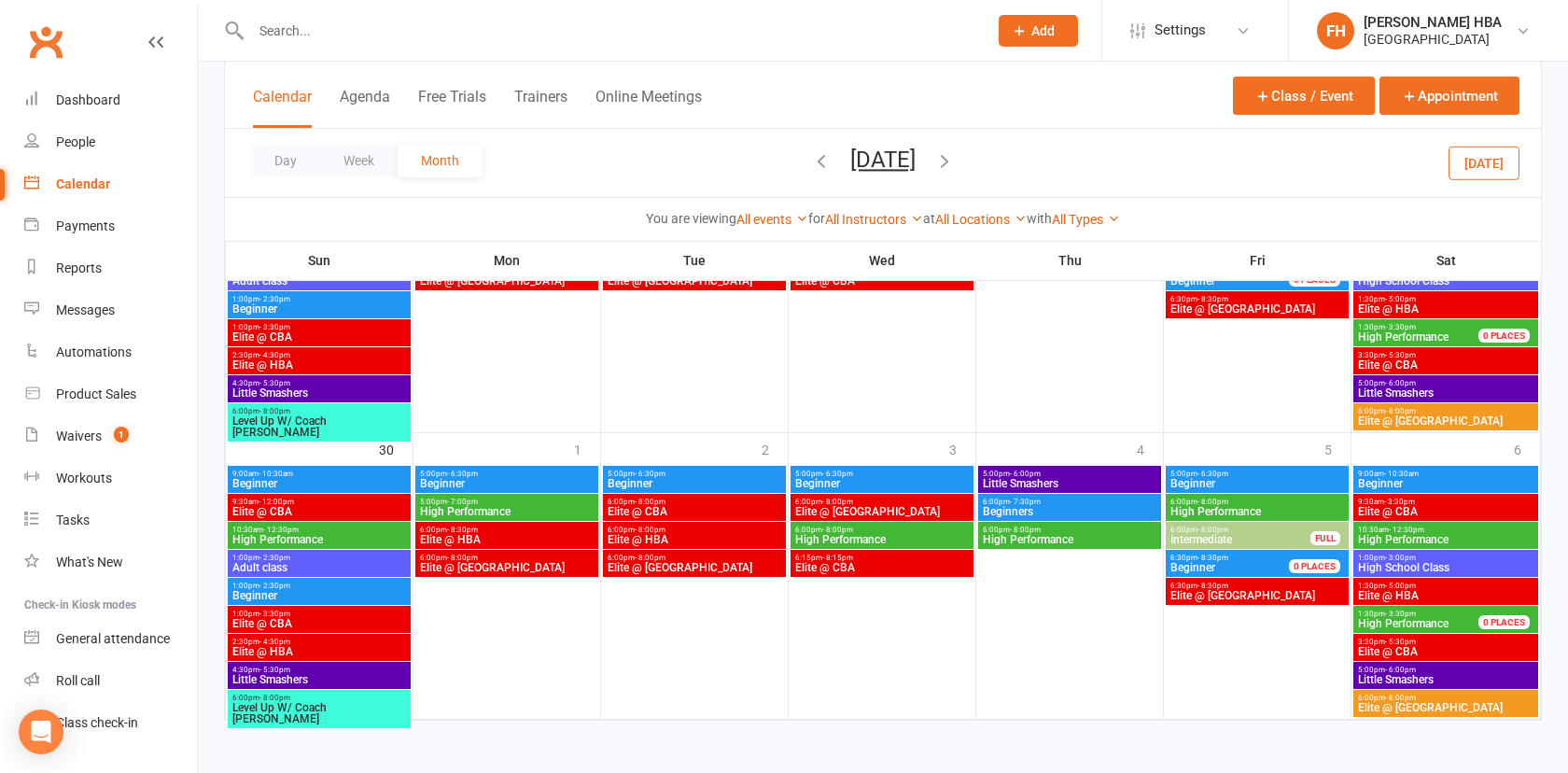
click at [655, 534] on span "Elite @ HBA" at bounding box center [693, 539] width 175 height 11
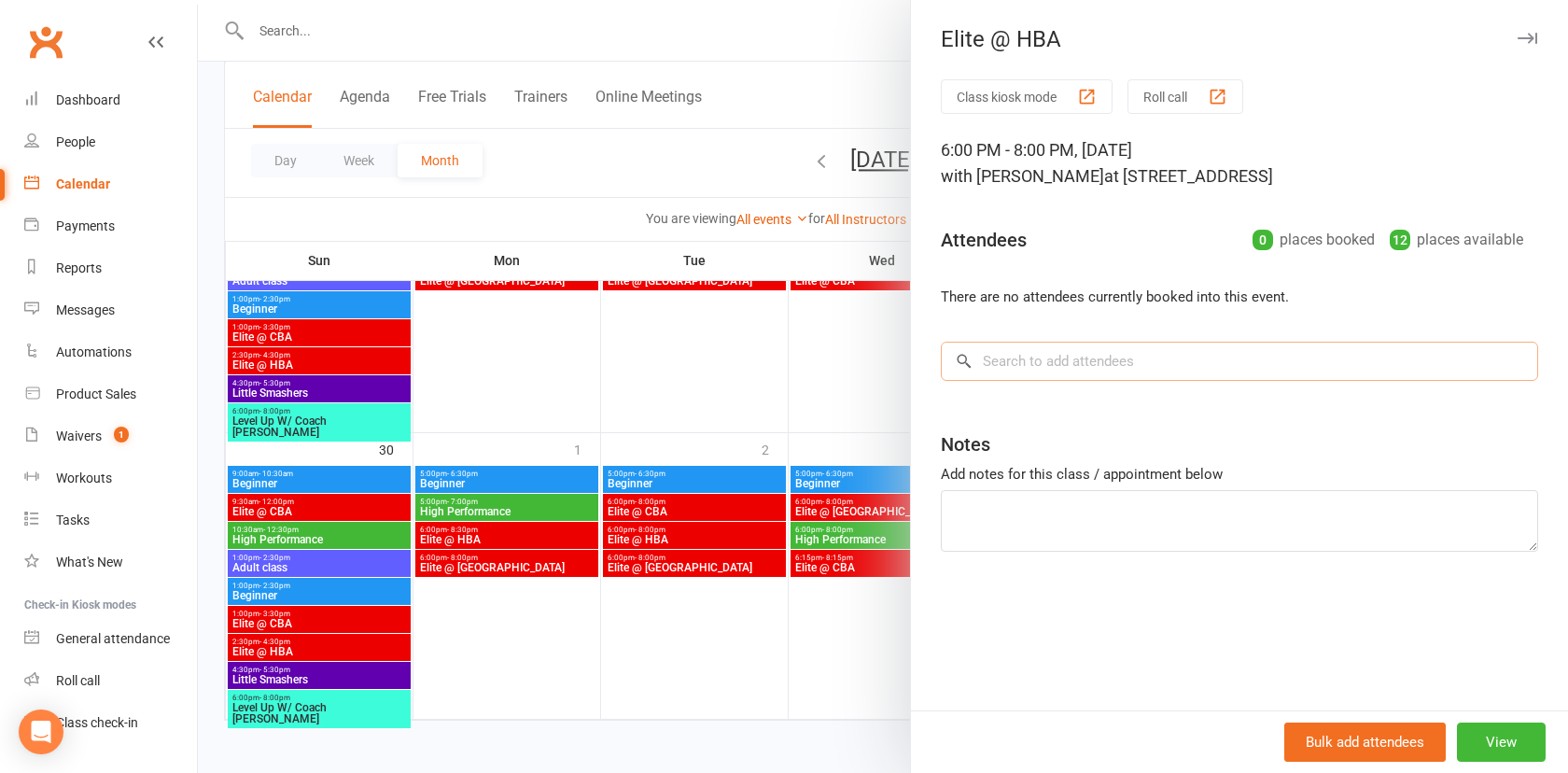
click at [1111, 364] on input "search" at bounding box center [1240, 361] width 598 height 40
paste input "Har Raghav Sahai"
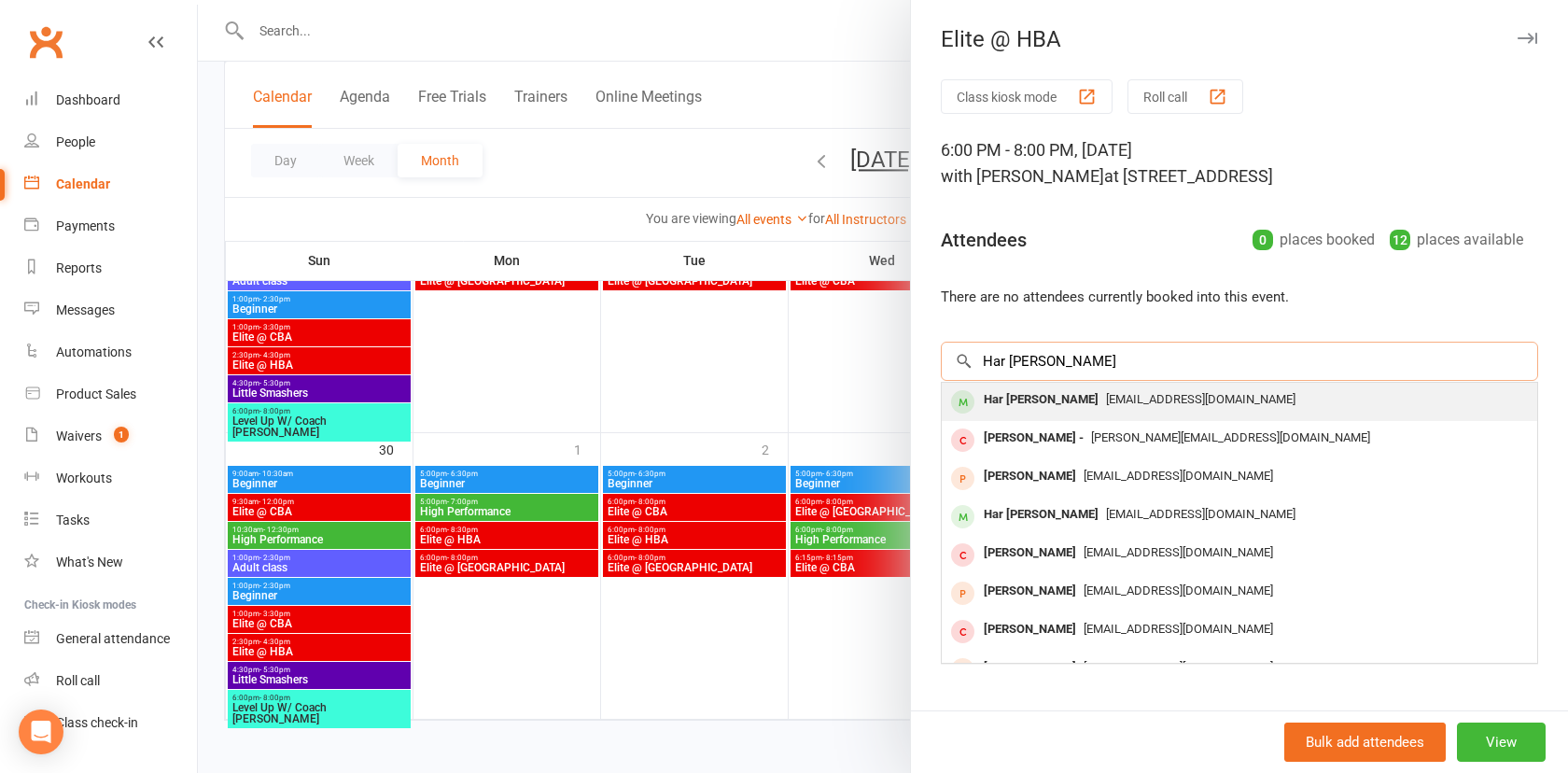
type input "Har Raghav Sahai"
click at [1074, 407] on div "Har Raghav Sahai" at bounding box center [1041, 400] width 130 height 27
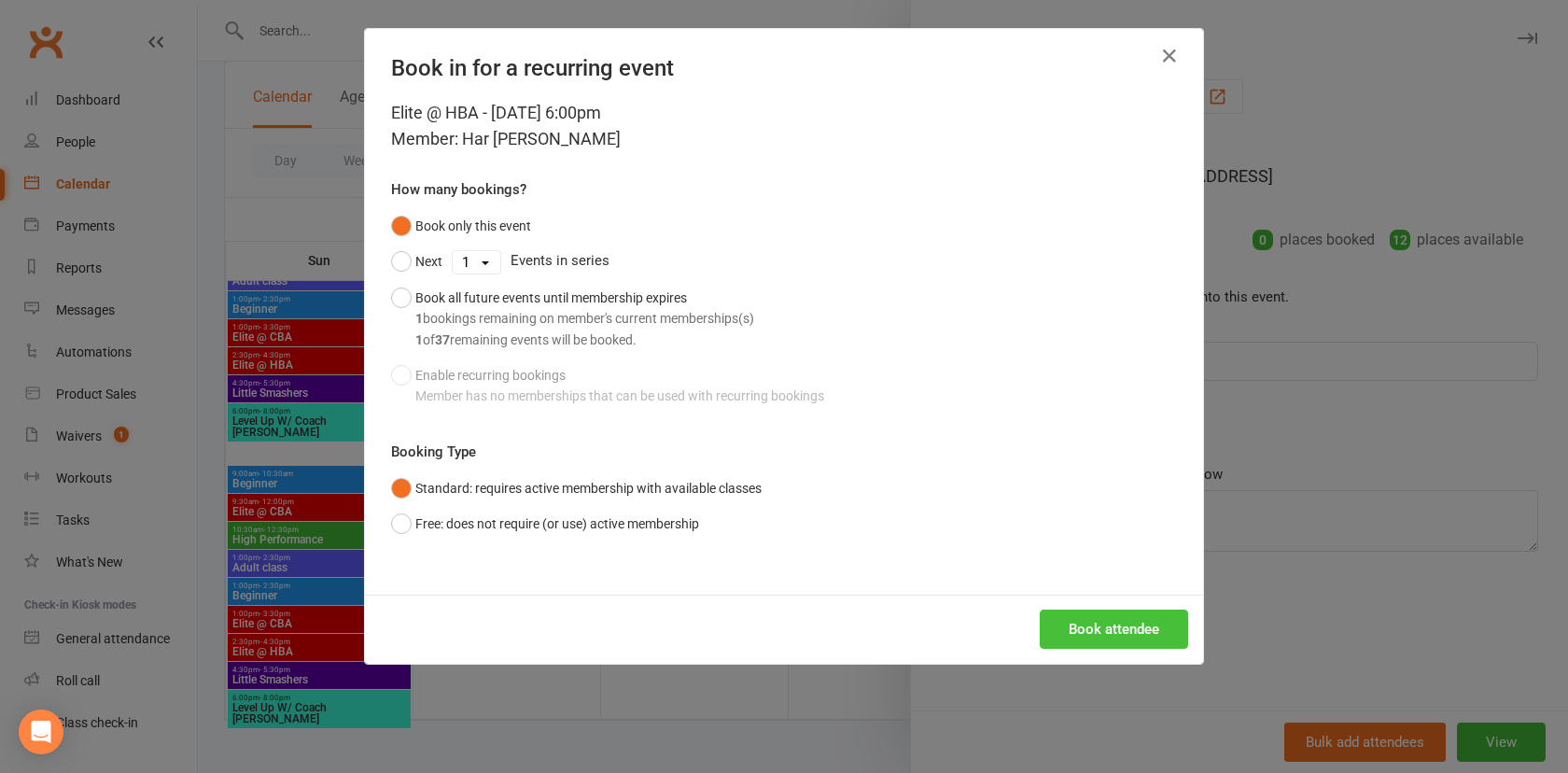
click at [1089, 617] on button "Book attendee" at bounding box center [1114, 629] width 148 height 40
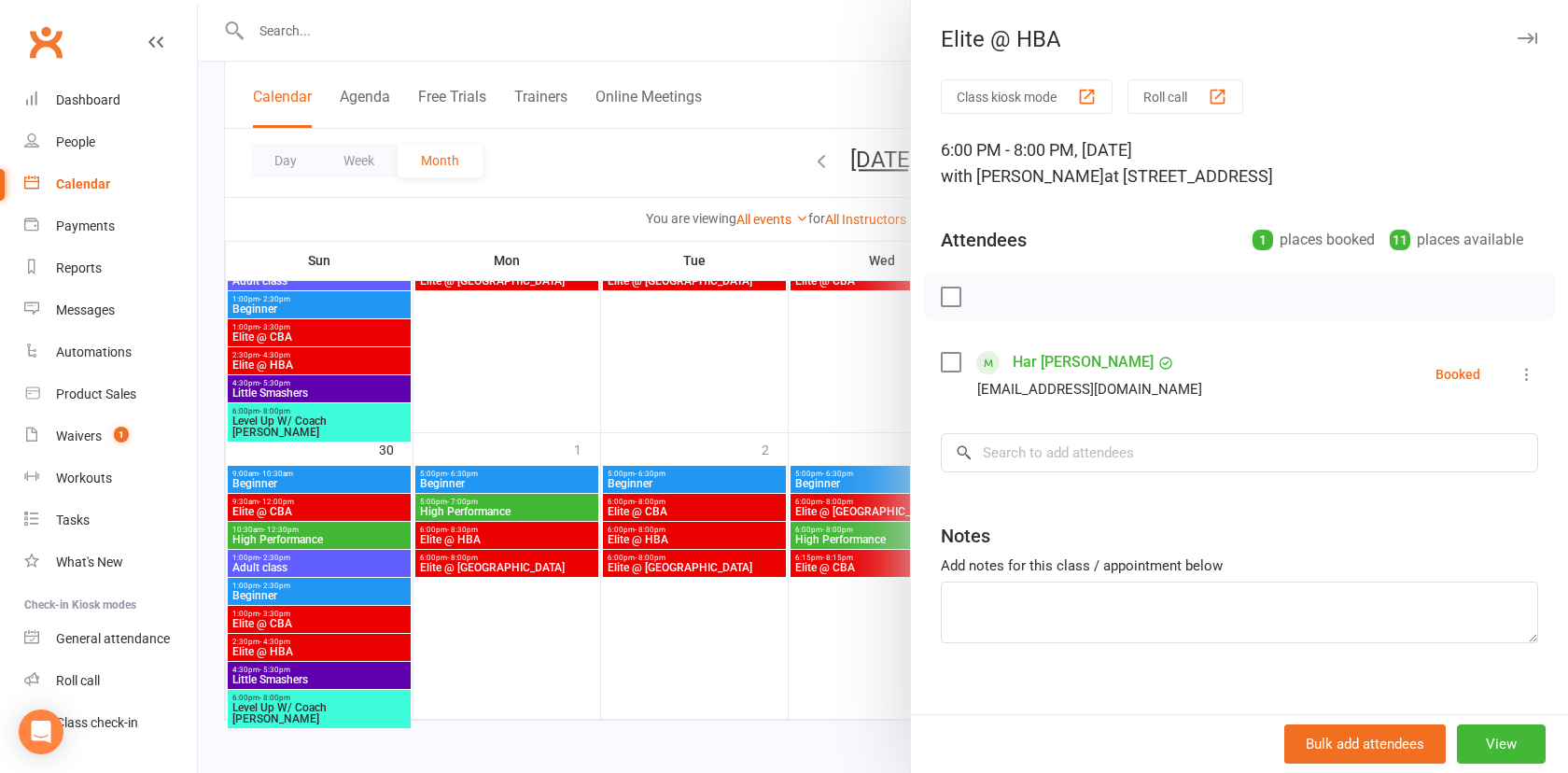
click at [755, 223] on div at bounding box center [882, 386] width 1370 height 773
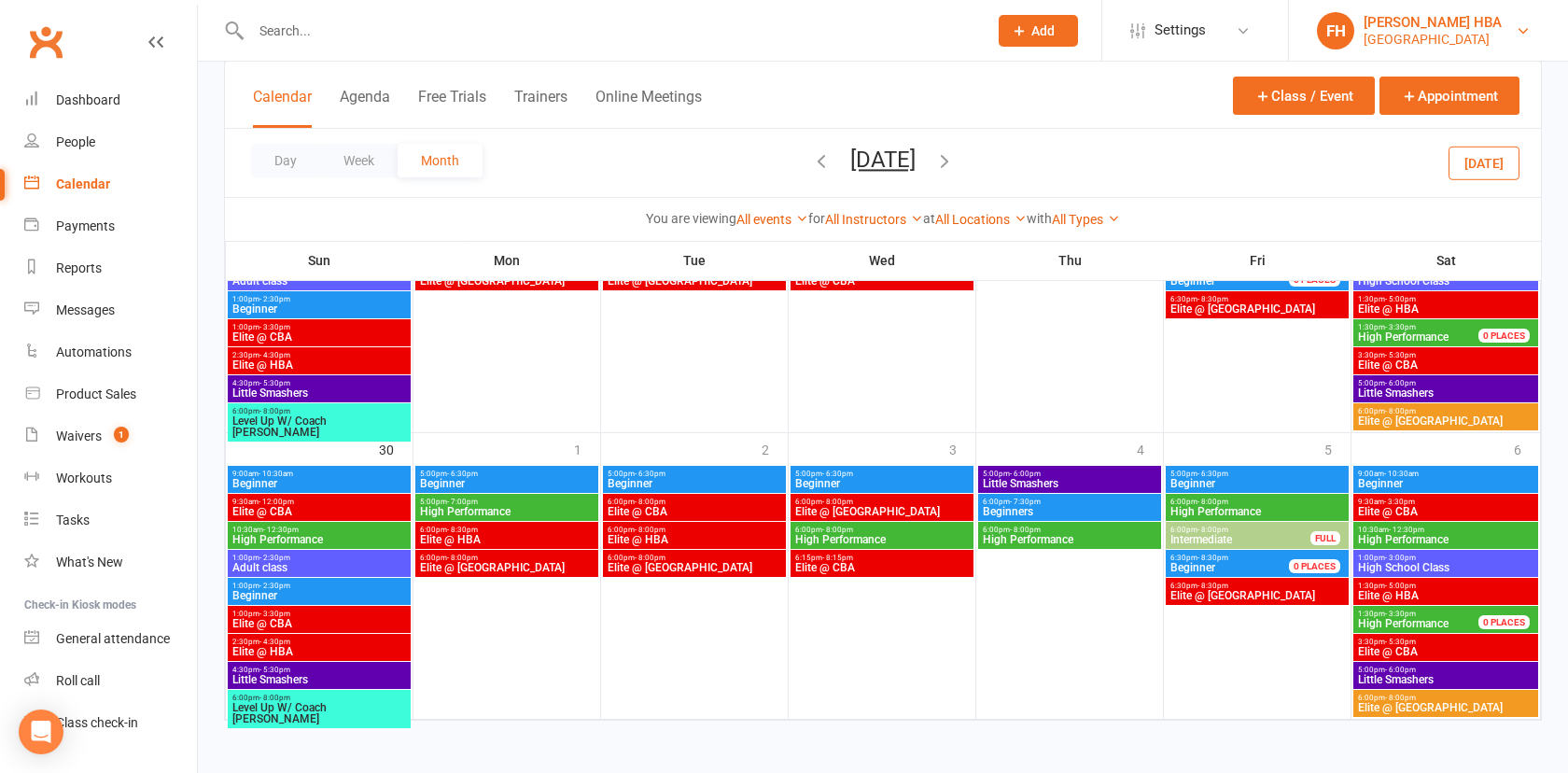
click at [1453, 40] on div "Houston Badminton Academy" at bounding box center [1433, 39] width 138 height 17
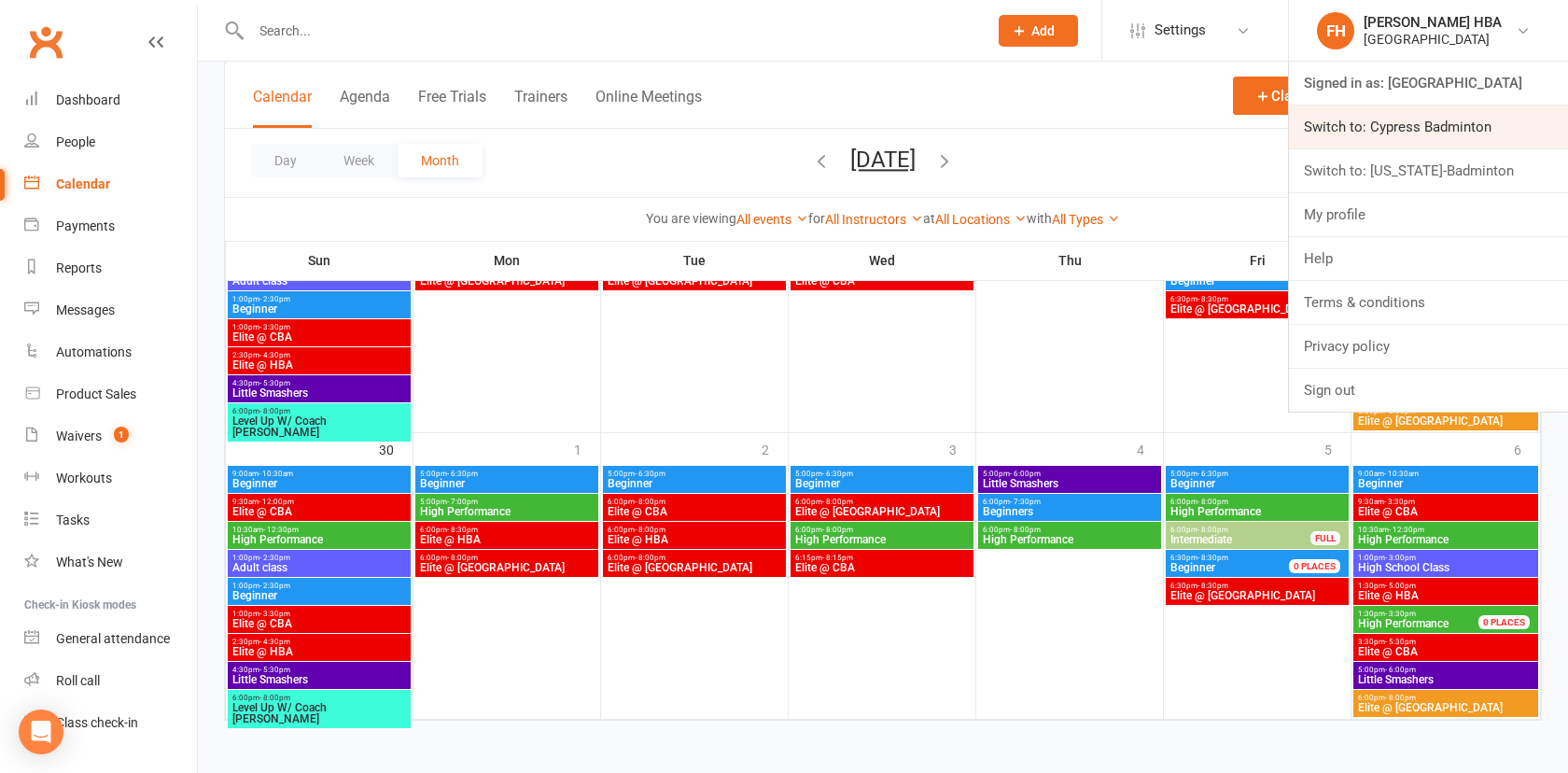
click at [1410, 115] on link "Switch to: Cypress Badminton" at bounding box center [1429, 127] width 279 height 43
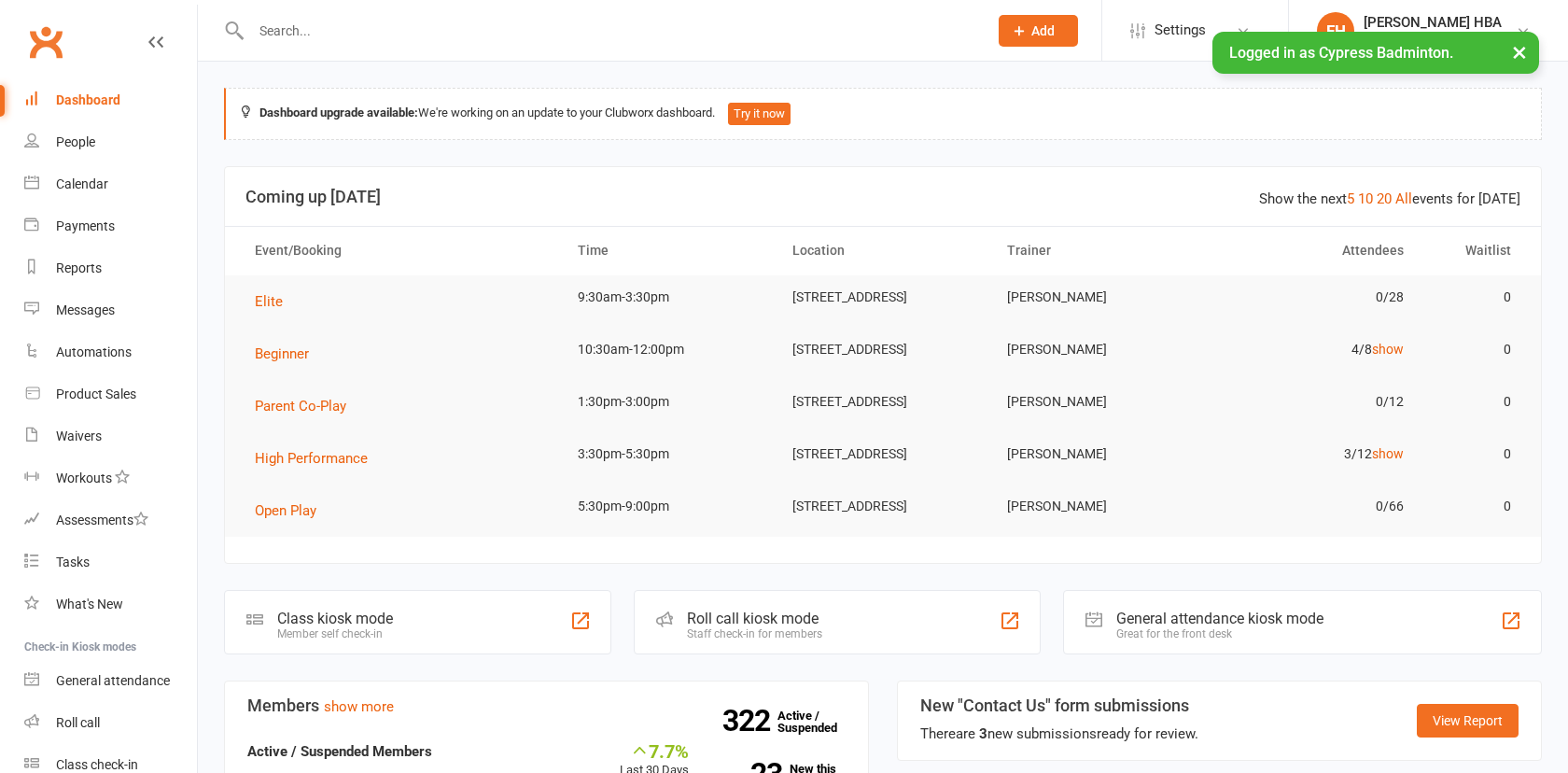
click at [827, 30] on input "text" at bounding box center [609, 31] width 729 height 26
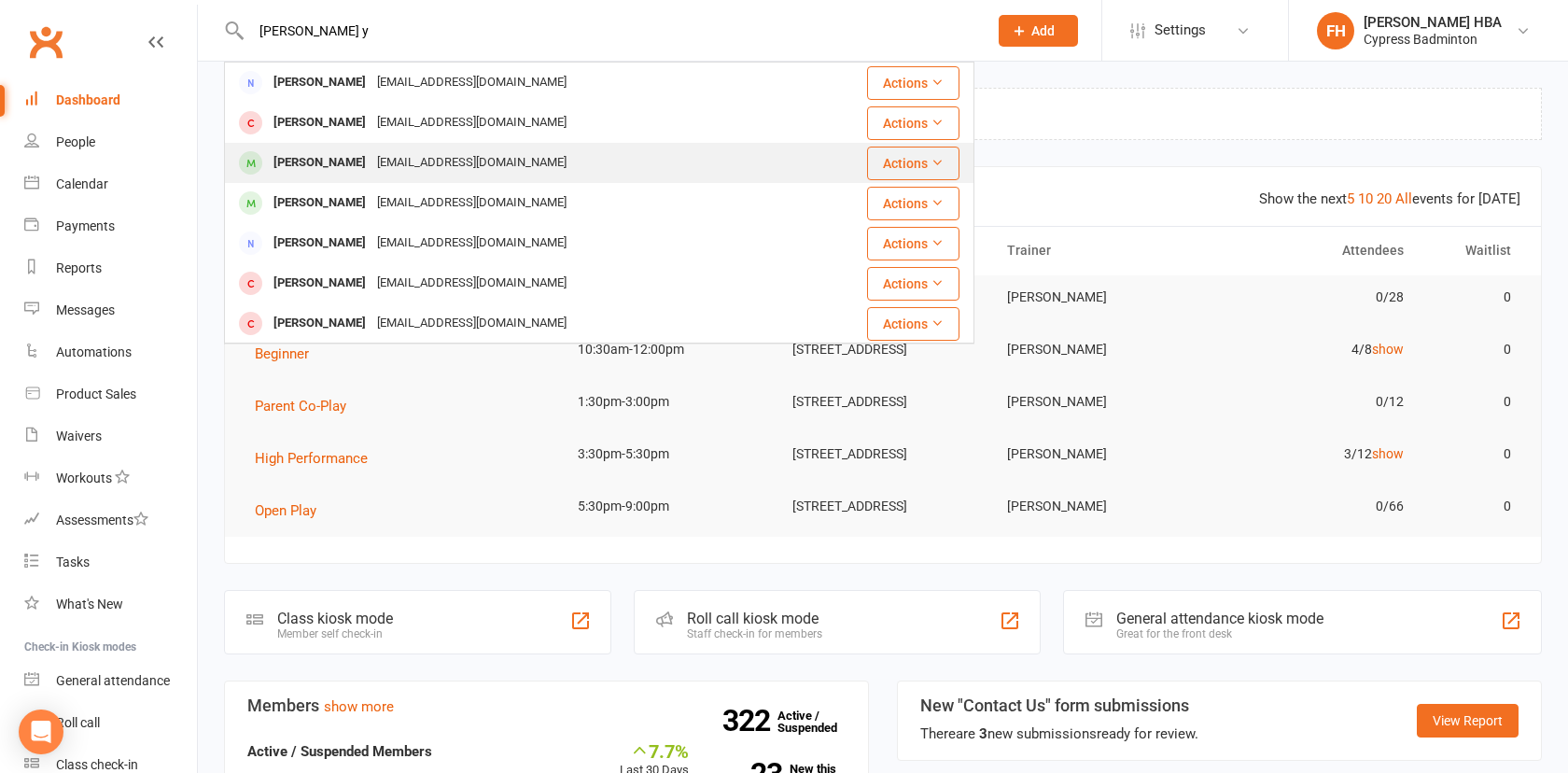
type input "[PERSON_NAME] y"
click at [507, 172] on div "[PERSON_NAME] [EMAIL_ADDRESS][DOMAIN_NAME]" at bounding box center [527, 162] width 603 height 39
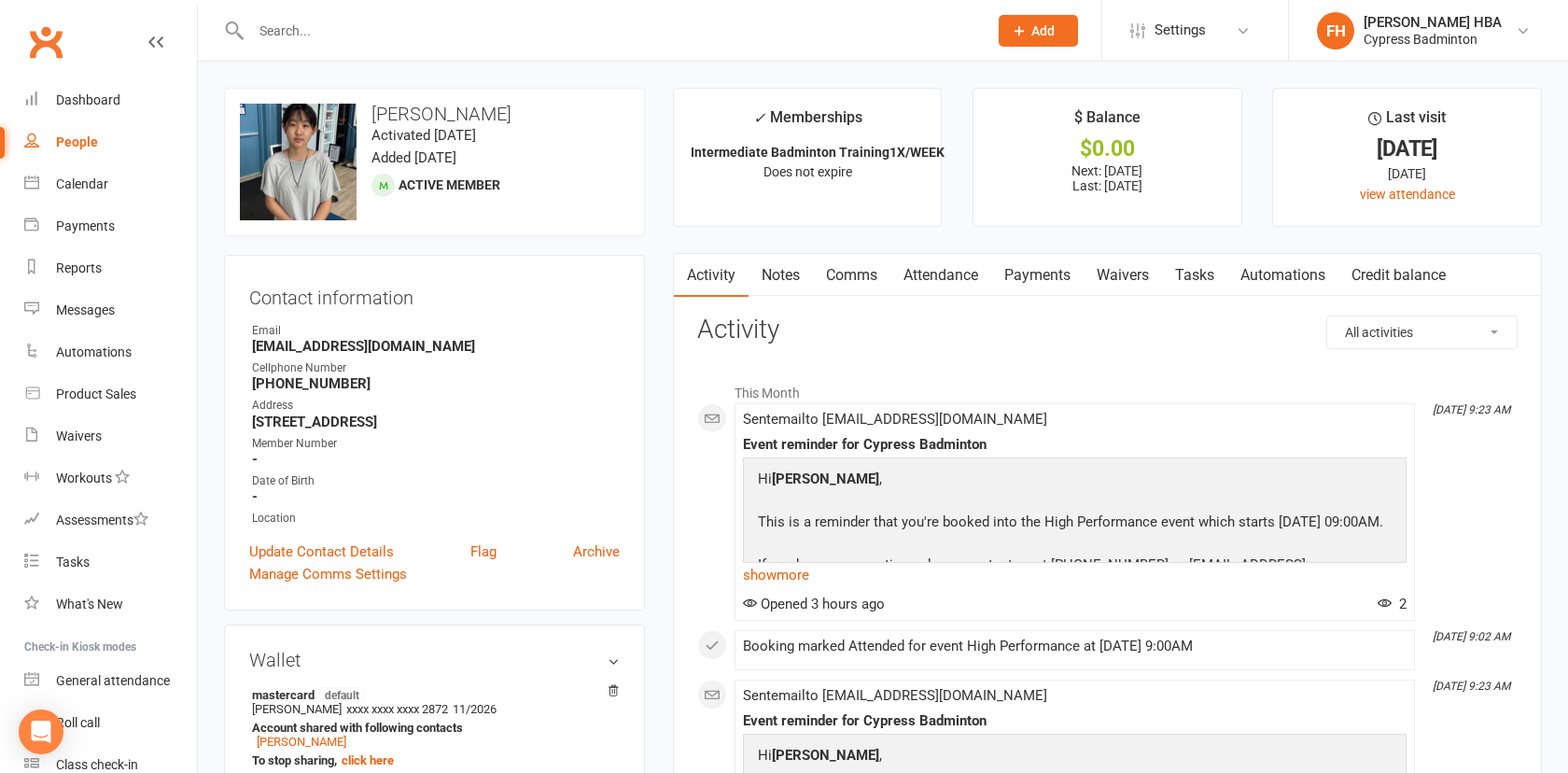
click at [938, 285] on link "Attendance" at bounding box center [941, 275] width 101 height 43
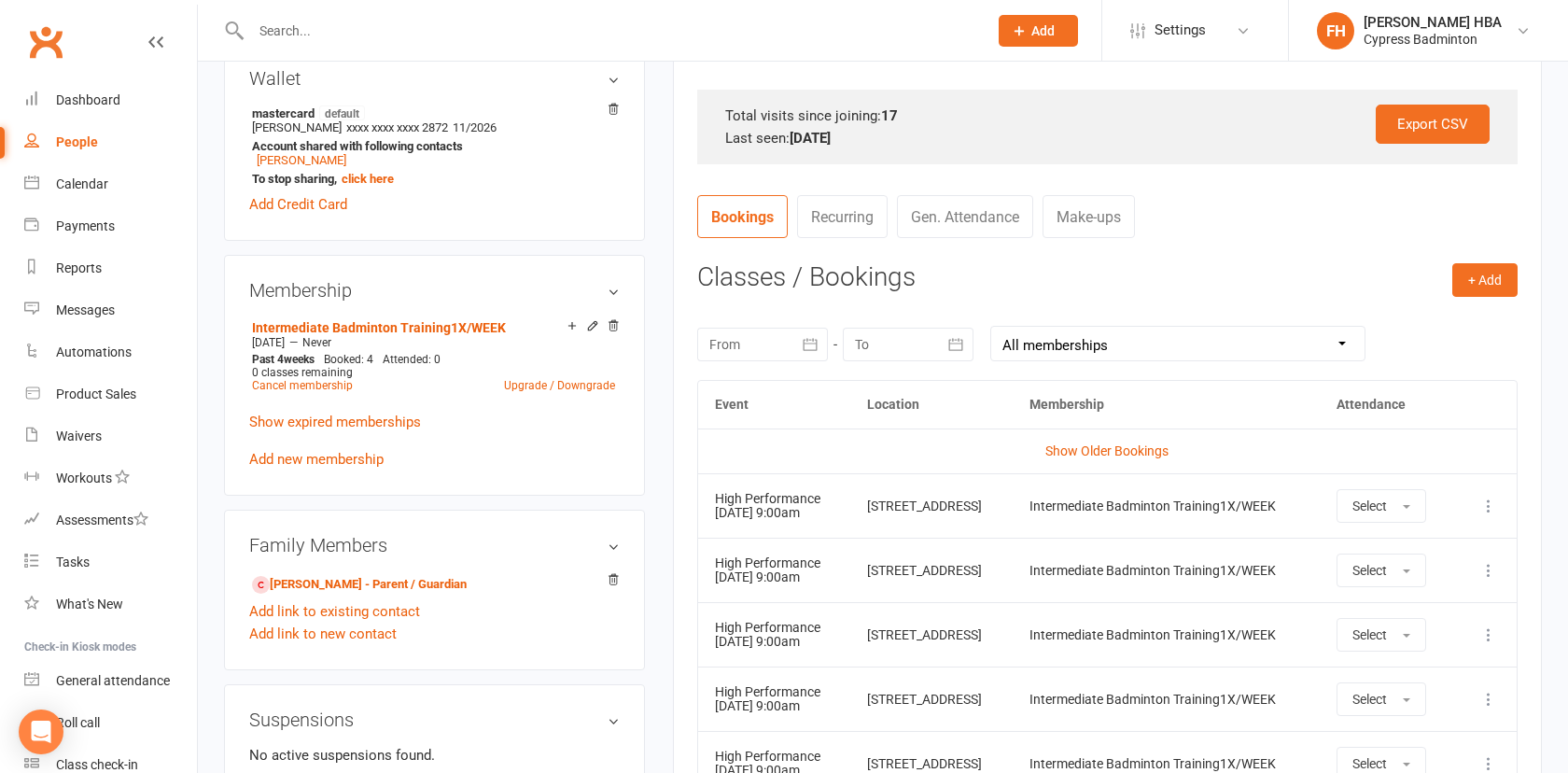
scroll to position [611, 0]
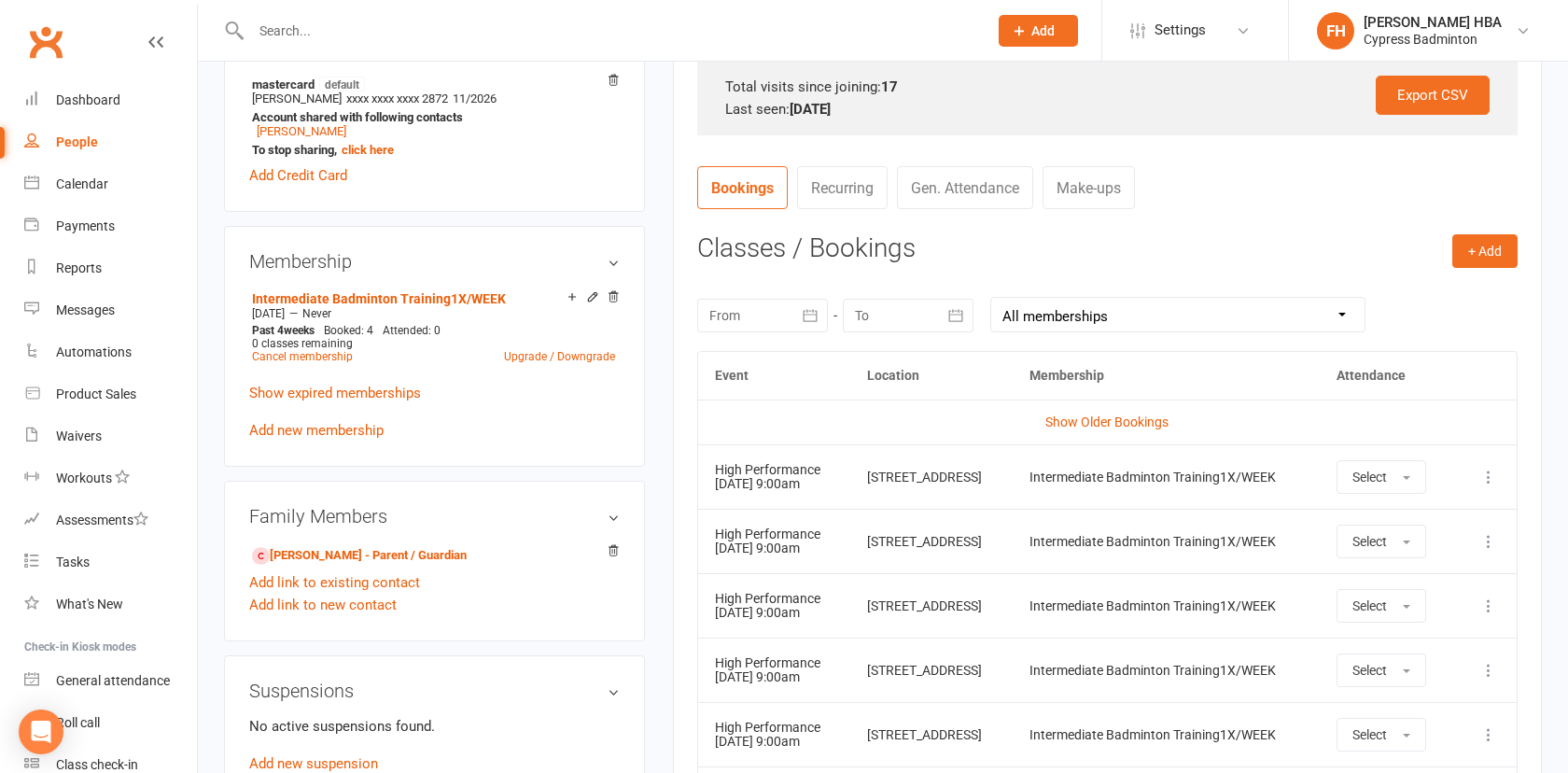
click at [1490, 477] on icon at bounding box center [1489, 477] width 19 height 19
click at [1392, 605] on link "Remove booking" at bounding box center [1407, 589] width 185 height 38
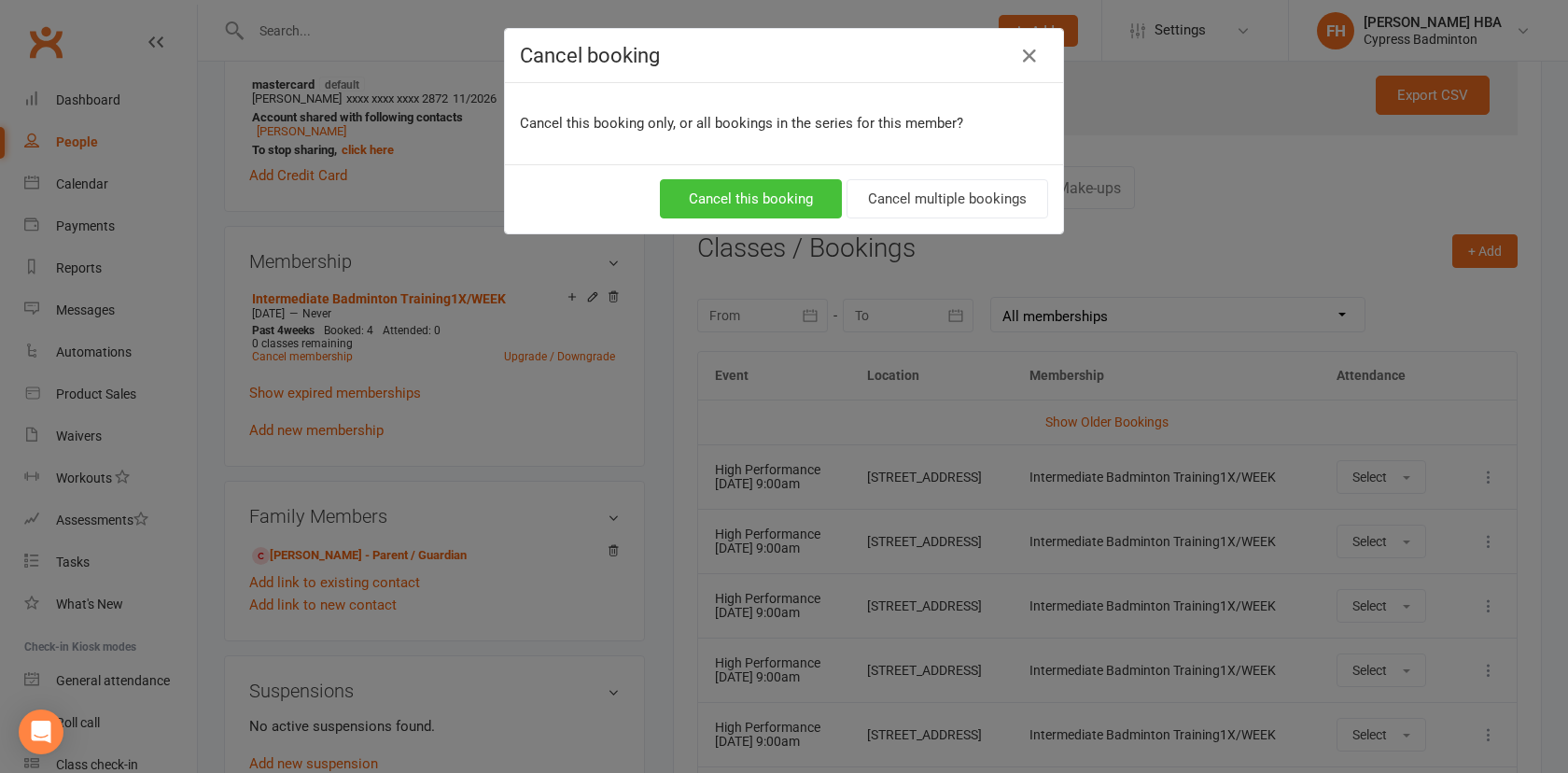
click at [740, 187] on button "Cancel this booking" at bounding box center [751, 199] width 182 height 40
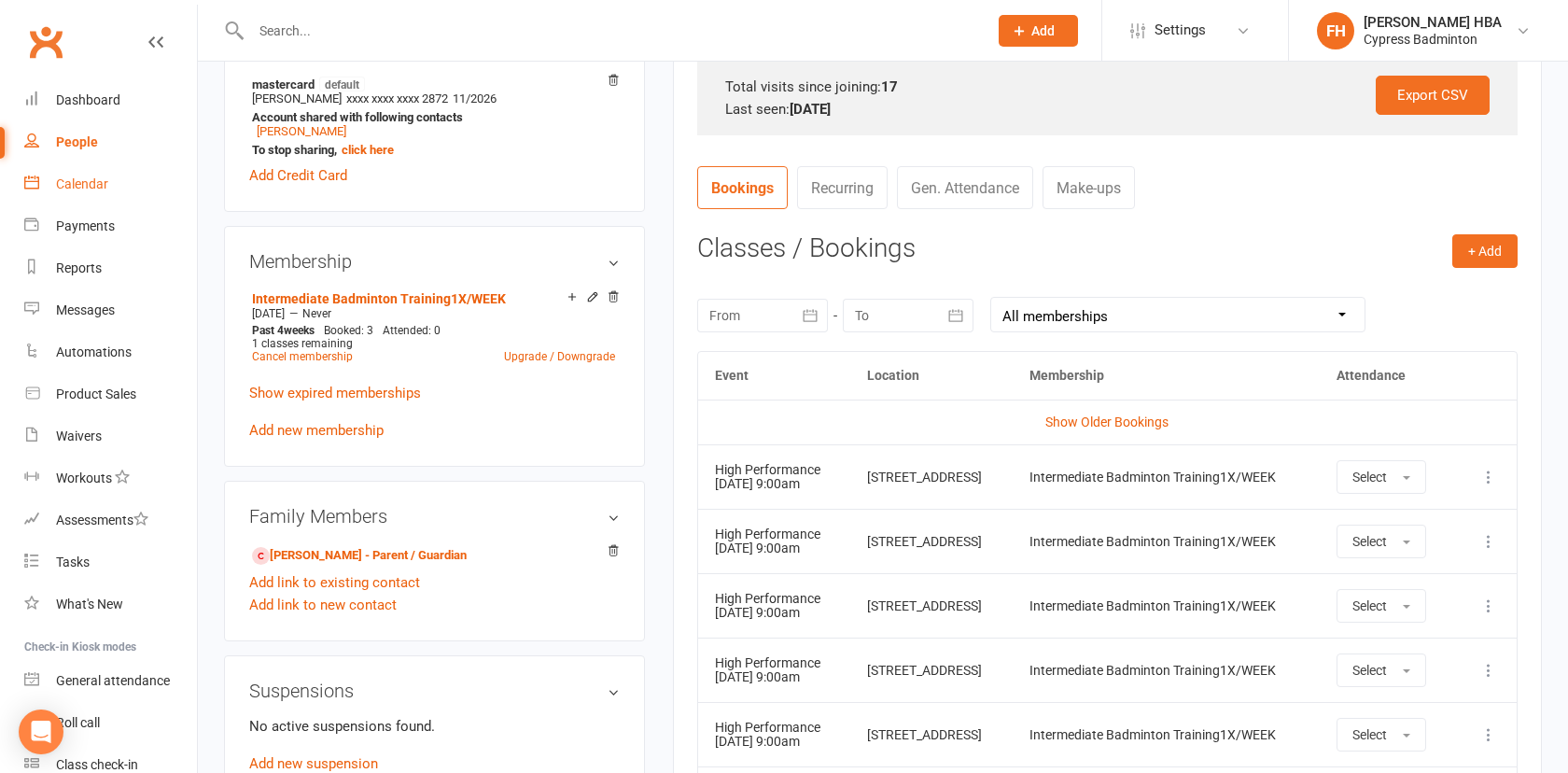
click at [127, 190] on link "Calendar" at bounding box center [111, 184] width 173 height 42
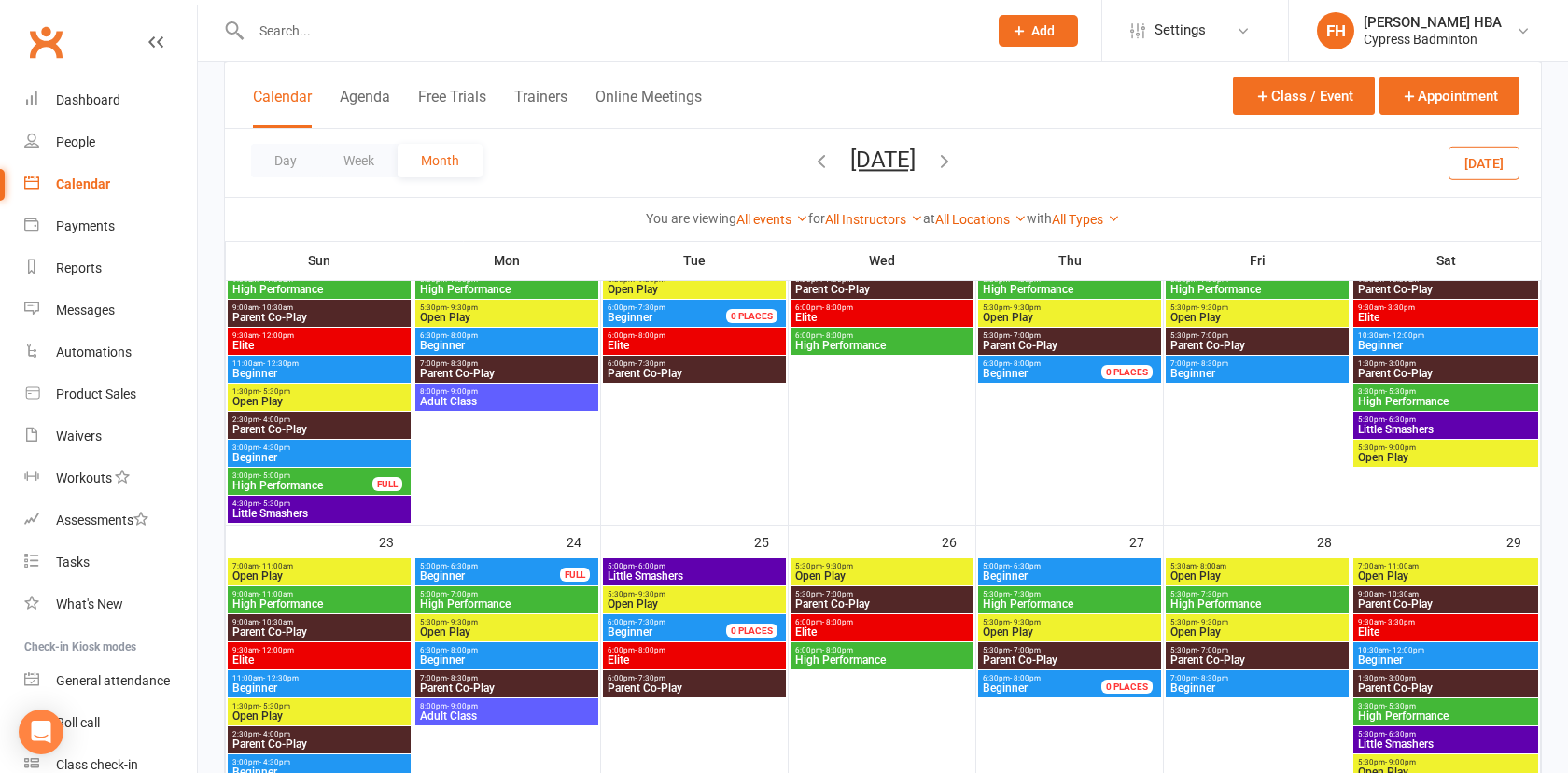
click at [1469, 163] on button "[DATE]" at bounding box center [1485, 162] width 71 height 34
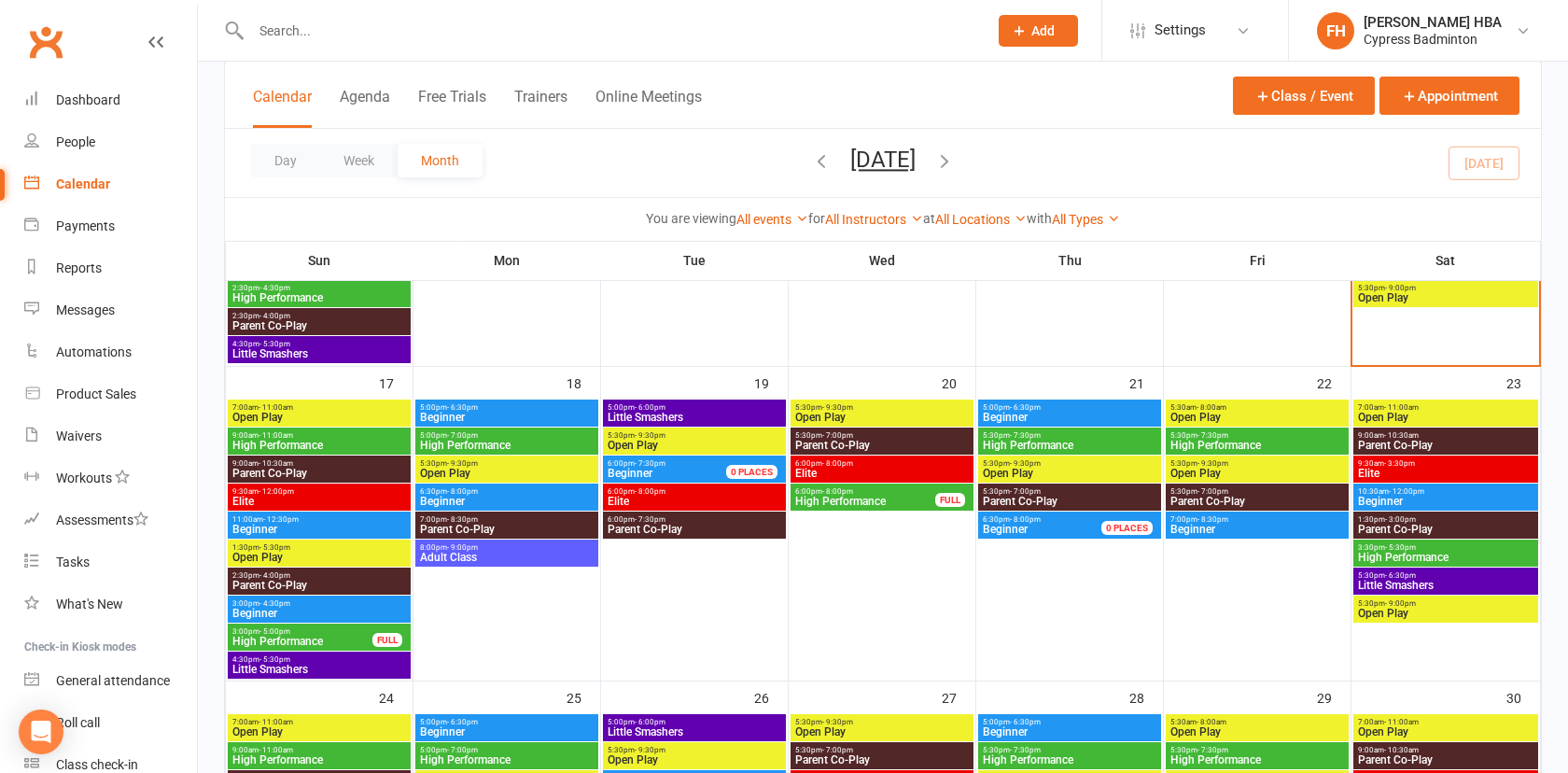
scroll to position [923, 0]
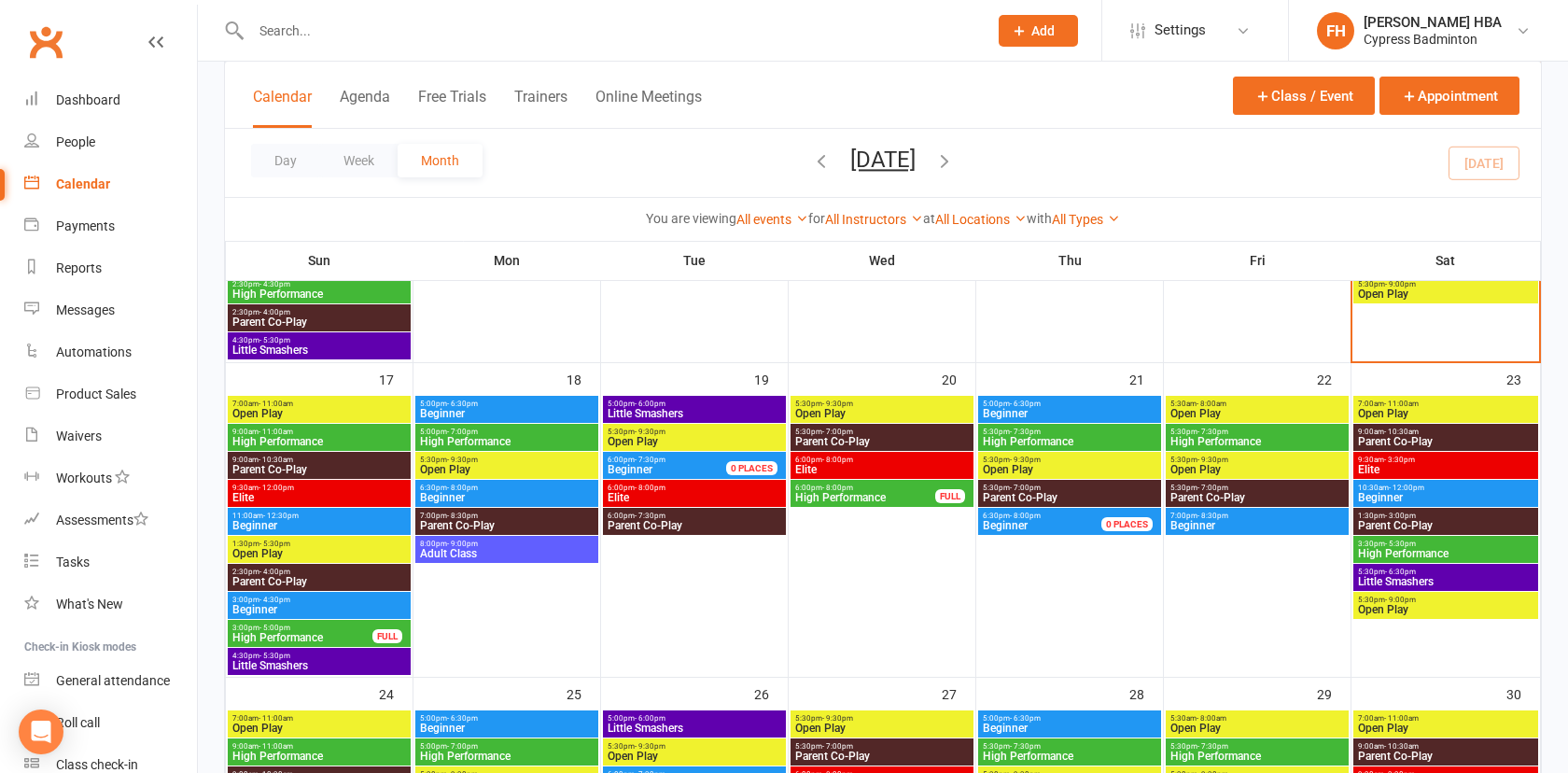
click at [1076, 436] on span "High Performance" at bounding box center [1069, 441] width 175 height 11
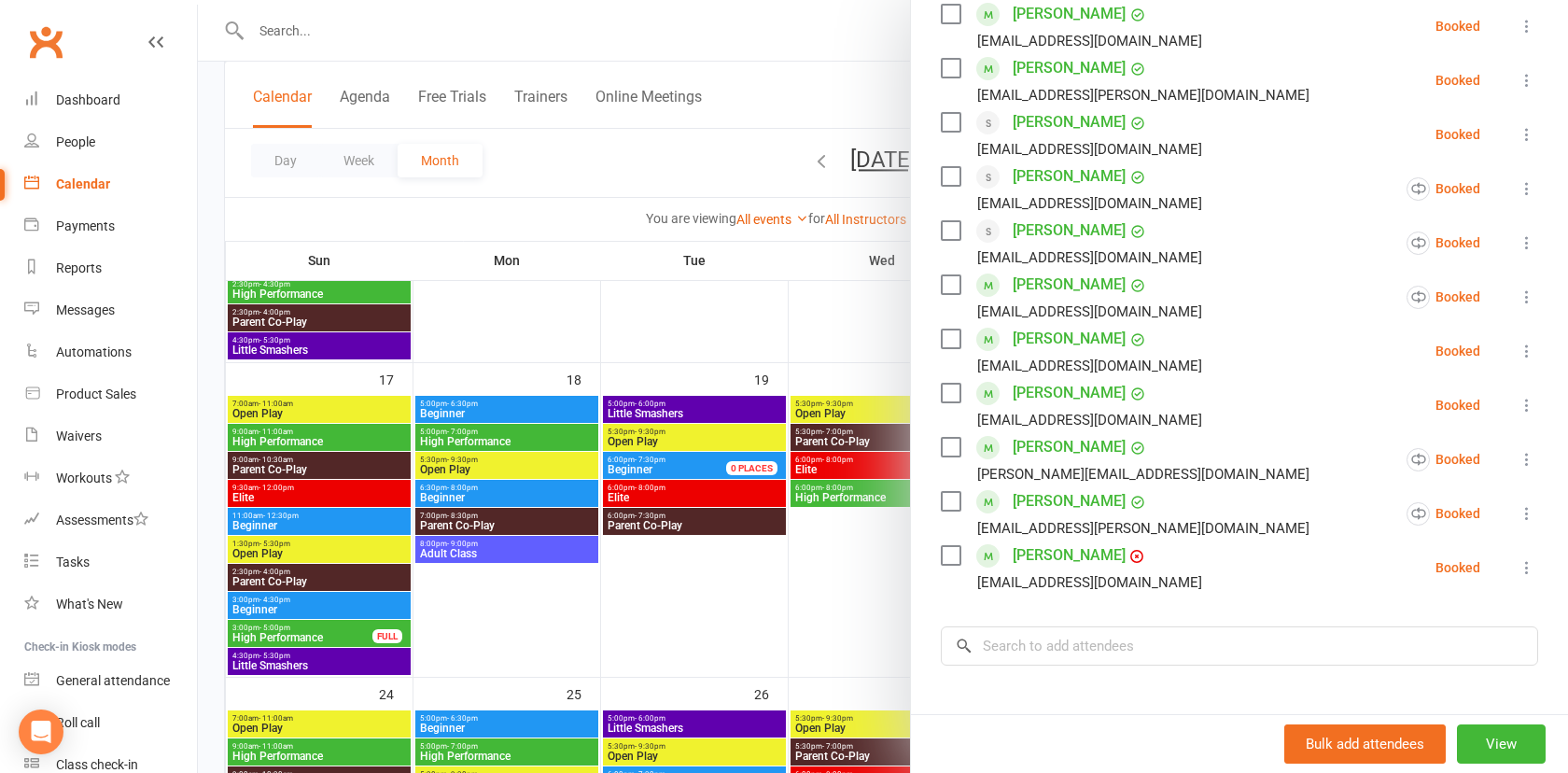
scroll to position [477, 0]
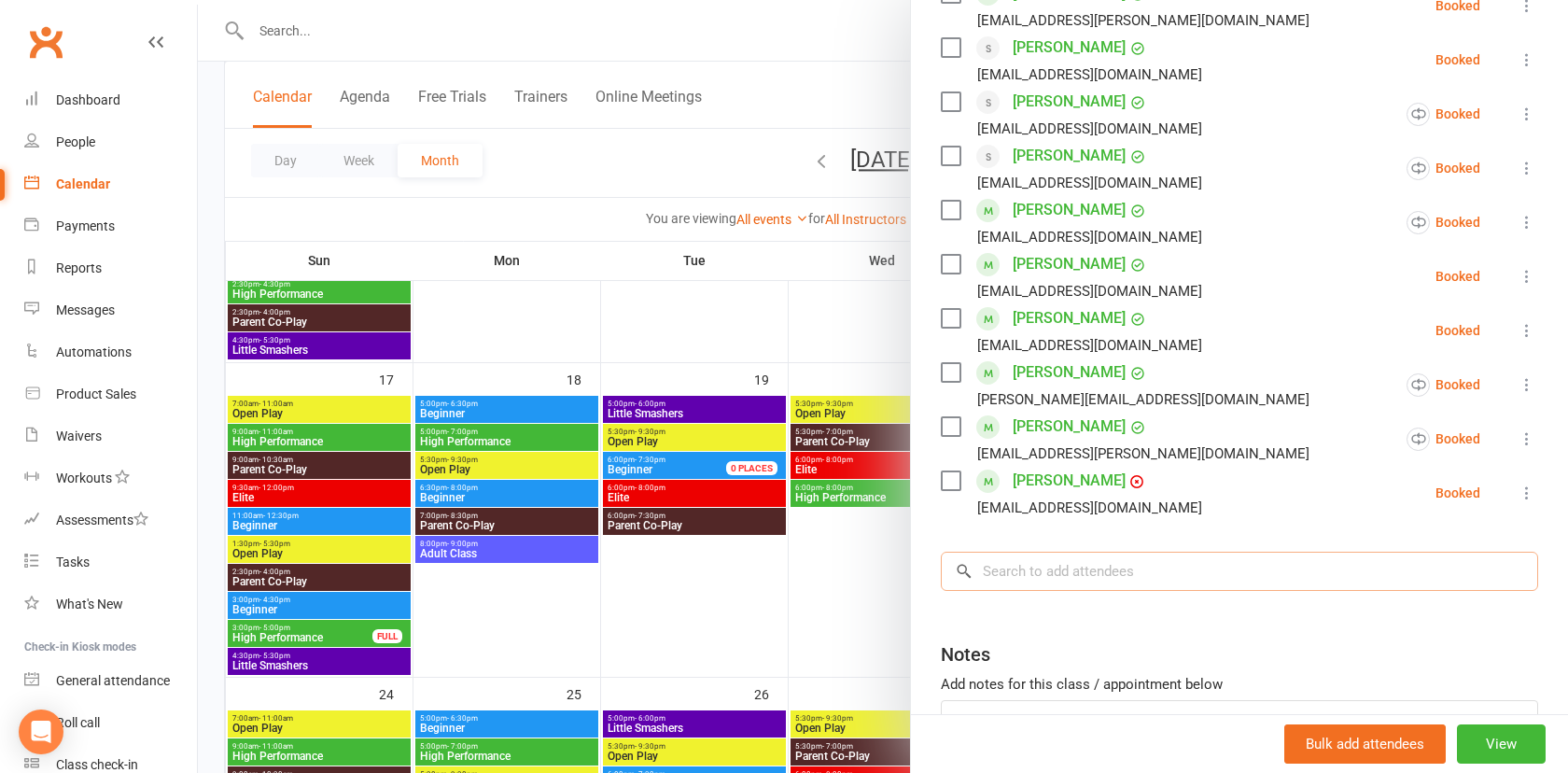
click at [1094, 590] on input "search" at bounding box center [1240, 572] width 598 height 40
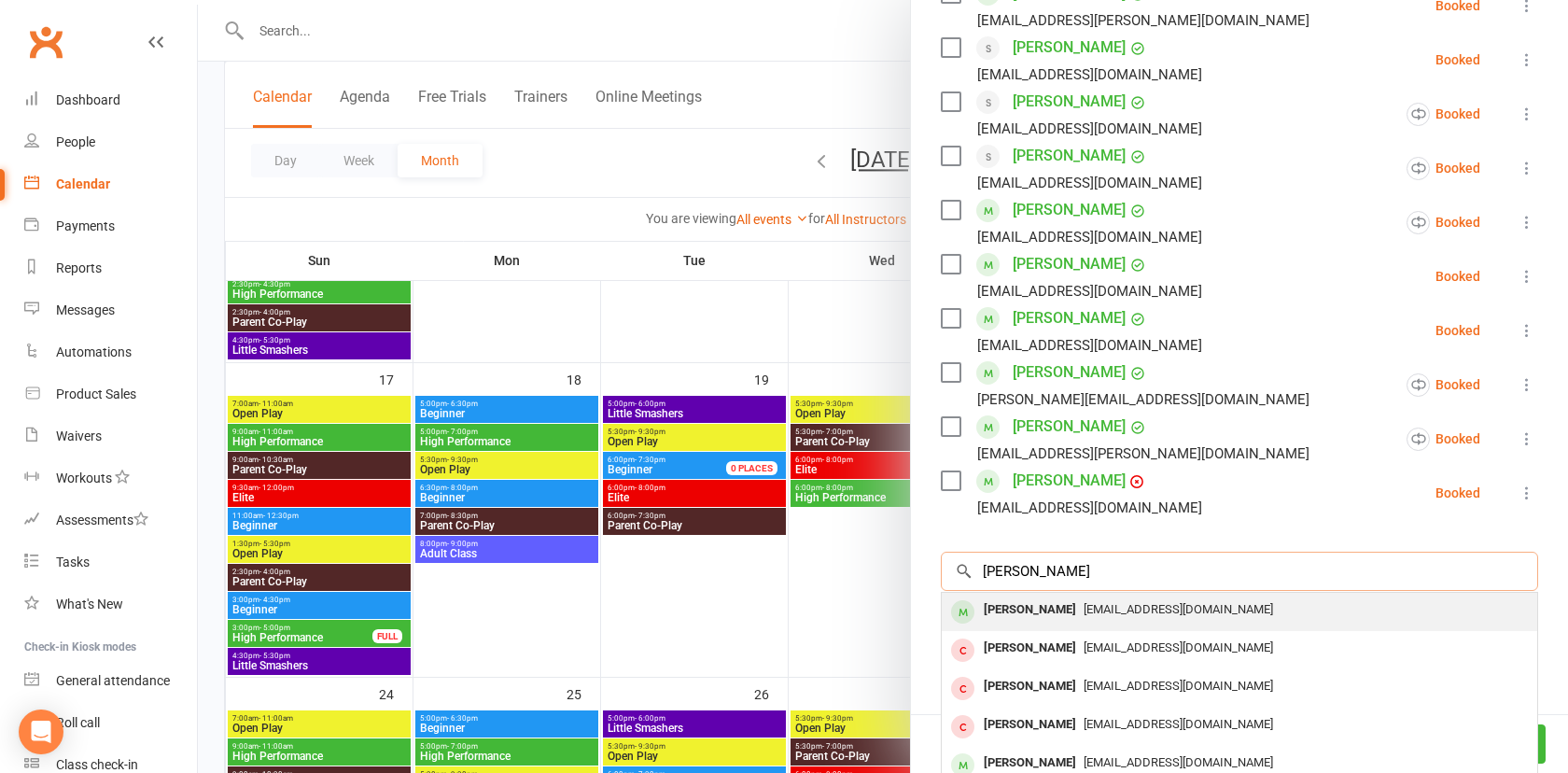
type input "[PERSON_NAME]"
click at [1037, 607] on div "[PERSON_NAME]" at bounding box center [1030, 610] width 108 height 27
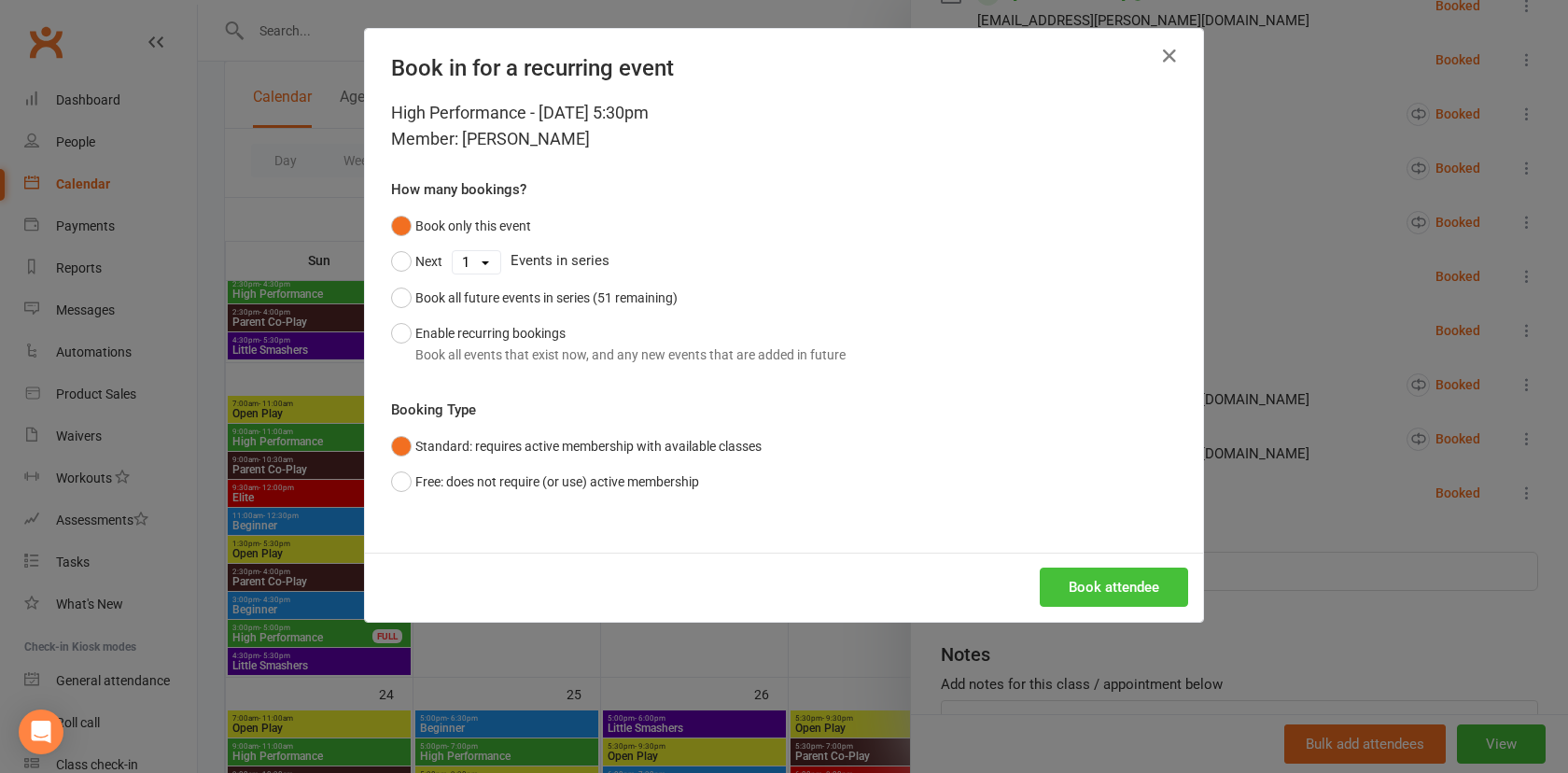
click at [1133, 597] on button "Book attendee" at bounding box center [1114, 588] width 148 height 40
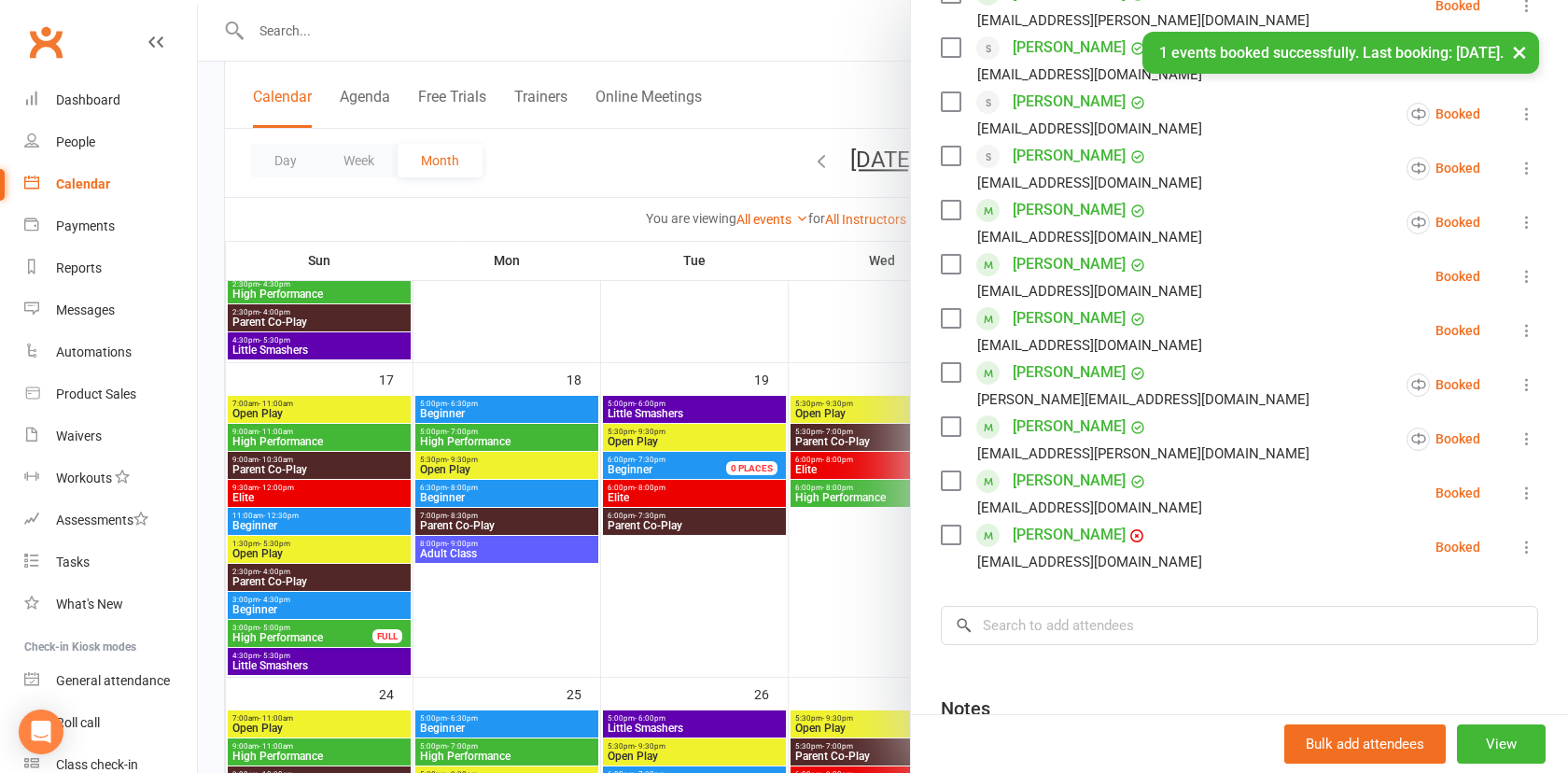
click at [805, 521] on div at bounding box center [882, 386] width 1370 height 773
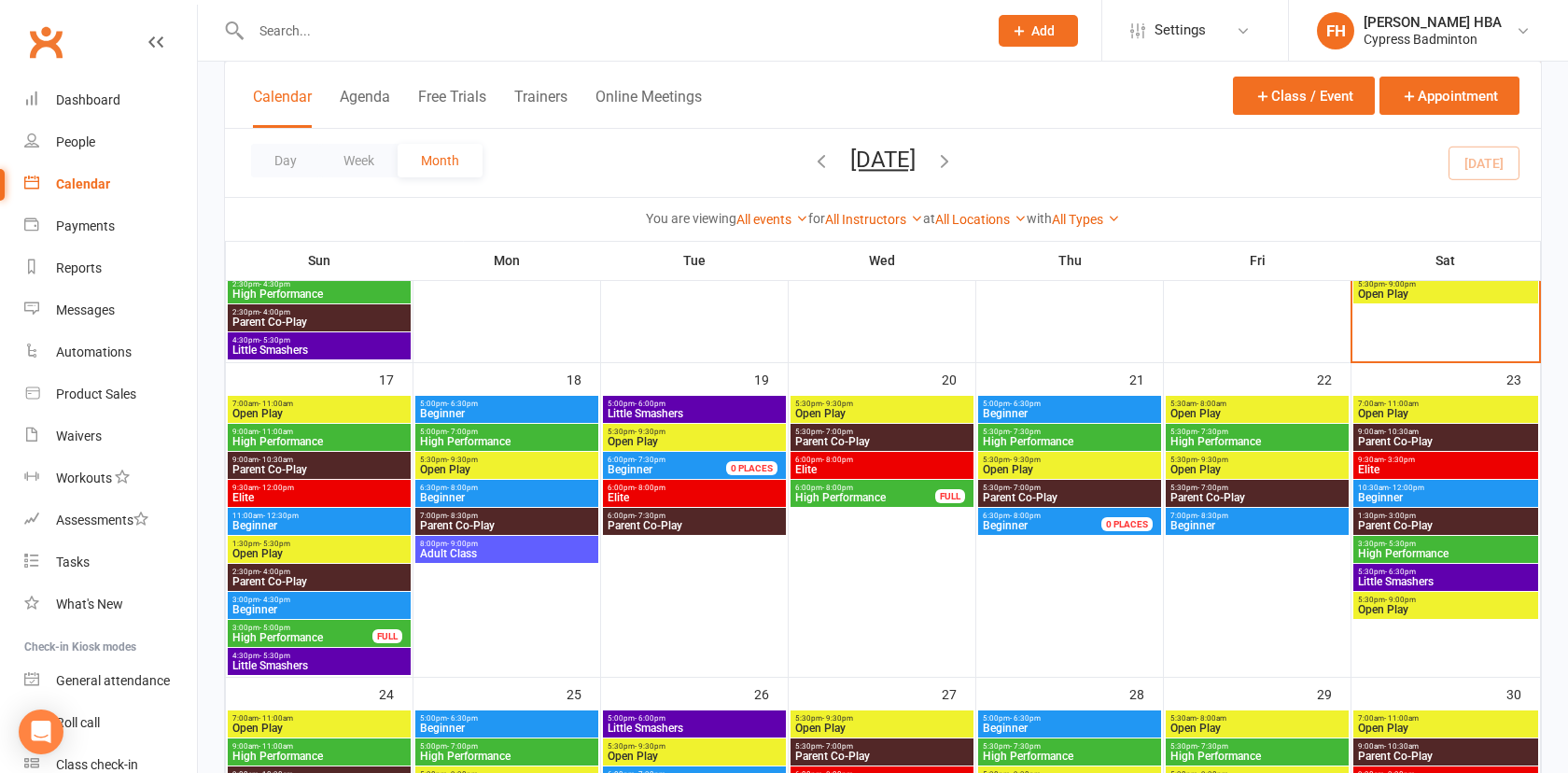
click at [1057, 436] on span "High Performance" at bounding box center [1069, 441] width 175 height 11
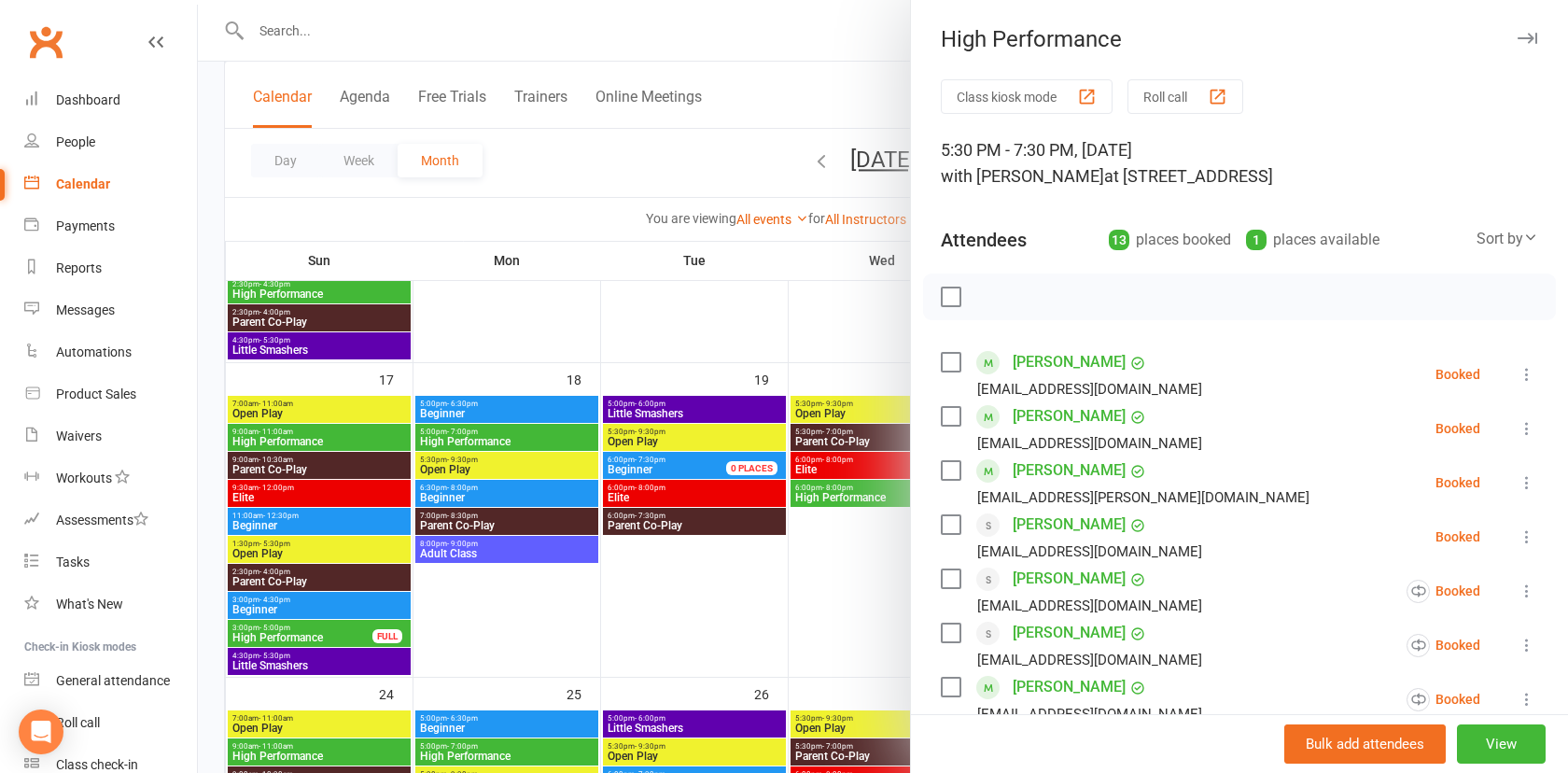
click at [732, 406] on div at bounding box center [882, 386] width 1370 height 773
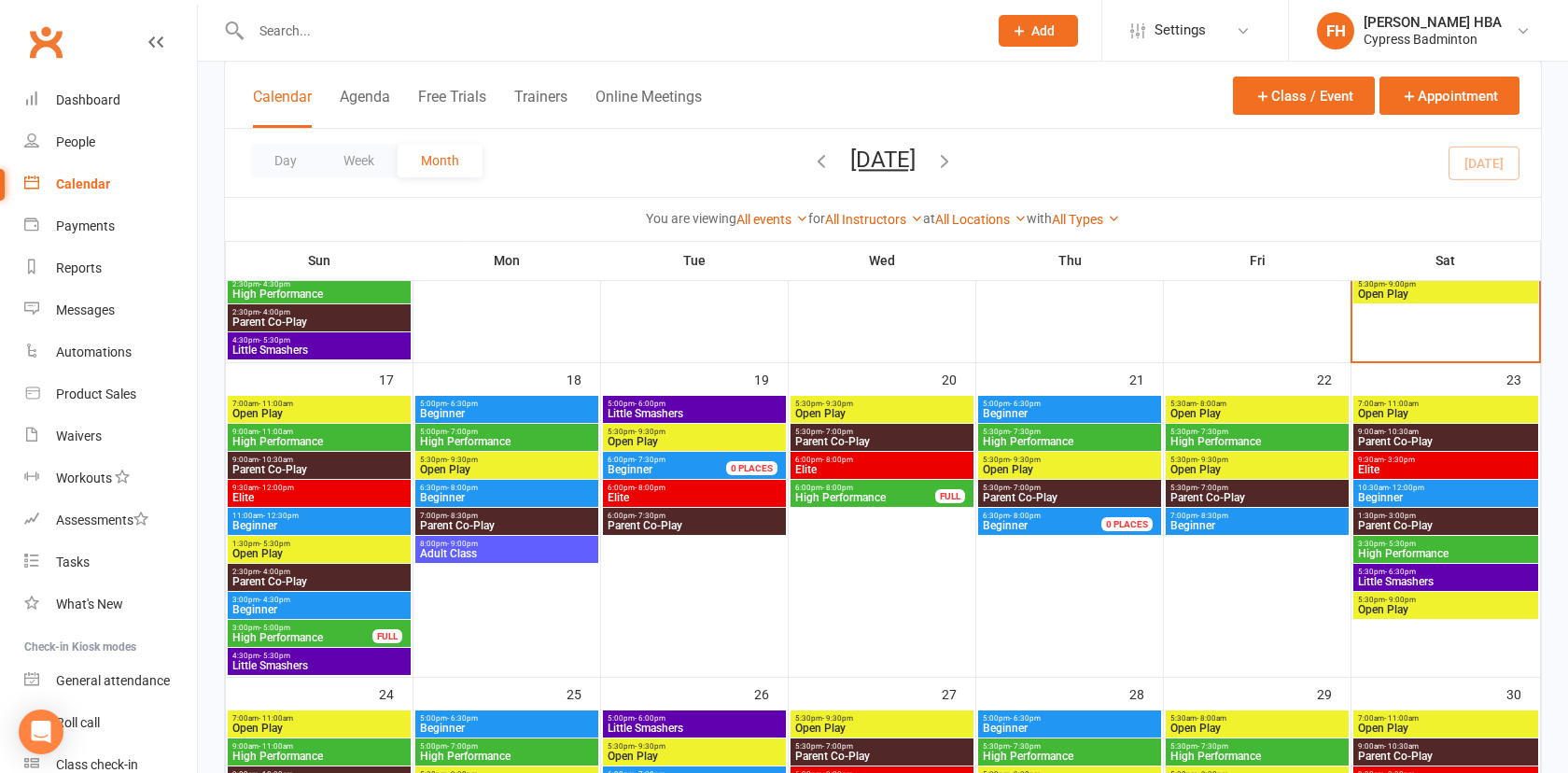
click at [887, 71] on div "Calendar Agenda Free Trials Trainers Online Meetings Class / Event Appointment" at bounding box center [882, 95] width 1317 height 67
